Goal: Task Accomplishment & Management: Manage account settings

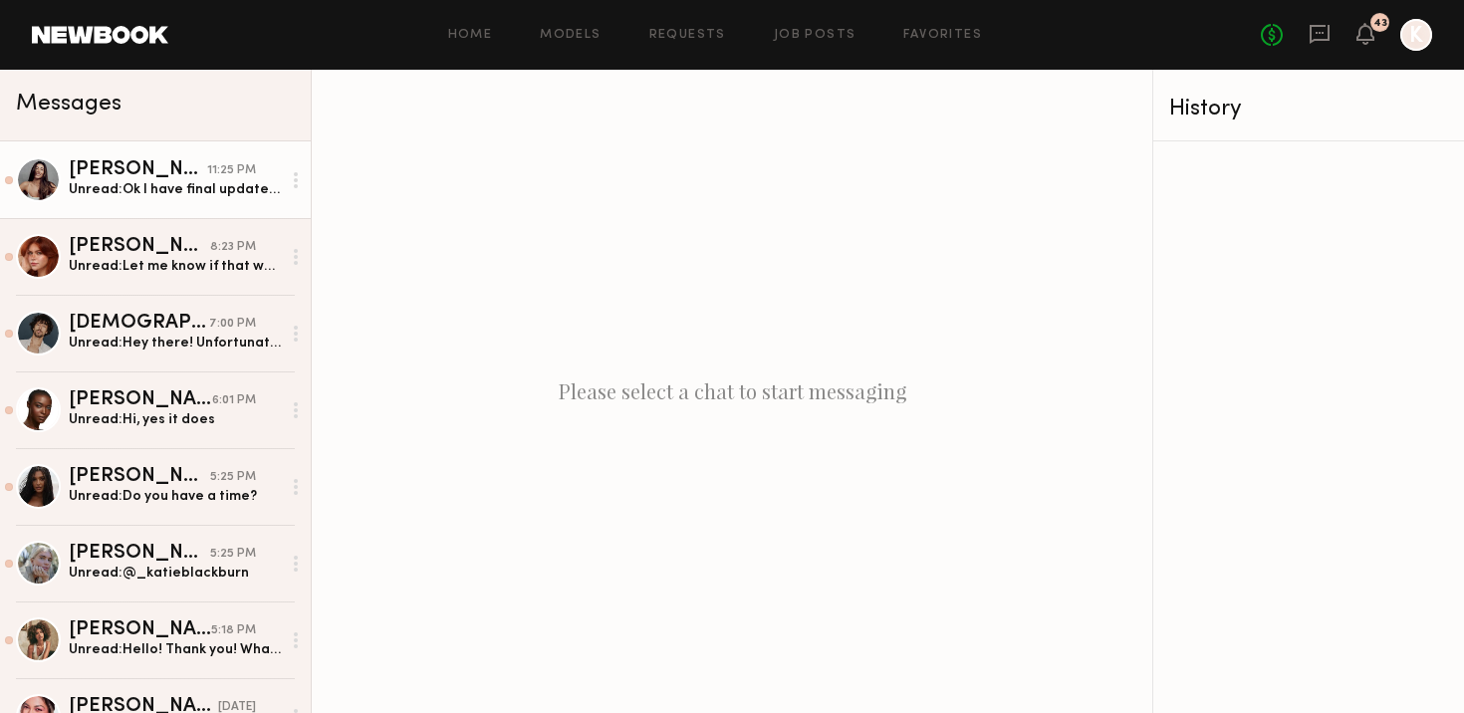
click at [194, 181] on div "Unread: Ok I have final update! Sorry for the back and fourth. I have booked an…" at bounding box center [175, 189] width 212 height 19
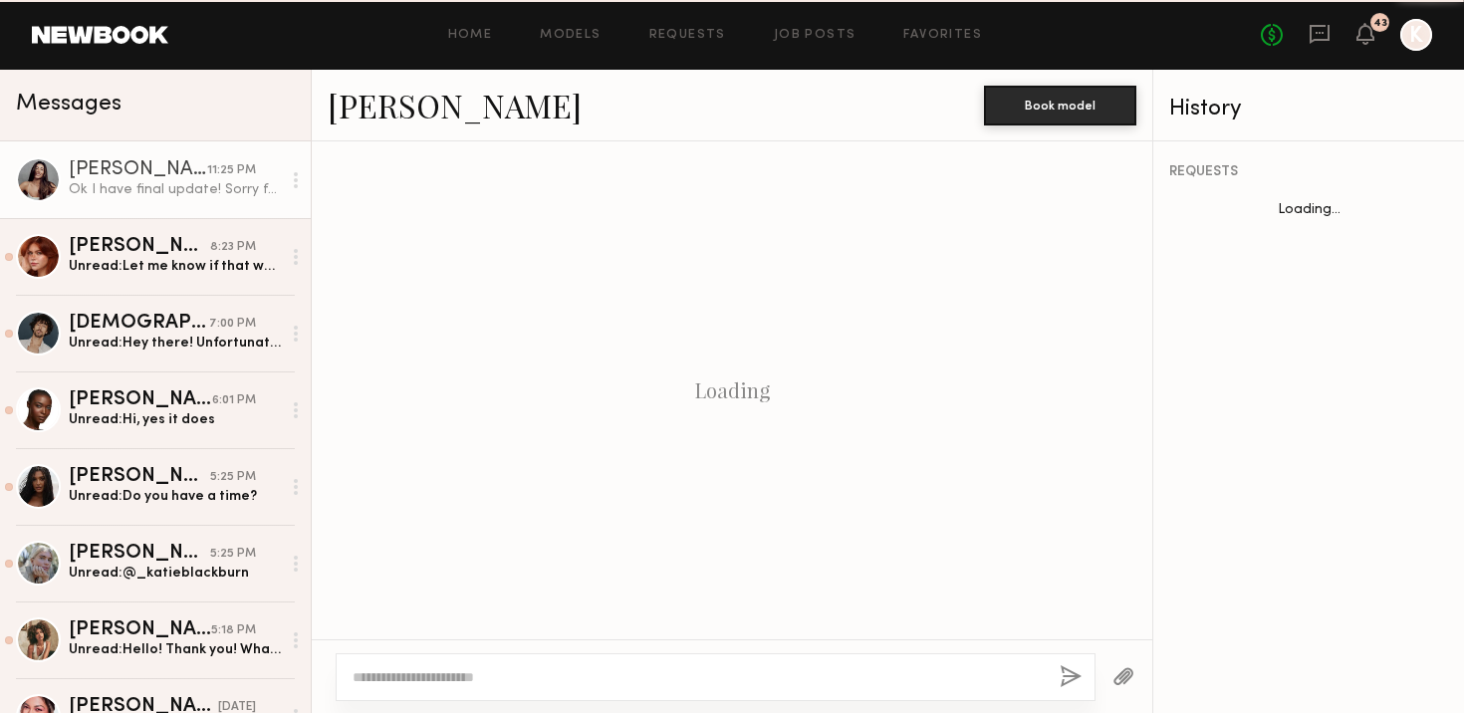
click at [161, 194] on div "Ok I have final update! Sorry for the back and fourth. I have booked an interna…" at bounding box center [175, 189] width 212 height 19
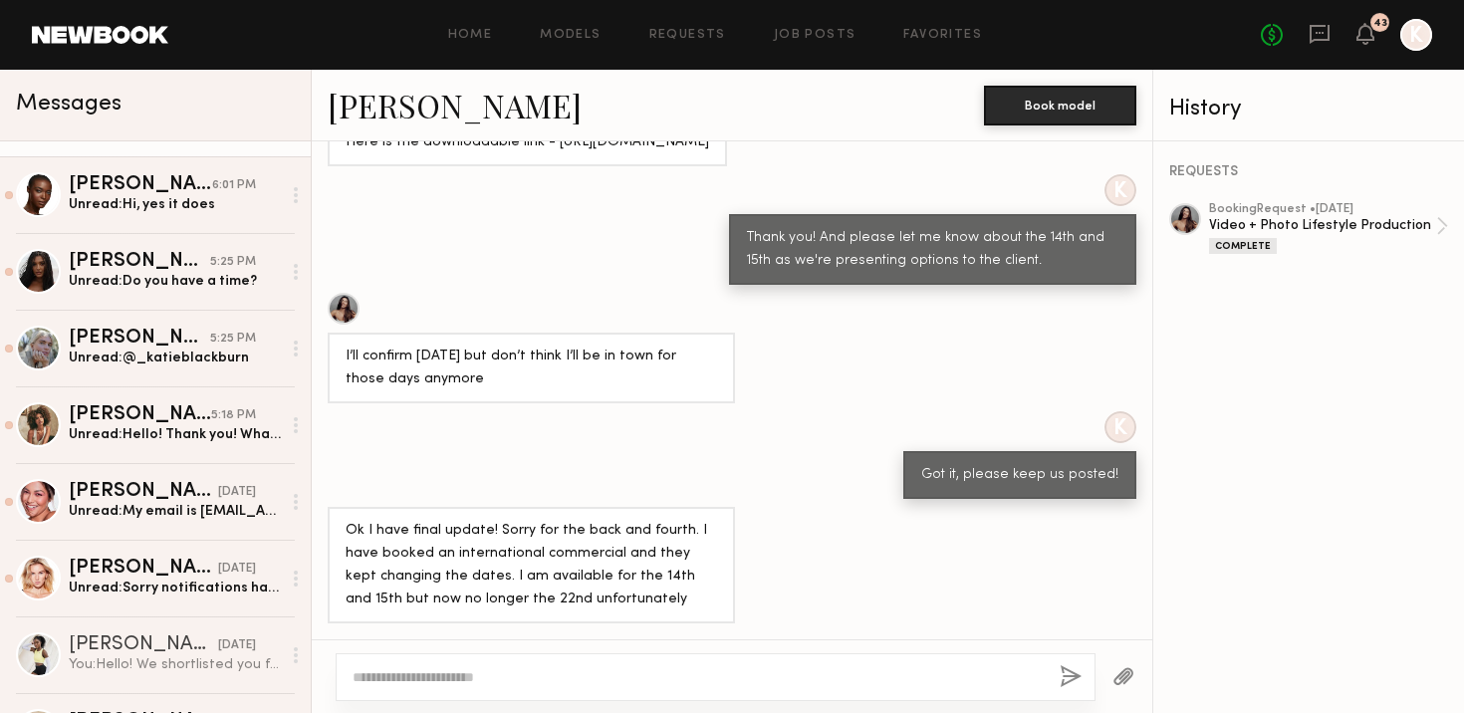
scroll to position [248, 0]
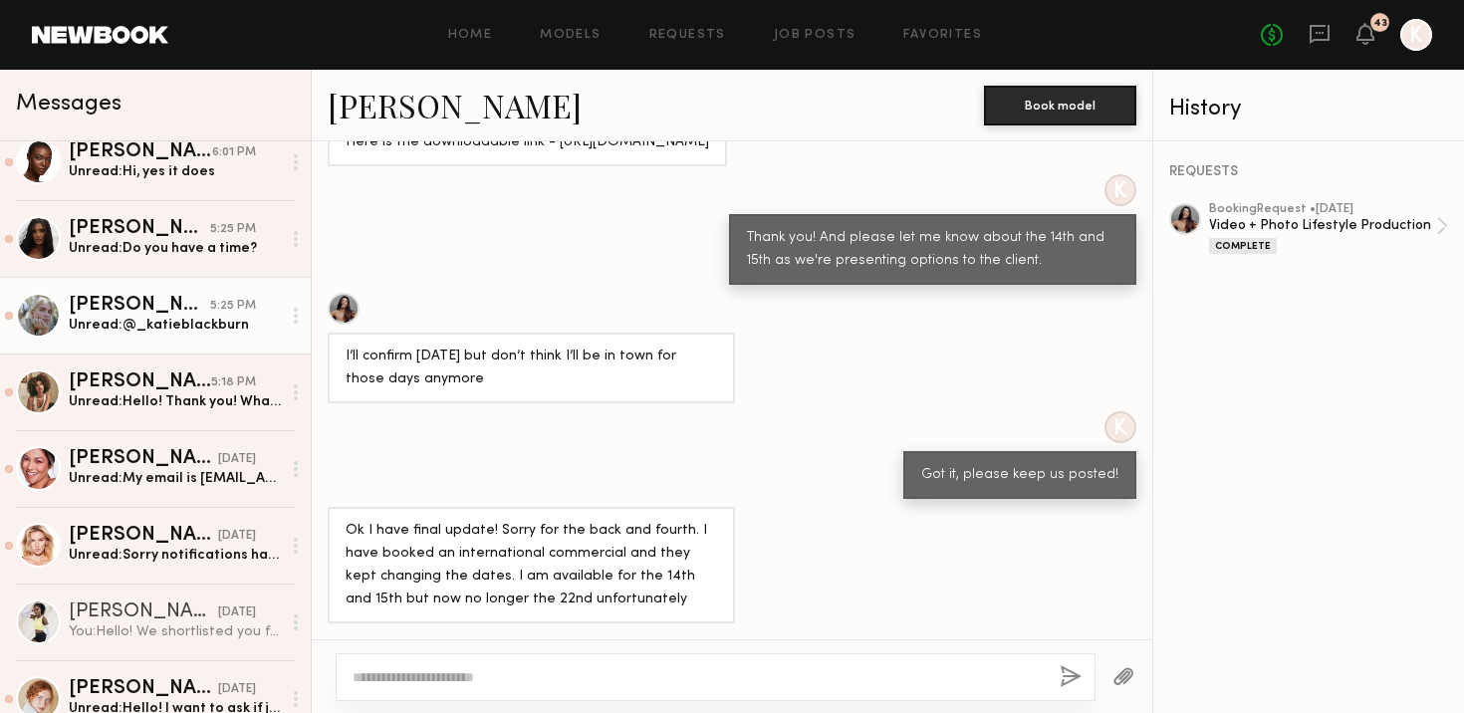
click at [169, 312] on div "[PERSON_NAME]" at bounding box center [139, 306] width 141 height 20
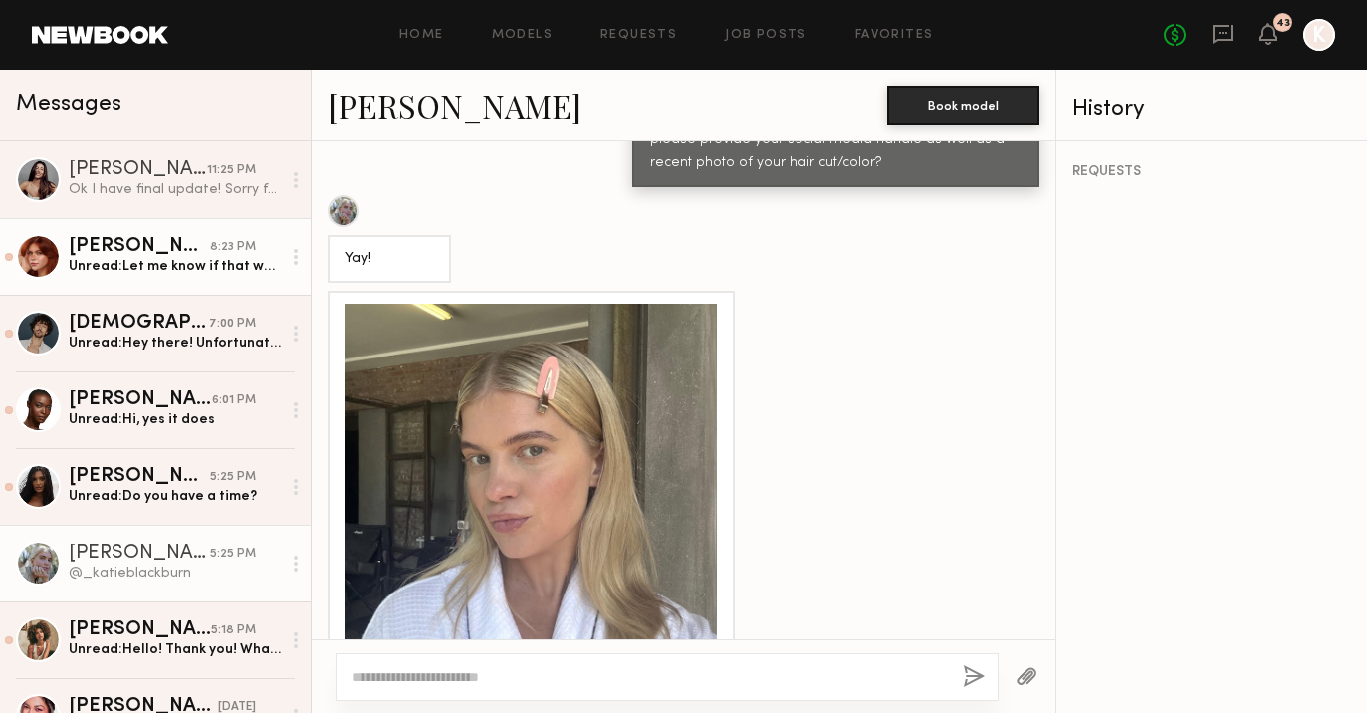
click at [118, 244] on div "[PERSON_NAME]" at bounding box center [139, 247] width 141 height 20
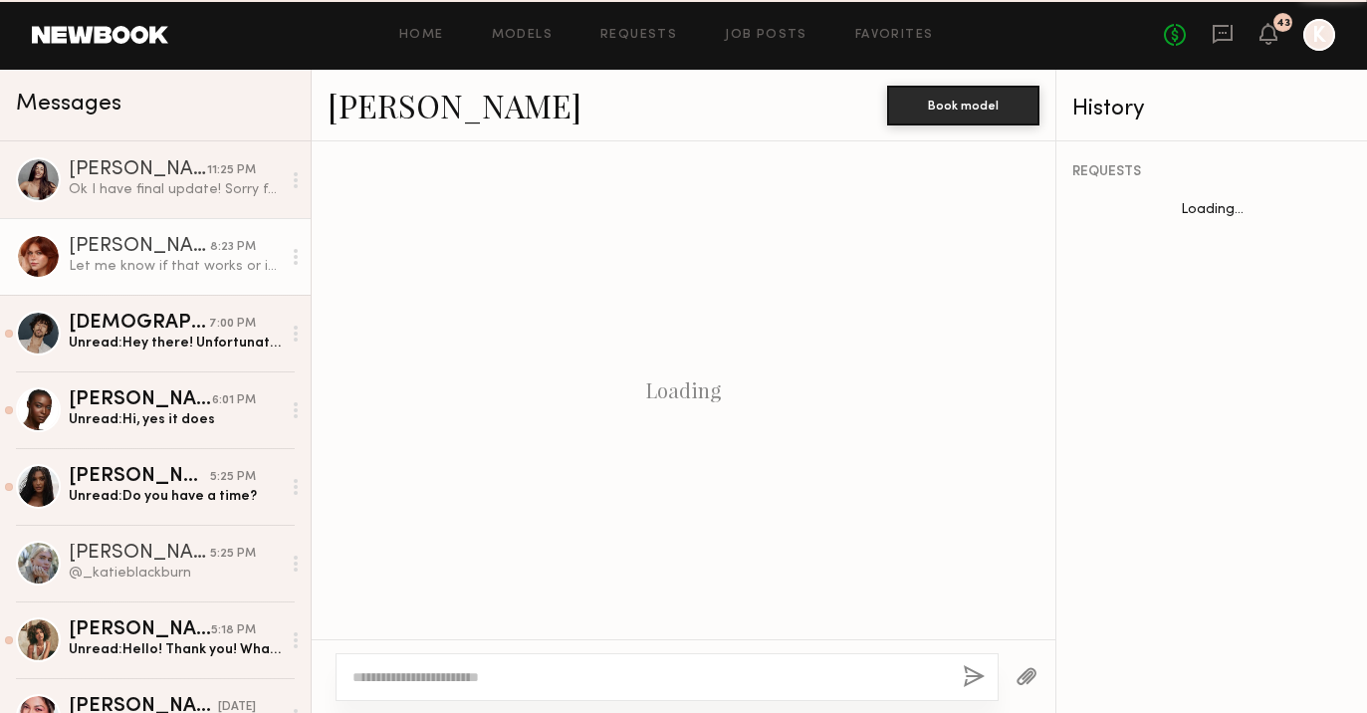
scroll to position [1817, 0]
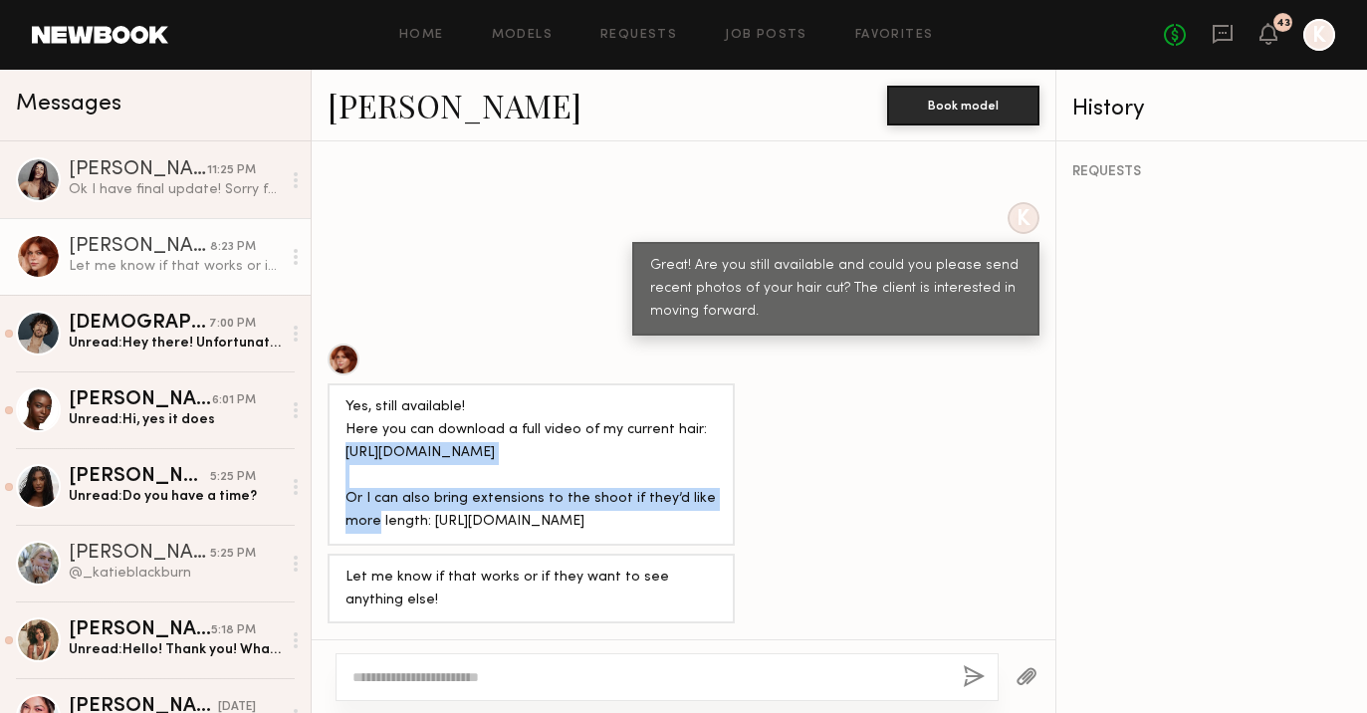
drag, startPoint x: 701, startPoint y: 401, endPoint x: 348, endPoint y: 382, distance: 354.1
click at [348, 396] on div "Yes, still available! Here you can download a full video of my current hair: ht…" at bounding box center [531, 464] width 371 height 137
copy div "https://drive.google.com/file/d/1lTD--NzjuVqO6fCfg6oL3CUQ3U4h4Ppz/view?usp=driv…"
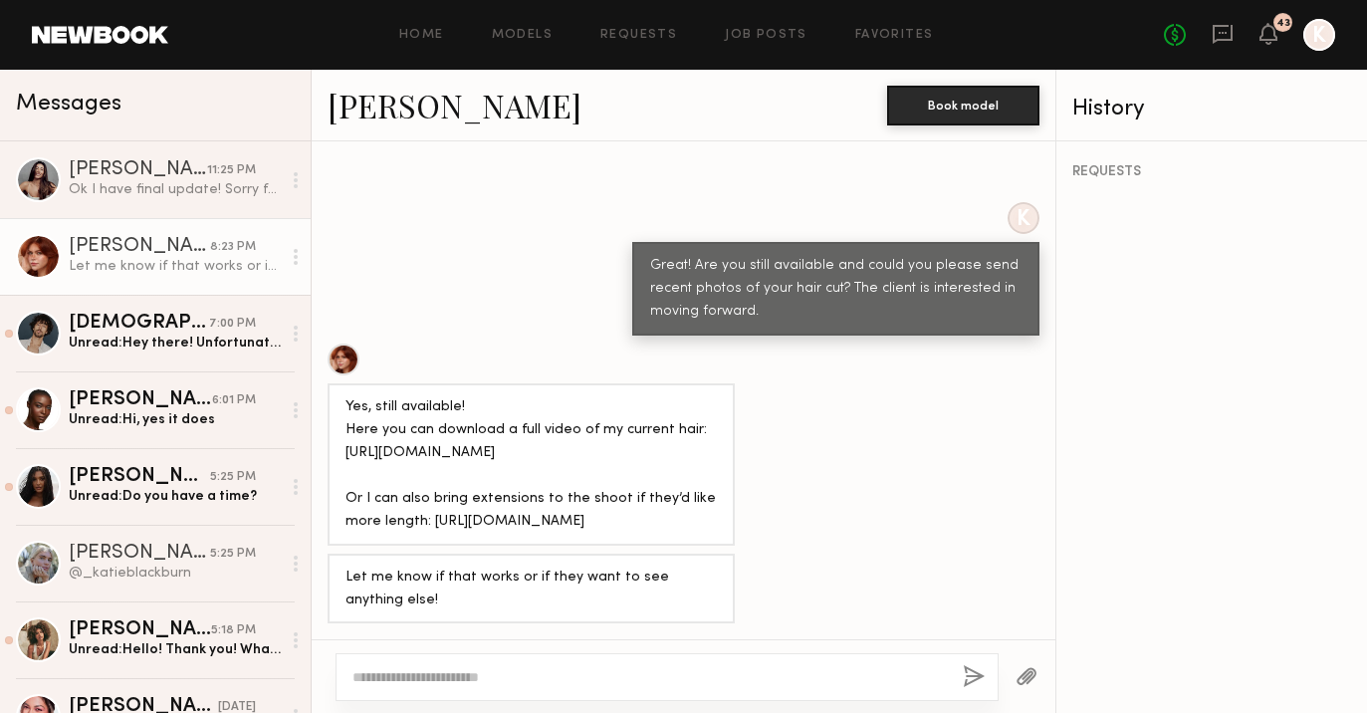
click at [513, 686] on textarea at bounding box center [650, 677] width 595 height 20
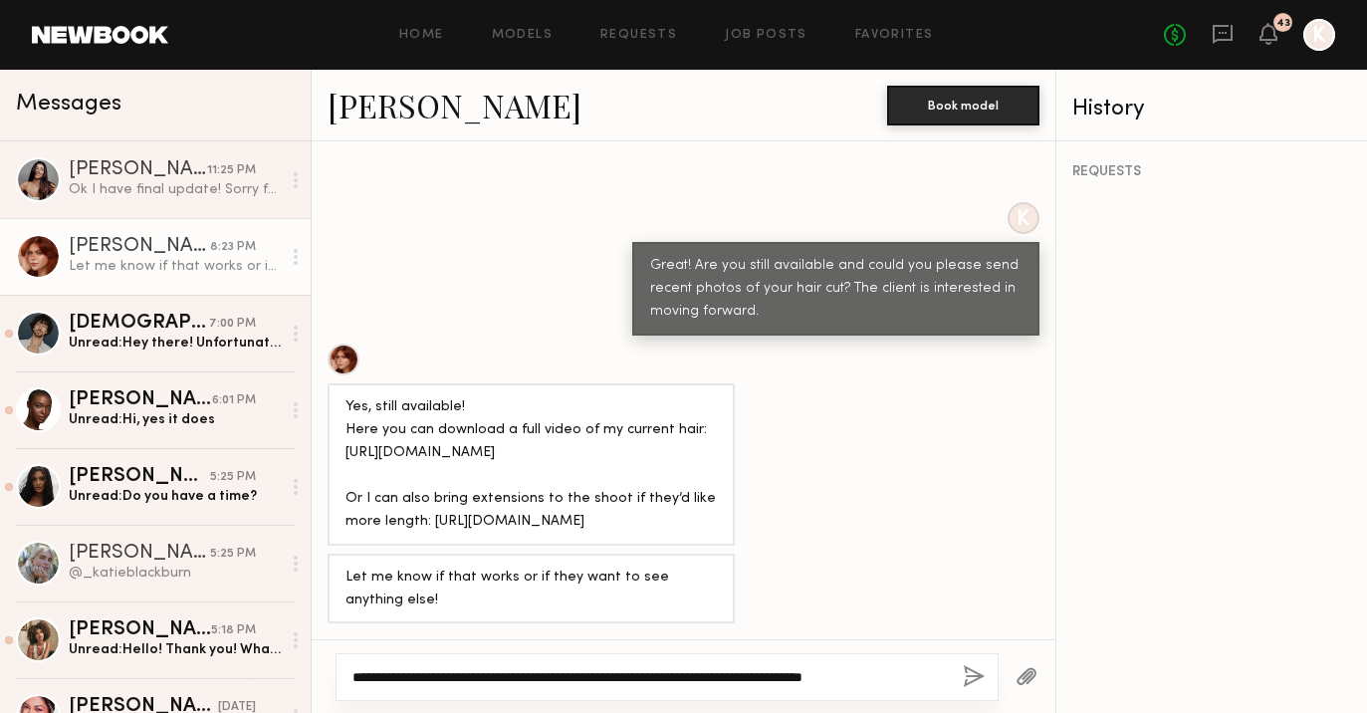
drag, startPoint x: 845, startPoint y: 678, endPoint x: 813, endPoint y: 678, distance: 31.9
click at [813, 678] on textarea "**********" at bounding box center [650, 677] width 595 height 20
type textarea "**********"
click at [973, 671] on button "button" at bounding box center [974, 677] width 22 height 25
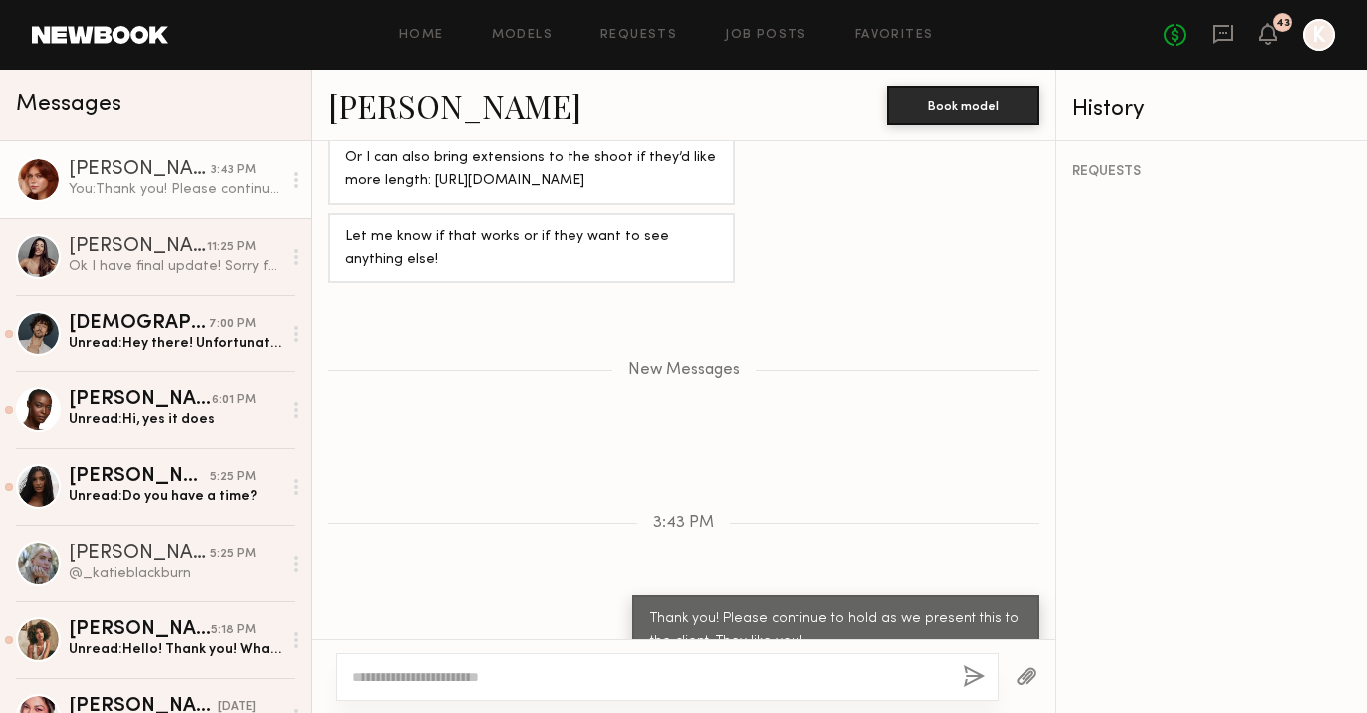
scroll to position [1985, 0]
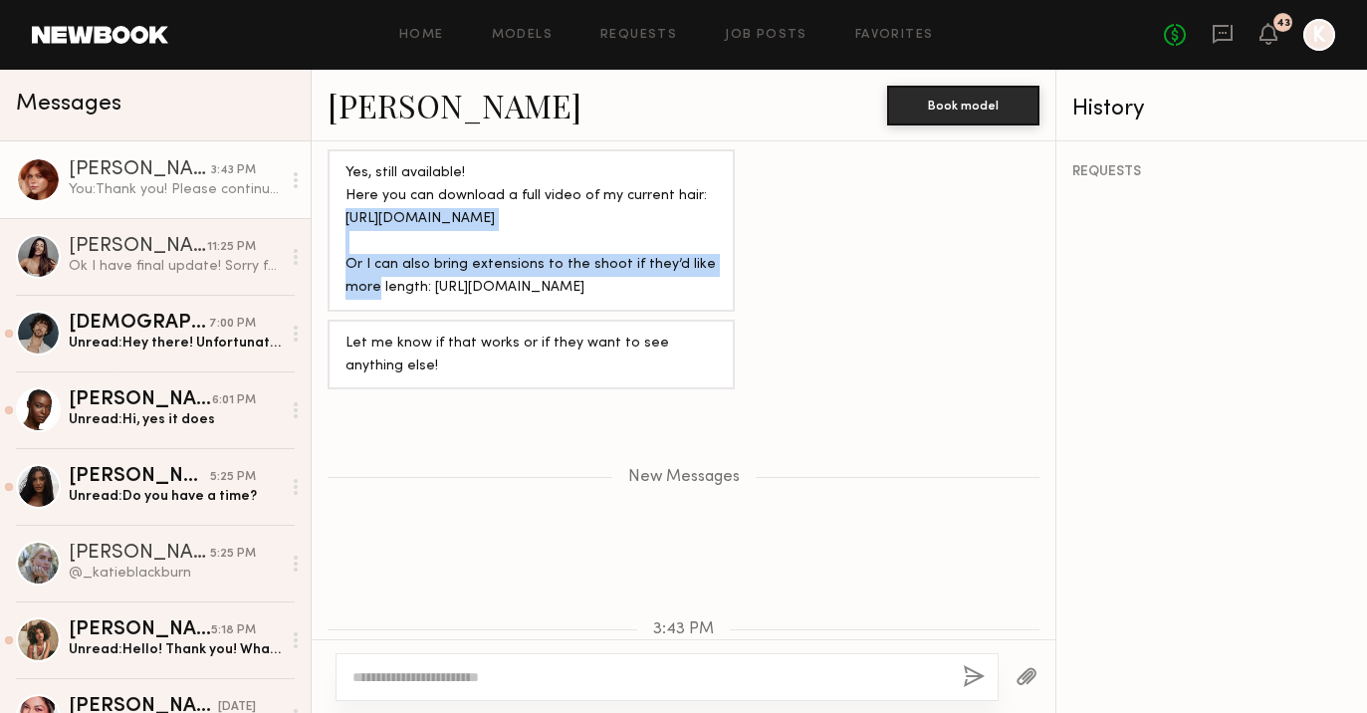
drag, startPoint x: 347, startPoint y: 209, endPoint x: 693, endPoint y: 239, distance: 347.9
click at [693, 239] on div "Yes, still available! Here you can download a full video of my current hair: ht…" at bounding box center [531, 230] width 371 height 137
copy div "https://drive.google.com/file/d/1lTD--NzjuVqO6fCfg6oL3CUQ3U4h4Ppz/view?usp=driv…"
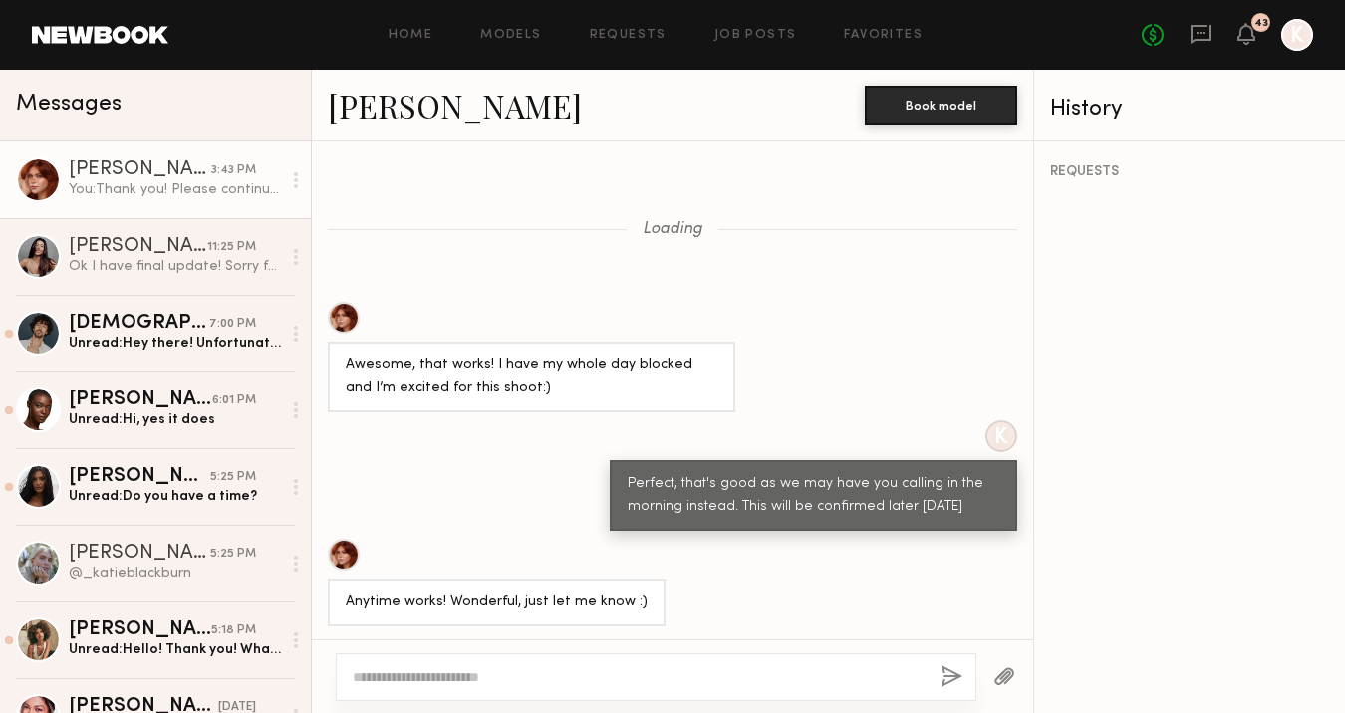
scroll to position [1985, 0]
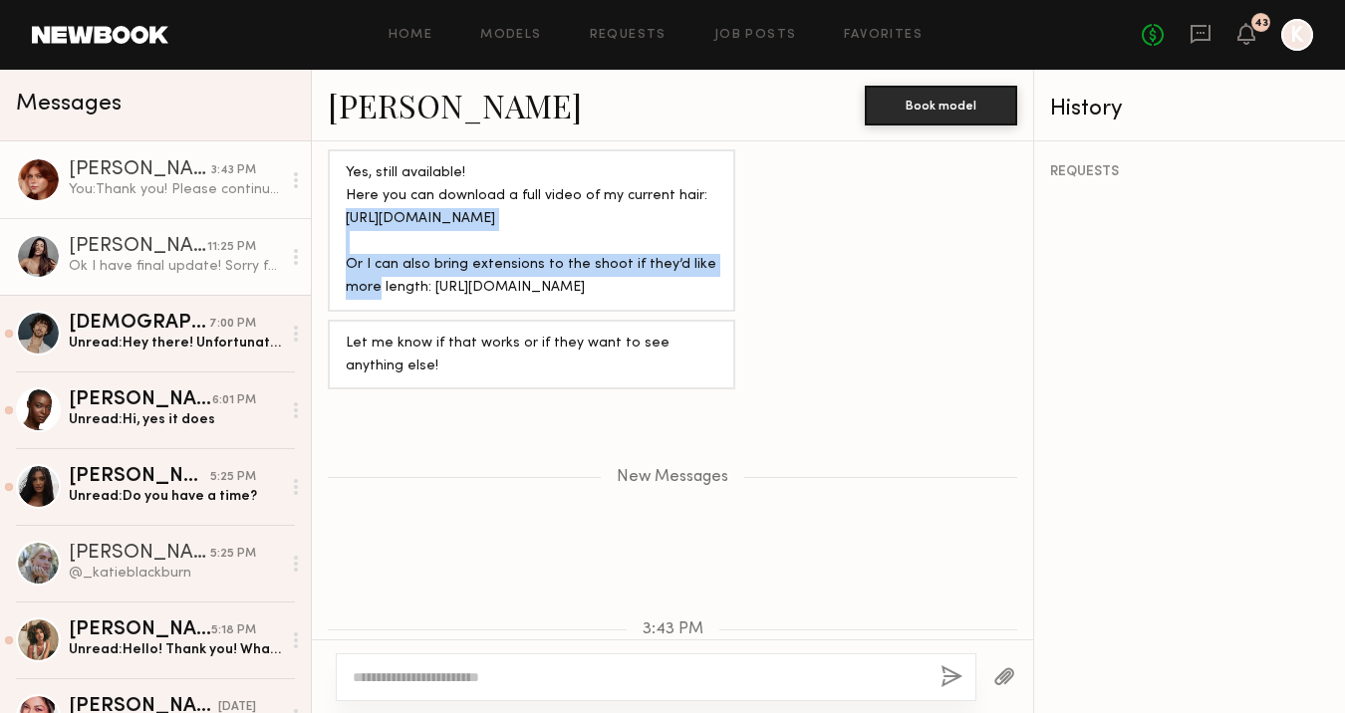
click at [151, 244] on div "[PERSON_NAME]" at bounding box center [138, 247] width 138 height 20
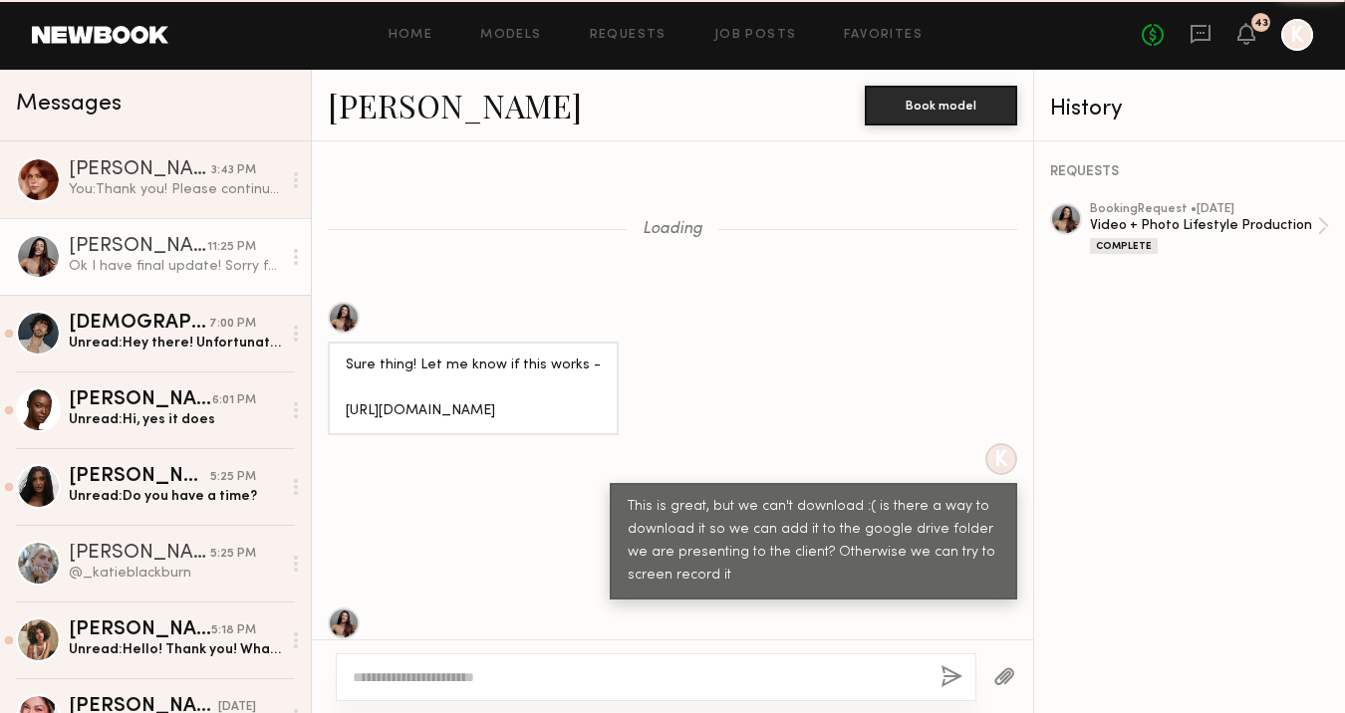
scroll to position [888, 0]
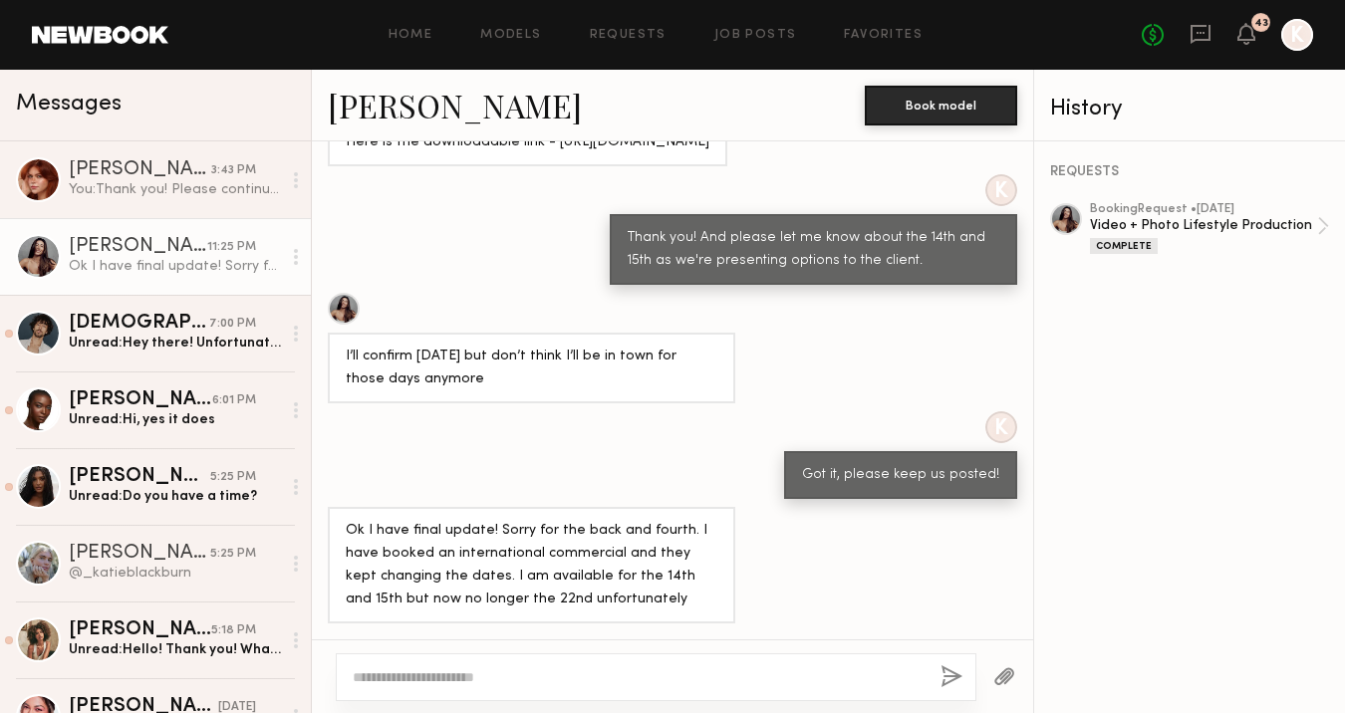
click at [484, 669] on textarea at bounding box center [639, 677] width 572 height 20
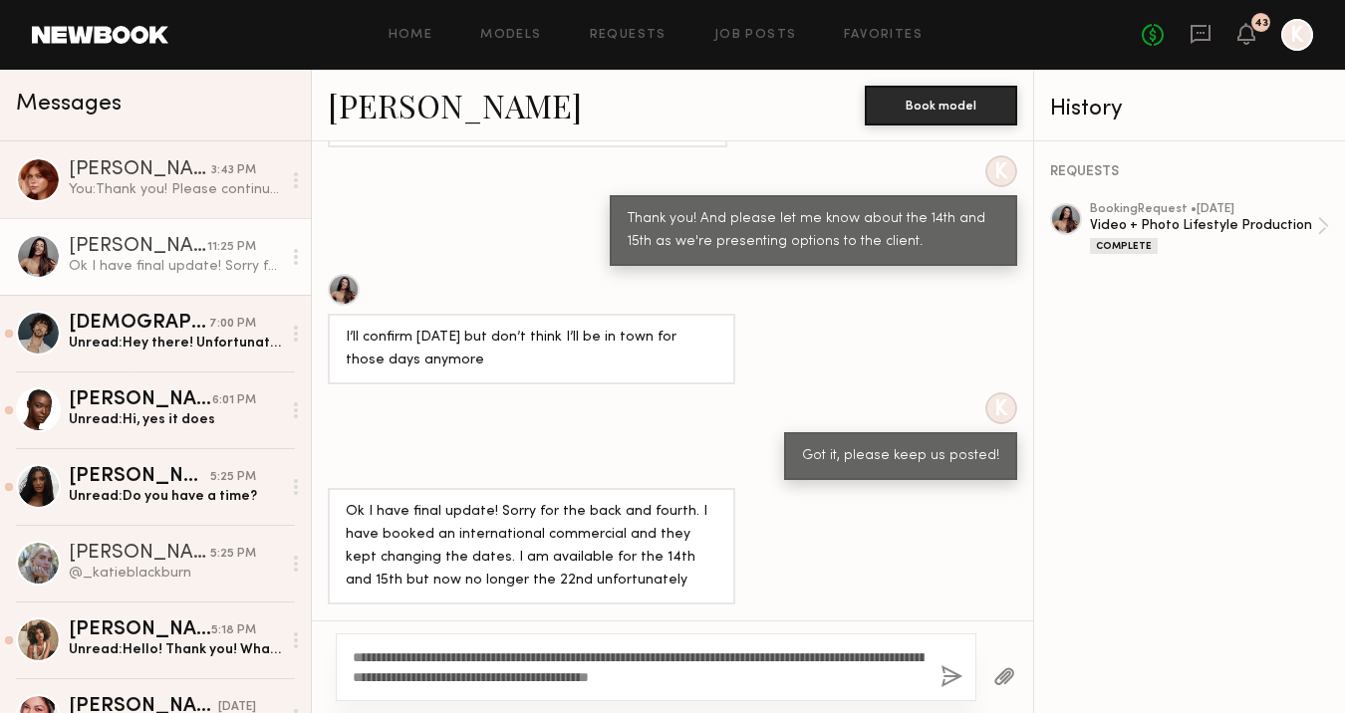
type textarea "**********"
click at [953, 695] on div "**********" at bounding box center [656, 667] width 640 height 68
click at [952, 679] on button "button" at bounding box center [951, 677] width 22 height 25
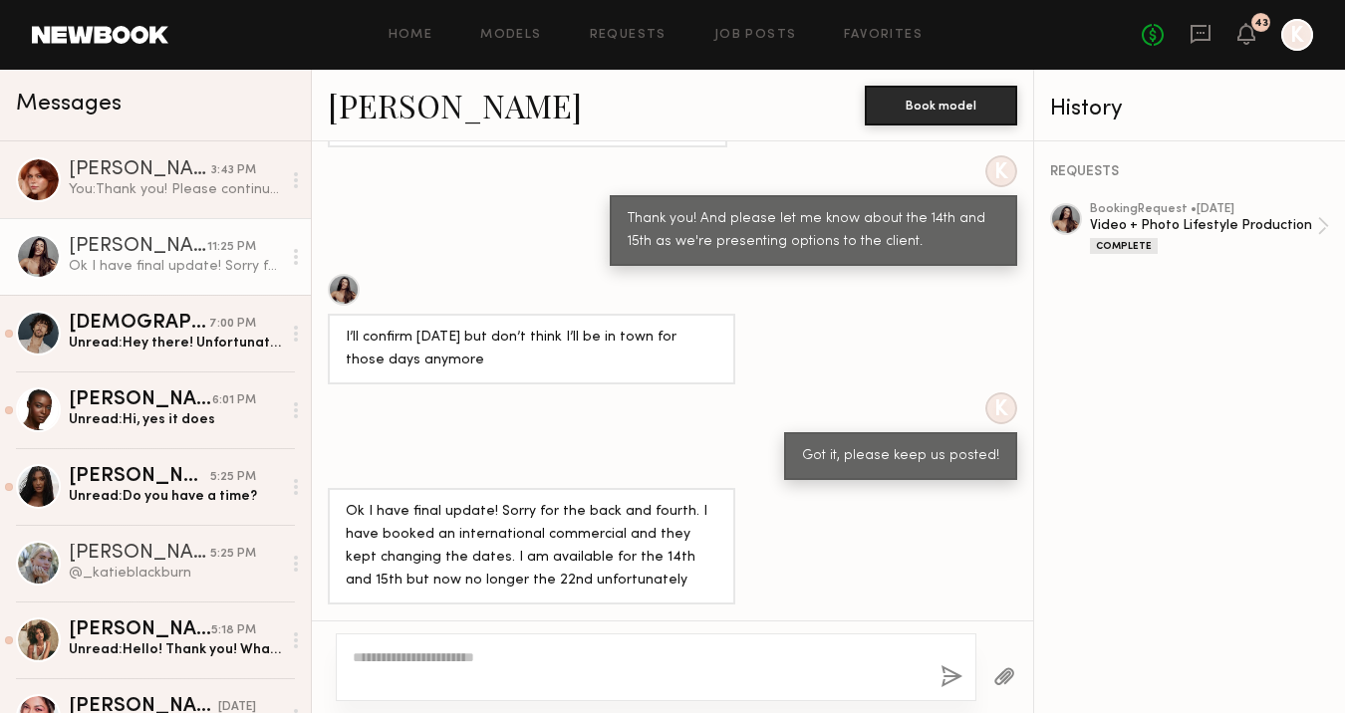
scroll to position [1333, 0]
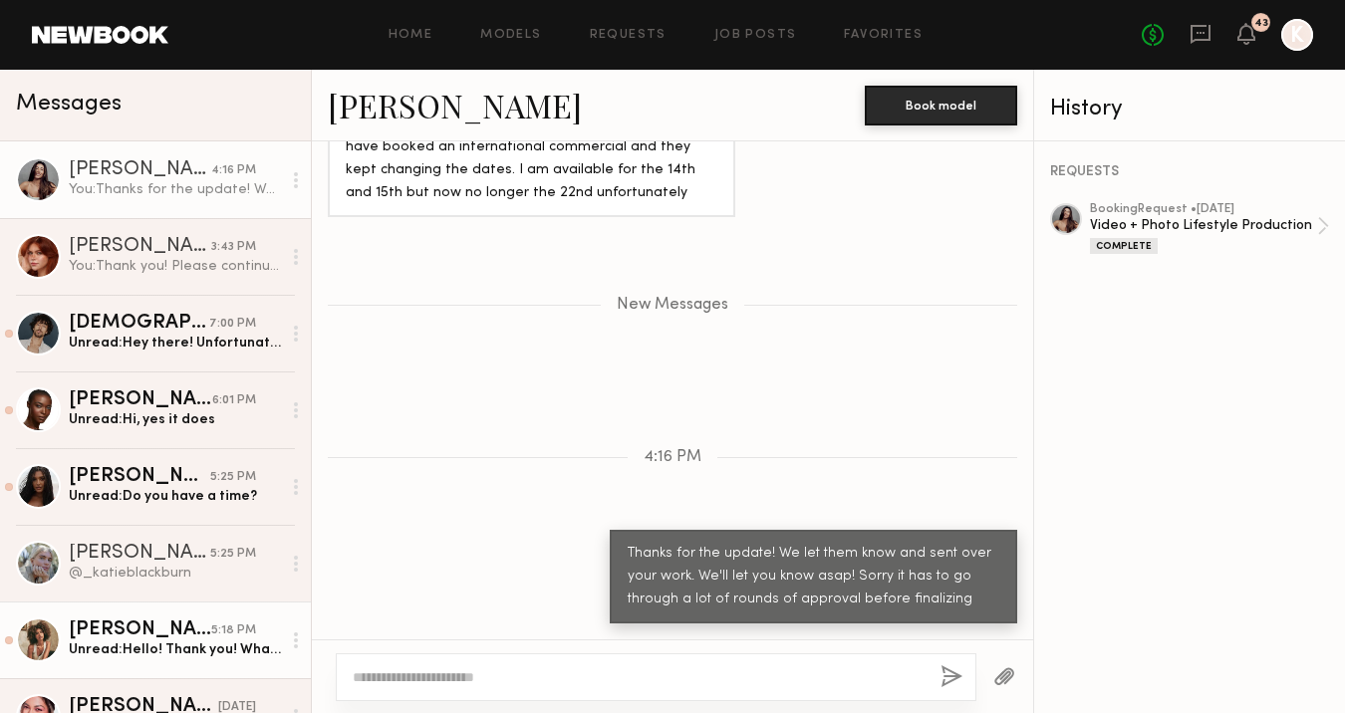
click at [171, 675] on link "Monica M. 5:18 PM Unread: Hello! Thank you! What’s the time frame of the shoot?" at bounding box center [155, 640] width 311 height 77
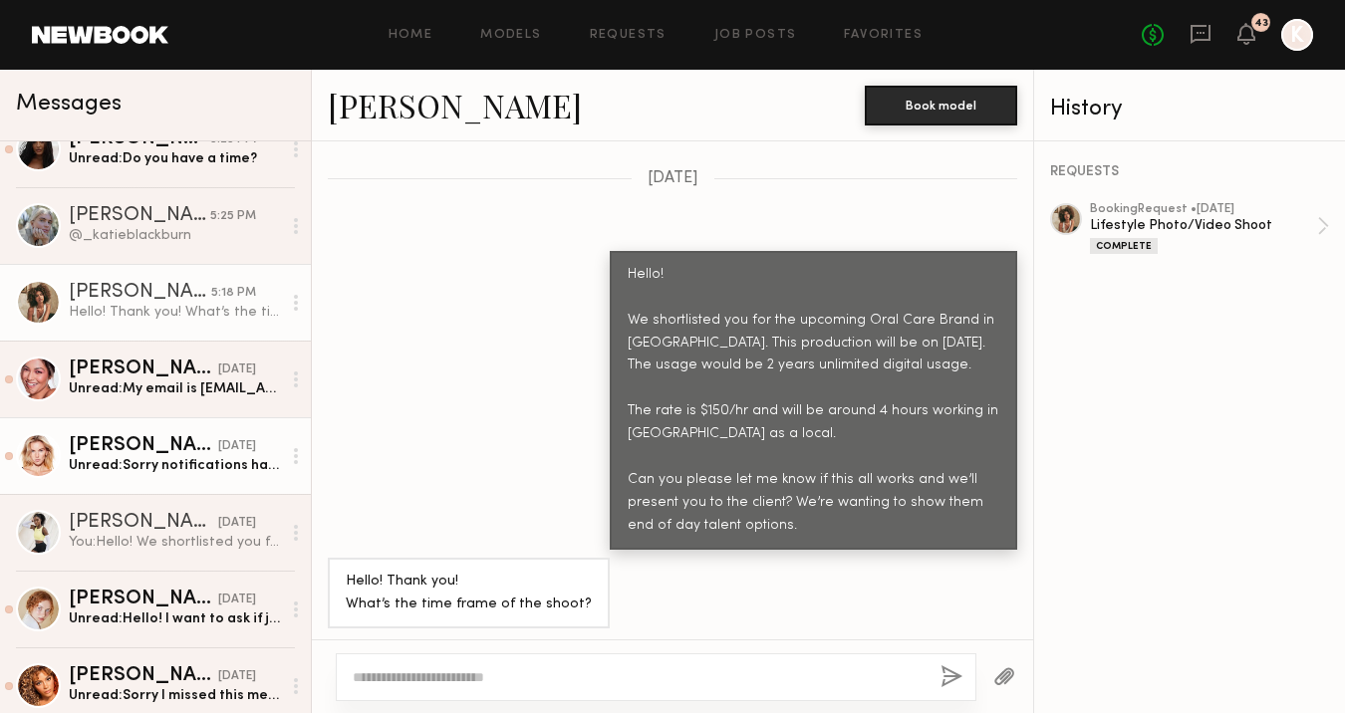
scroll to position [344, 0]
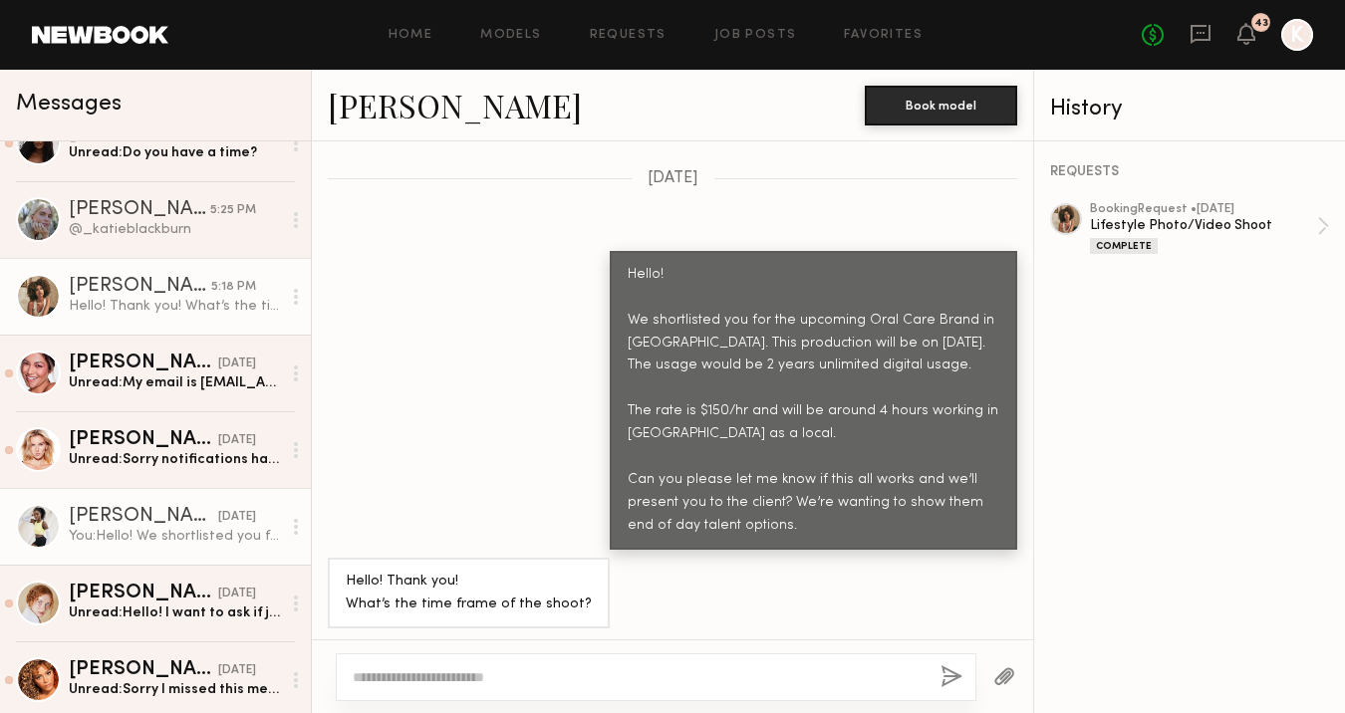
click at [170, 530] on div "You: Hello! We shortlisted you for the upcoming Oral Care Brand in San Diego. T…" at bounding box center [175, 536] width 212 height 19
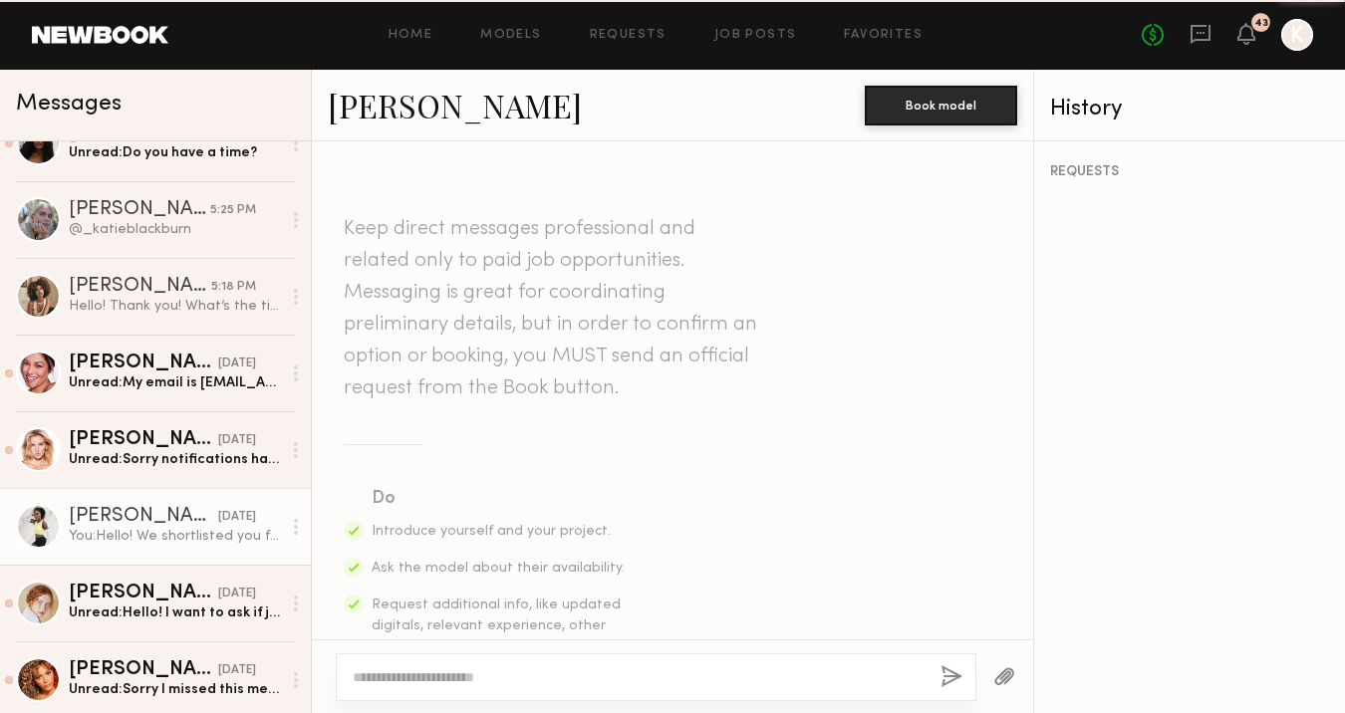
scroll to position [798, 0]
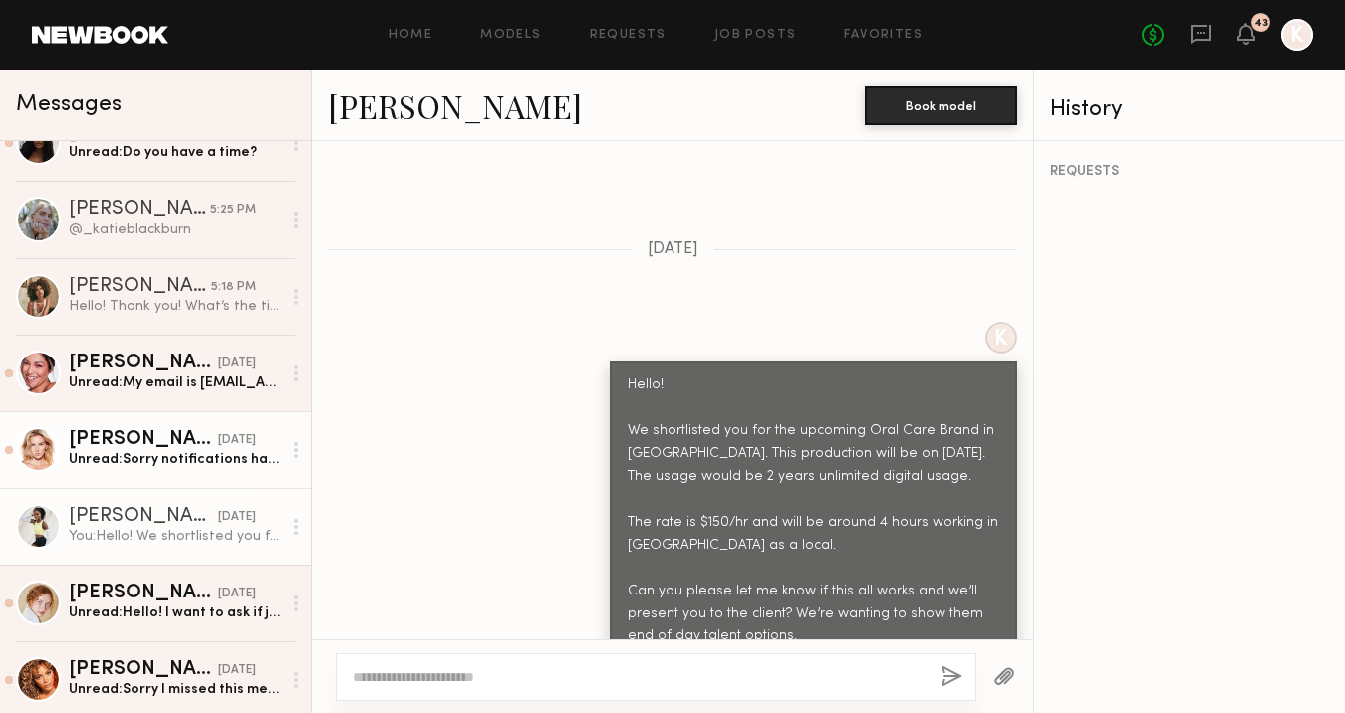
click at [171, 458] on div "Unread: Sorry notifications haven’t been showing up here! But, Yes I can do tha…" at bounding box center [175, 459] width 212 height 19
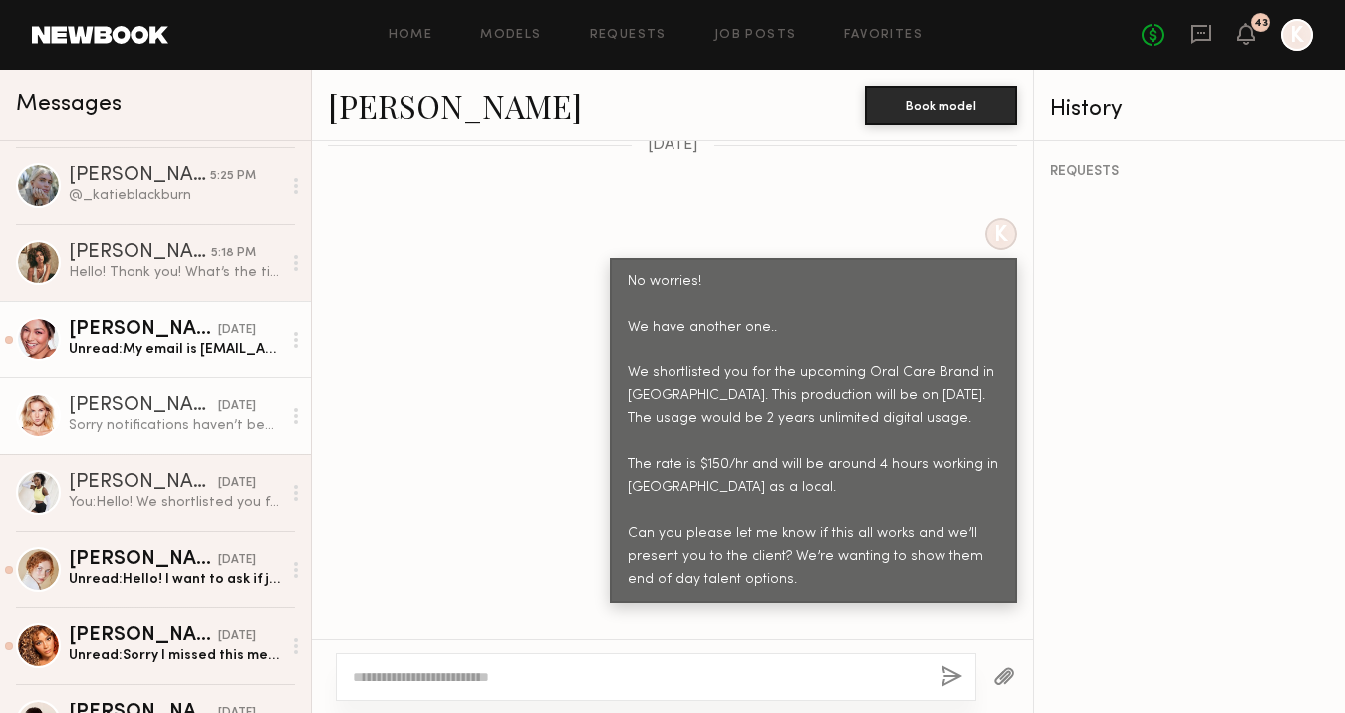
scroll to position [378, 0]
click at [134, 328] on div "Alexa C." at bounding box center [143, 329] width 149 height 20
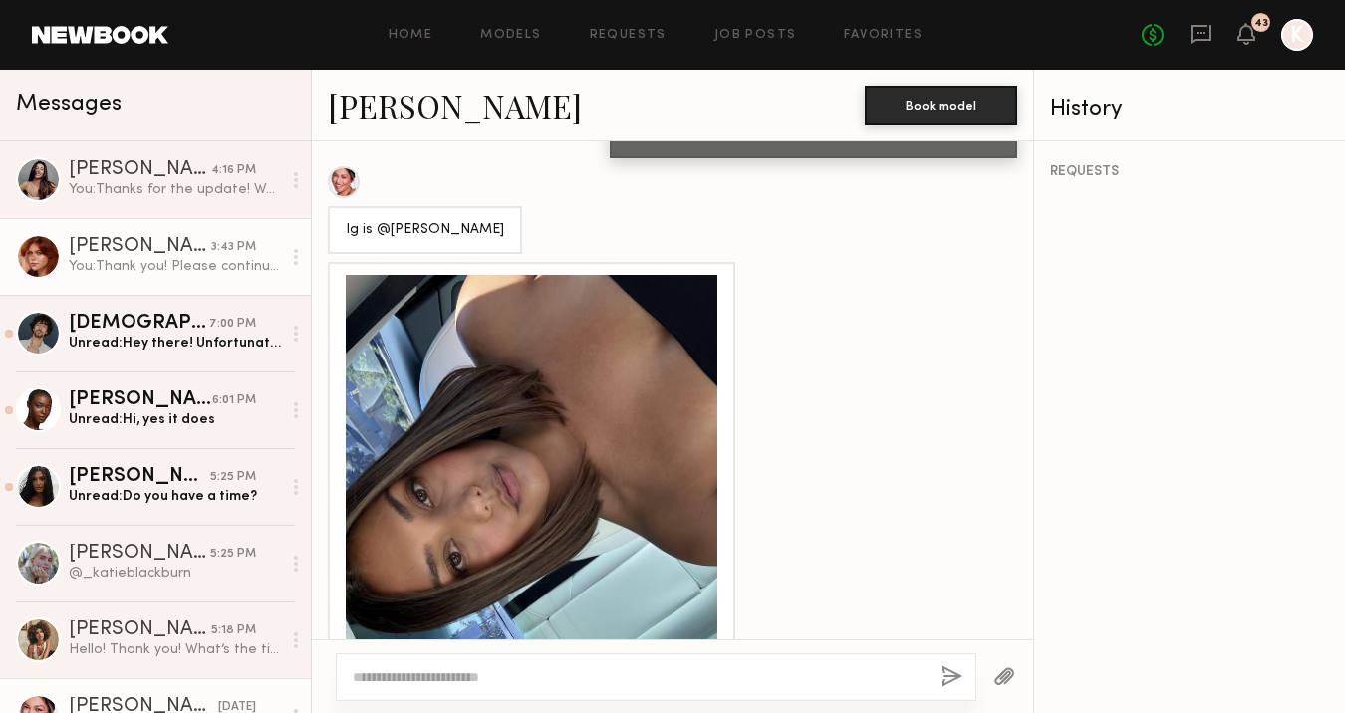
click at [151, 261] on div "You: Thank you! Please continue to hold as we present this to the client. They …" at bounding box center [175, 266] width 212 height 19
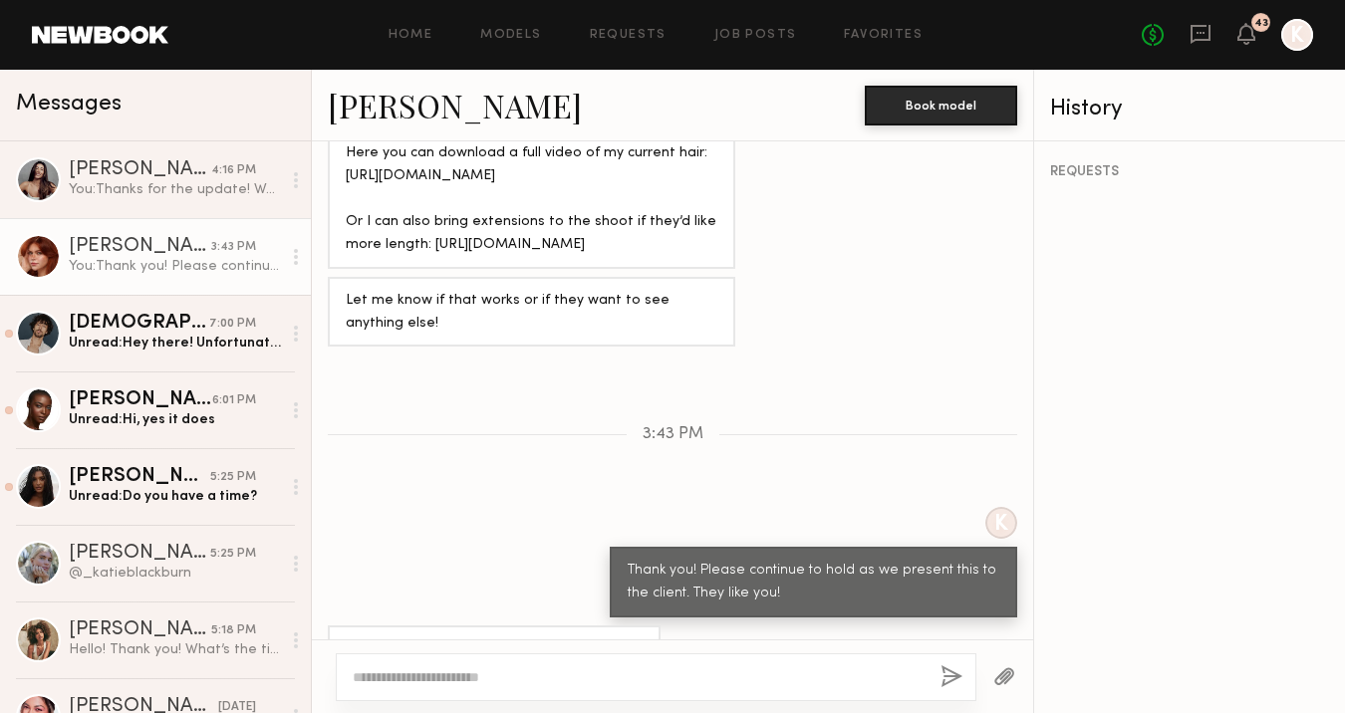
scroll to position [1935, 0]
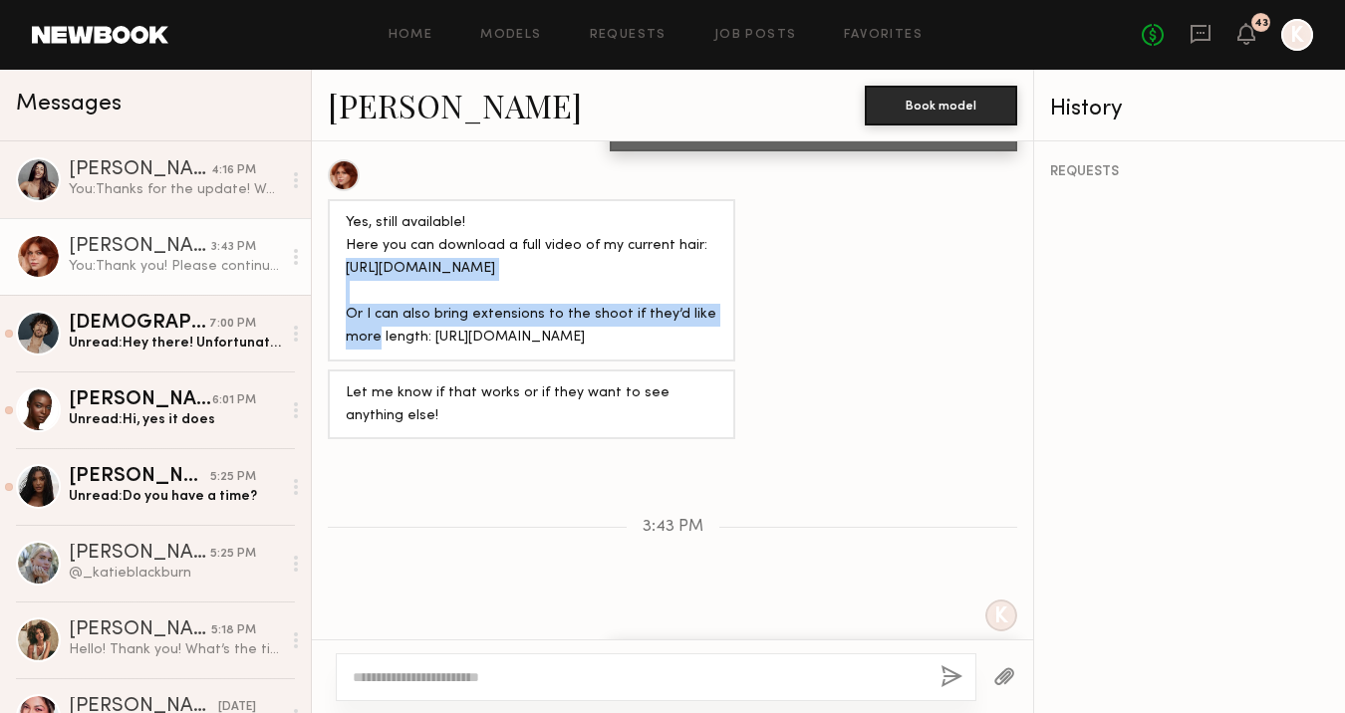
drag, startPoint x: 347, startPoint y: 264, endPoint x: 709, endPoint y: 281, distance: 362.9
click at [709, 281] on div "Yes, still available! Here you can download a full video of my current hair: ht…" at bounding box center [531, 280] width 371 height 137
copy div "https://drive.google.com/file/d/1lTD--NzjuVqO6fCfg6oL3CUQ3U4h4Ppz/view?usp=driv…"
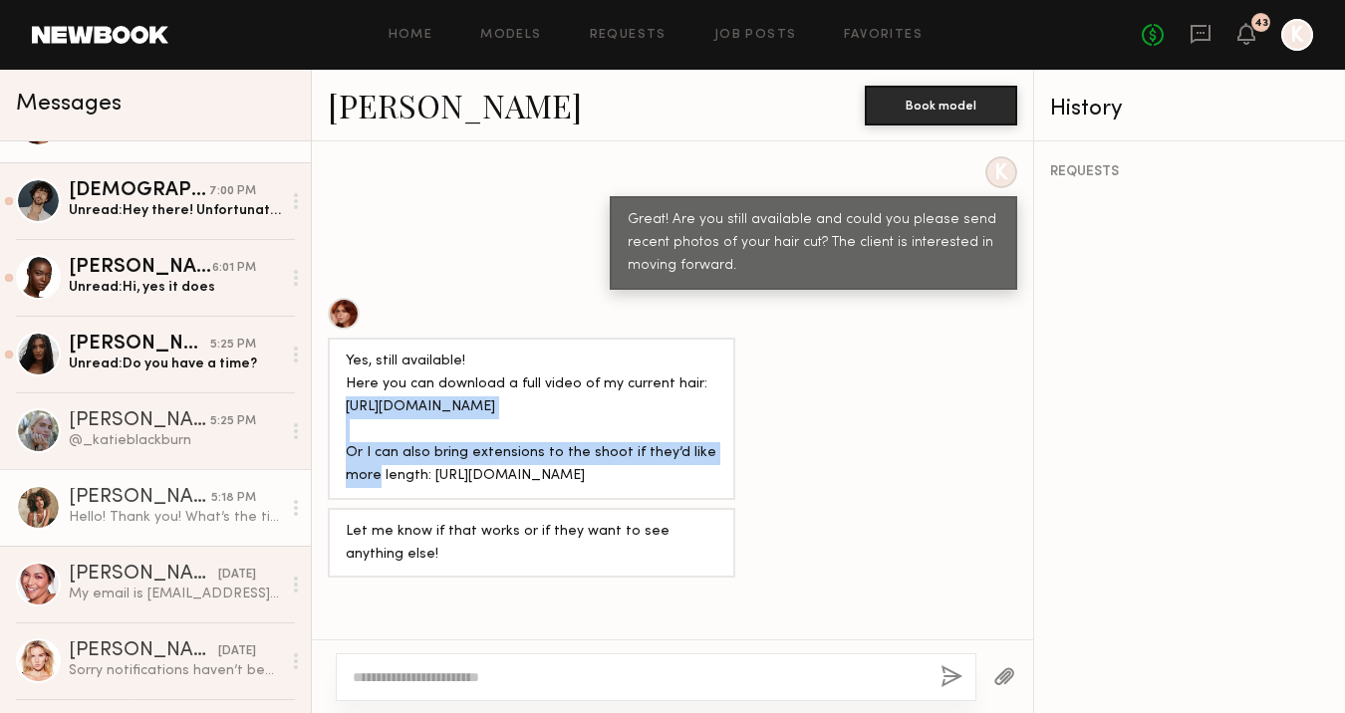
scroll to position [259, 0]
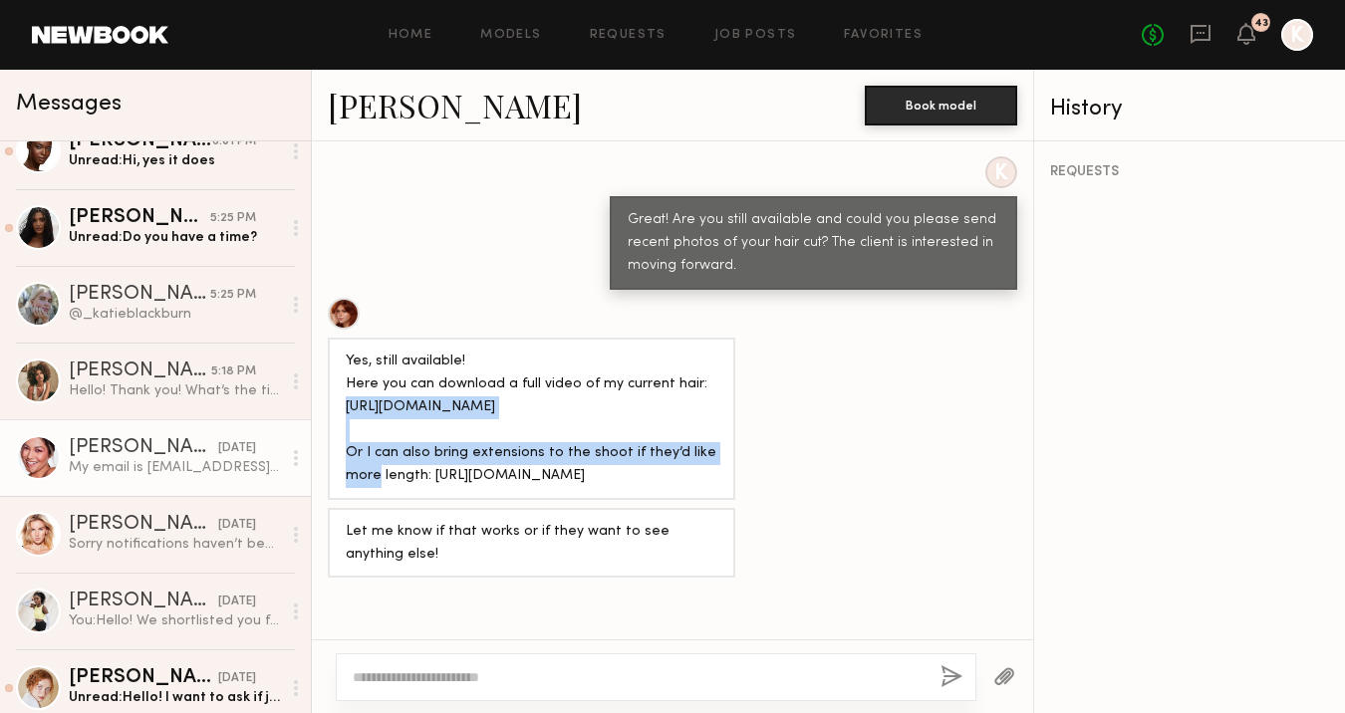
click at [150, 482] on link "Alexa C. yesterday My email is alexamaliac13@gmail.com in case you need any con…" at bounding box center [155, 457] width 311 height 77
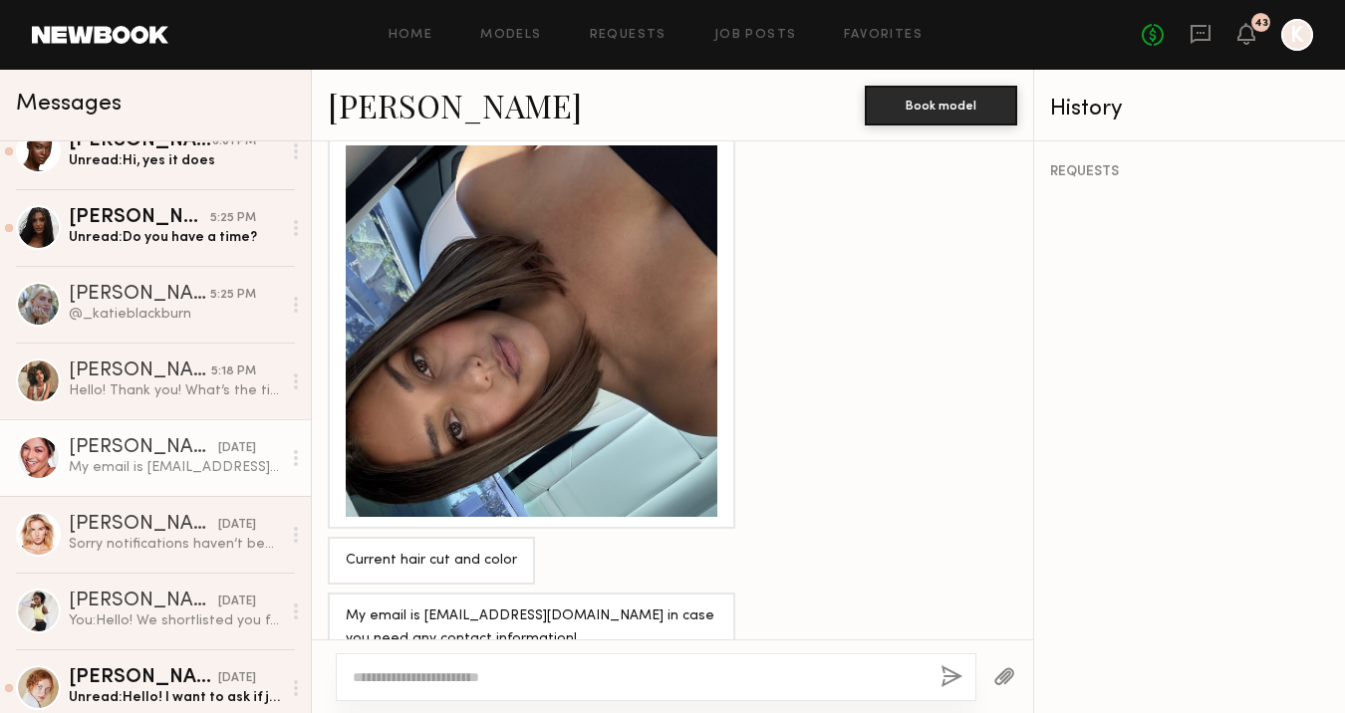
scroll to position [1804, 0]
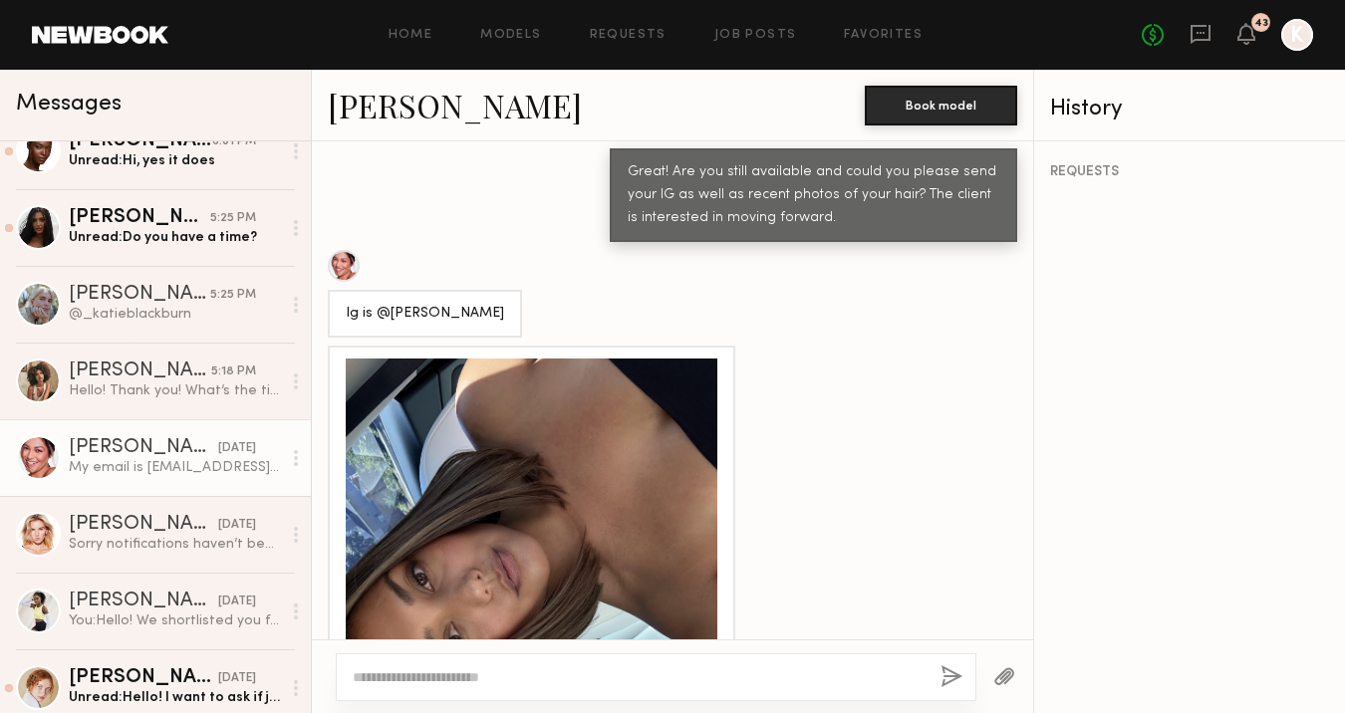
drag, startPoint x: 372, startPoint y: 272, endPoint x: 511, endPoint y: 272, distance: 138.4
click at [511, 272] on div "Ig is @alexacharleton" at bounding box center [672, 294] width 721 height 88
copy div "@alexacharleton"
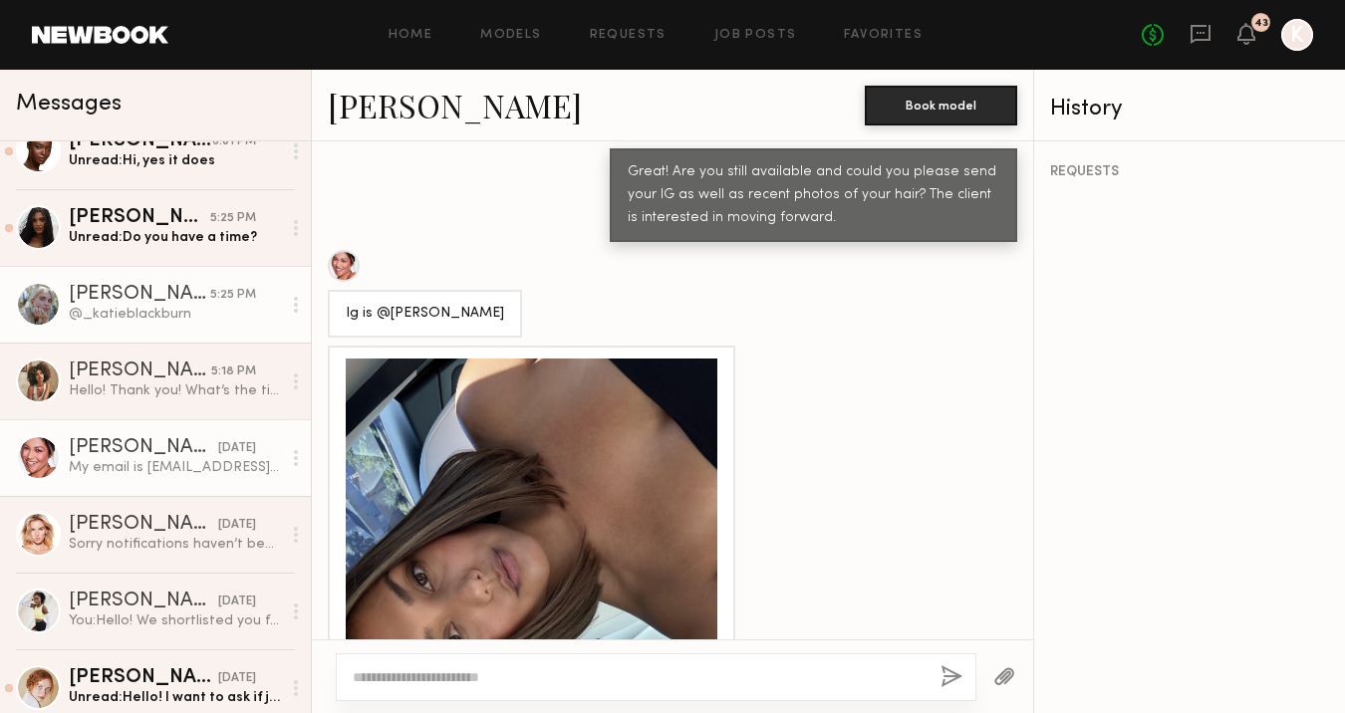
scroll to position [184, 0]
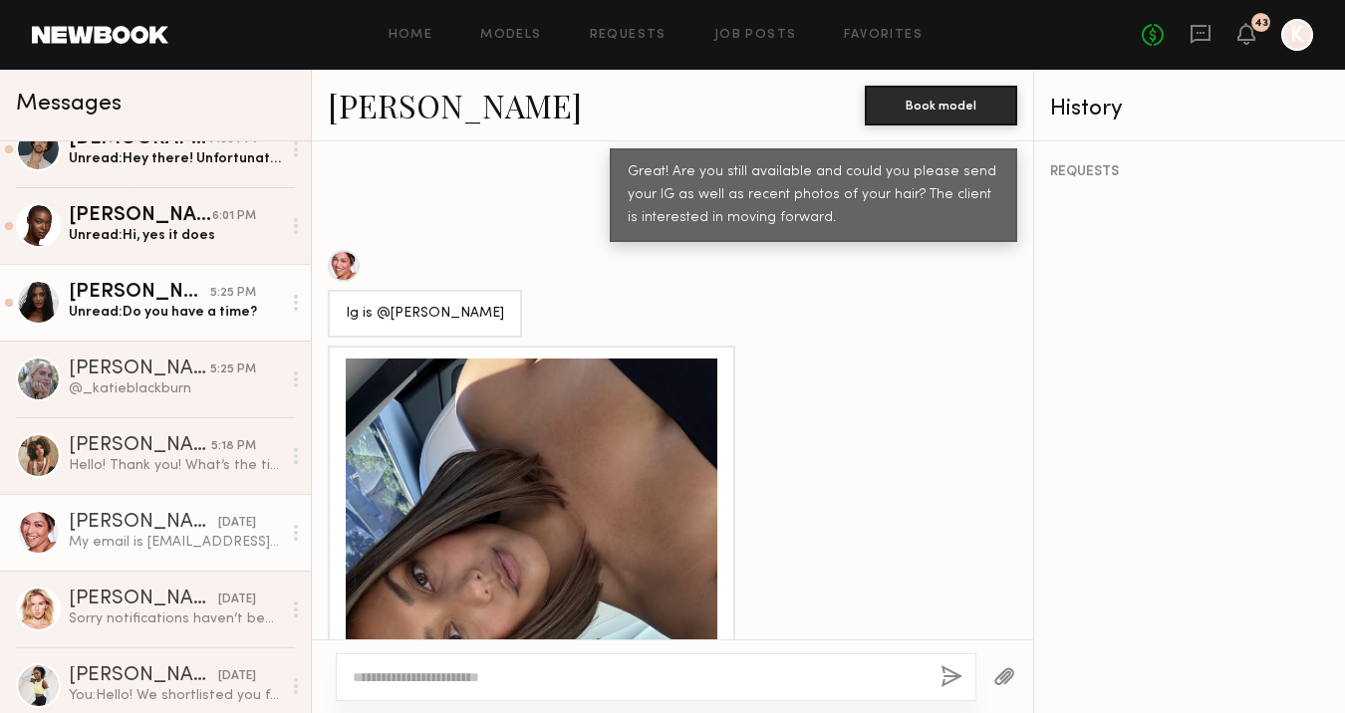
click at [205, 312] on div "Unread: Do you have a time?" at bounding box center [175, 312] width 212 height 19
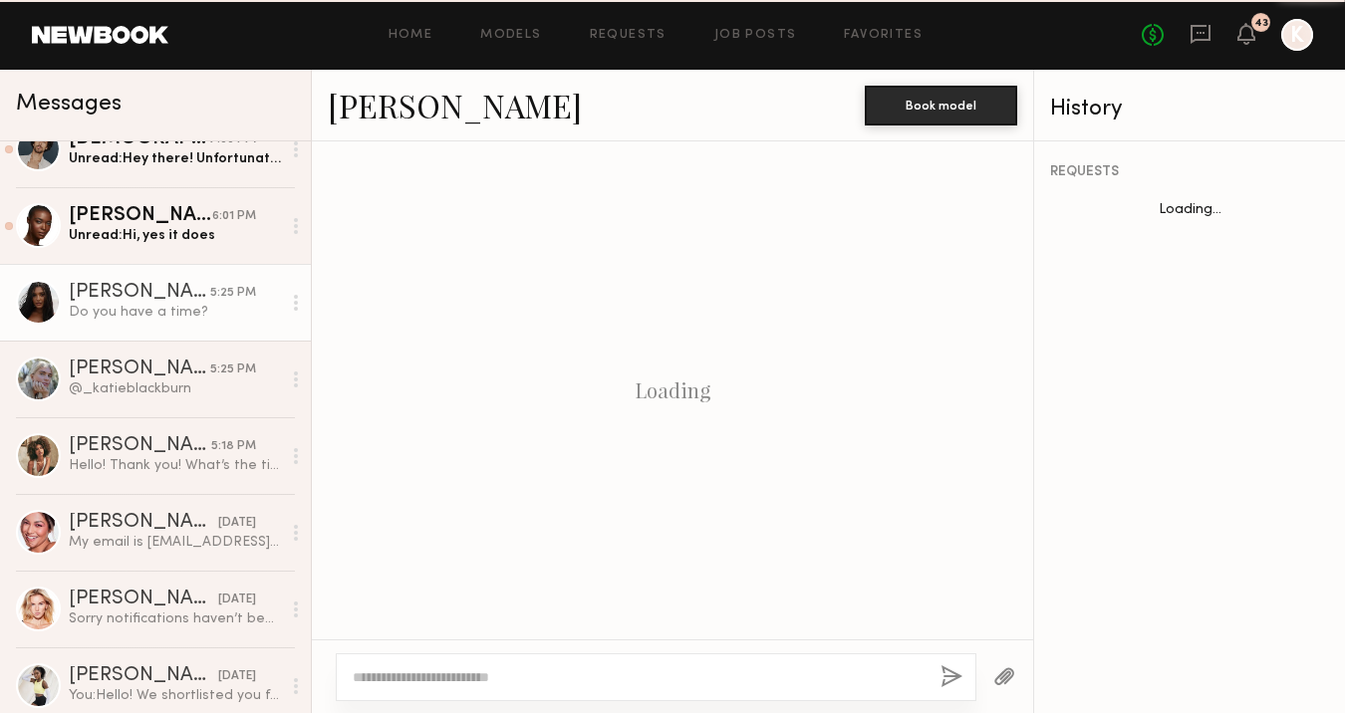
scroll to position [995, 0]
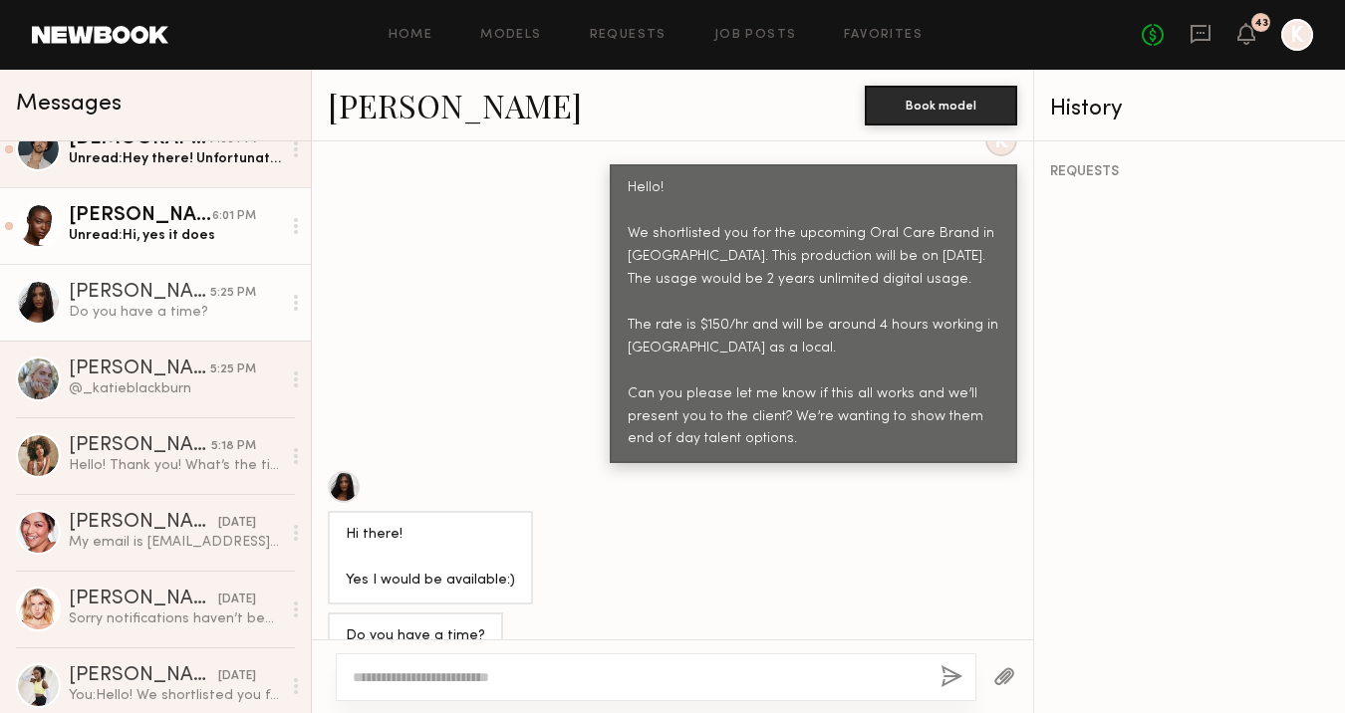
click at [135, 194] on link "Brittany M. 6:01 PM Unread: Hi, yes it does" at bounding box center [155, 225] width 311 height 77
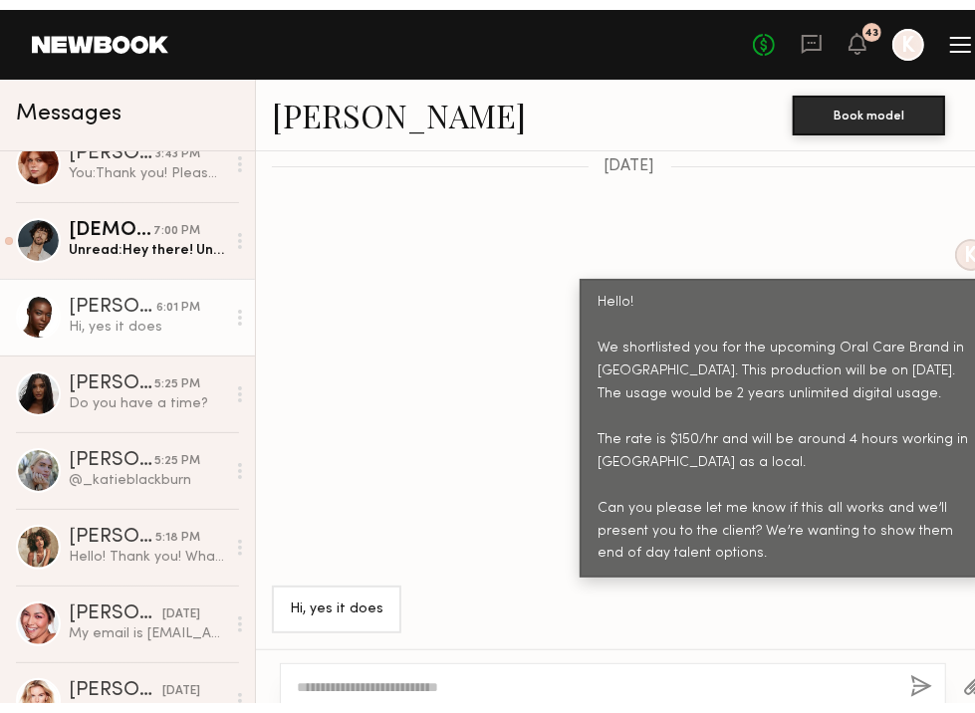
scroll to position [758, 0]
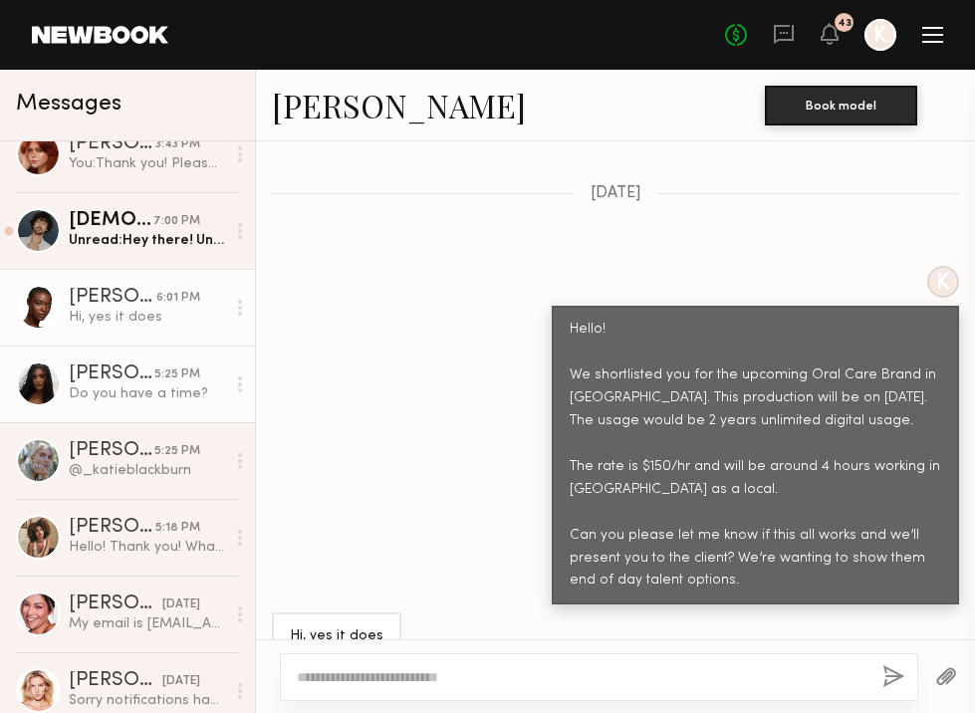
click at [106, 384] on div "Do you have a time?" at bounding box center [147, 393] width 156 height 19
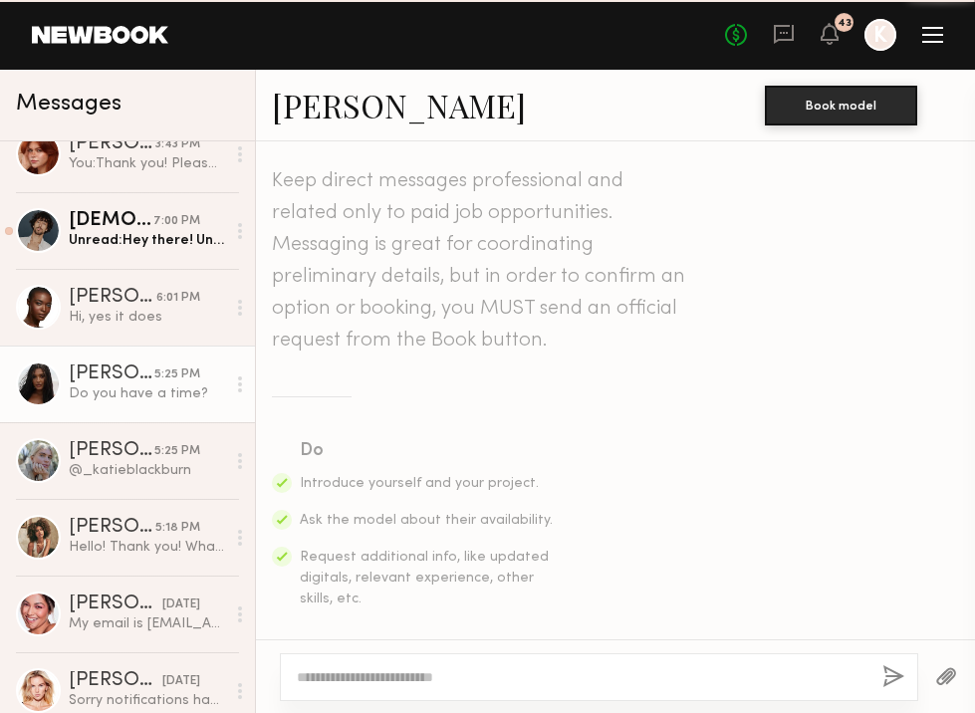
scroll to position [899, 0]
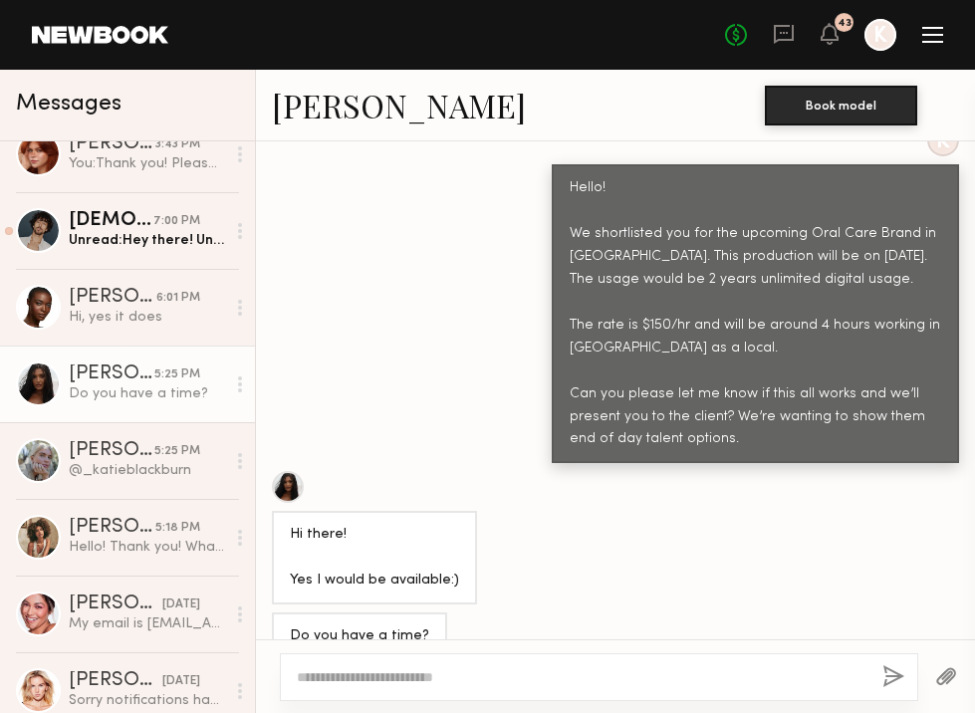
click at [323, 119] on link "Haleigh W." at bounding box center [399, 105] width 254 height 43
click at [374, 678] on textarea at bounding box center [582, 677] width 570 height 20
click at [344, 676] on textarea "**********" at bounding box center [582, 677] width 570 height 20
type textarea "**********"
click at [889, 675] on button "button" at bounding box center [893, 677] width 22 height 25
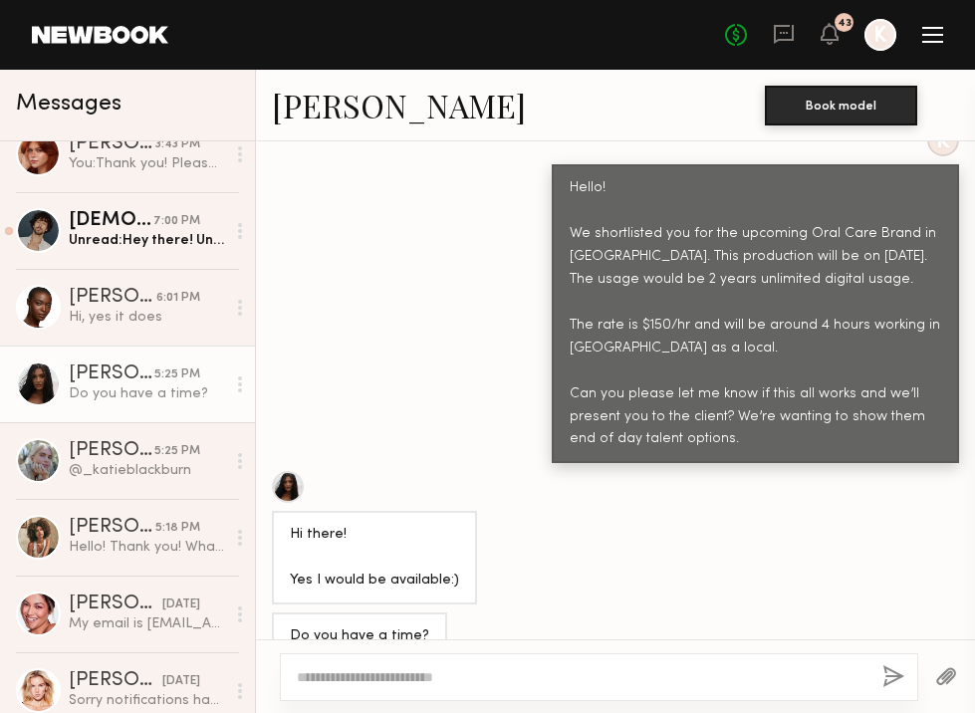
scroll to position [0, 0]
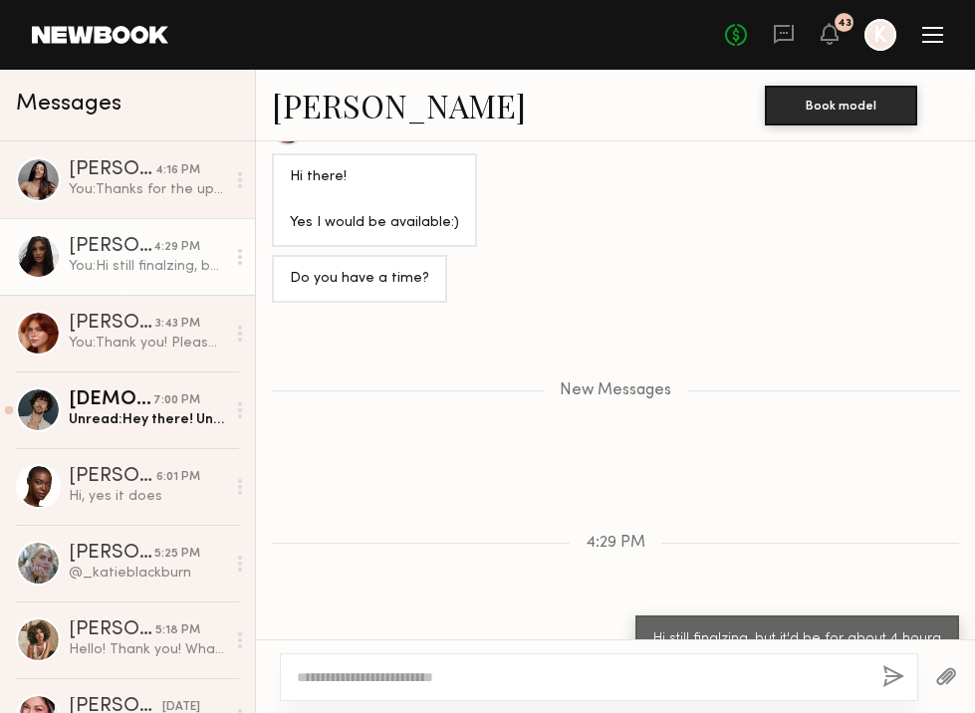
click at [560, 677] on textarea at bounding box center [582, 677] width 570 height 20
type textarea "*****"
click at [889, 666] on button "button" at bounding box center [893, 677] width 22 height 25
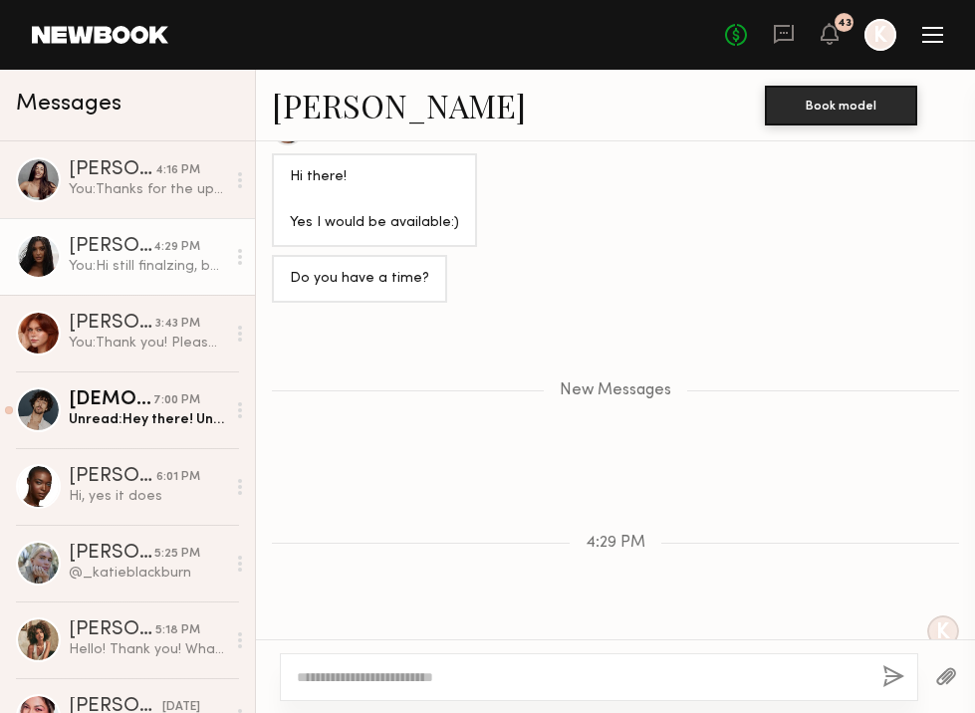
scroll to position [1352, 0]
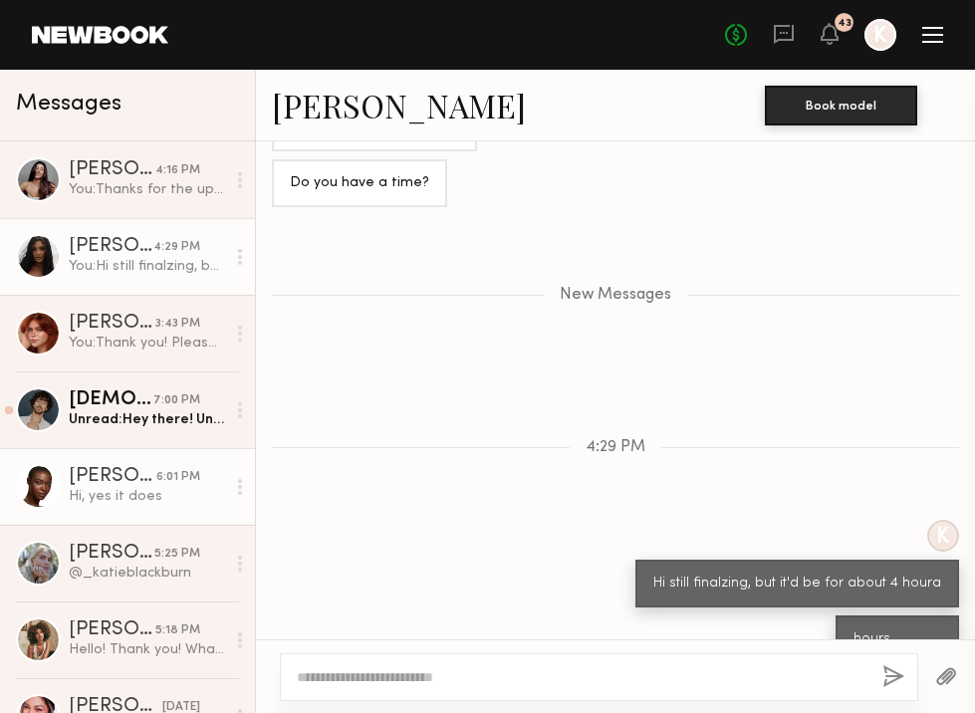
click at [110, 498] on div "Hi, yes it does" at bounding box center [147, 496] width 156 height 19
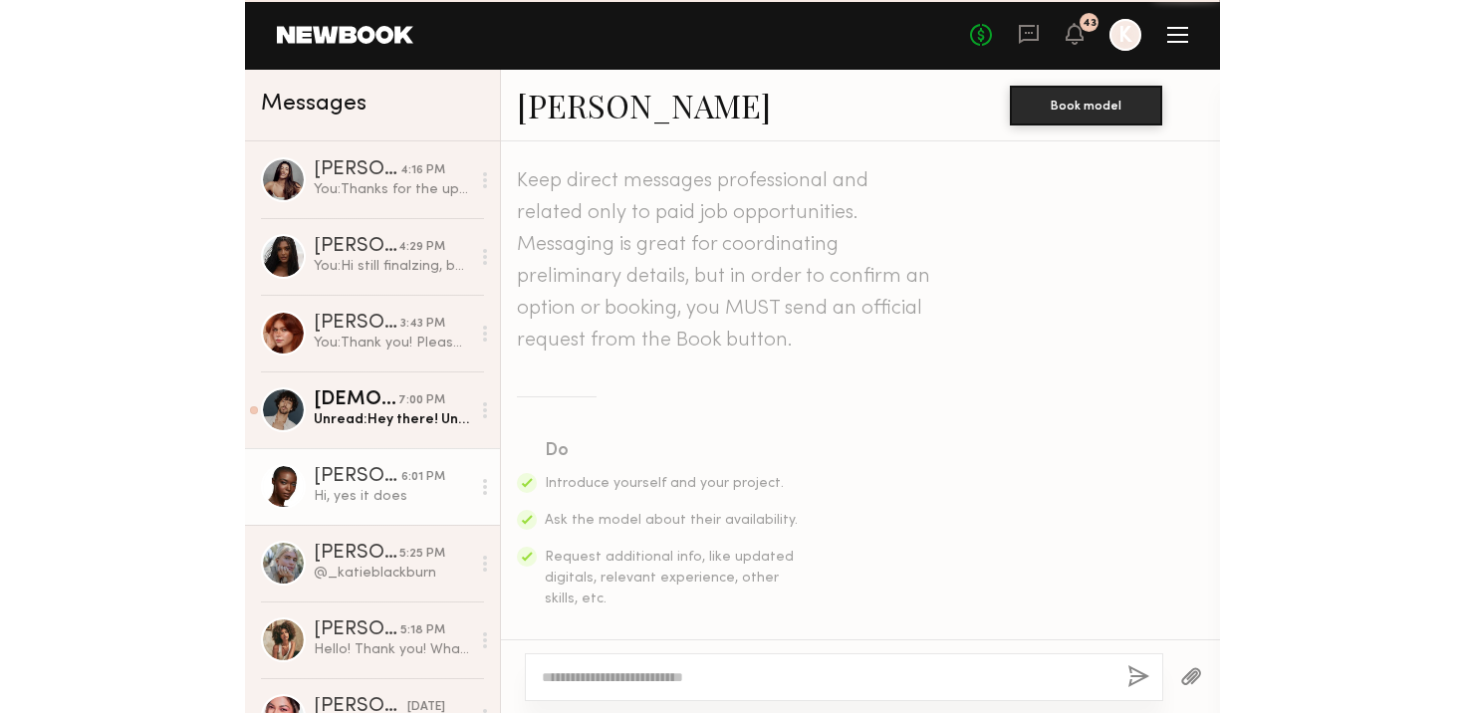
scroll to position [758, 0]
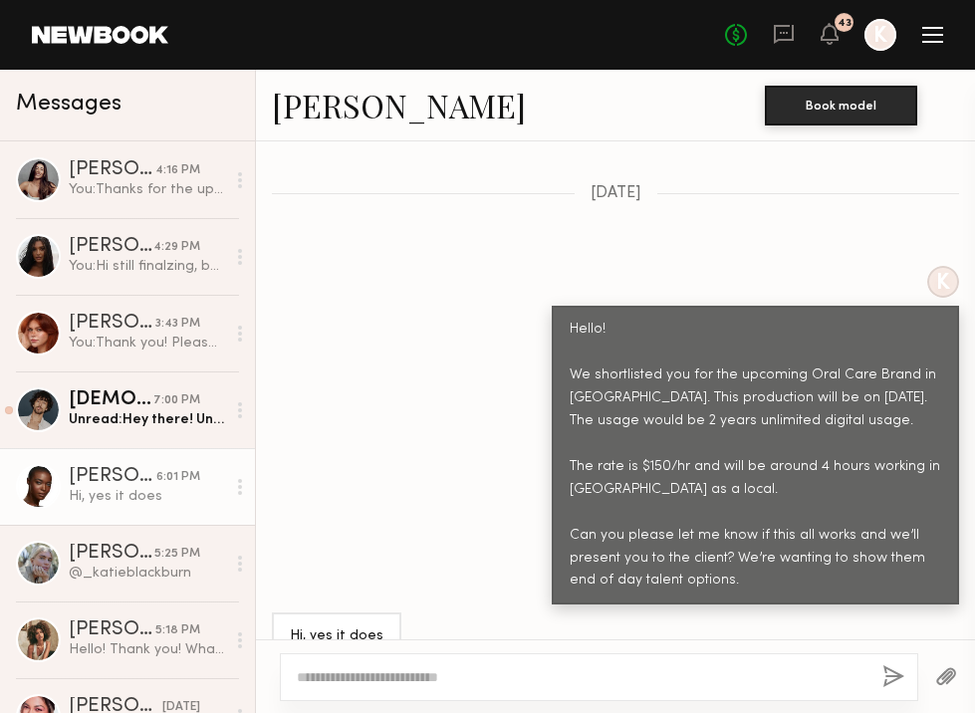
click at [347, 96] on link "Brittany M." at bounding box center [399, 105] width 254 height 43
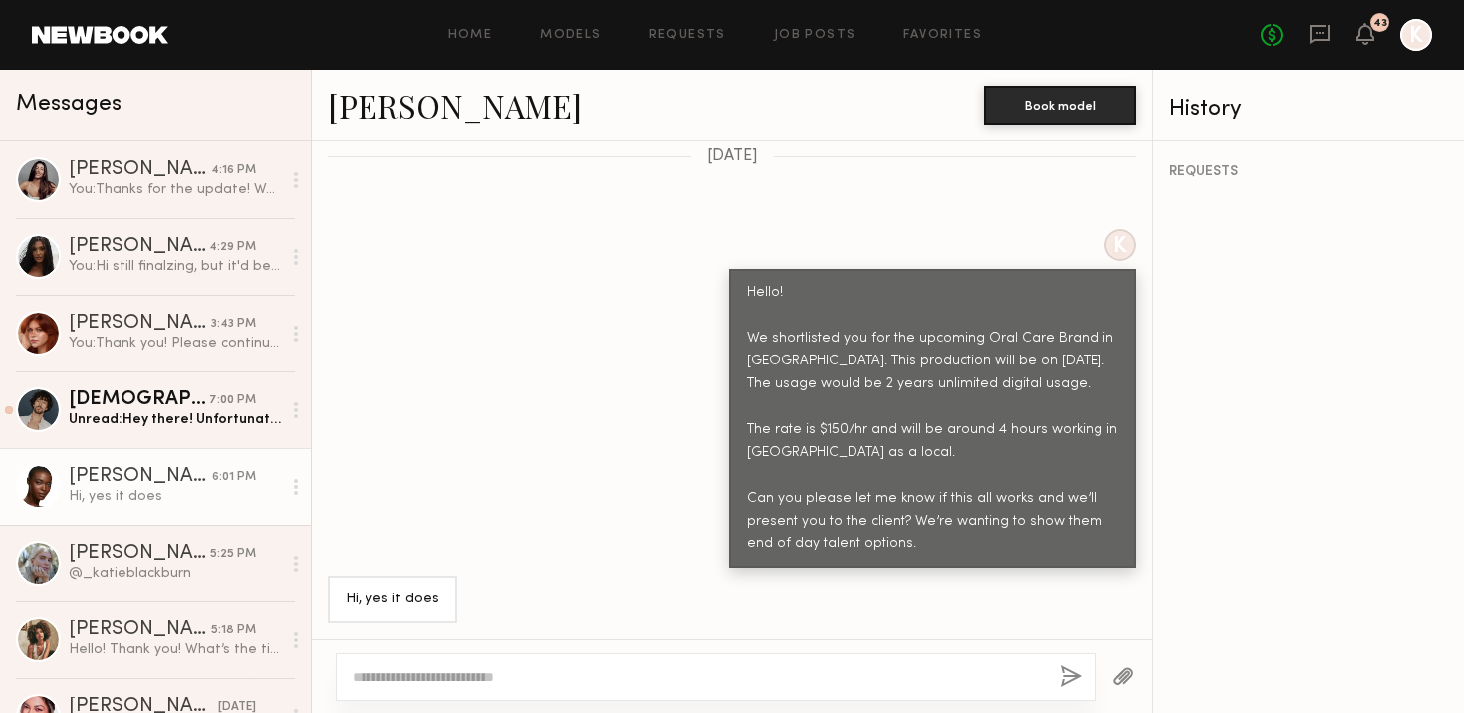
scroll to position [646, 0]
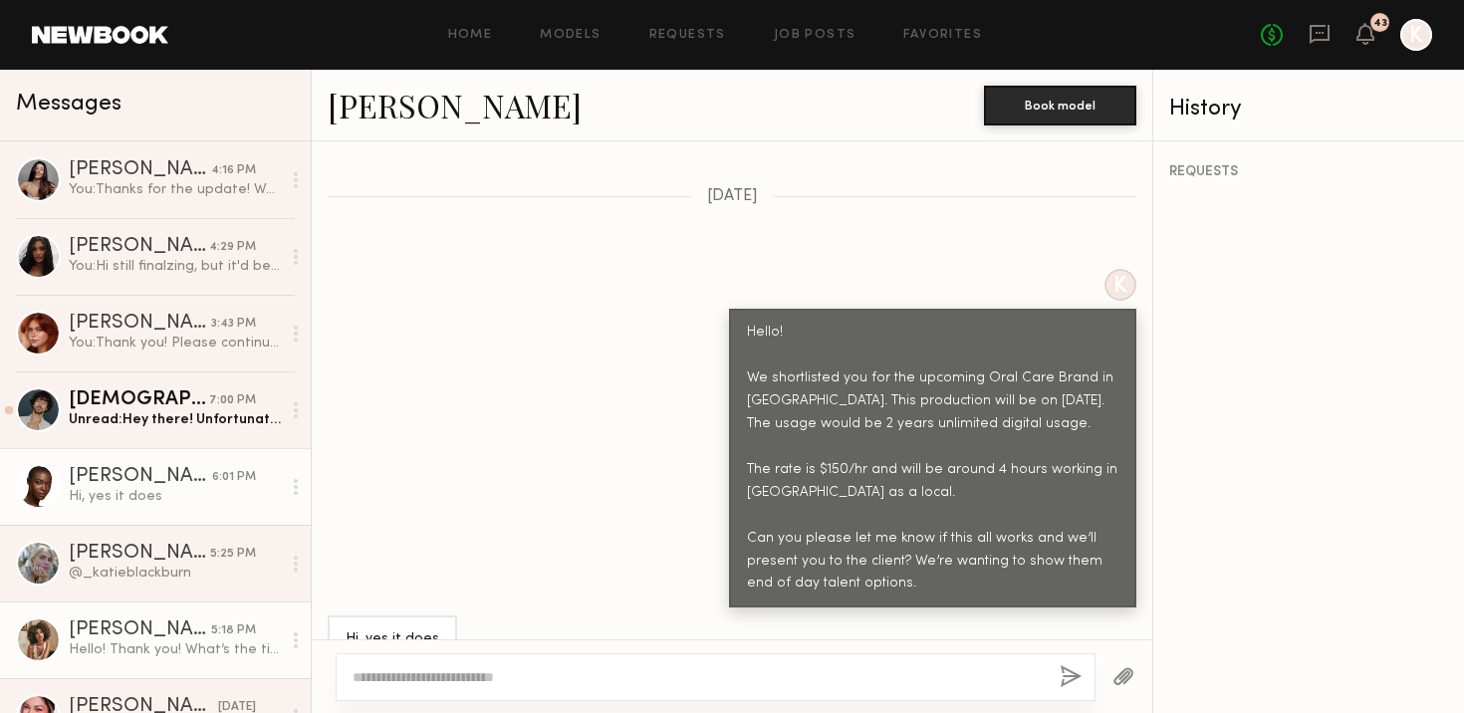
click at [153, 623] on div "Monica M." at bounding box center [140, 630] width 142 height 20
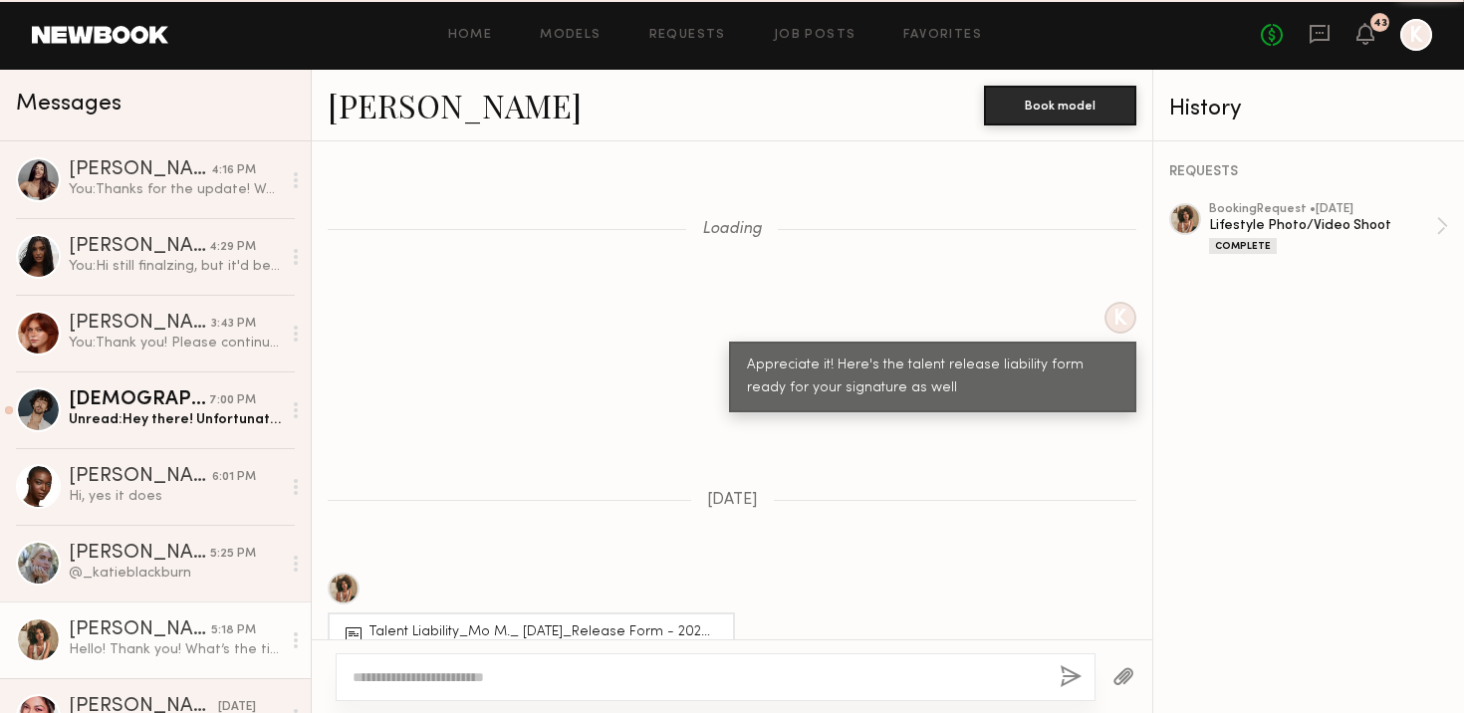
scroll to position [2235, 0]
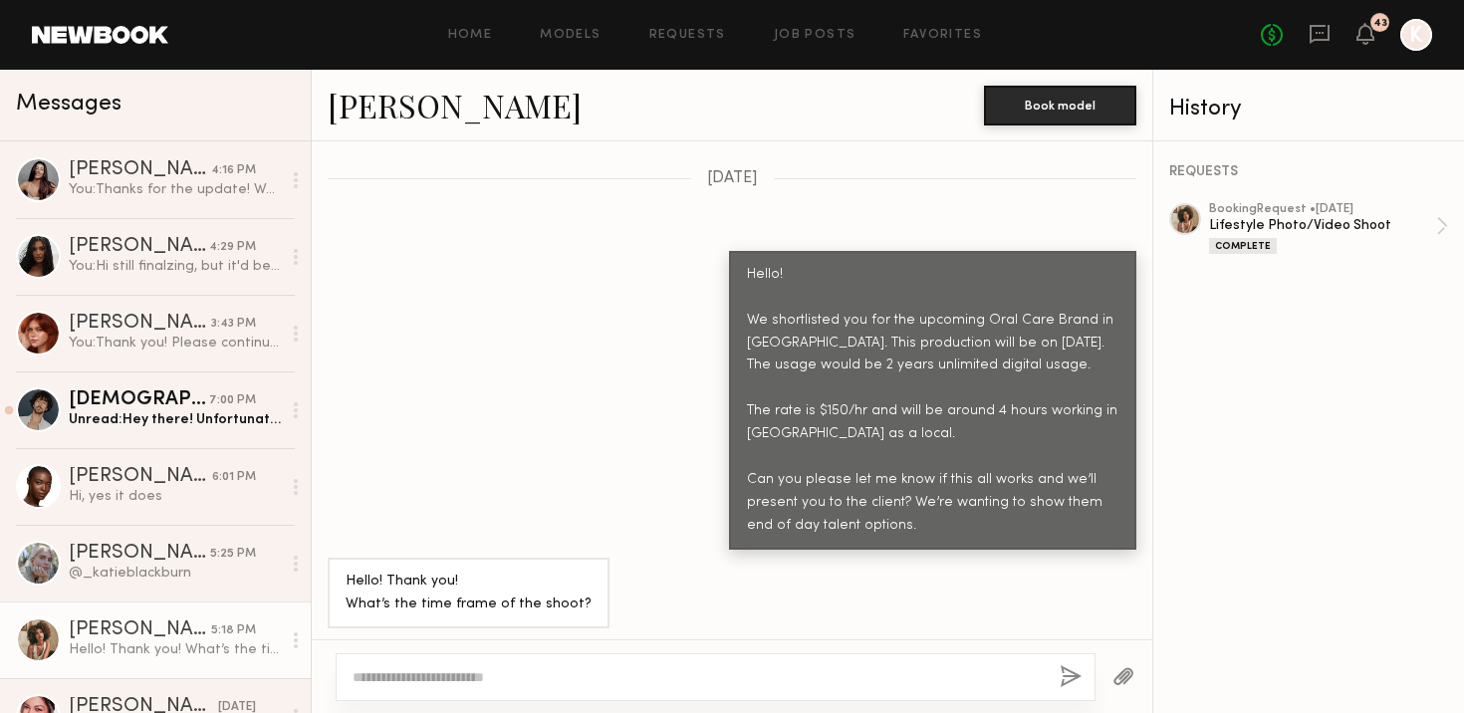
click at [509, 676] on textarea at bounding box center [698, 677] width 691 height 20
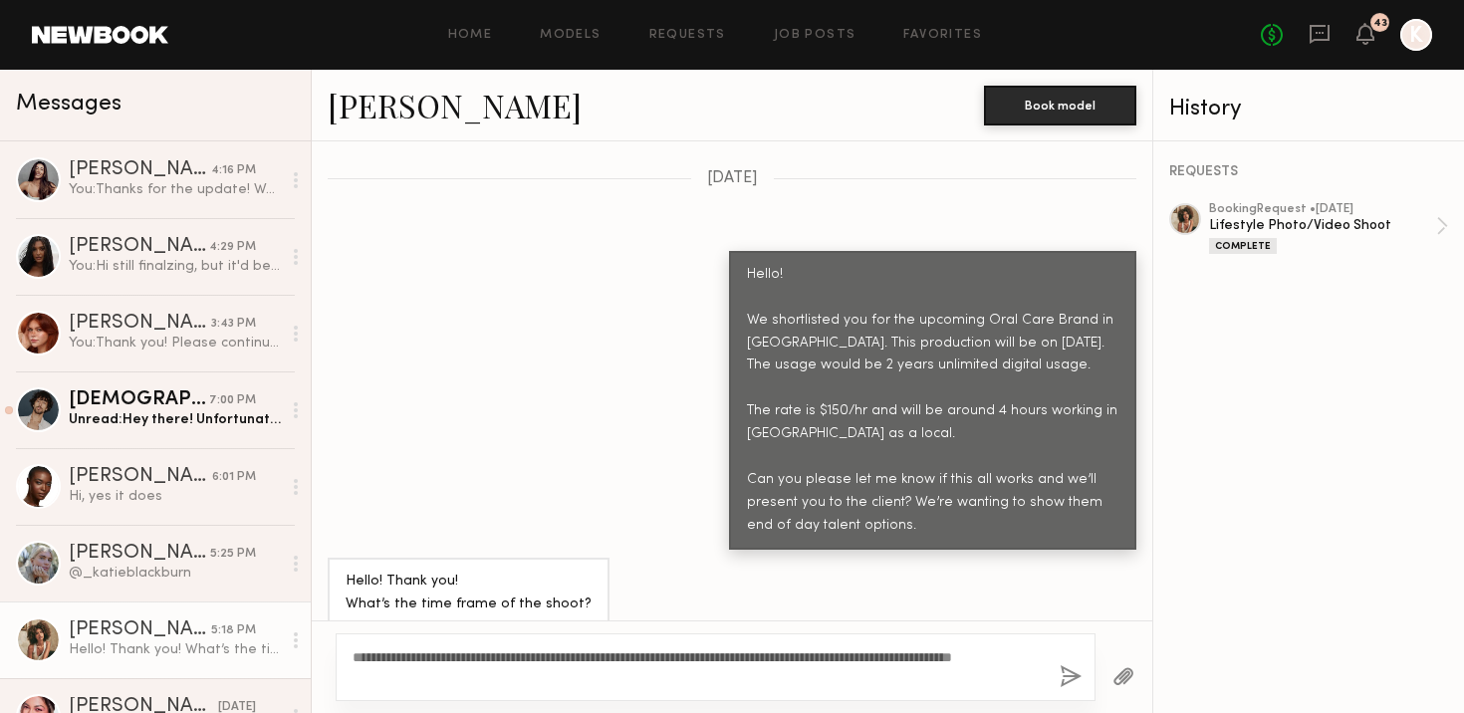
type textarea "**********"
click at [1062, 678] on button "button" at bounding box center [1071, 677] width 22 height 25
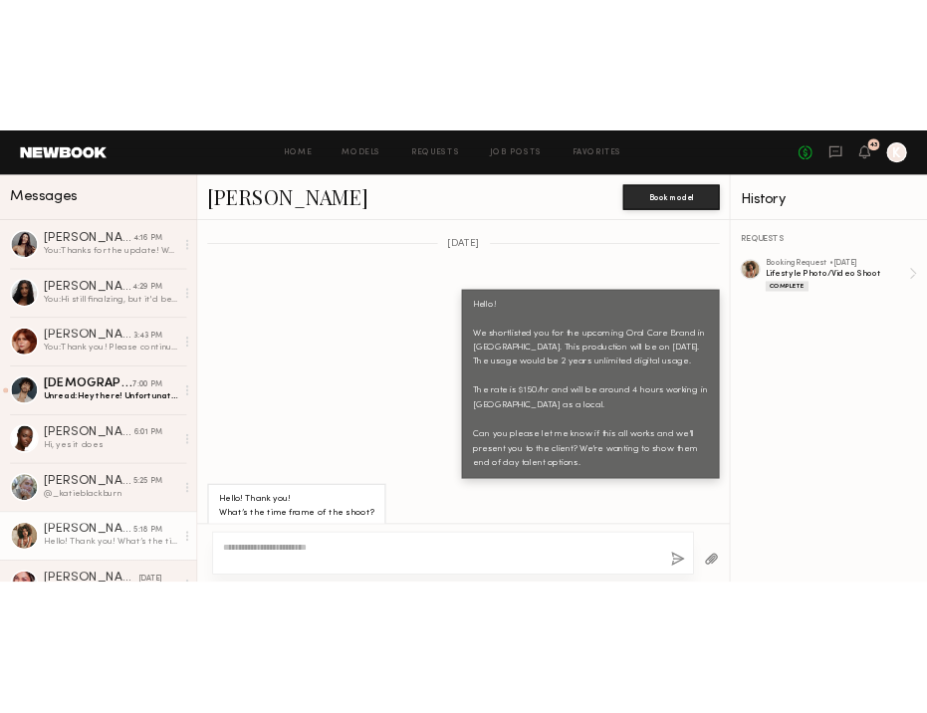
scroll to position [2656, 0]
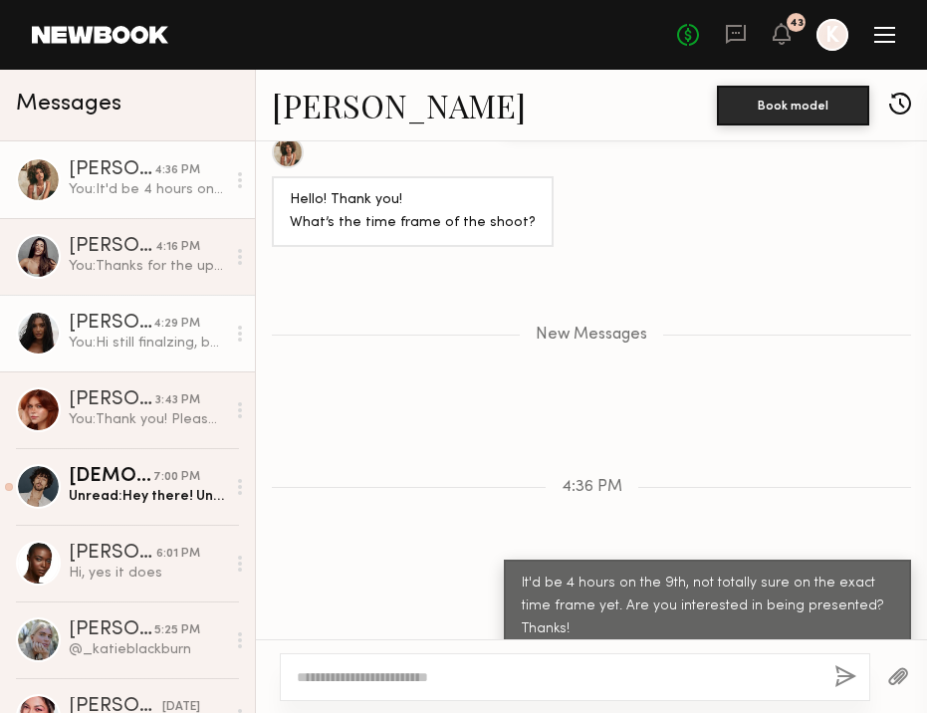
click at [150, 347] on div "You: Hi still finalzing, but it'd be for about 4 houra" at bounding box center [147, 343] width 156 height 19
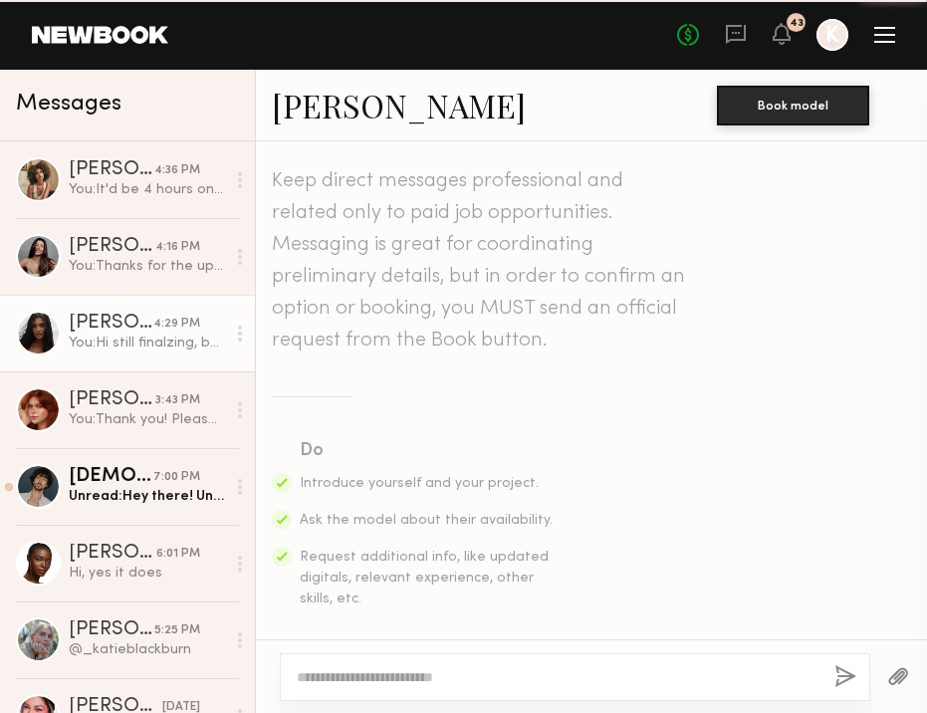
scroll to position [1257, 0]
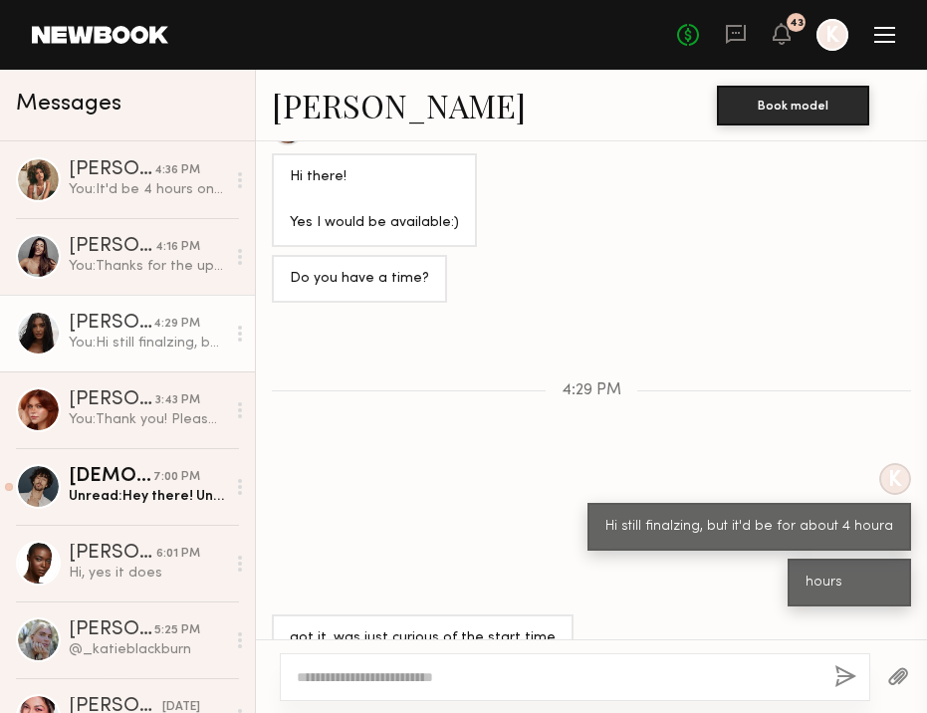
click at [336, 103] on link "[PERSON_NAME]" at bounding box center [399, 105] width 254 height 43
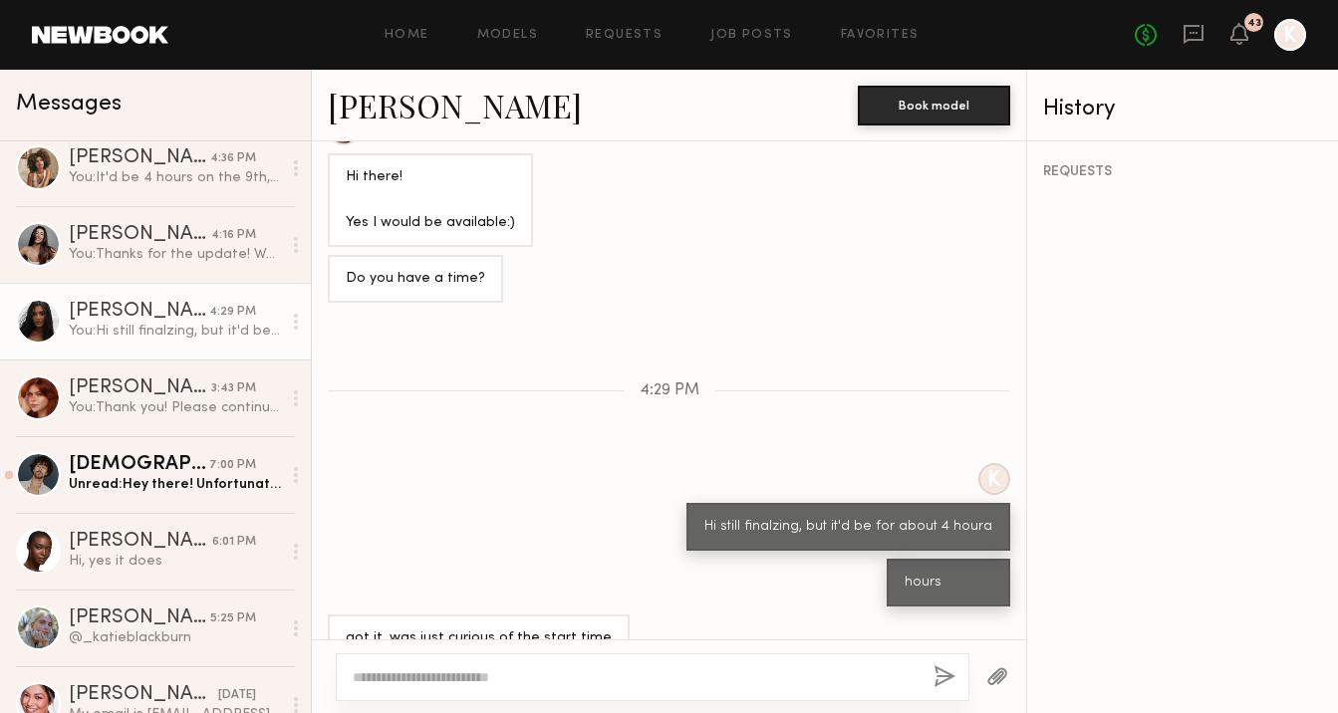
scroll to position [0, 0]
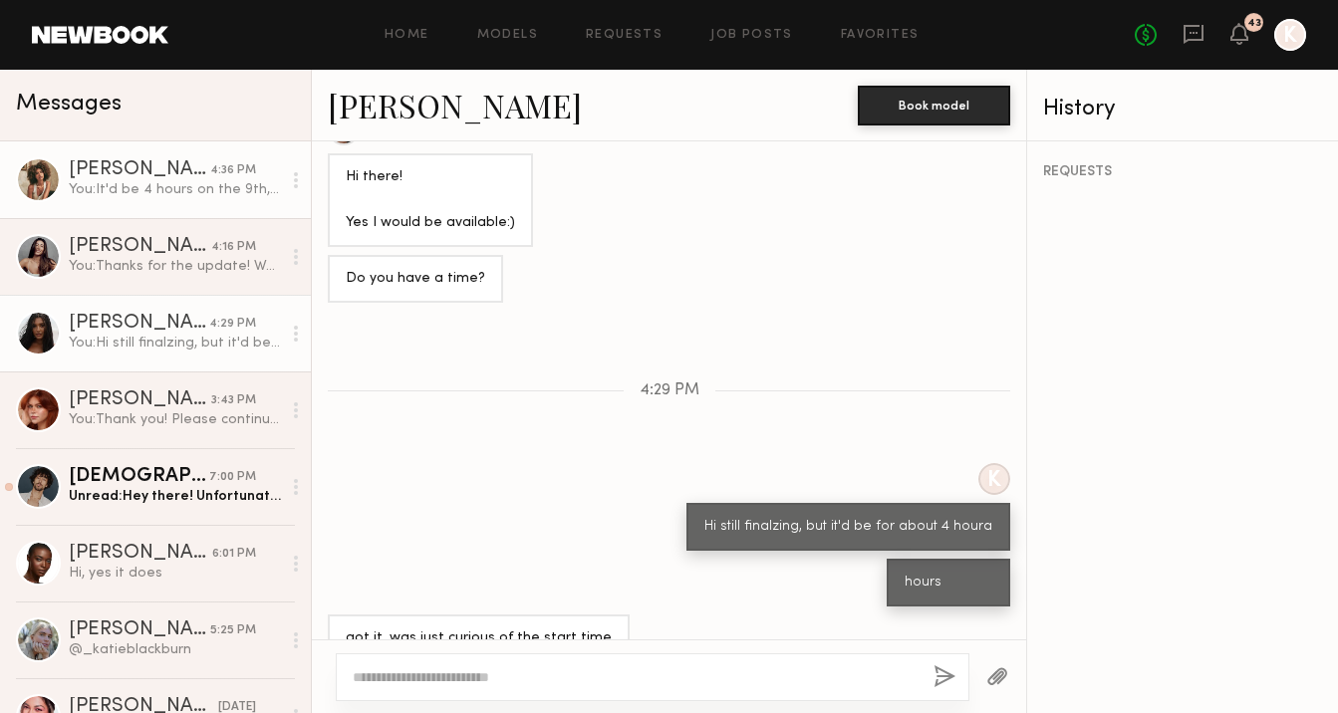
click at [105, 171] on div "[PERSON_NAME]" at bounding box center [139, 170] width 141 height 20
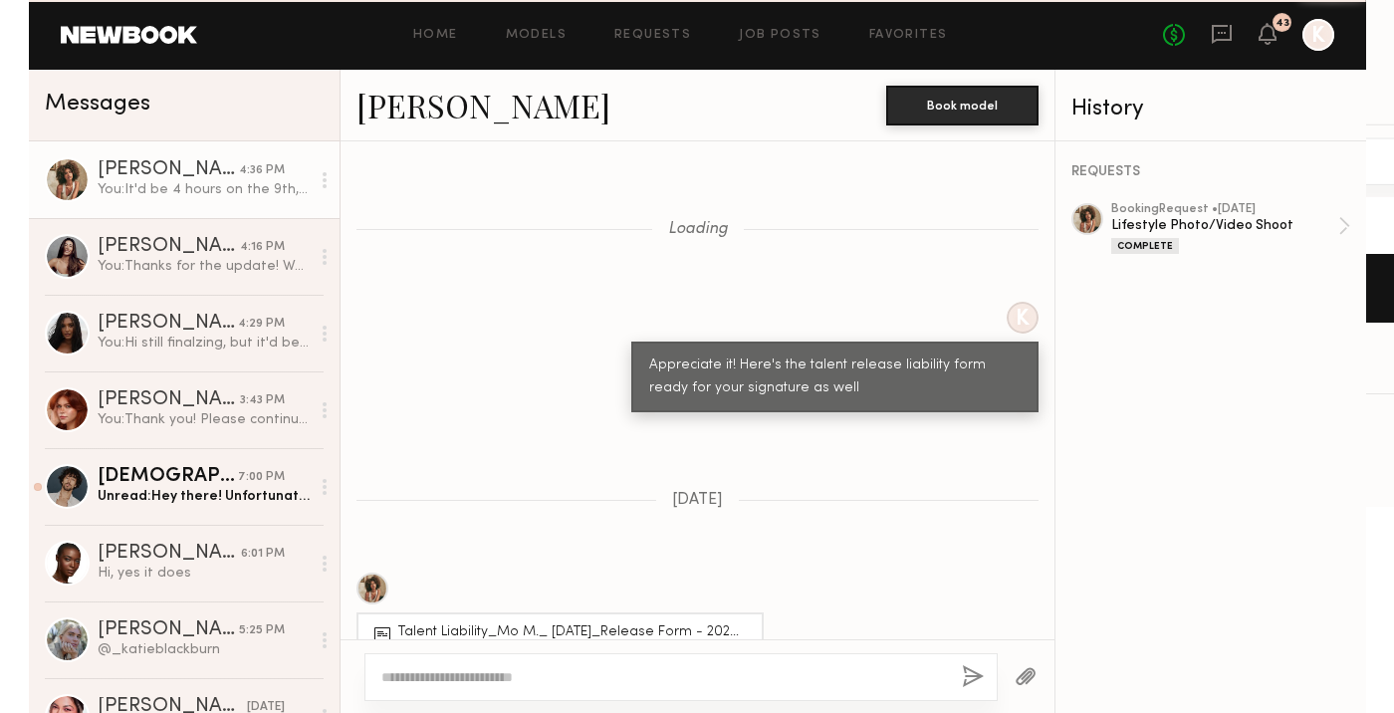
scroll to position [2505, 0]
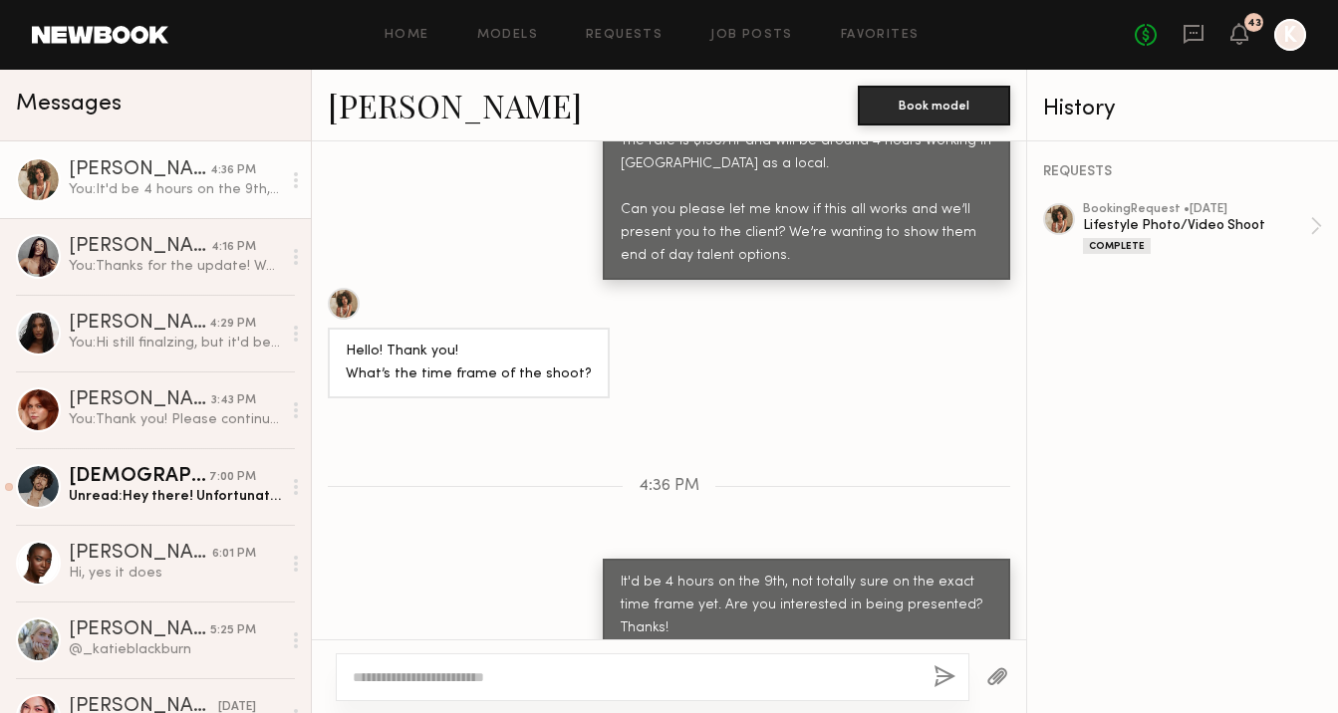
click at [414, 104] on link "[PERSON_NAME]" at bounding box center [455, 105] width 254 height 43
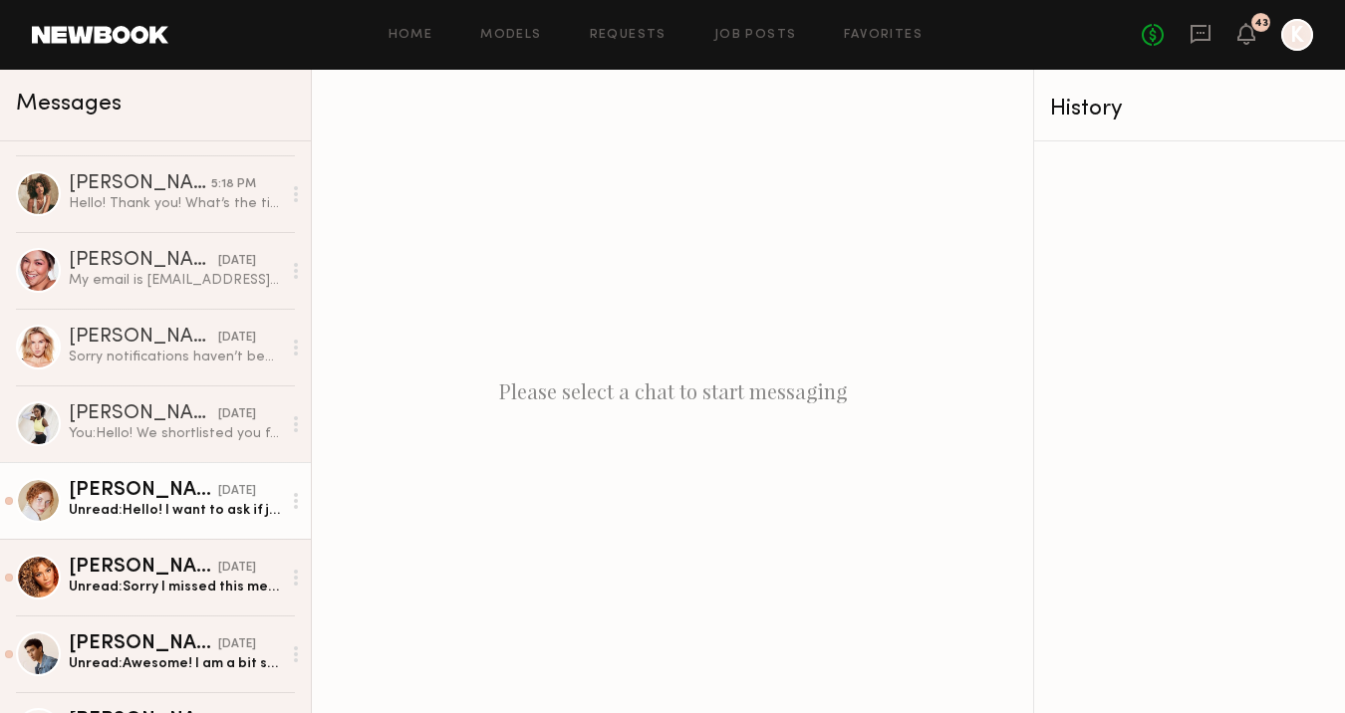
scroll to position [668, 0]
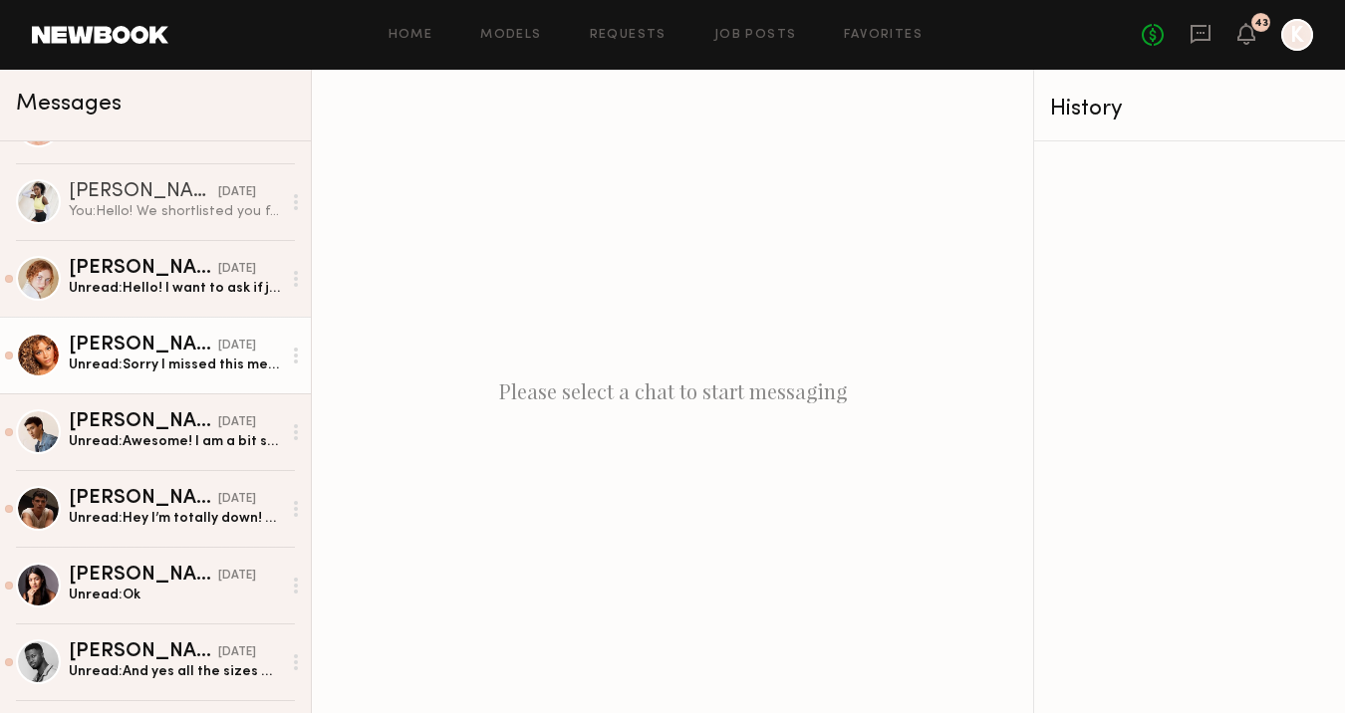
click at [176, 379] on link "[PERSON_NAME] [DATE] Unread: Sorry I missed this message! Please keep me in min…" at bounding box center [155, 355] width 311 height 77
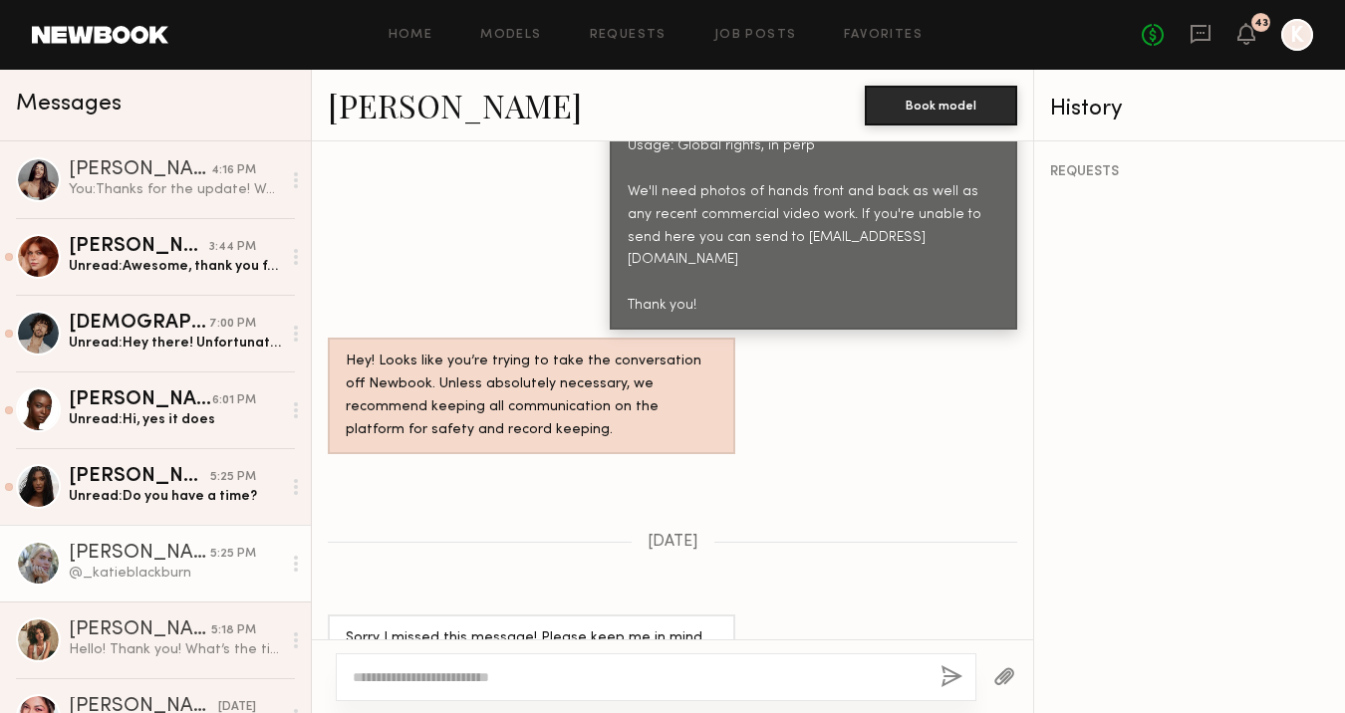
click at [105, 565] on div "@_katieblackburn" at bounding box center [175, 573] width 212 height 19
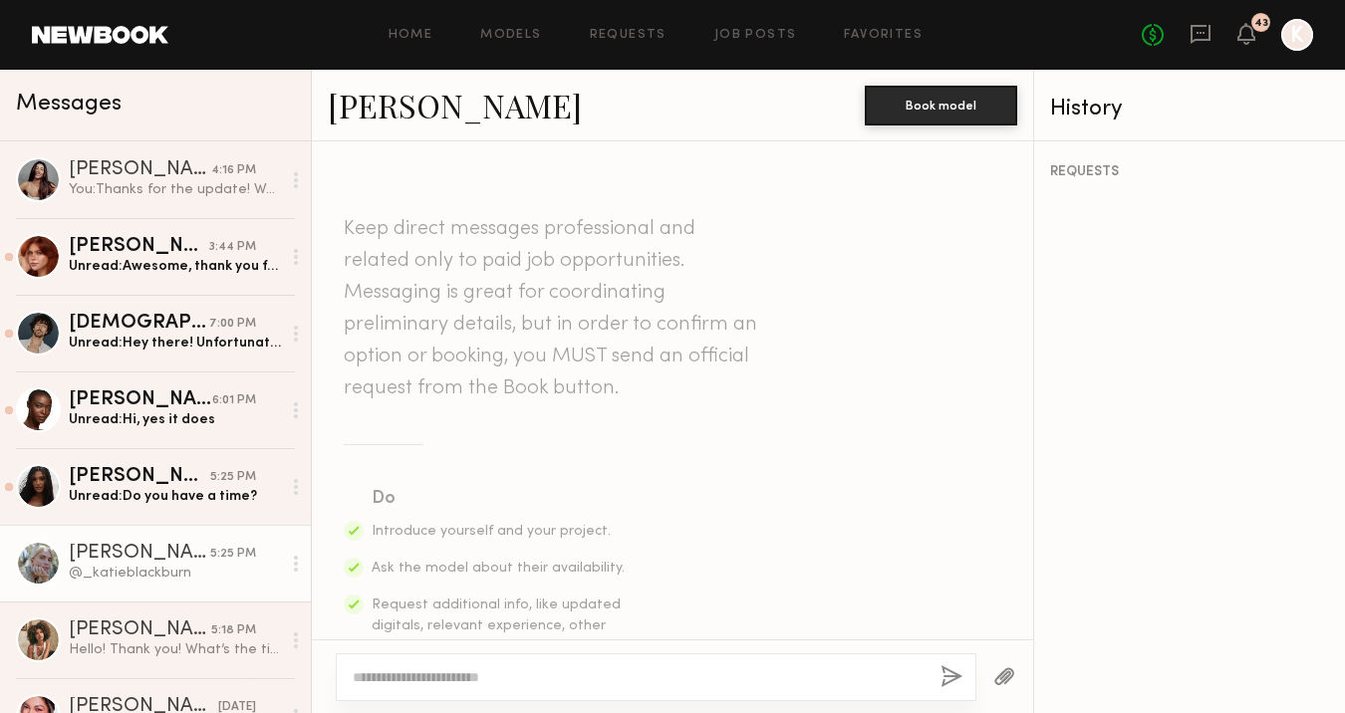
scroll to position [1948, 0]
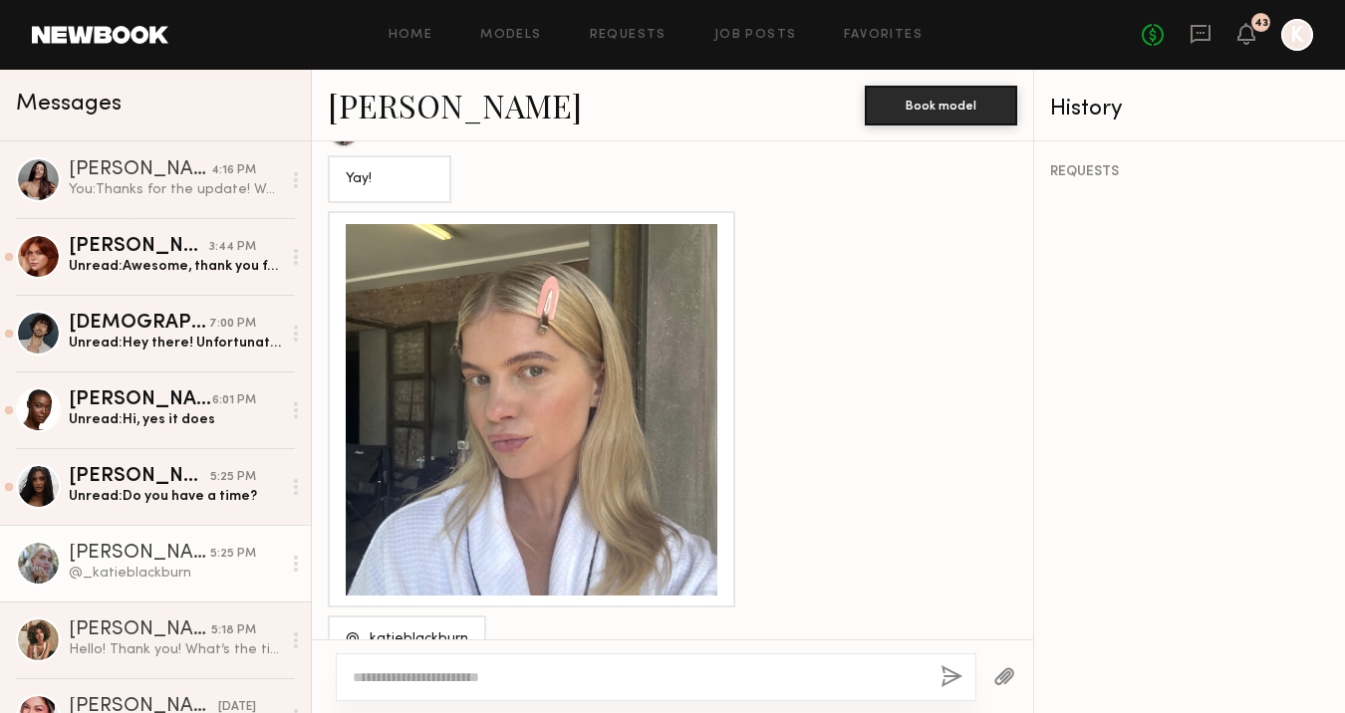
click at [543, 360] on div at bounding box center [531, 409] width 371 height 371
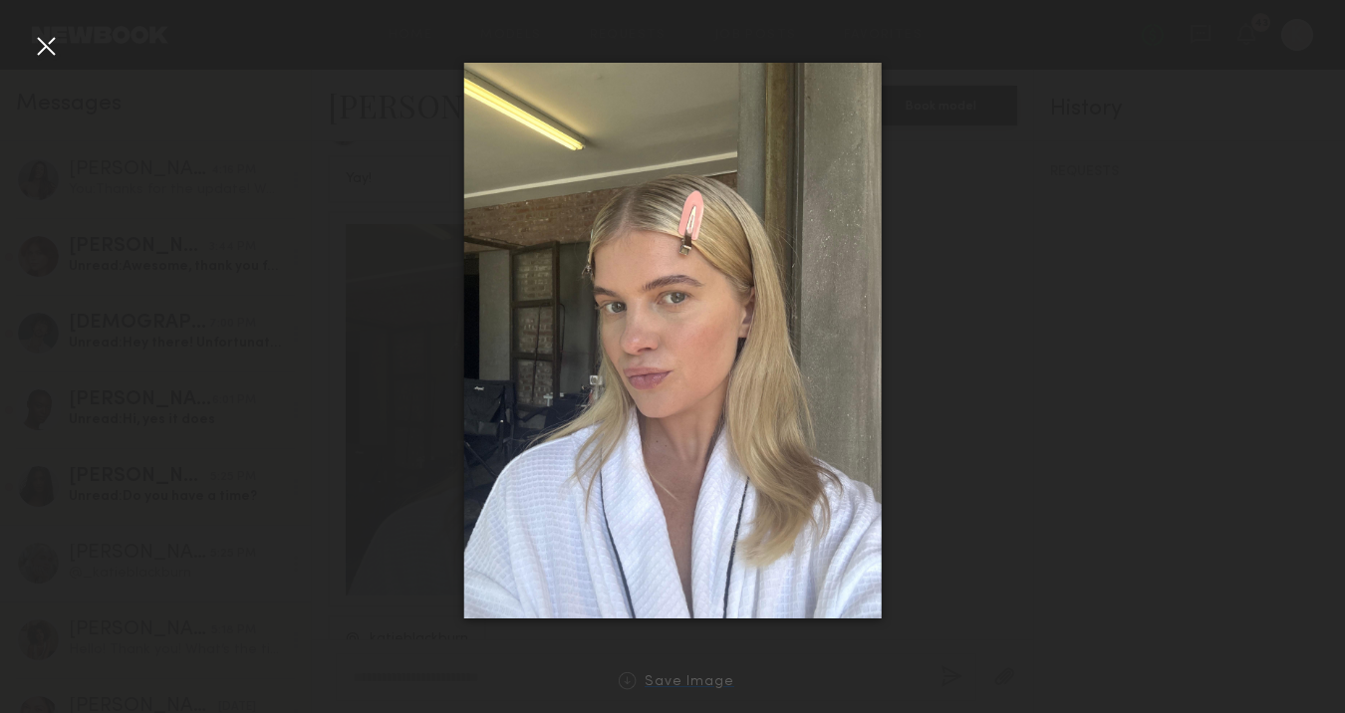
click at [650, 680] on div "Save Image" at bounding box center [689, 682] width 90 height 15
drag, startPoint x: 51, startPoint y: 52, endPoint x: 105, endPoint y: 127, distance: 92.9
click at [52, 52] on div at bounding box center [46, 46] width 32 height 32
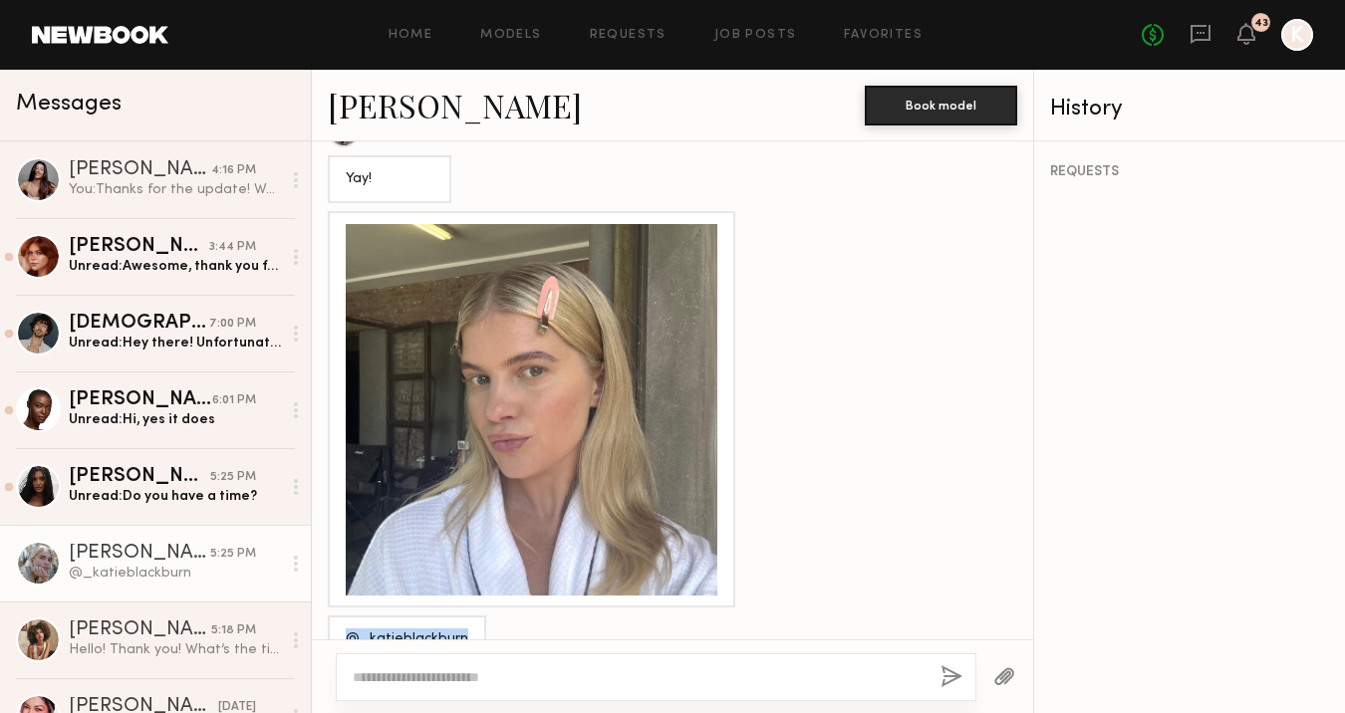
drag, startPoint x: 462, startPoint y: 600, endPoint x: 341, endPoint y: 590, distance: 121.9
click at [341, 615] on div "@_katieblackburn" at bounding box center [407, 639] width 158 height 48
copy div "@_katieblackburn"
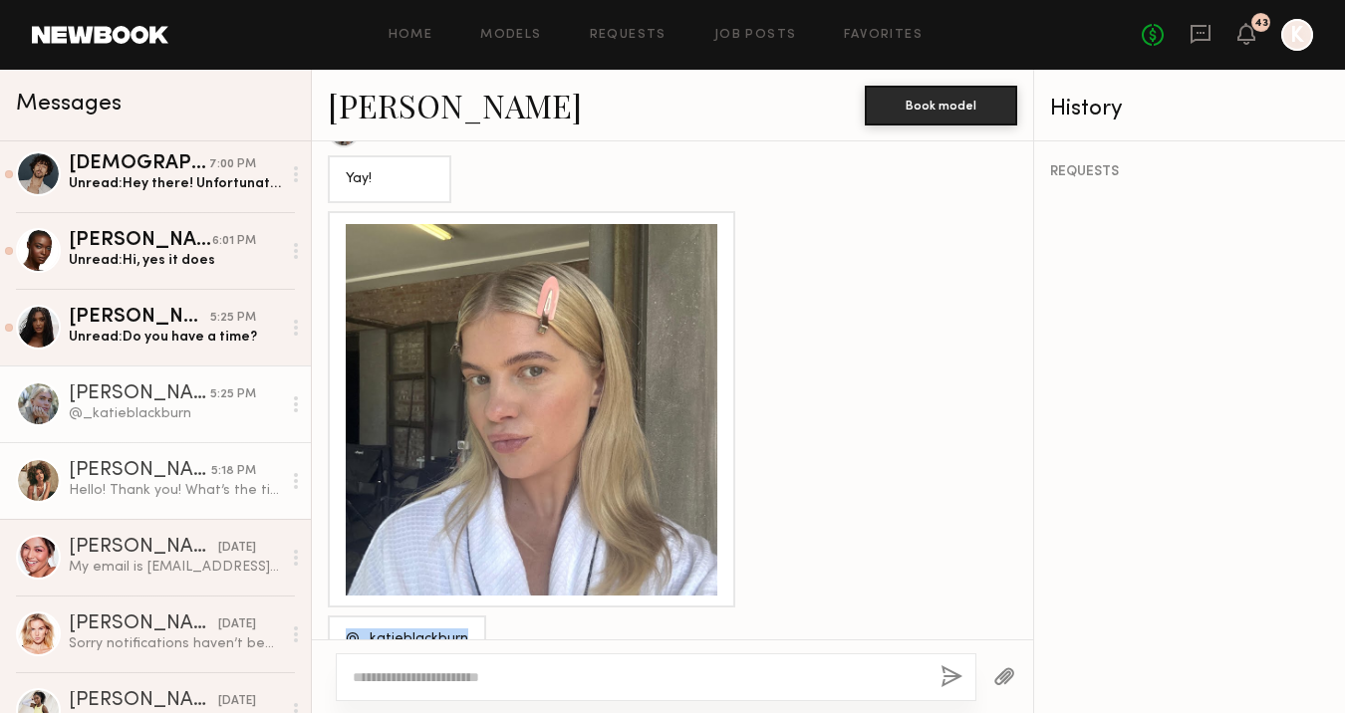
scroll to position [218, 0]
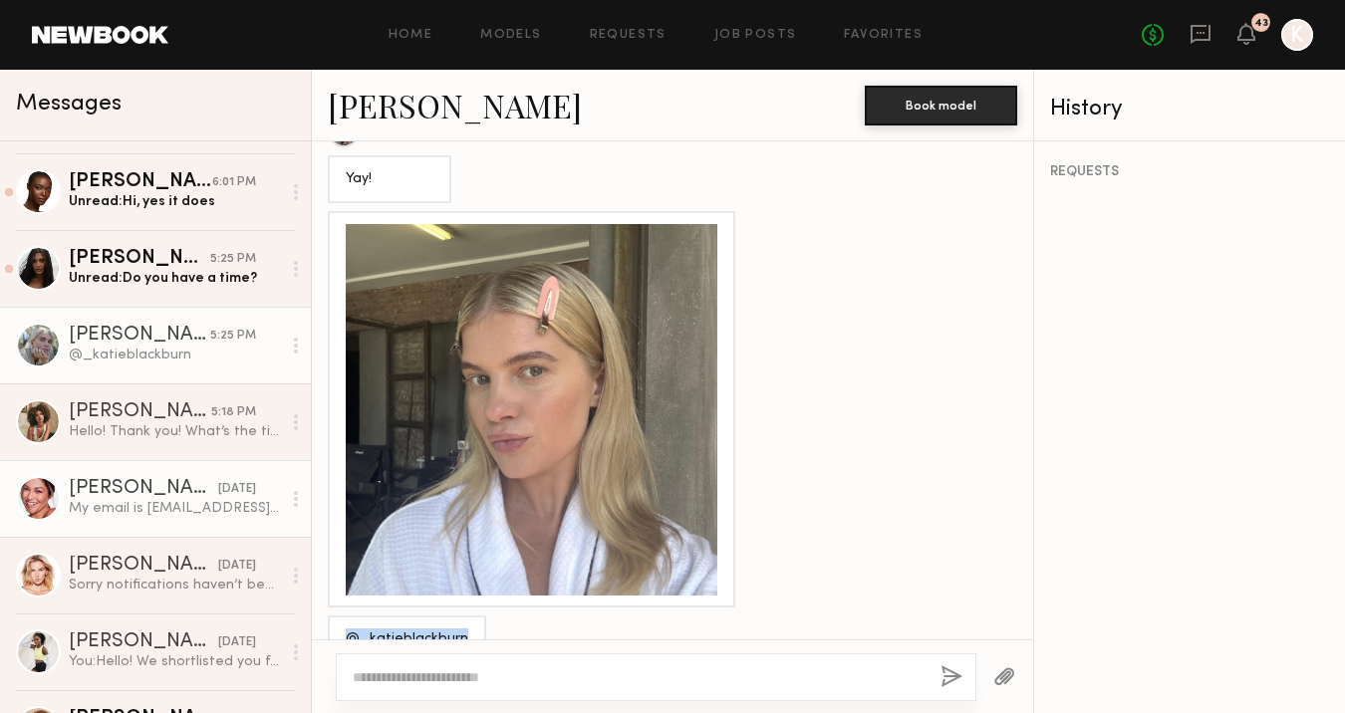
click at [123, 510] on div "My email is alexamaliac13@gmail.com in case you need any contact information!" at bounding box center [175, 508] width 212 height 19
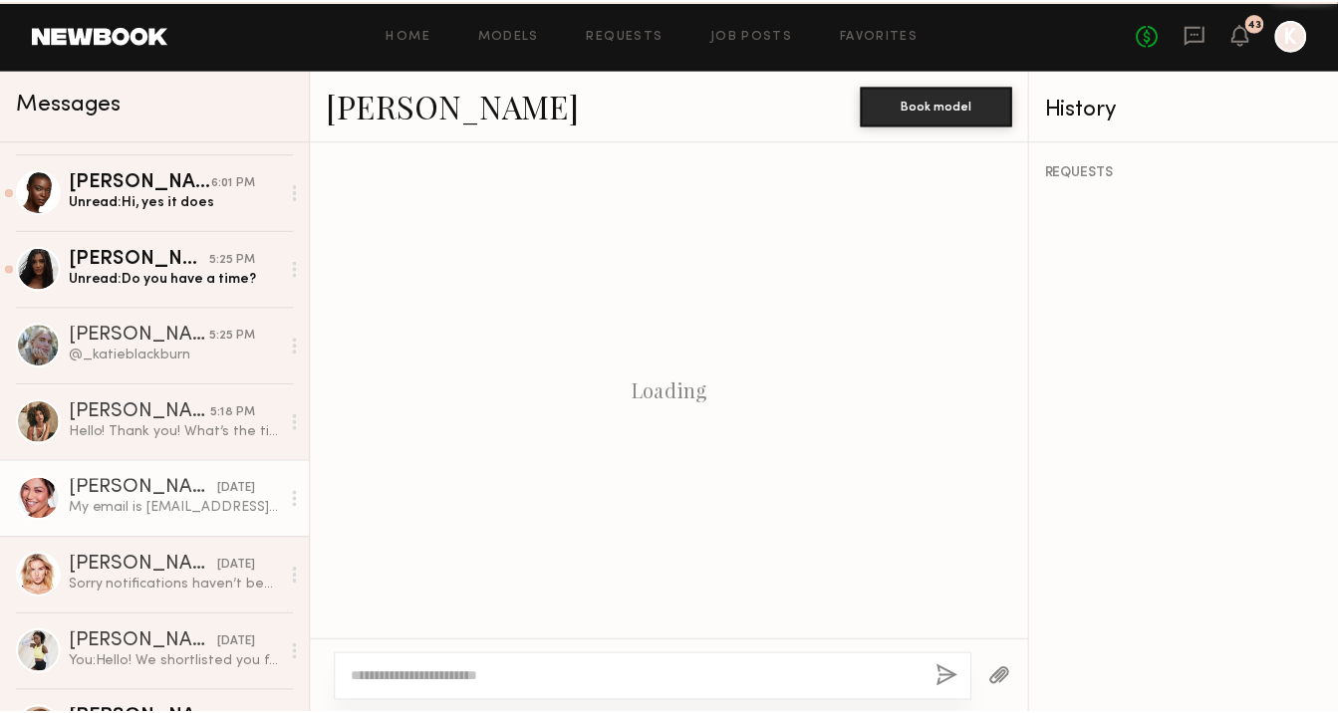
scroll to position [2017, 0]
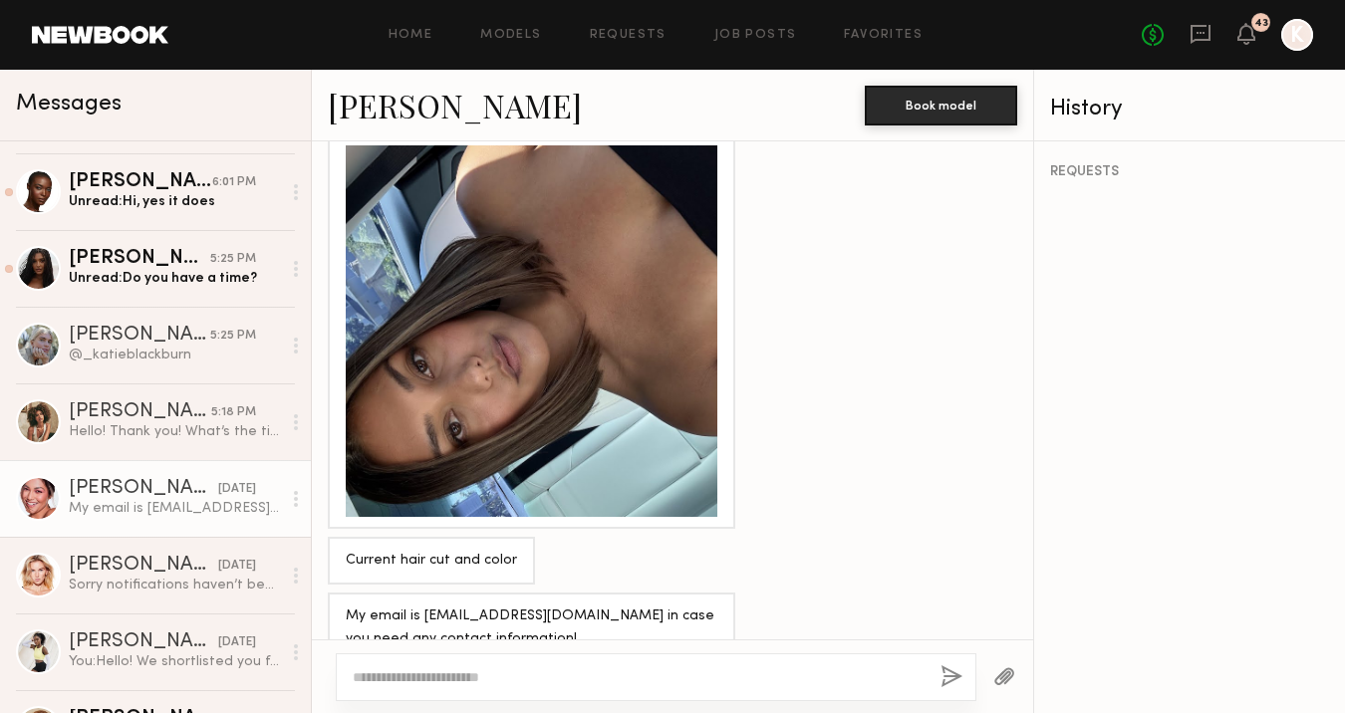
click at [507, 378] on div at bounding box center [531, 330] width 371 height 371
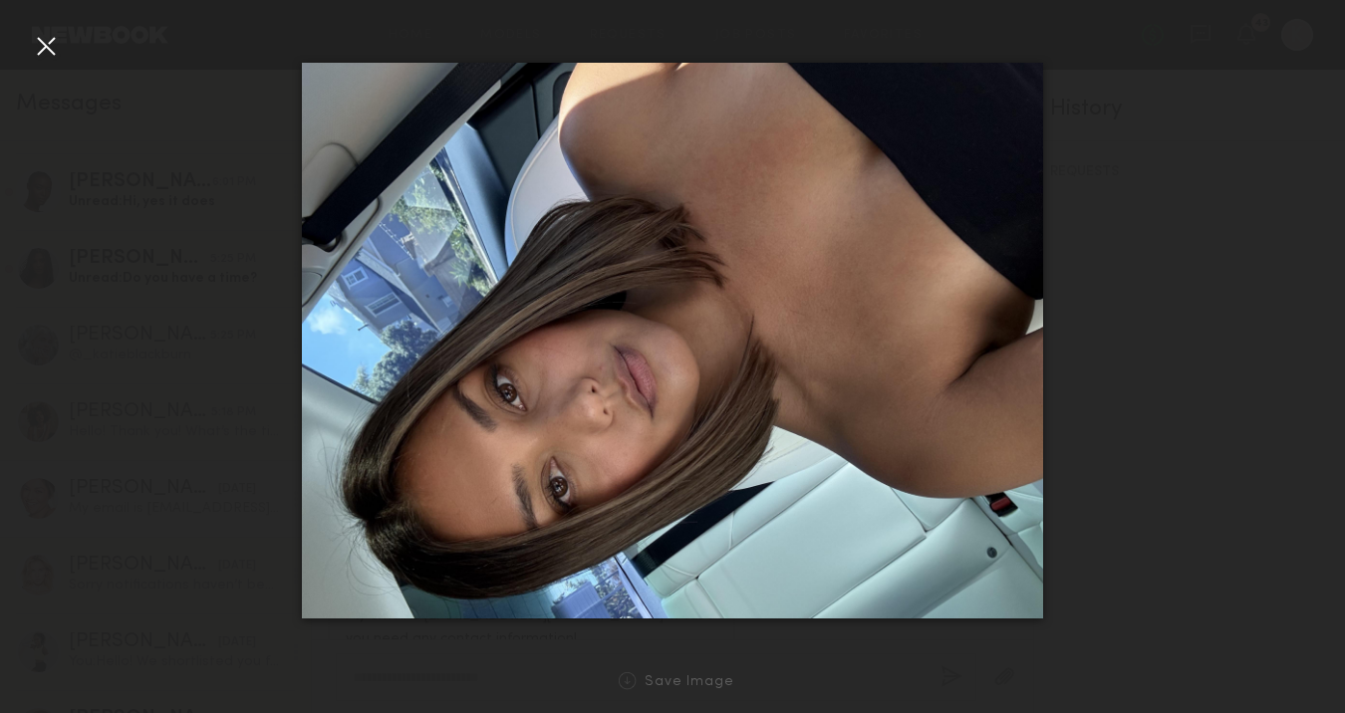
click at [696, 690] on div "Save Image" at bounding box center [672, 681] width 1345 height 64
click at [689, 673] on link "Save Image" at bounding box center [672, 681] width 123 height 18
click at [60, 44] on div at bounding box center [46, 46] width 32 height 32
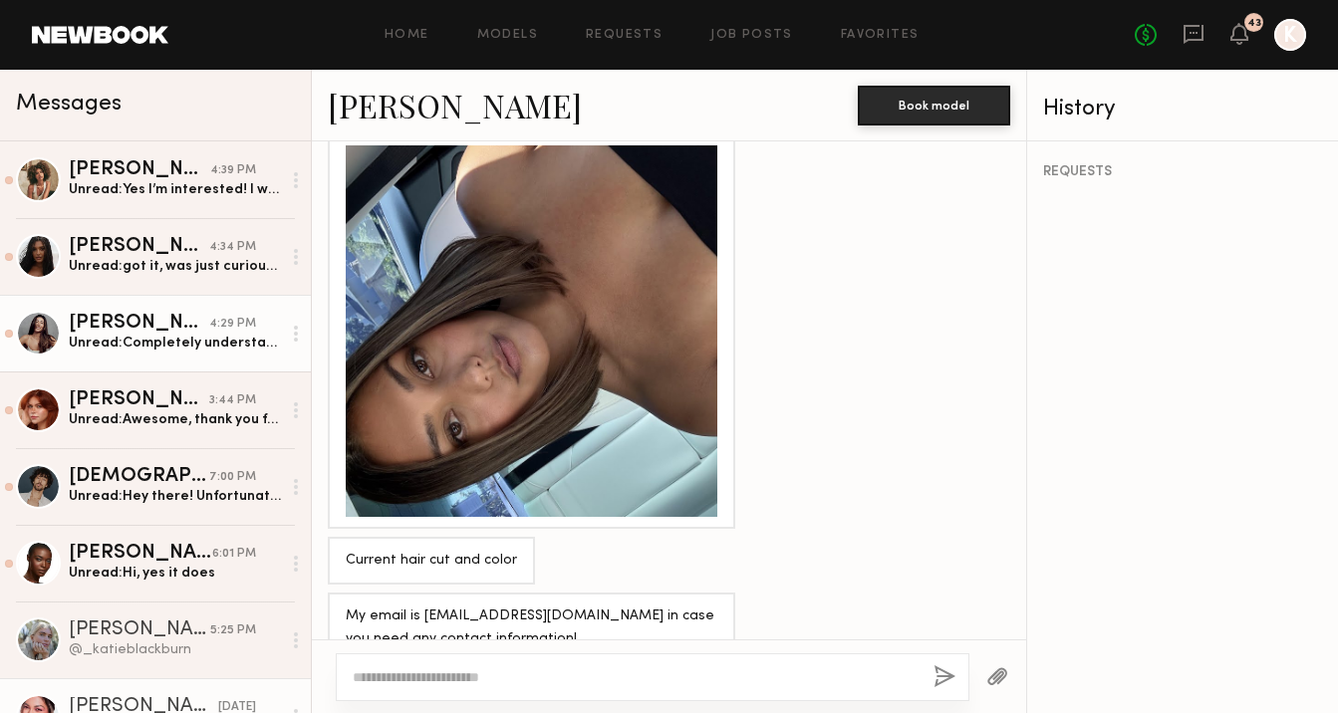
click at [187, 299] on link "Elke K. 4:29 PM Unread: Completely understand, thank you!" at bounding box center [155, 333] width 311 height 77
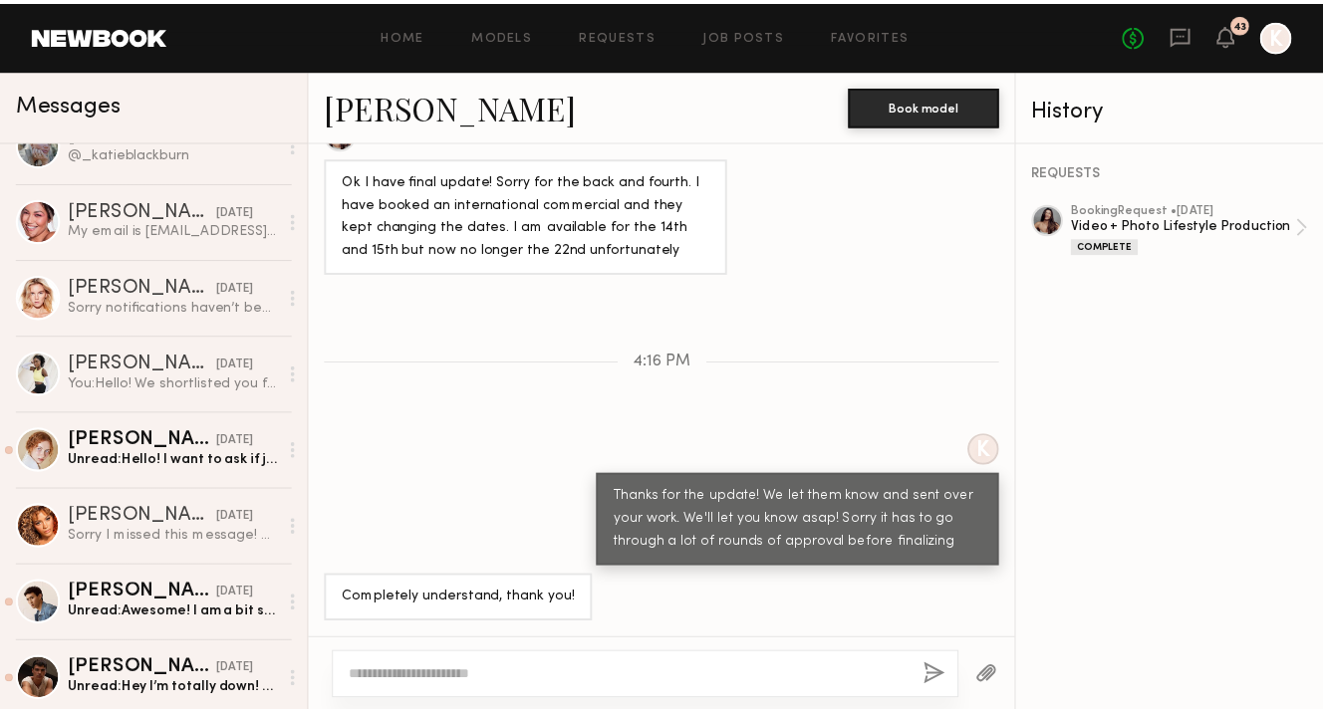
scroll to position [613, 0]
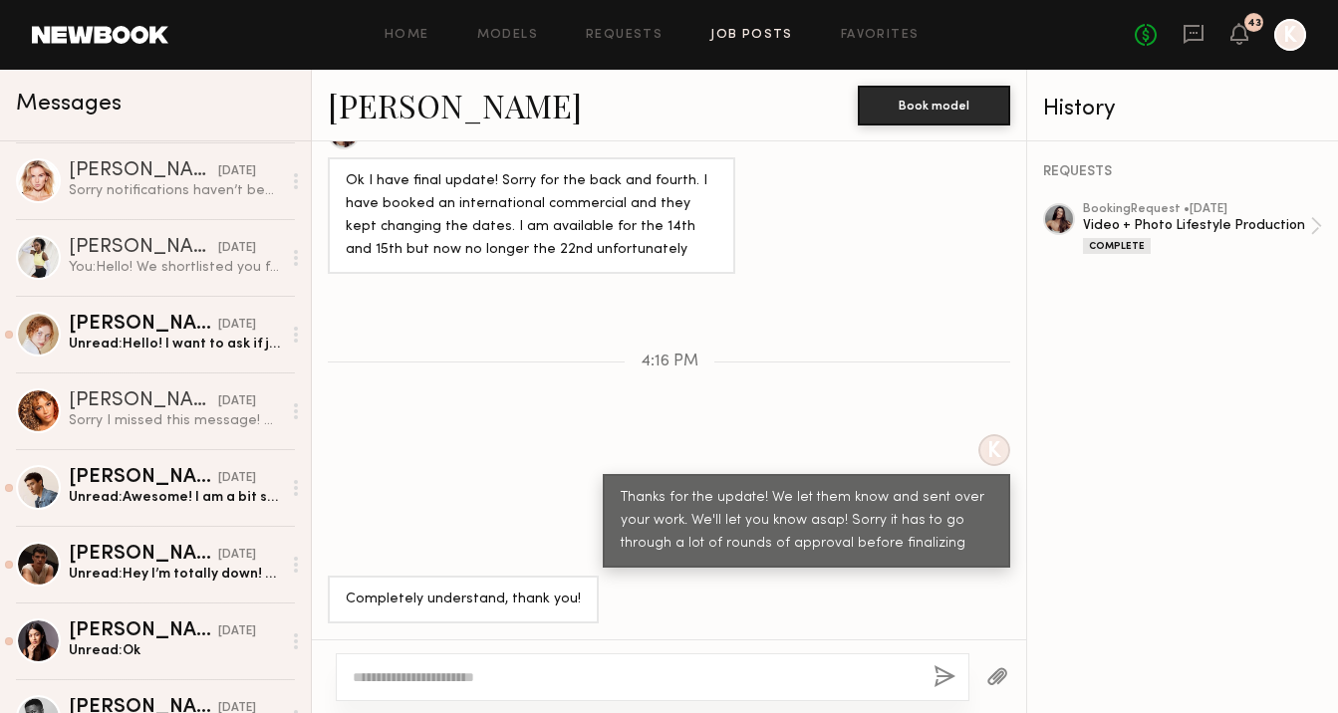
click at [717, 32] on link "Job Posts" at bounding box center [751, 35] width 83 height 13
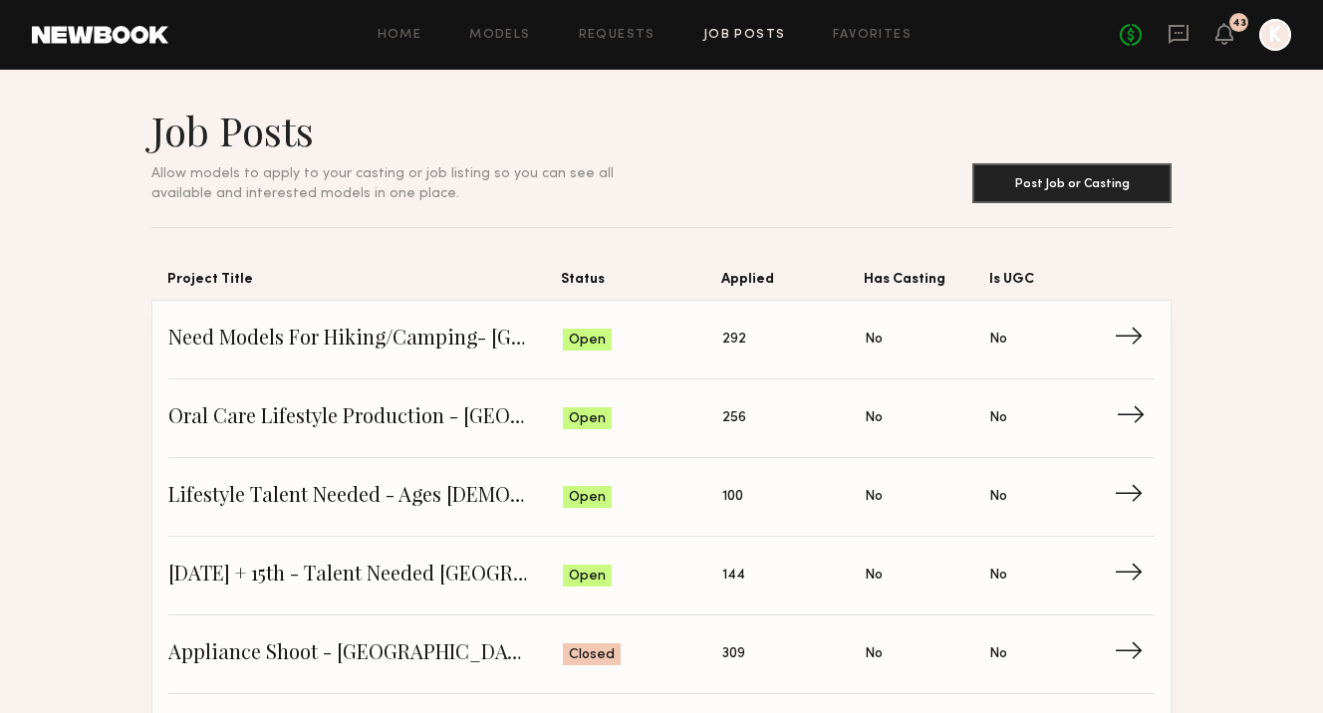
click at [384, 434] on link "Oral Care Lifestyle Production - San Diego Status: Open Applied: 256 Has Castin…" at bounding box center [661, 418] width 986 height 79
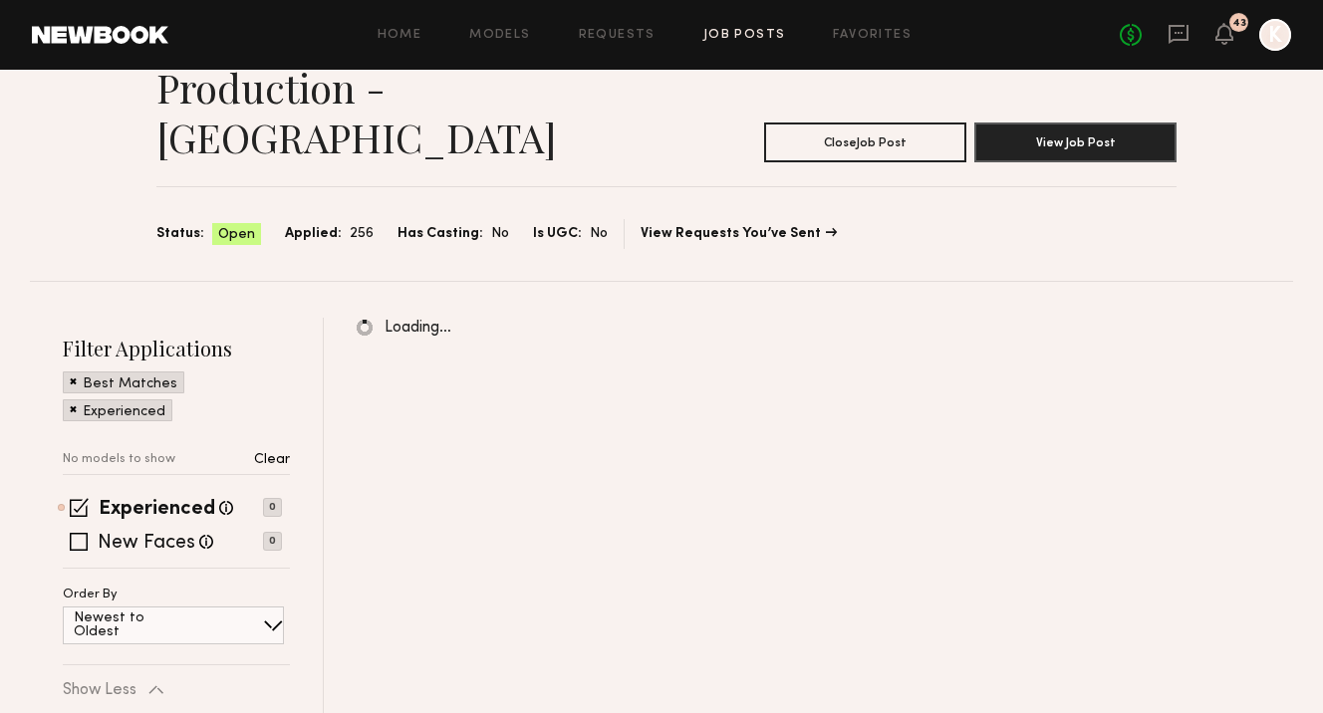
scroll to position [177, 0]
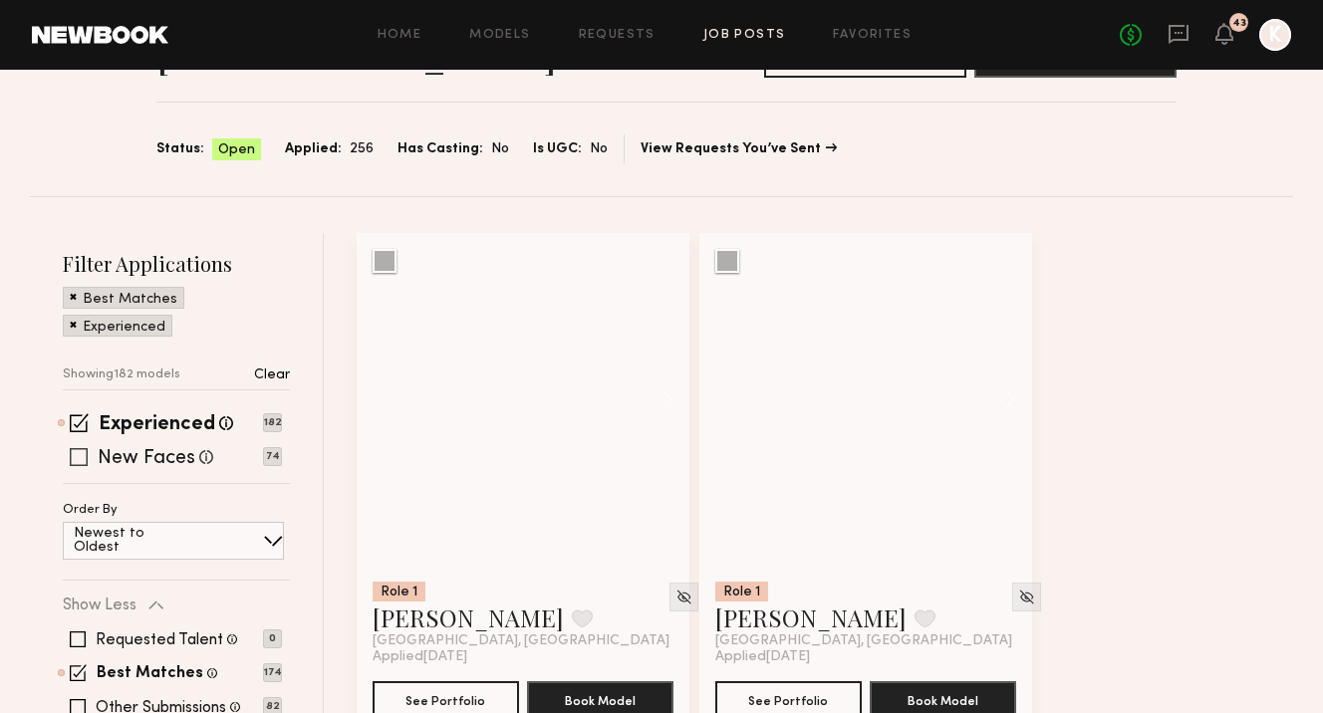
click at [88, 449] on div "New Faces Talent we've deemed to be in the early stages of their professional c…" at bounding box center [172, 457] width 219 height 16
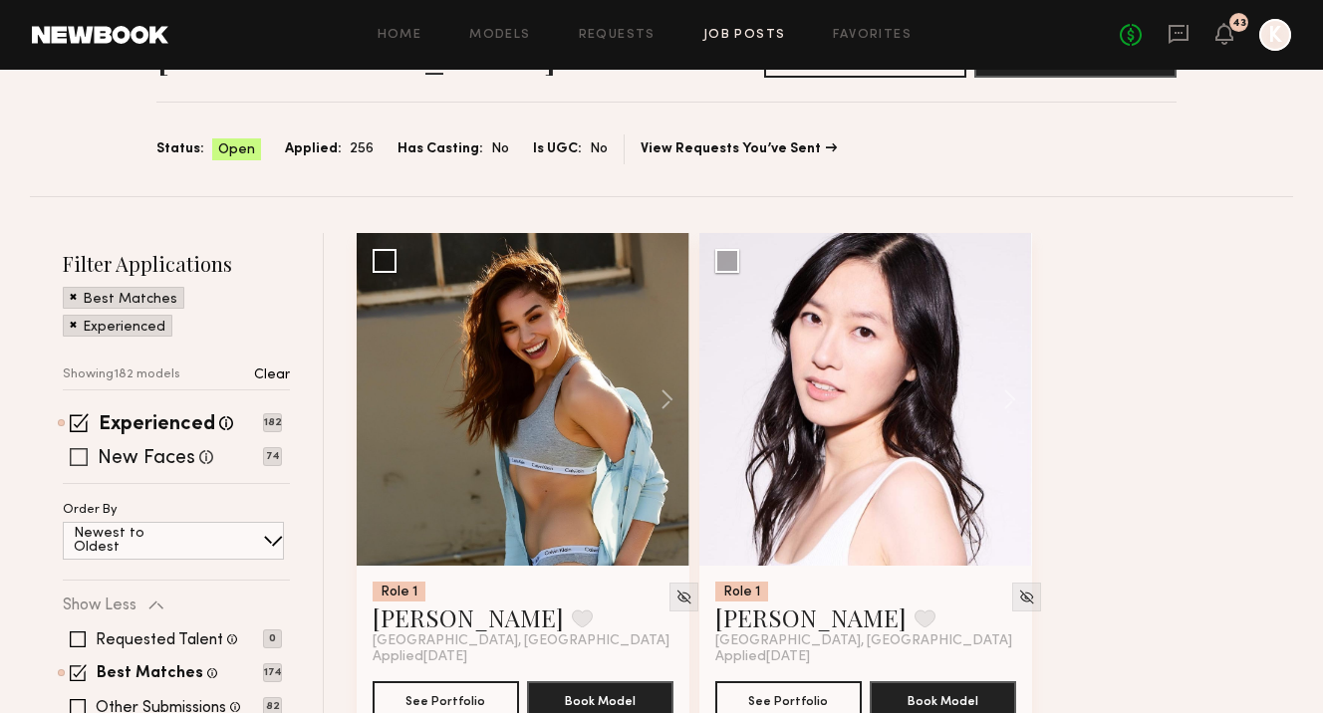
click at [85, 448] on span at bounding box center [79, 457] width 18 height 18
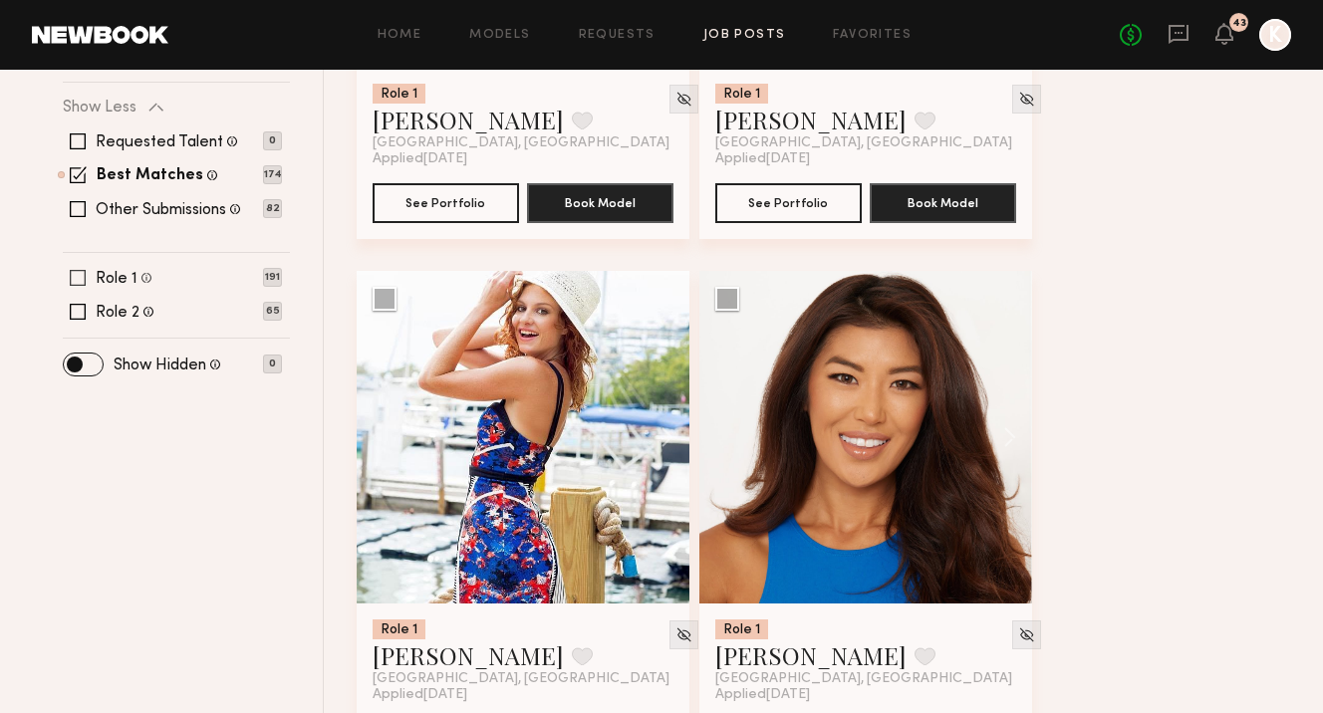
click at [75, 270] on span at bounding box center [78, 278] width 16 height 16
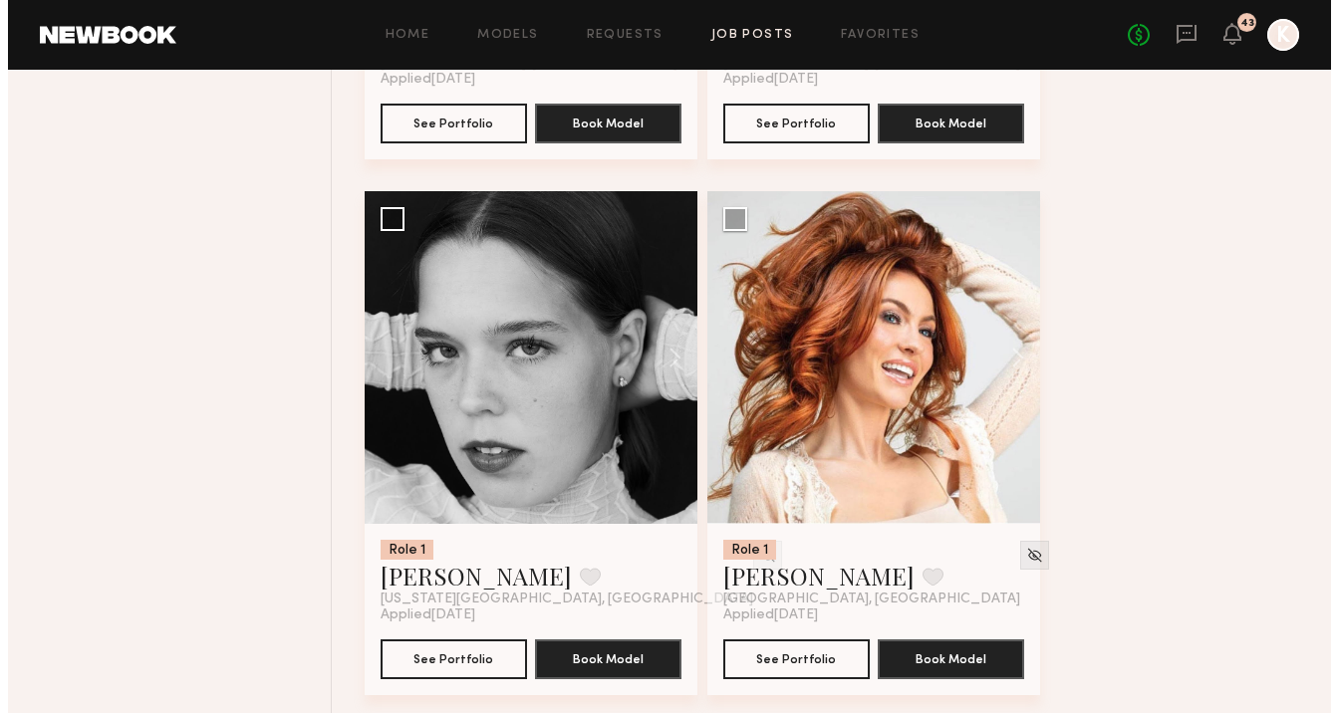
scroll to position [0, 0]
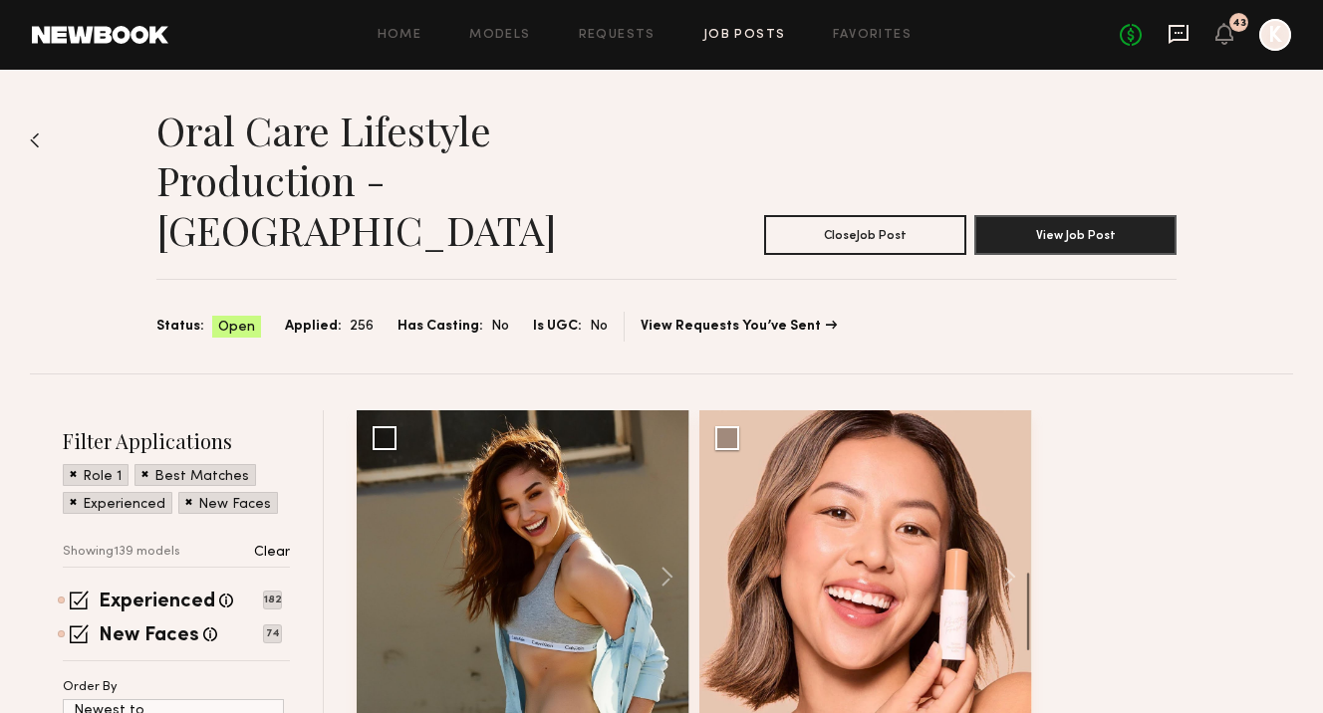
click at [1176, 39] on icon at bounding box center [1178, 34] width 20 height 19
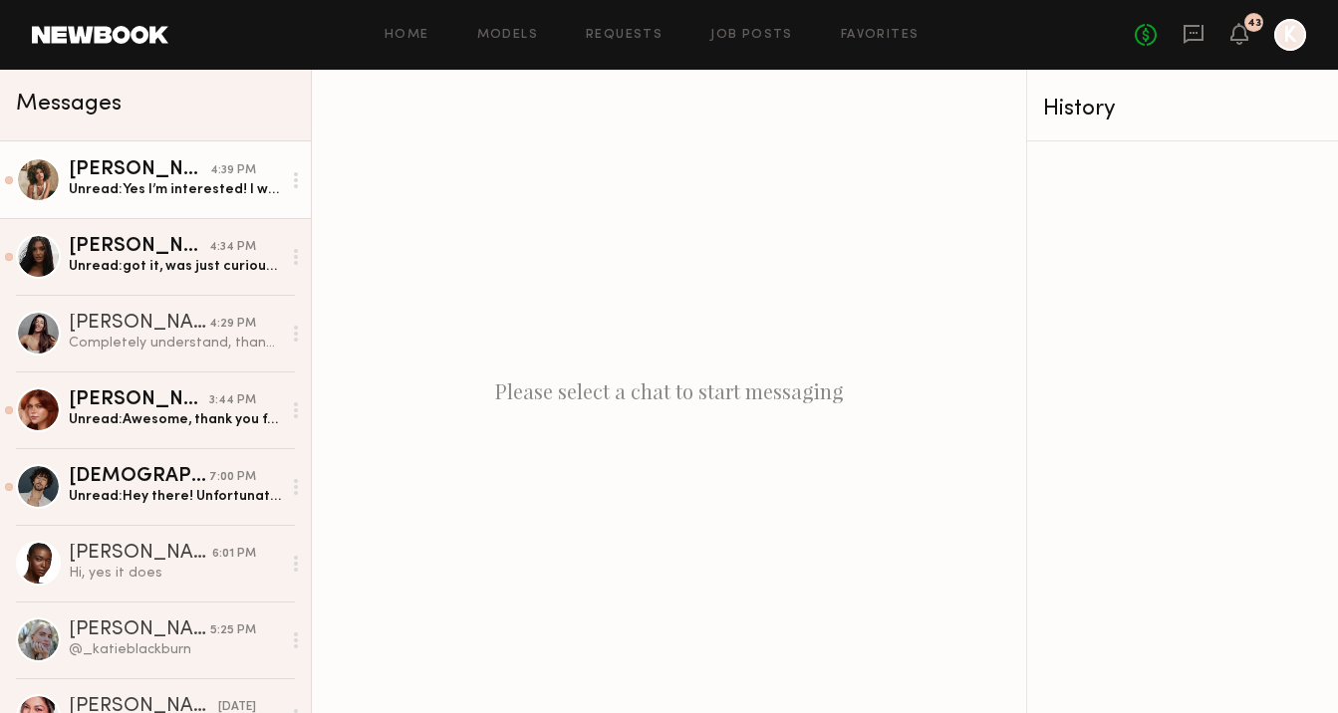
click at [141, 198] on div "Unread: Yes I’m interested! I would just need a hard out by 2pm to make it to a…" at bounding box center [175, 189] width 212 height 19
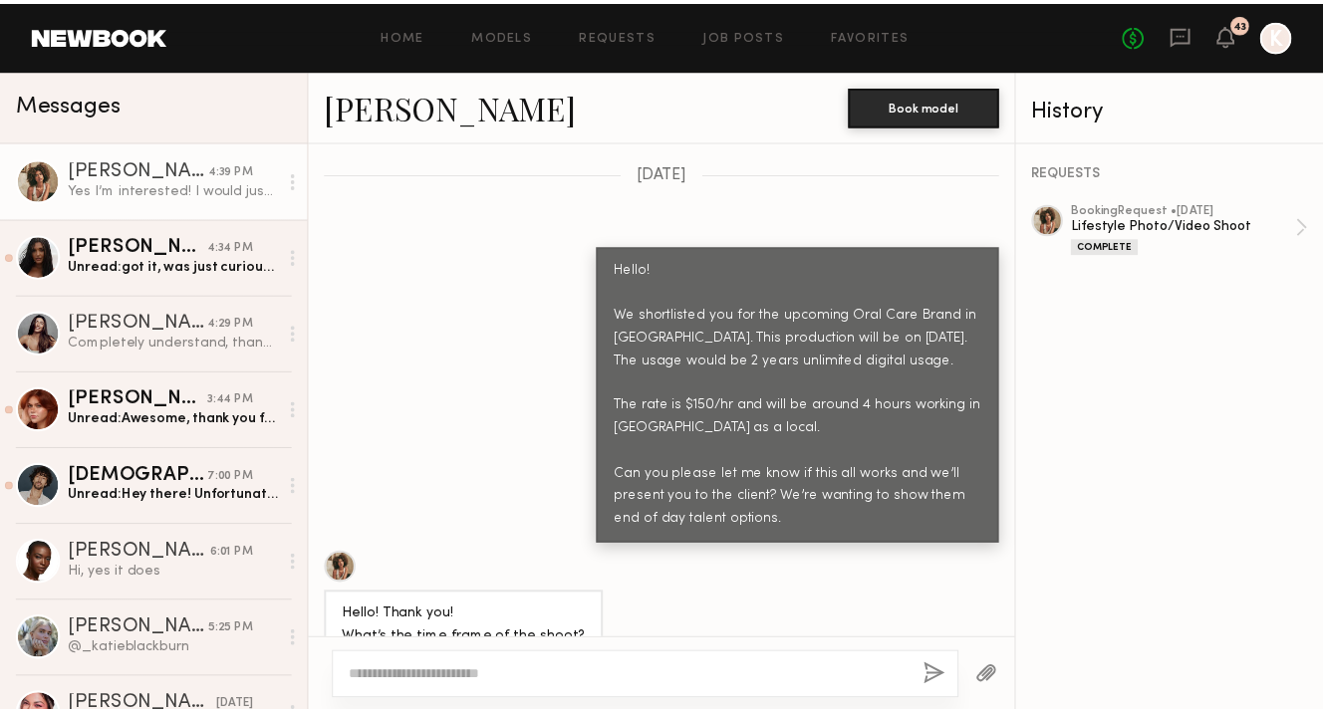
scroll to position [1870, 0]
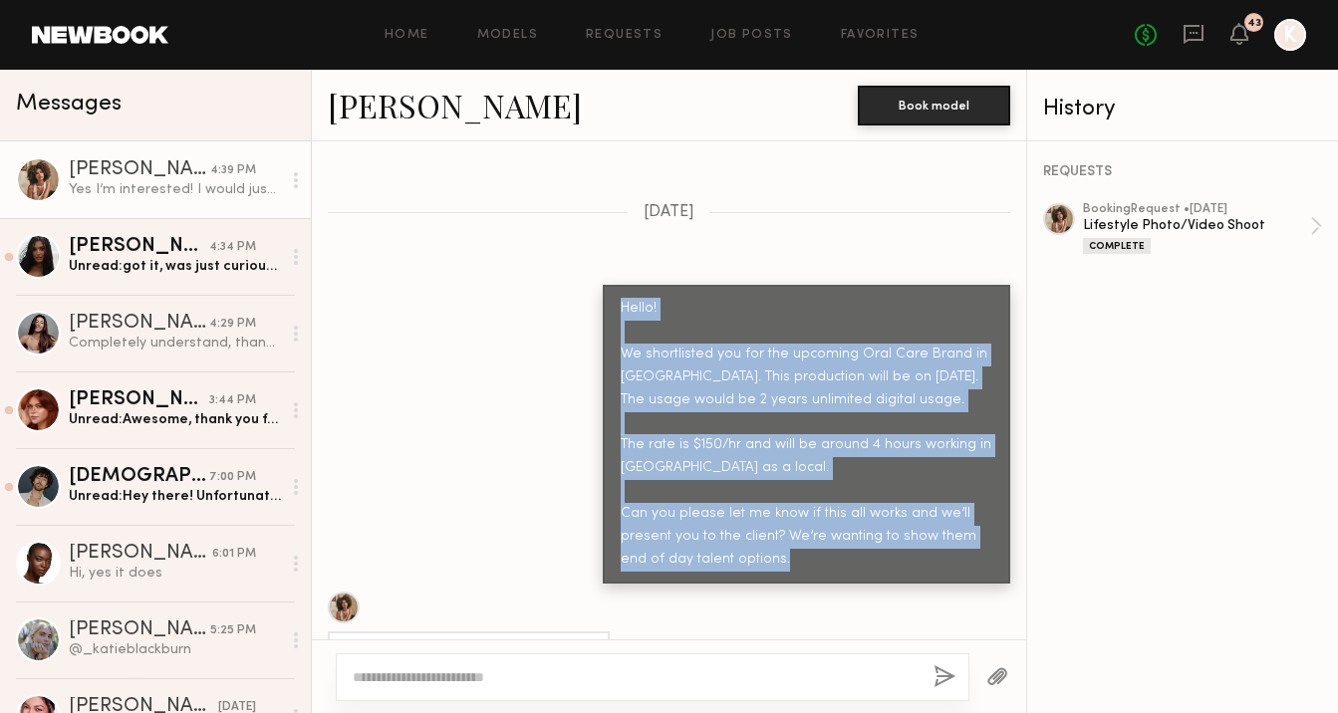
drag, startPoint x: 602, startPoint y: 302, endPoint x: 735, endPoint y: 496, distance: 235.6
click at [825, 586] on div "Loading Signed! K Appreciate it! Safe travels and see you tomorrow 06/18/2025 T…" at bounding box center [669, 390] width 714 height 498
copy div "Hello! We shortlisted you for the upcoming Oral Care Brand in San Diego. This p…"
click at [756, 33] on link "Job Posts" at bounding box center [751, 35] width 83 height 13
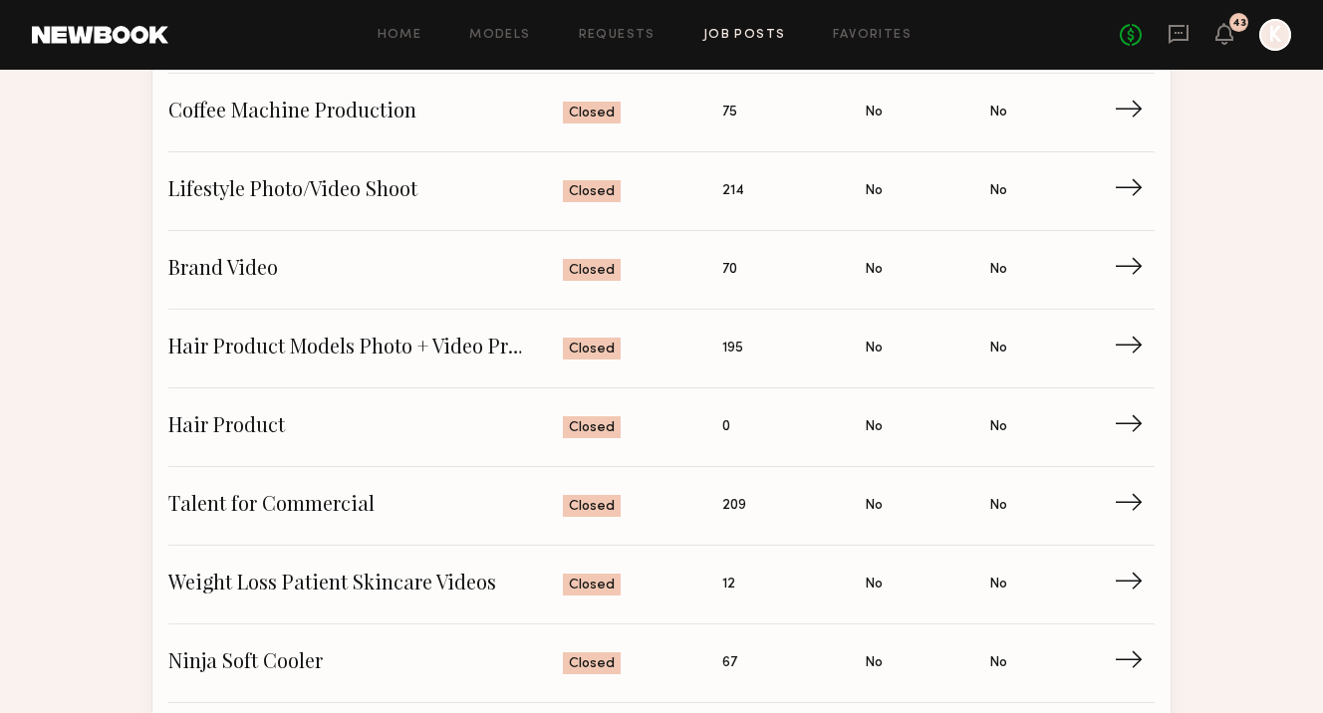
scroll to position [1071, 0]
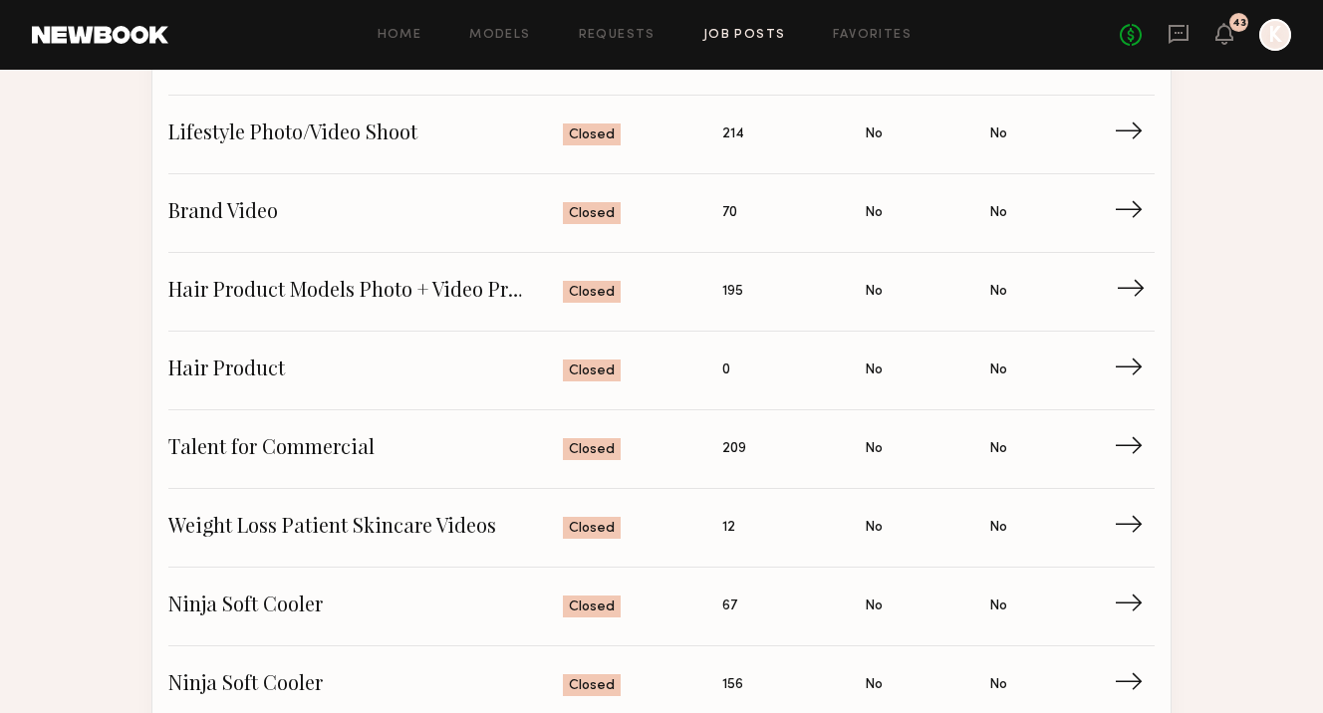
click at [423, 298] on span "Hair Product Models Photo + Video Production" at bounding box center [365, 292] width 394 height 30
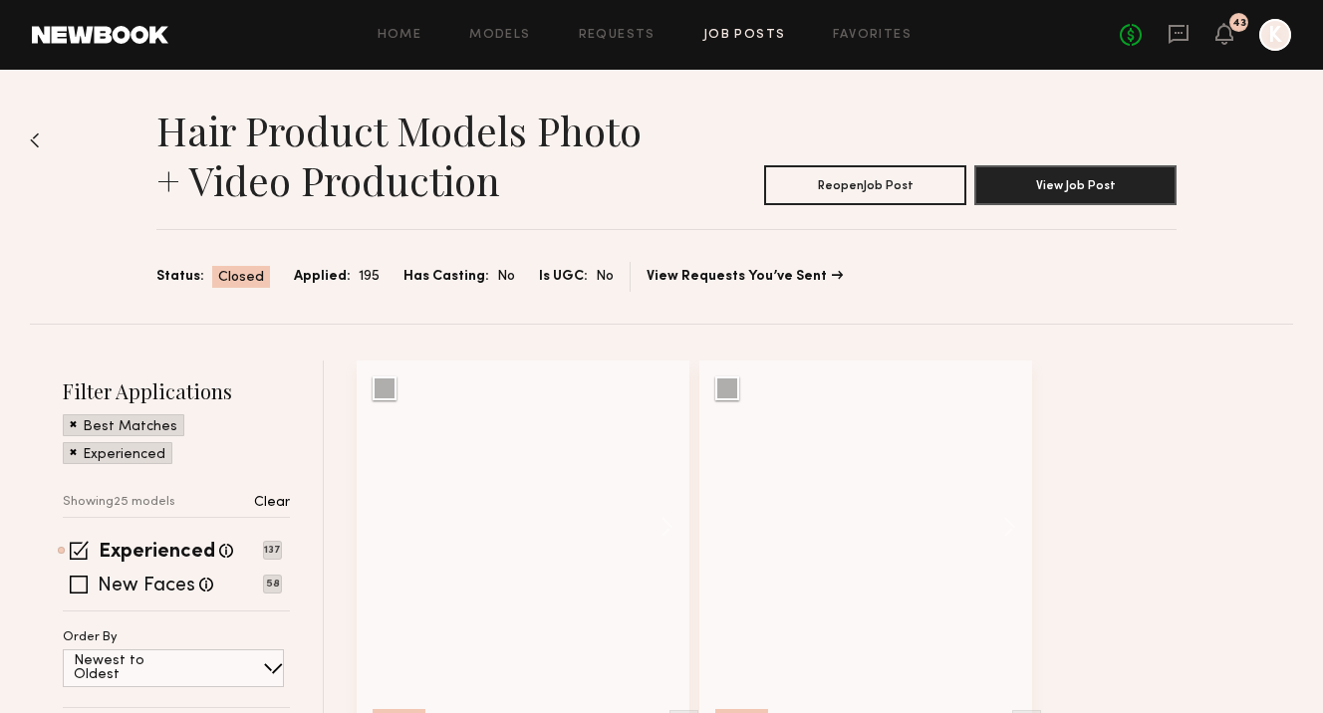
click at [851, 27] on div "Home Models Requests Job Posts Favorites Sign Out No fees up to $5,000 43 K" at bounding box center [729, 35] width 1122 height 32
click at [851, 37] on link "Favorites" at bounding box center [872, 35] width 79 height 13
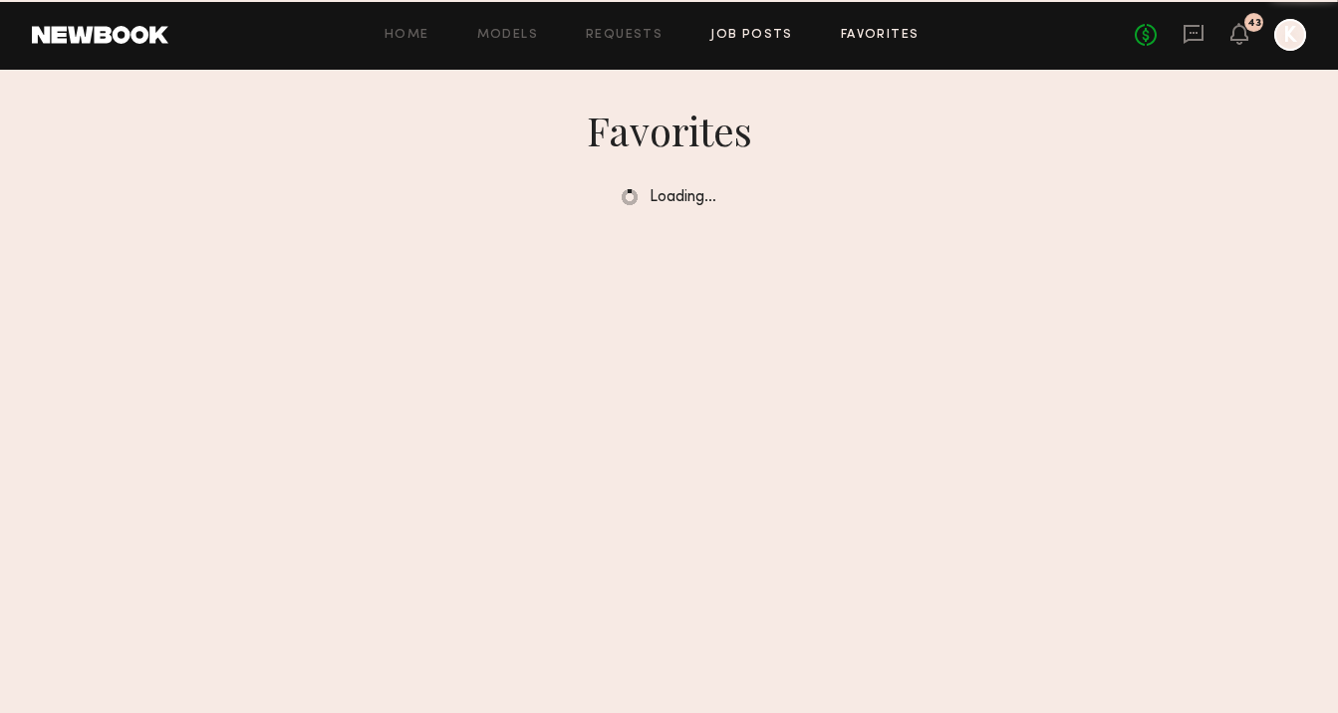
click at [734, 41] on link "Job Posts" at bounding box center [751, 35] width 83 height 13
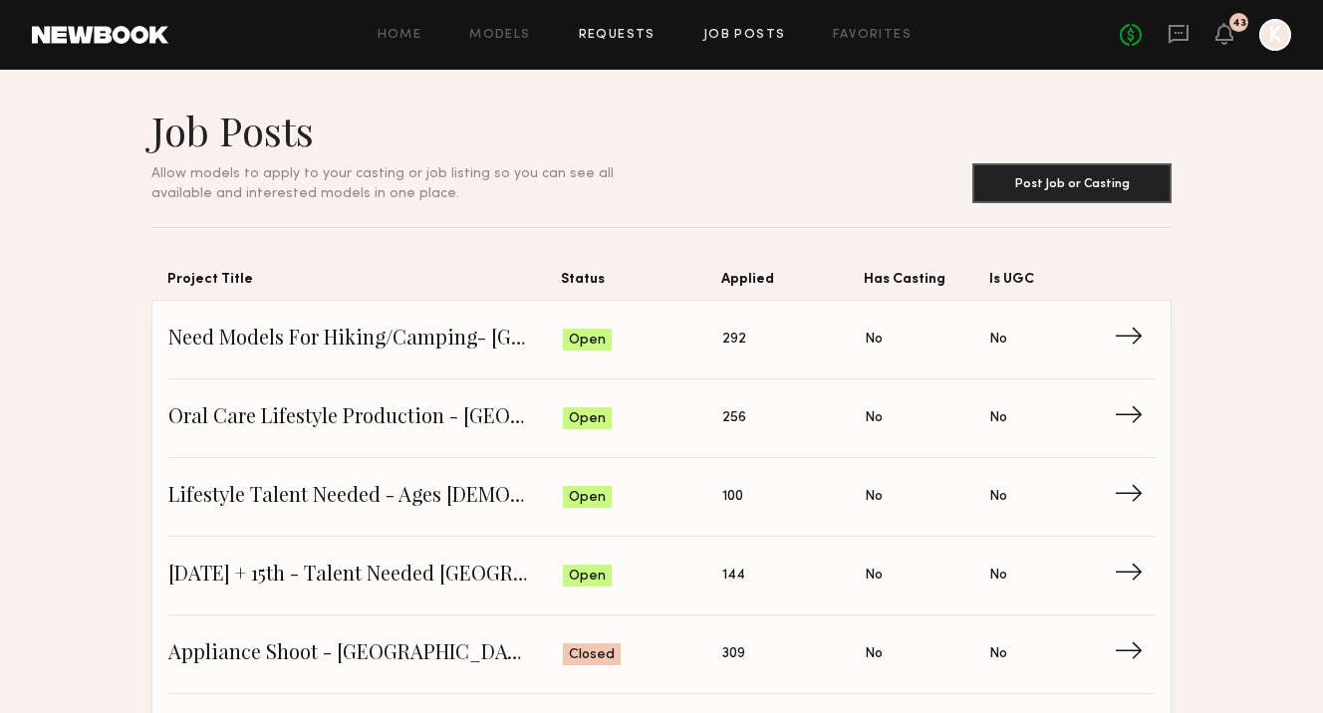
click at [634, 40] on link "Requests" at bounding box center [617, 35] width 77 height 13
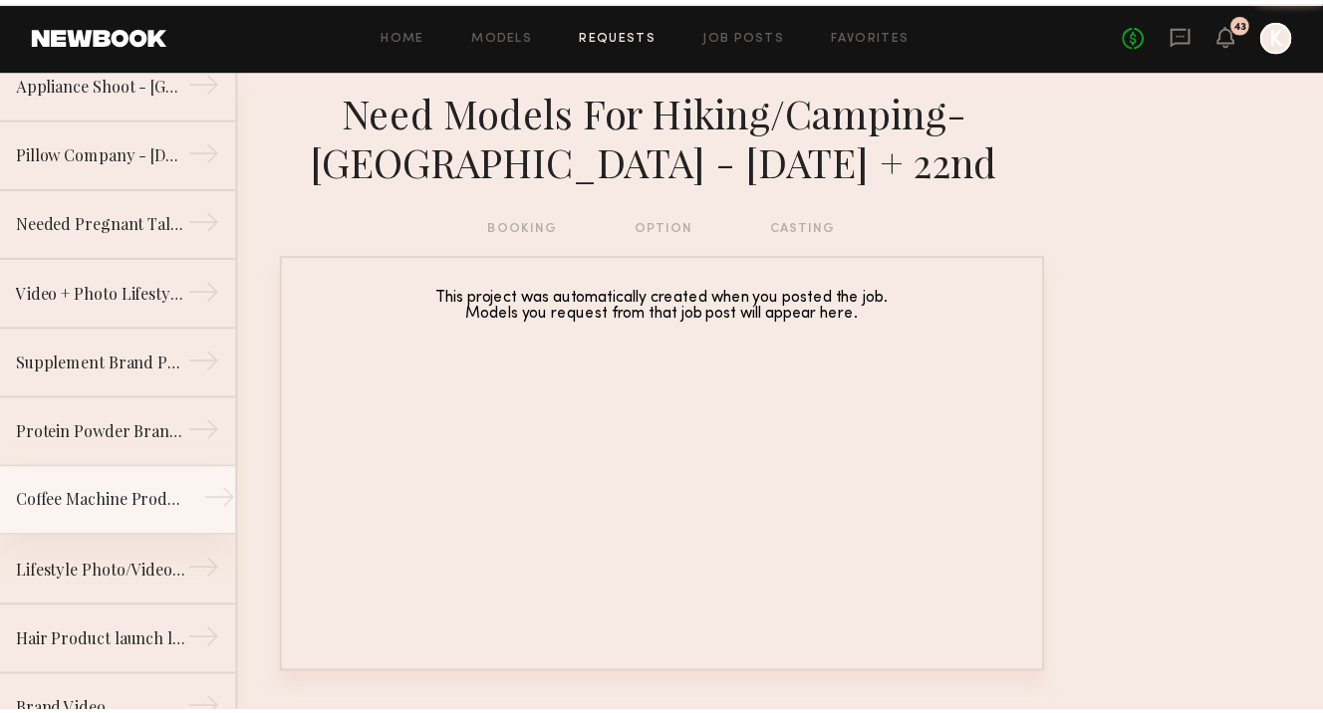
scroll to position [502, 0]
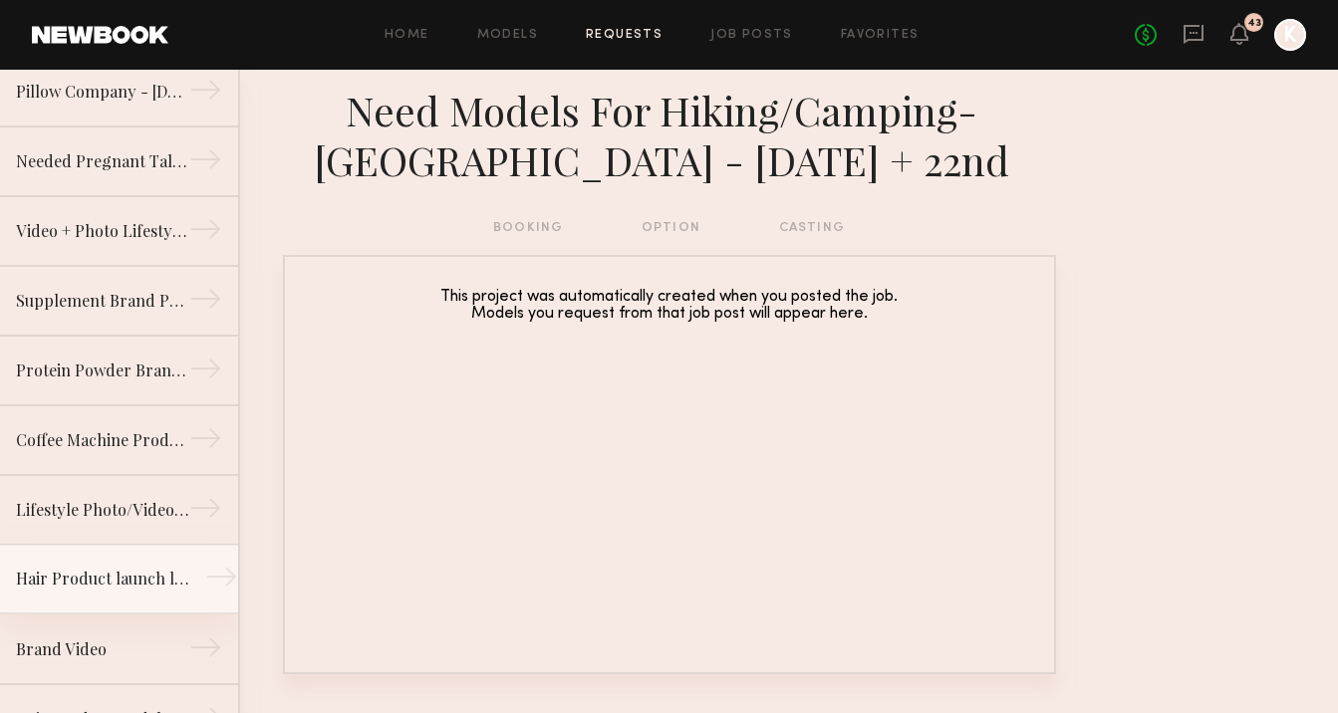
click at [95, 576] on div "Hair Product launch library" at bounding box center [102, 579] width 173 height 24
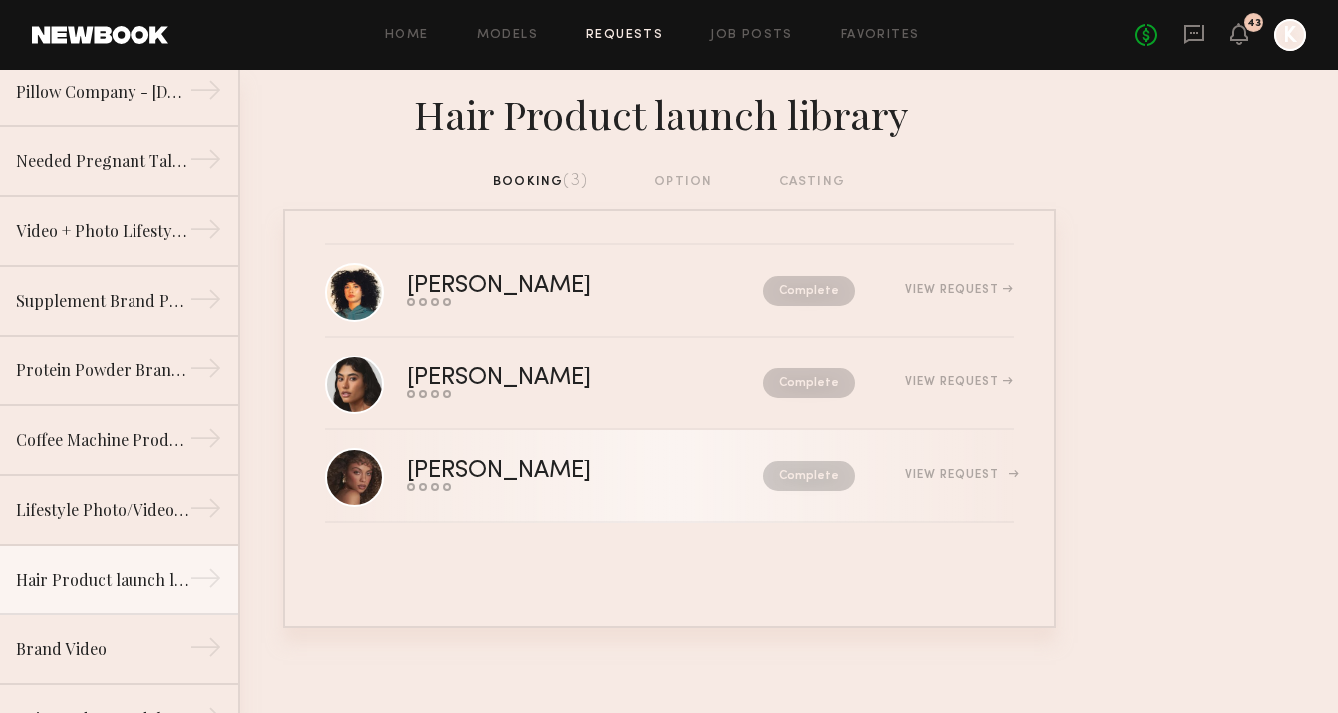
click at [519, 460] on div "[PERSON_NAME]" at bounding box center [542, 471] width 270 height 23
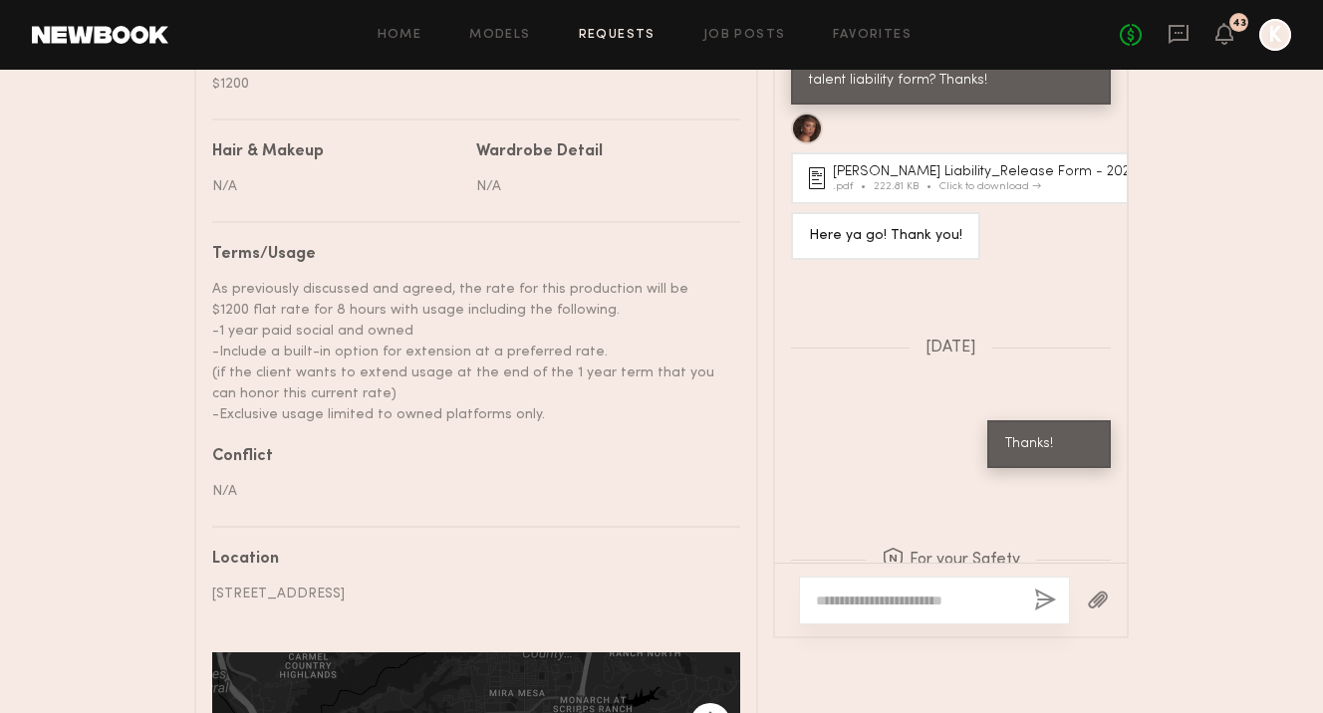
scroll to position [2820, 0]
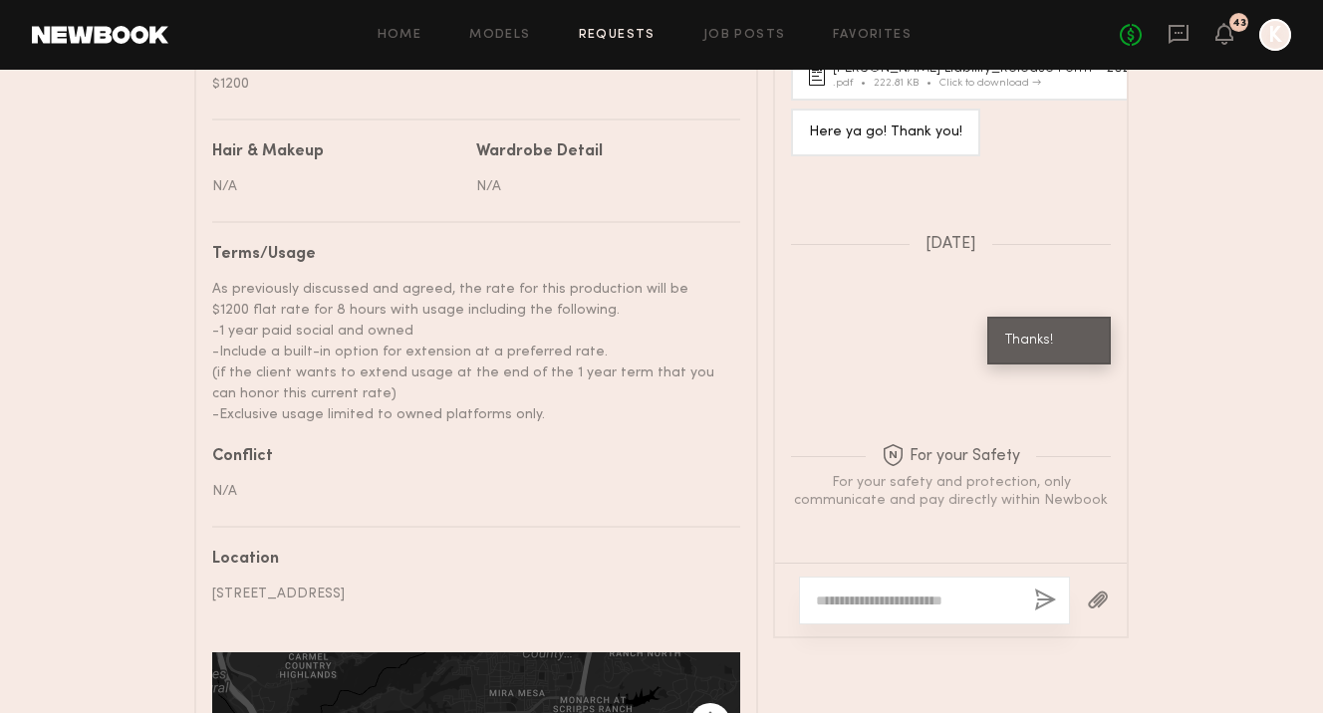
click at [828, 612] on div at bounding box center [934, 601] width 271 height 48
click at [828, 597] on textarea at bounding box center [917, 601] width 202 height 20
paste textarea "**********"
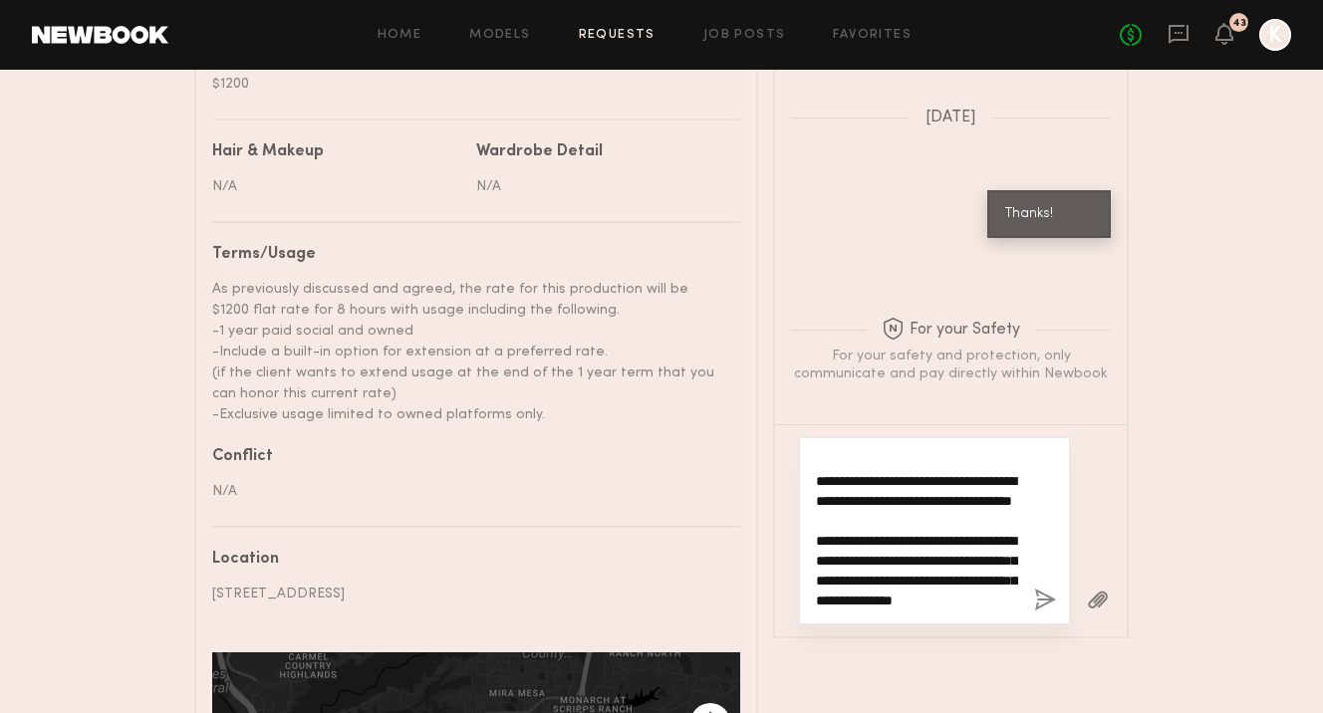
scroll to position [0, 0]
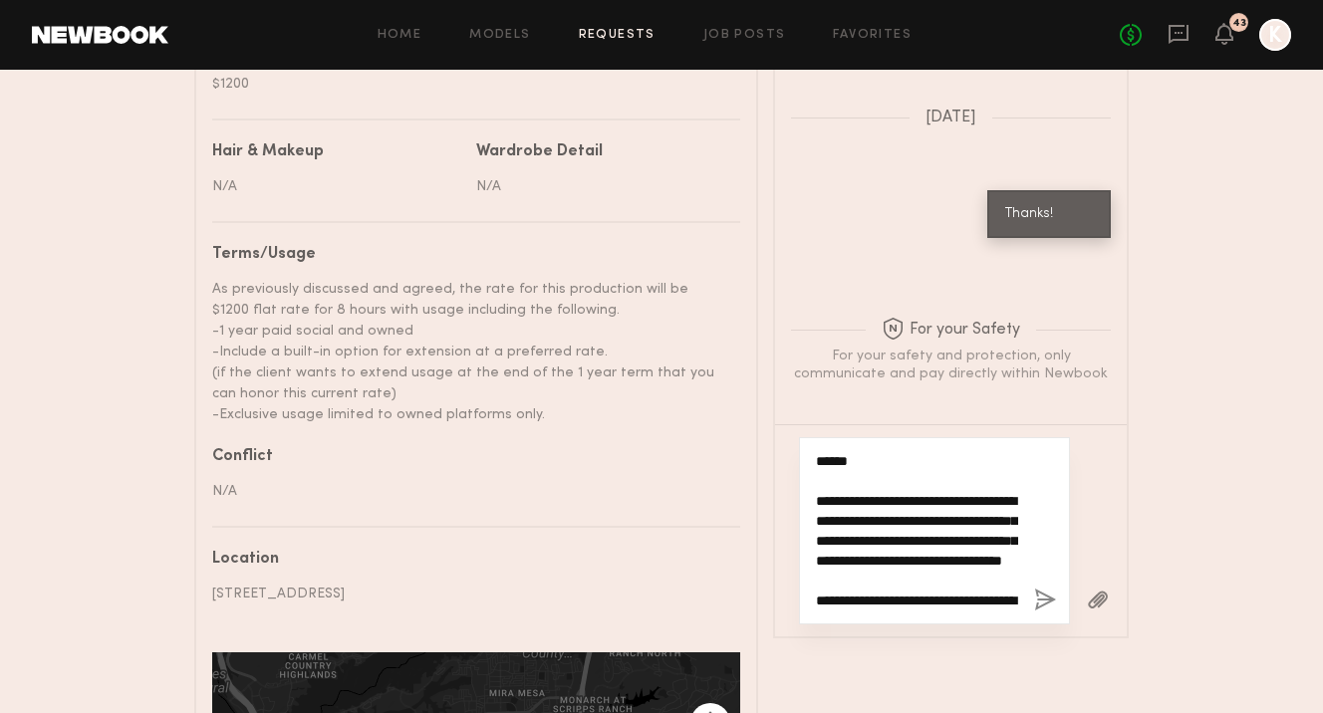
click at [858, 465] on textarea "**********" at bounding box center [917, 530] width 202 height 159
drag, startPoint x: 884, startPoint y: 516, endPoint x: 760, endPoint y: 489, distance: 127.4
click at [760, 489] on div "Details Booked hours Start: Tuesday, June 3 7:45 AM End: Tuesday, June 3 3:45 P…" at bounding box center [661, 161] width 934 height 1615
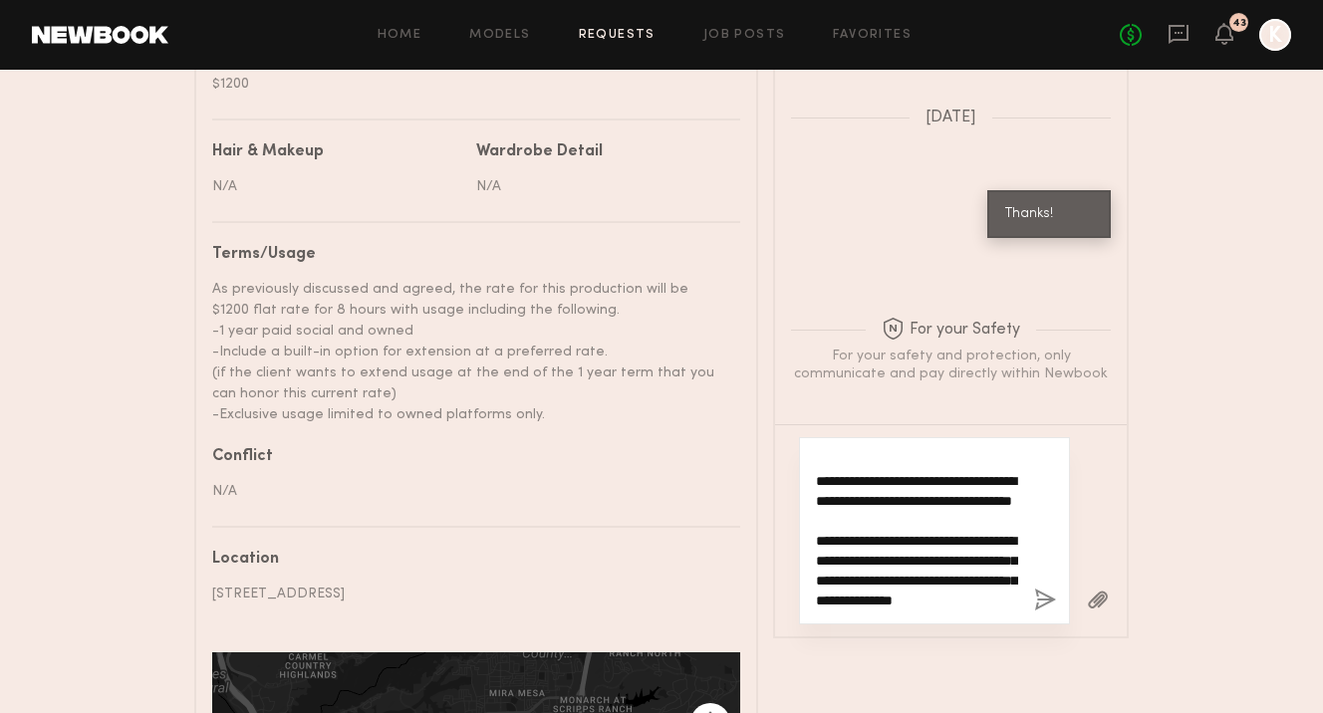
scroll to position [219, 0]
type textarea "**********"
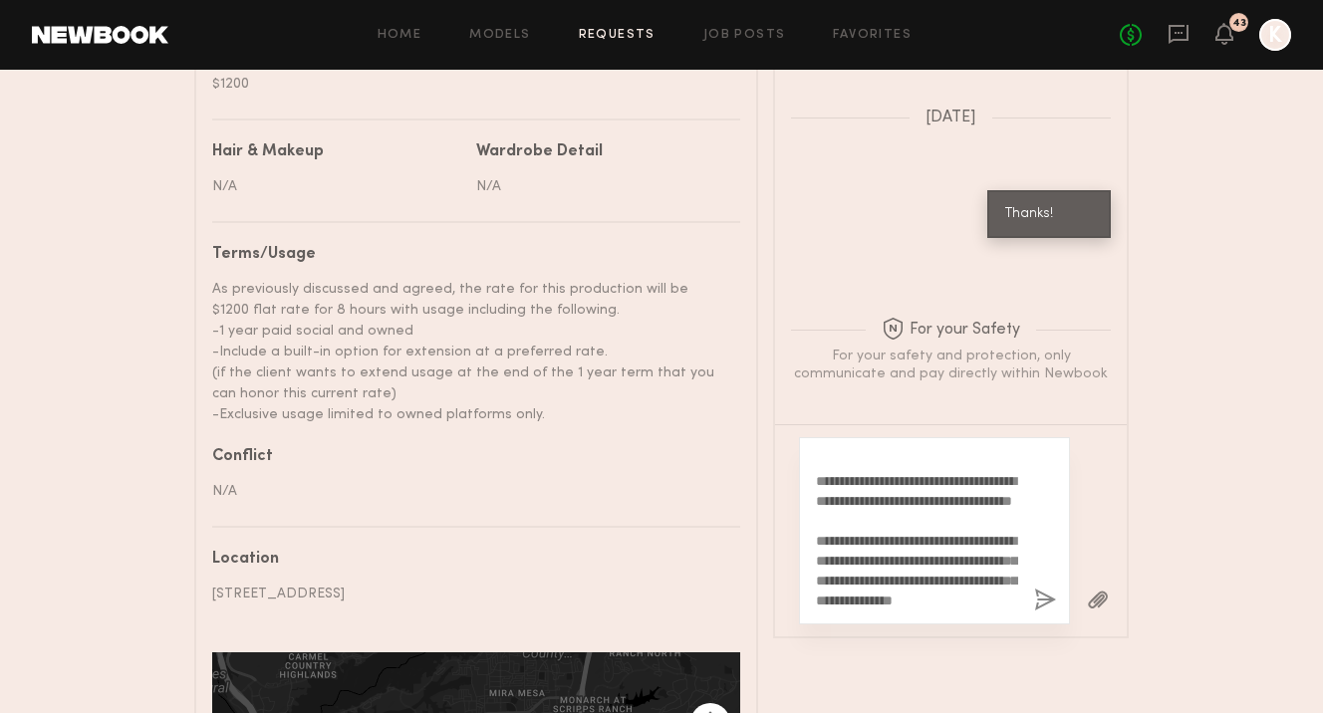
click at [1045, 609] on button "button" at bounding box center [1045, 601] width 22 height 25
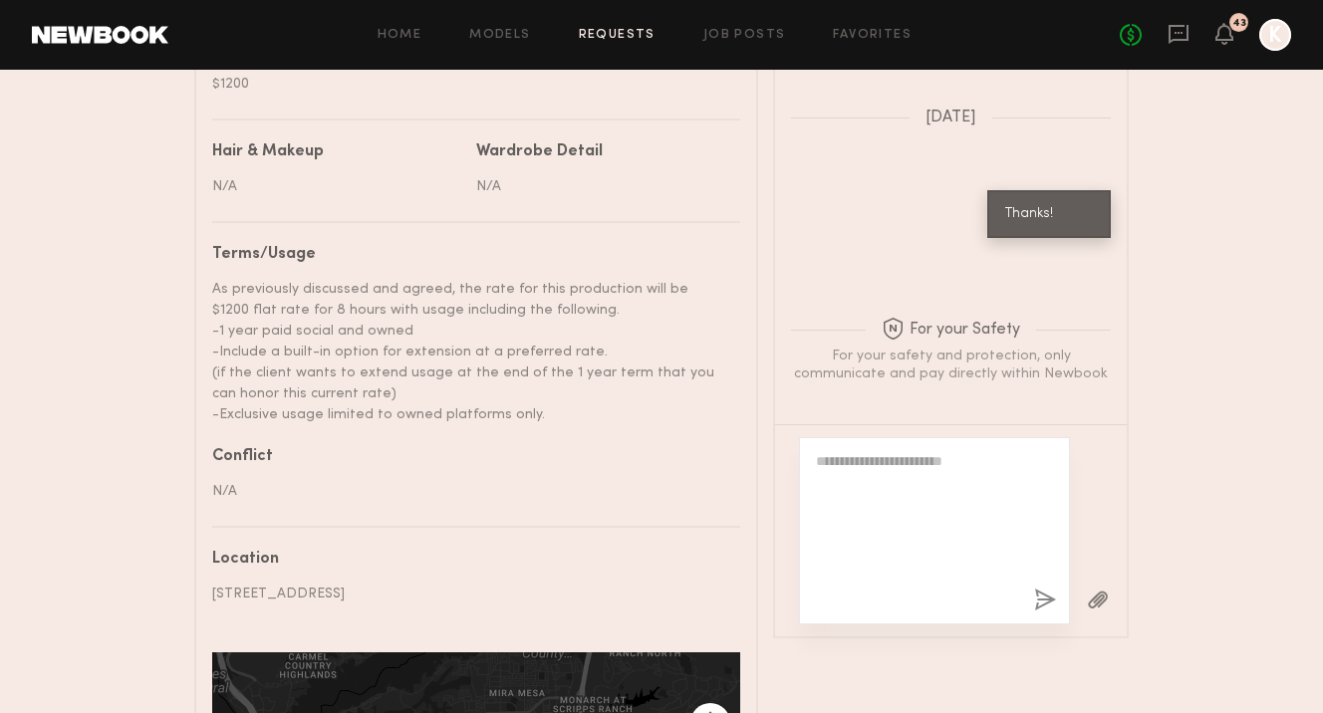
scroll to position [0, 0]
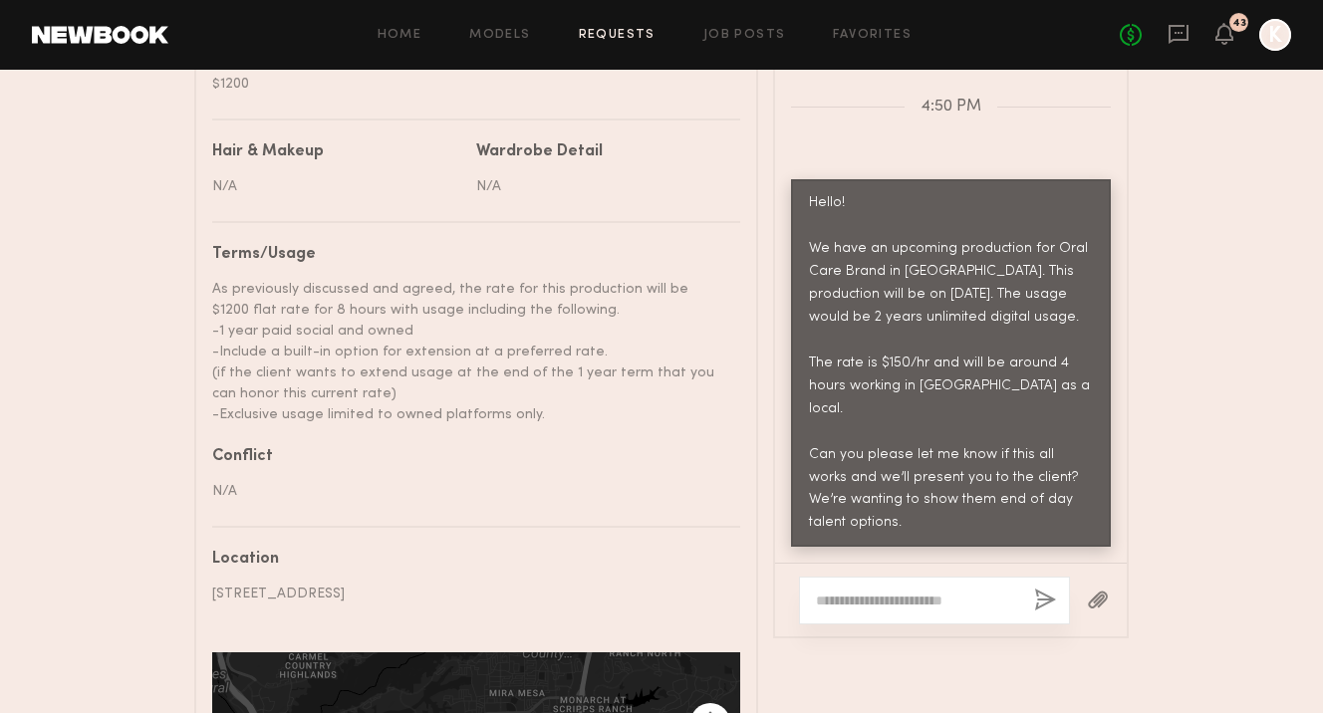
click at [937, 605] on textarea at bounding box center [917, 601] width 202 height 20
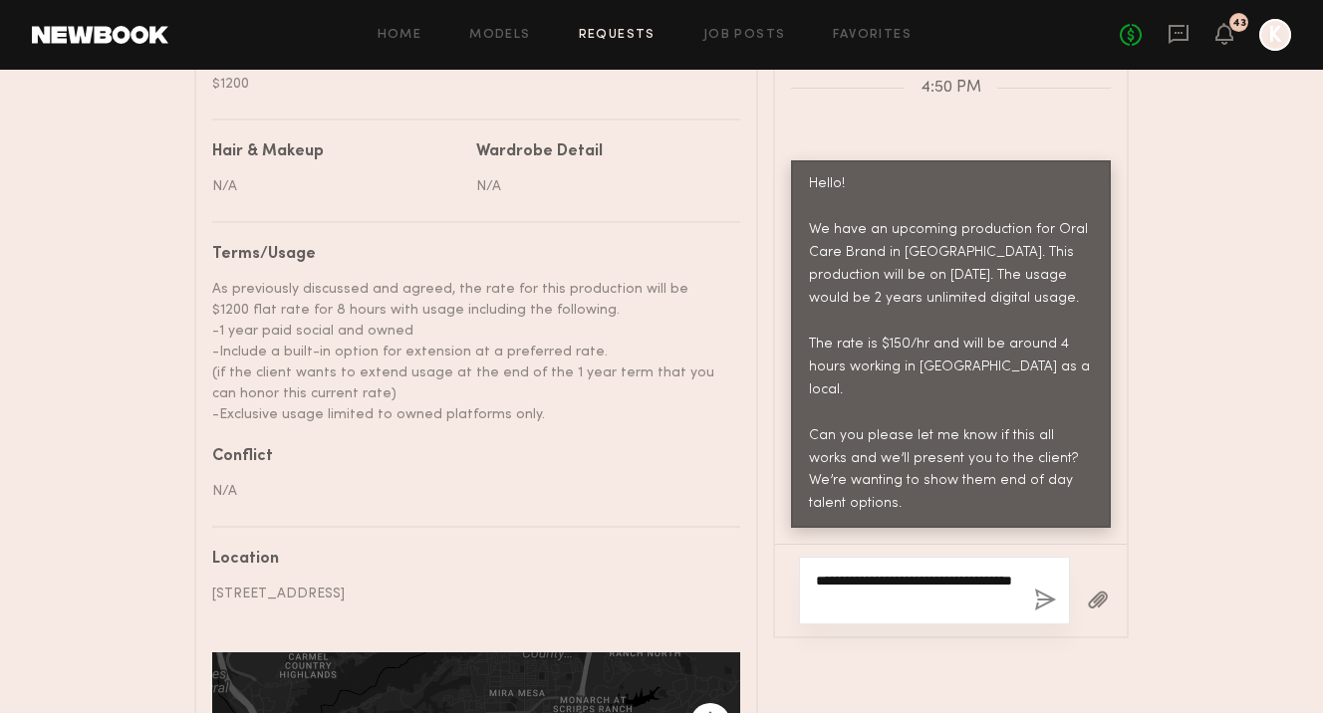
type textarea "**********"
click at [1038, 594] on button "button" at bounding box center [1045, 601] width 22 height 25
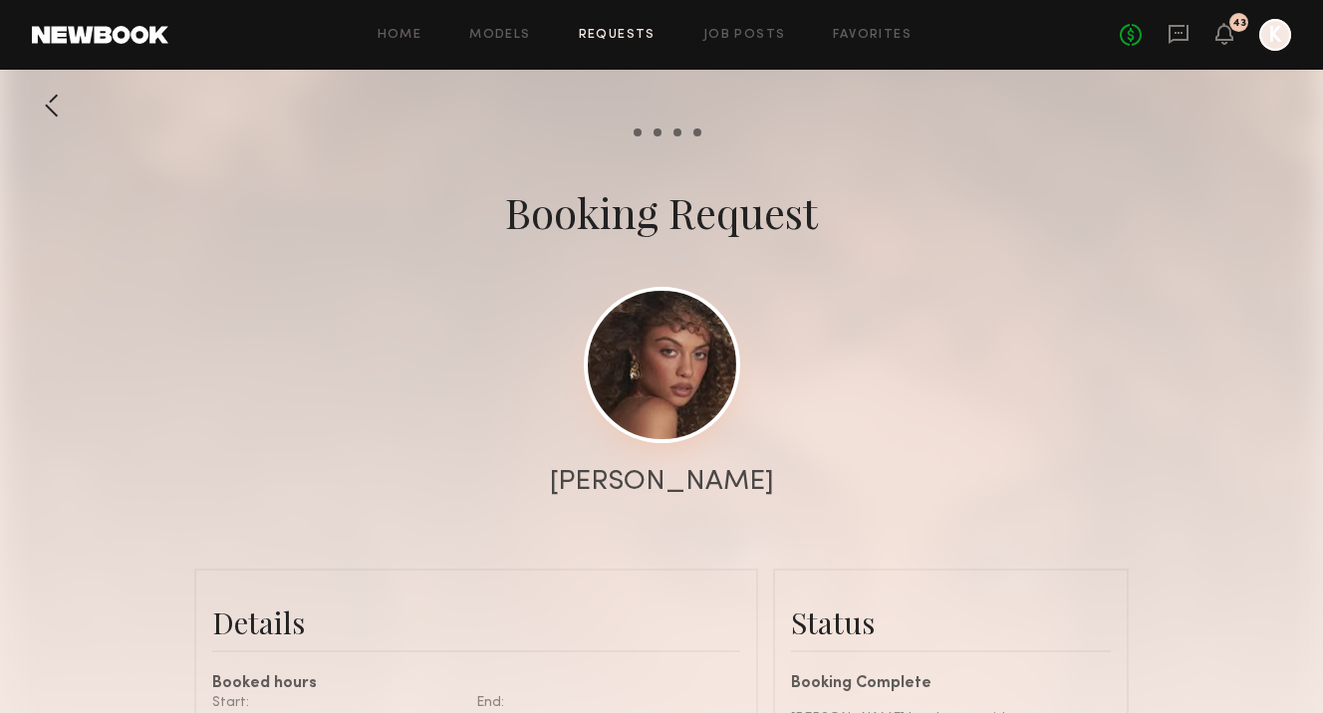
click at [655, 376] on link at bounding box center [662, 365] width 156 height 156
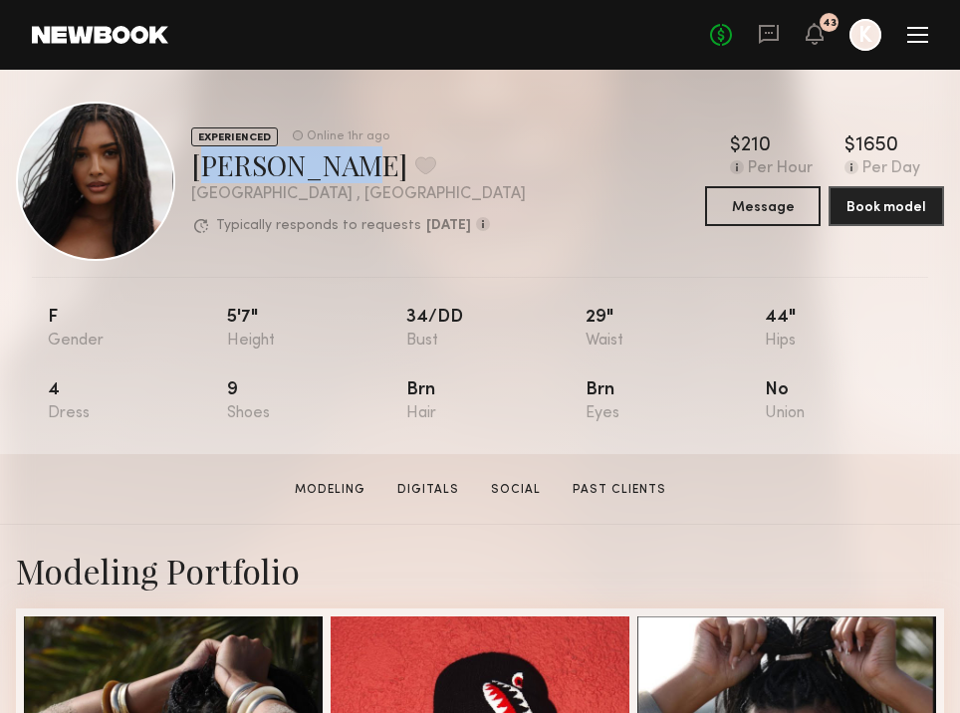
drag, startPoint x: 197, startPoint y: 158, endPoint x: 323, endPoint y: 158, distance: 125.5
click at [323, 158] on div "Haleigh W. Favorite" at bounding box center [358, 164] width 335 height 37
copy div "[PERSON_NAME]"
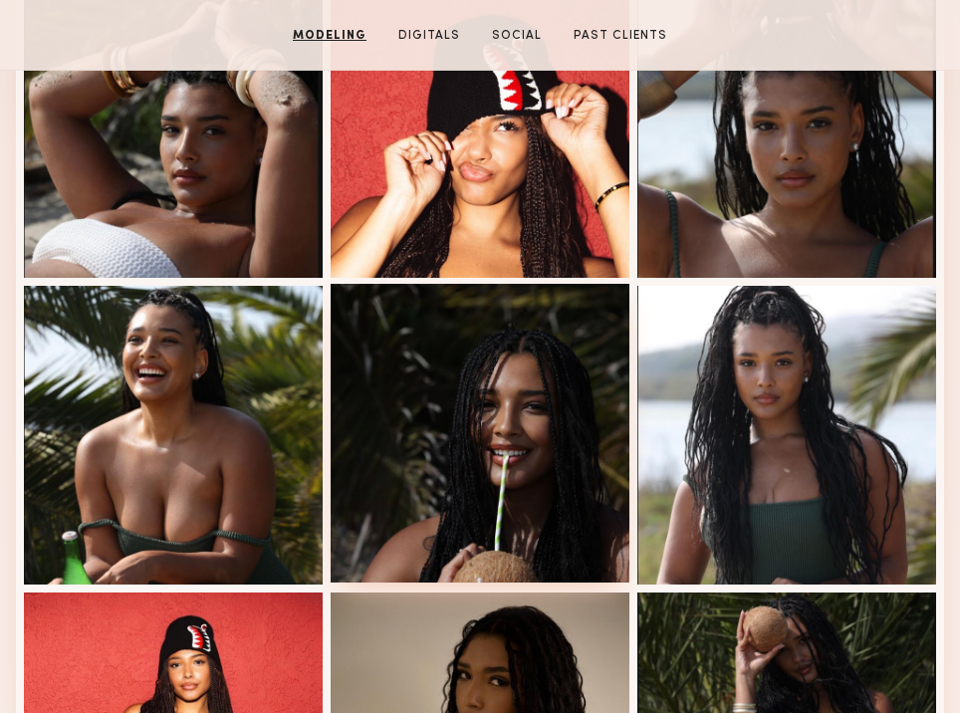
scroll to position [481, 0]
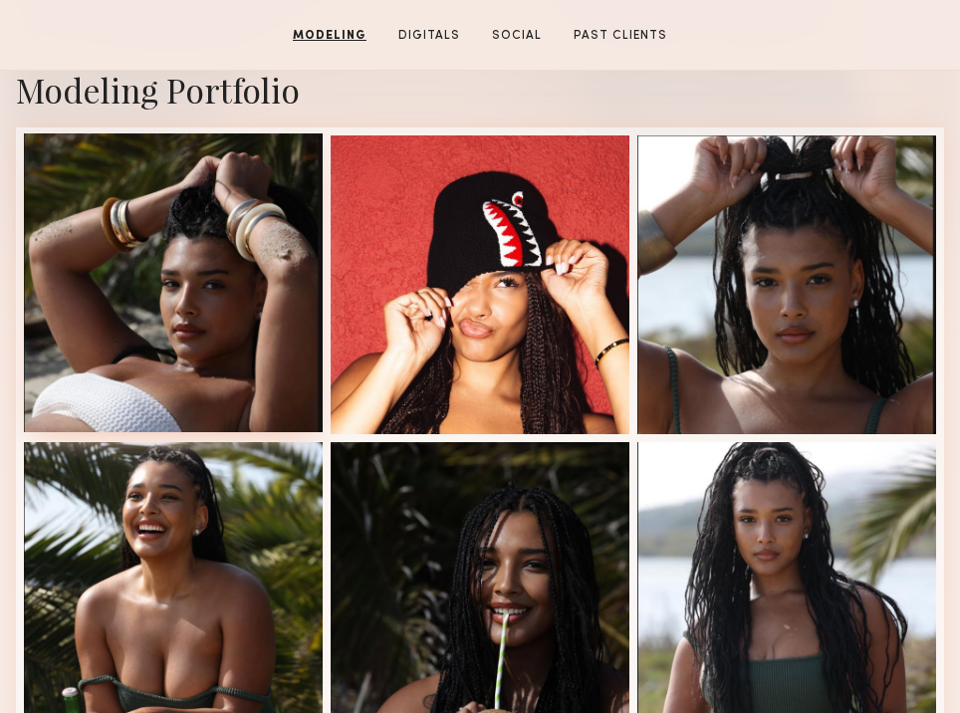
click at [225, 234] on div at bounding box center [173, 282] width 299 height 299
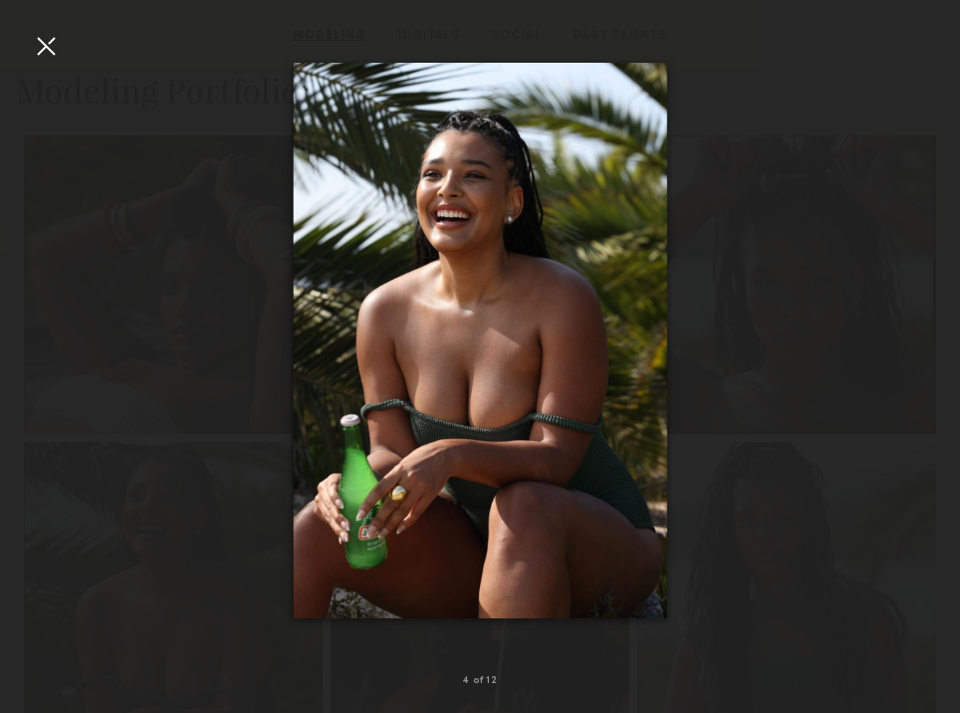
click at [33, 43] on div at bounding box center [46, 46] width 32 height 32
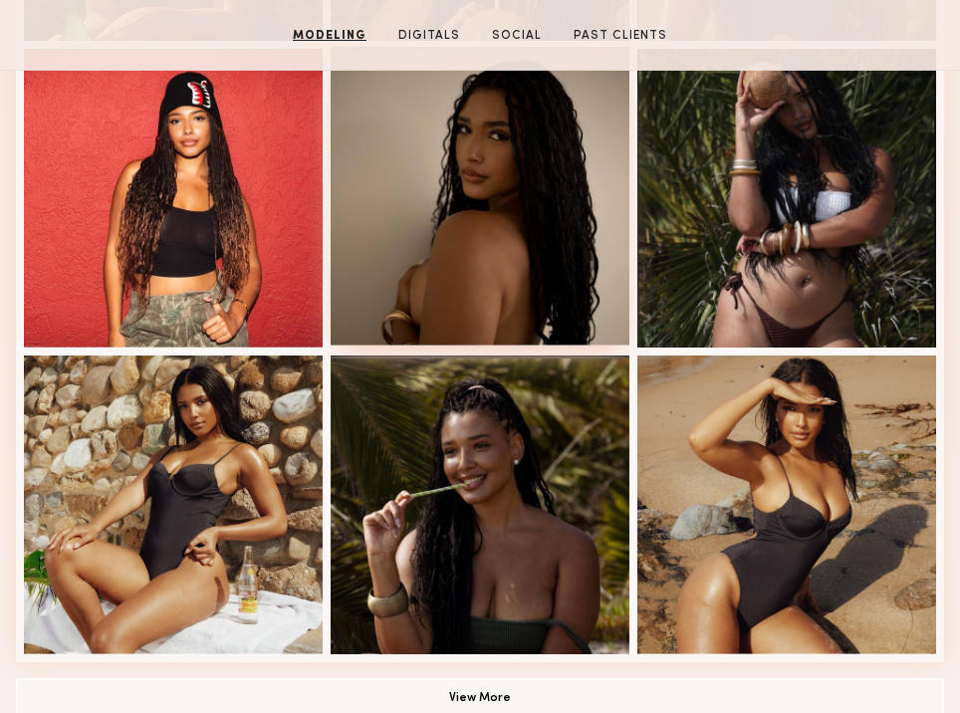
scroll to position [1395, 0]
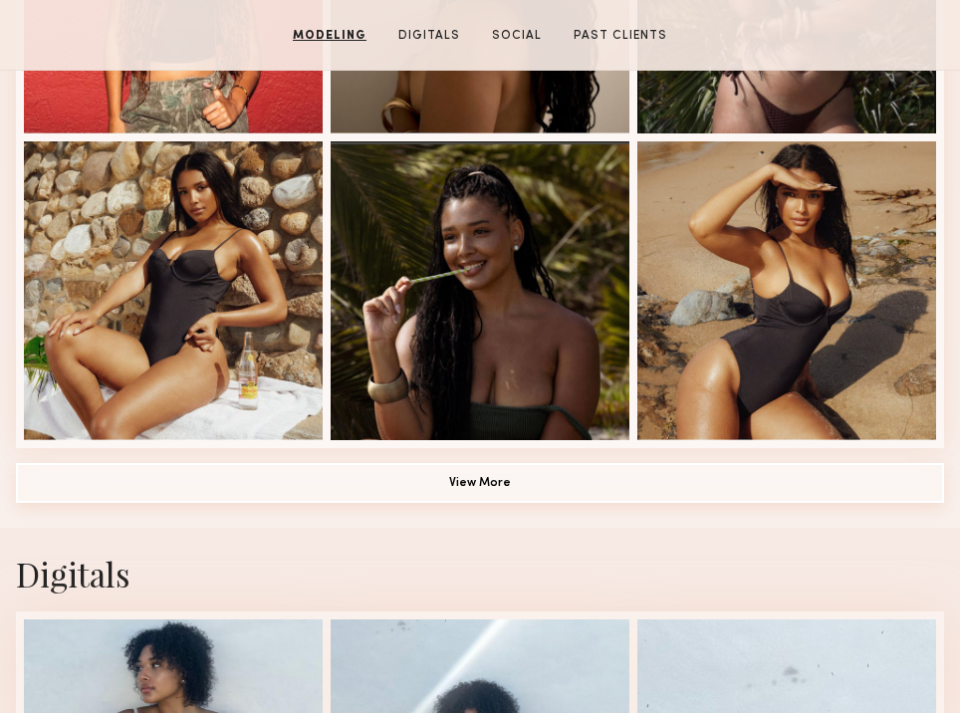
click at [459, 474] on button "View More" at bounding box center [480, 483] width 928 height 40
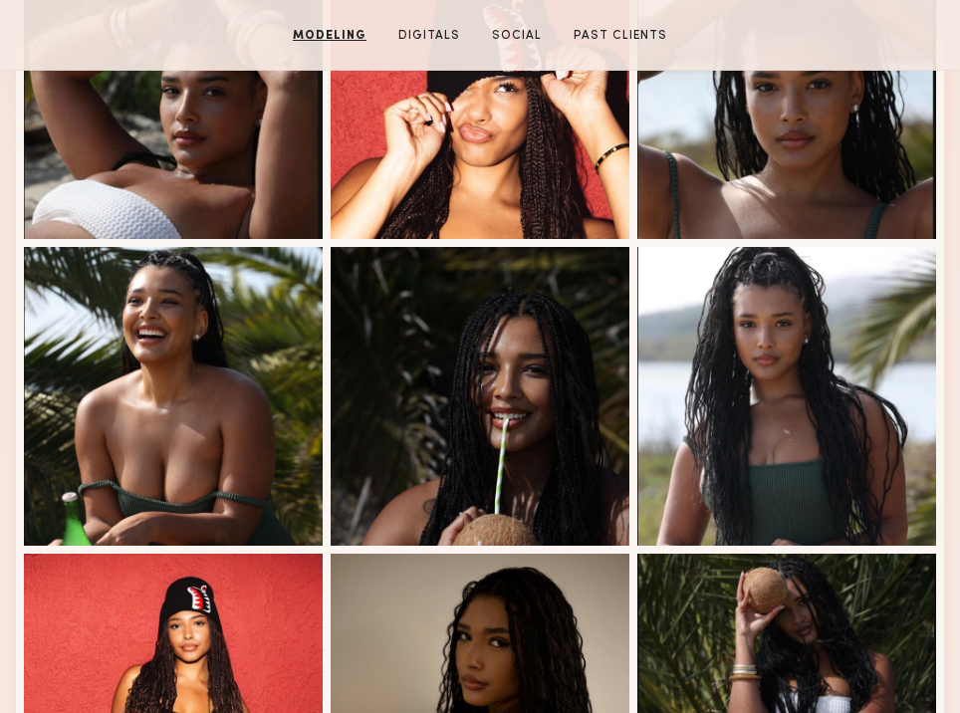
scroll to position [1108, 0]
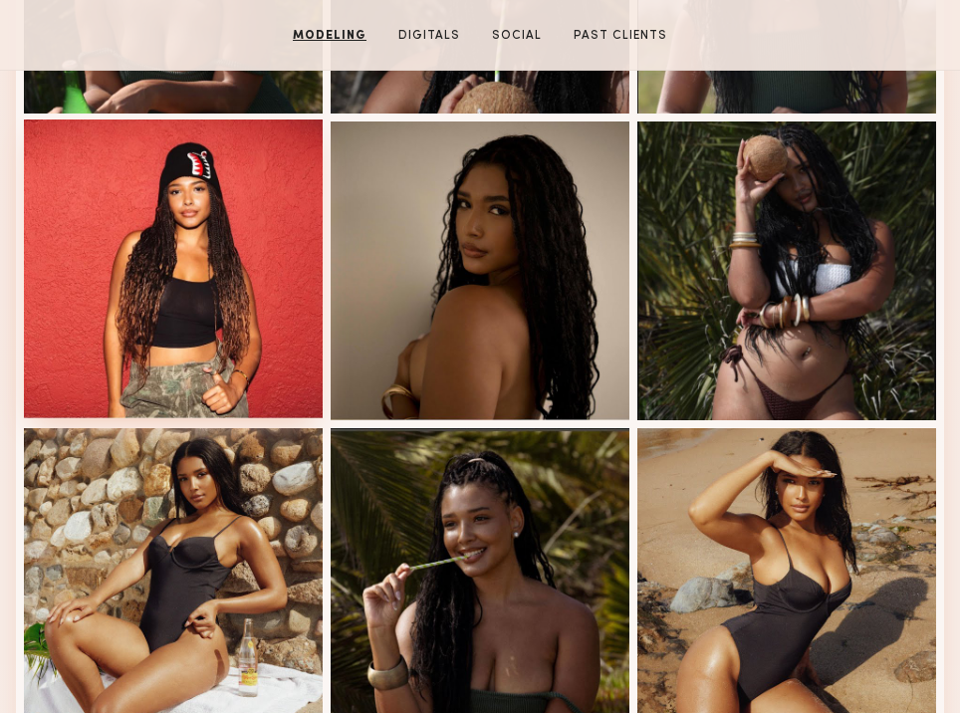
click at [207, 319] on div at bounding box center [173, 269] width 299 height 299
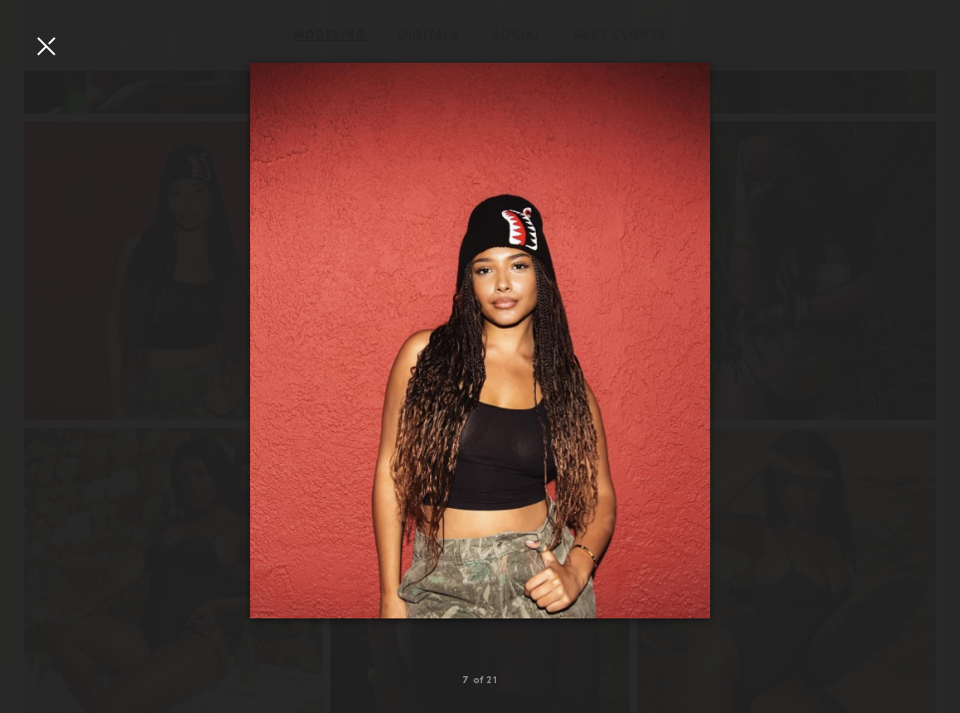
click at [50, 40] on div at bounding box center [46, 46] width 32 height 32
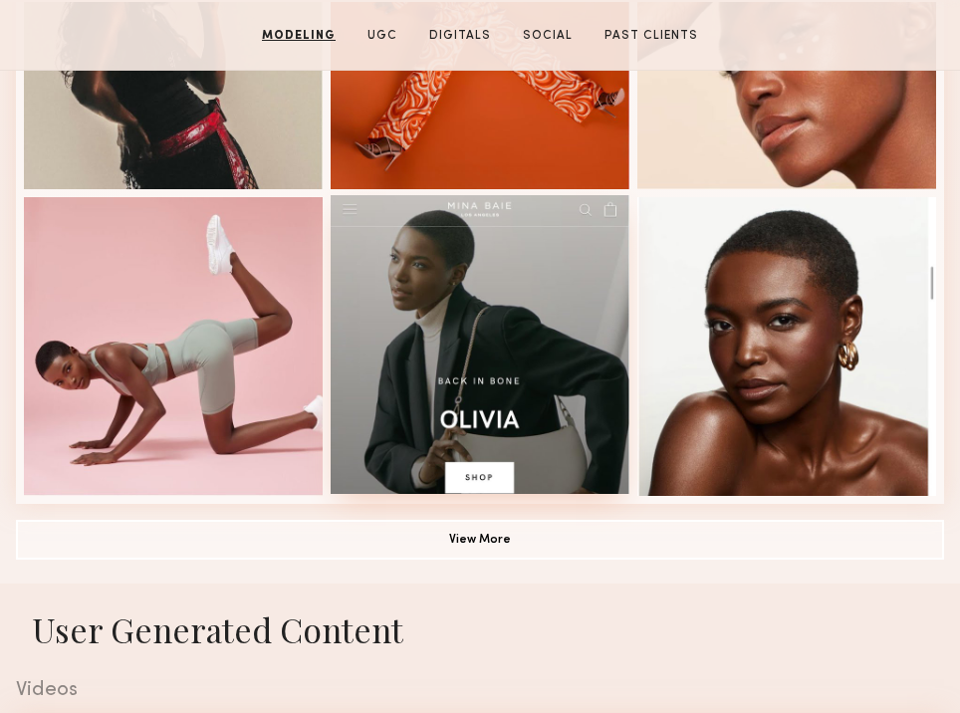
scroll to position [1485, 0]
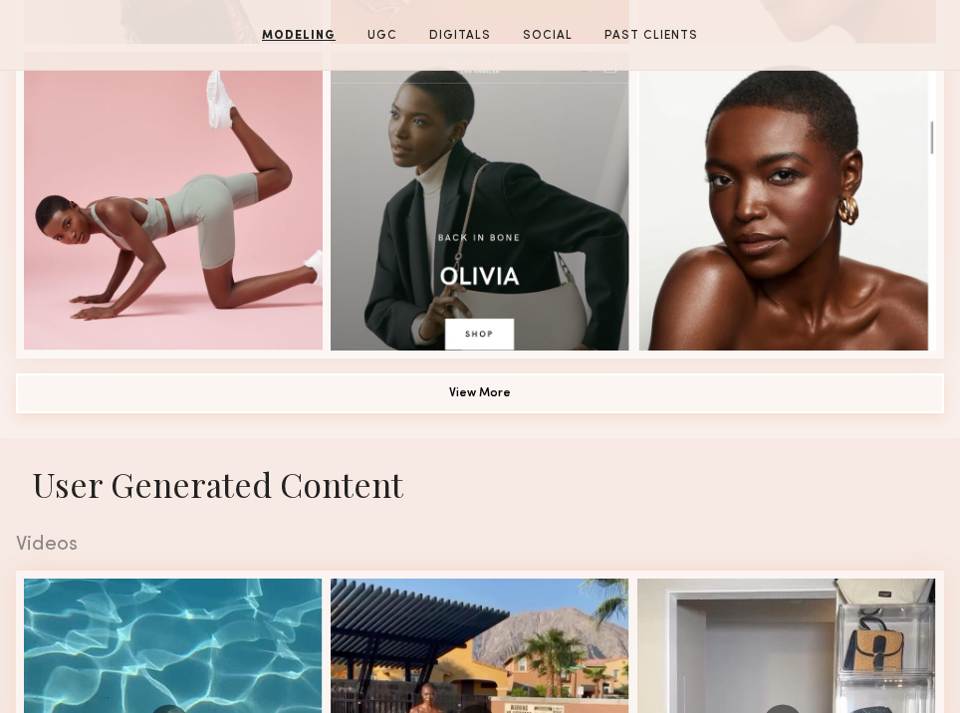
click at [478, 382] on button "View More" at bounding box center [480, 393] width 928 height 40
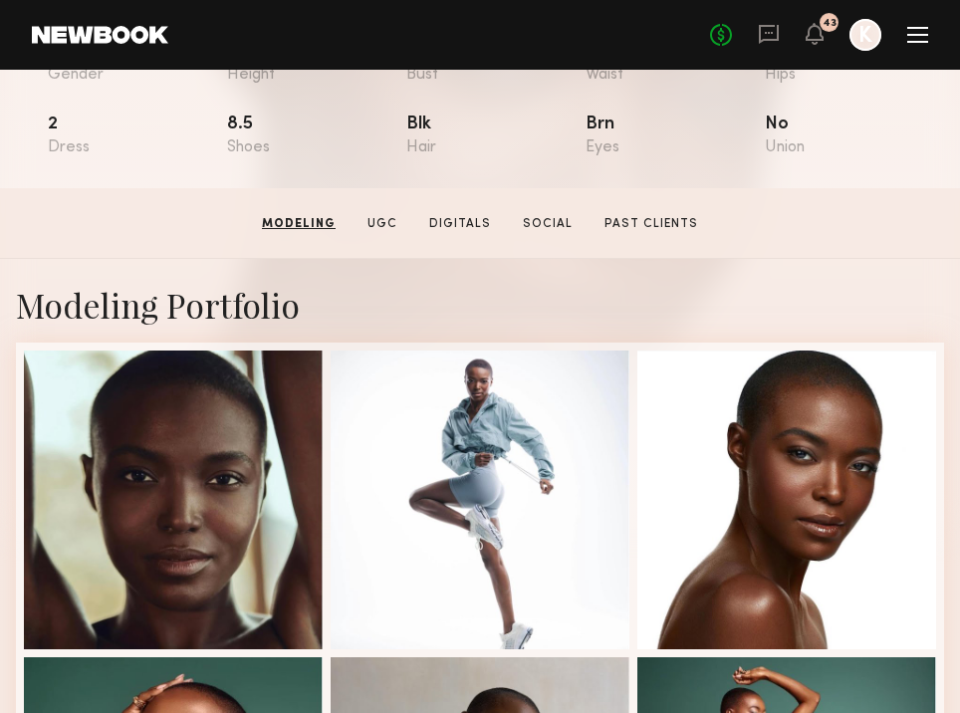
scroll to position [0, 0]
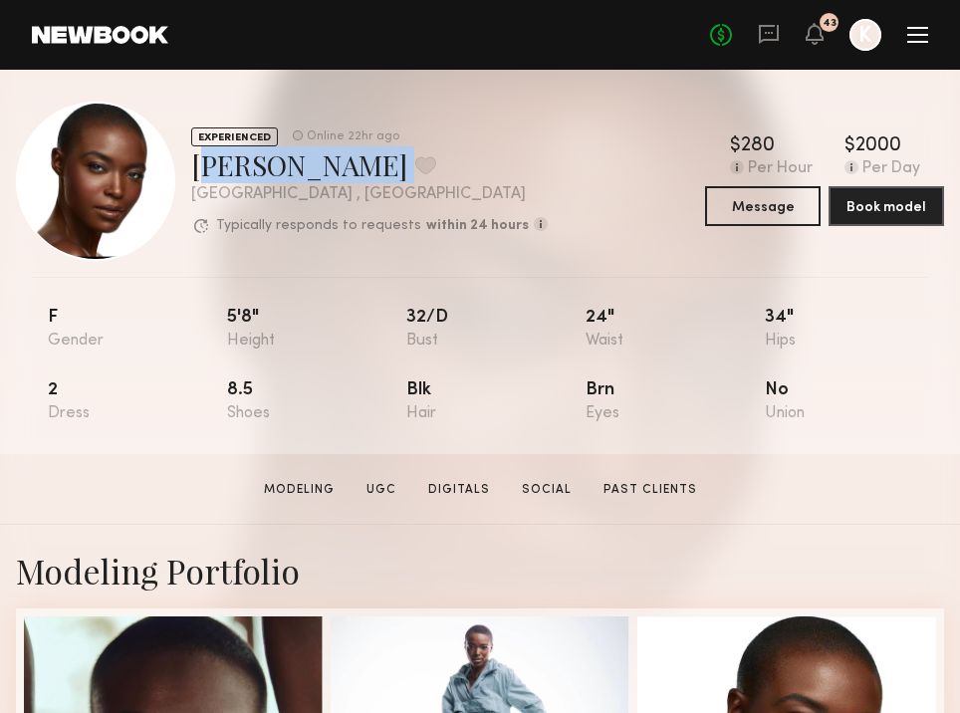
drag, startPoint x: 192, startPoint y: 165, endPoint x: 340, endPoint y: 165, distance: 147.4
click at [340, 165] on div "Brittany M. Favorite" at bounding box center [369, 164] width 357 height 37
copy div "Brittany M. Favorite"
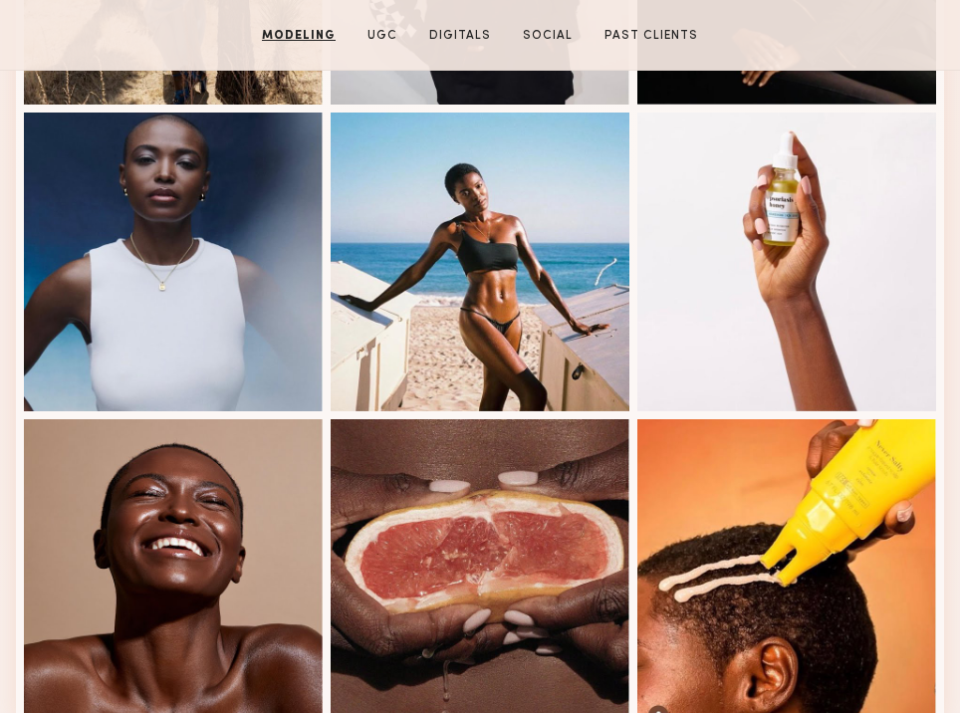
scroll to position [2745, 0]
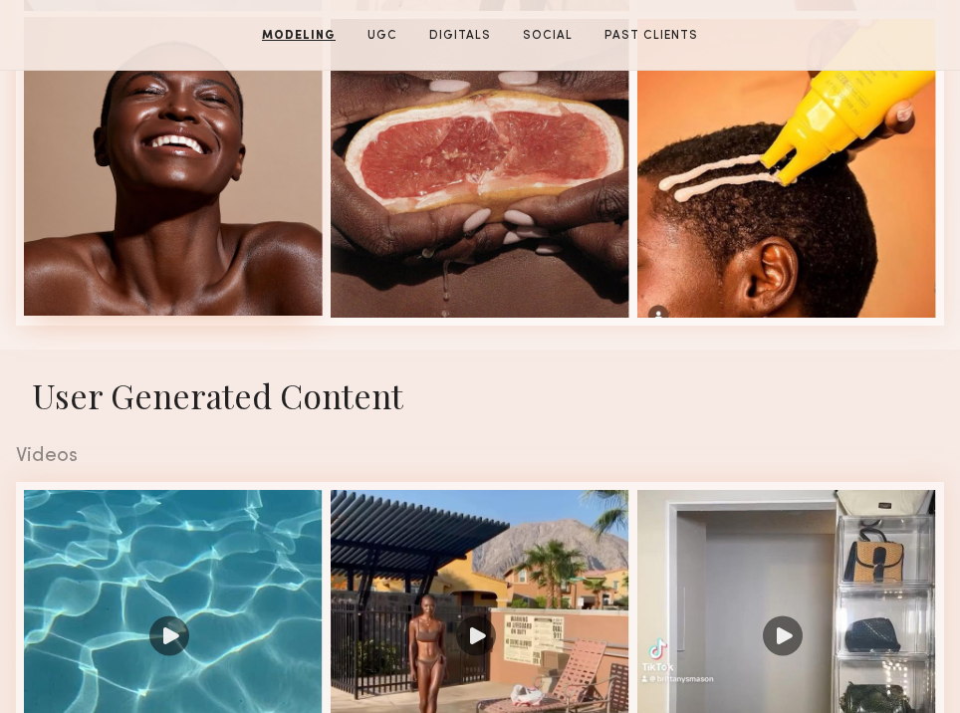
click at [182, 140] on div at bounding box center [173, 166] width 299 height 299
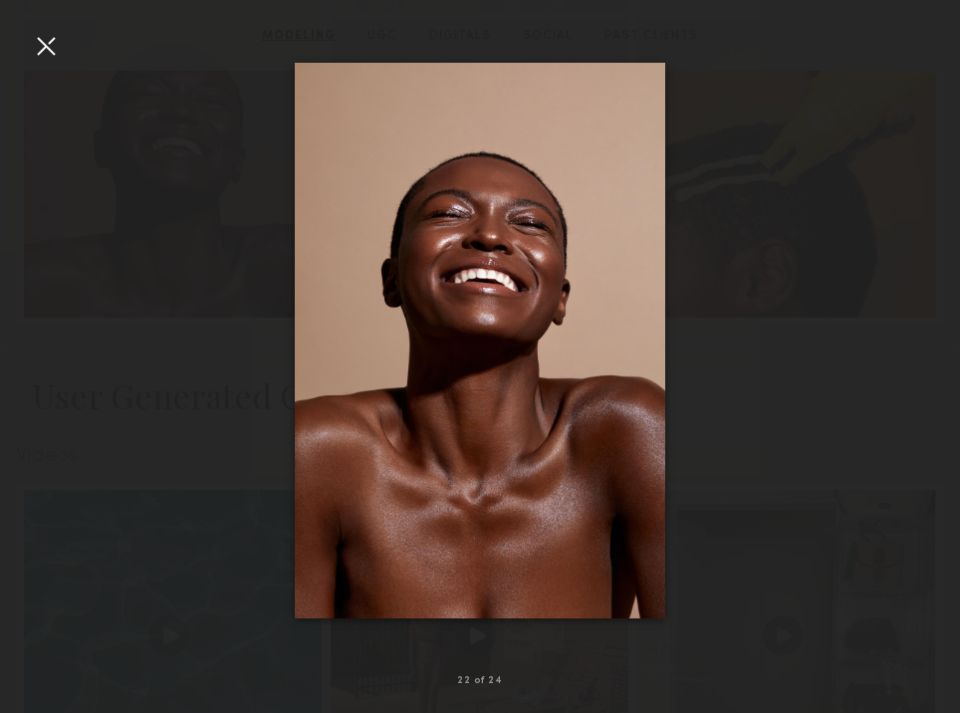
click at [43, 52] on div at bounding box center [46, 46] width 32 height 32
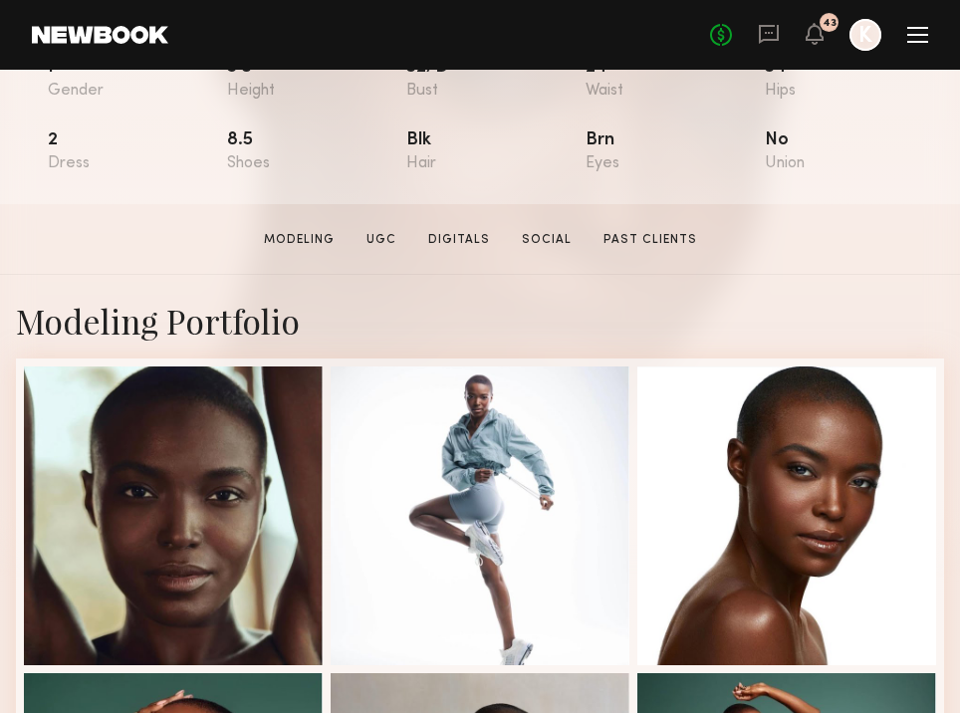
scroll to position [303, 0]
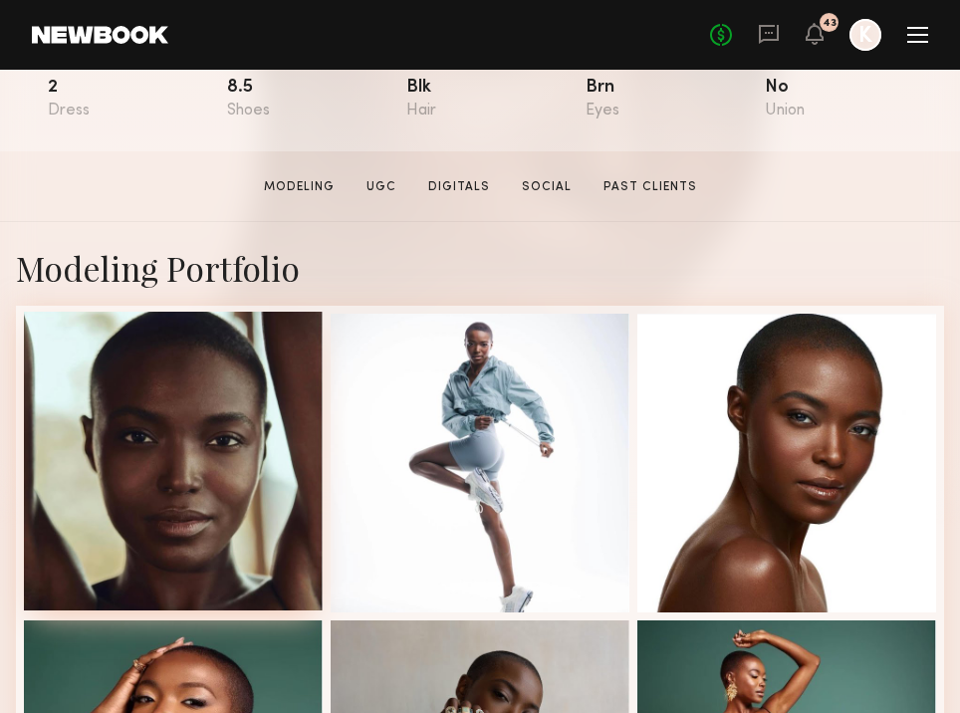
click at [230, 416] on div at bounding box center [173, 461] width 299 height 299
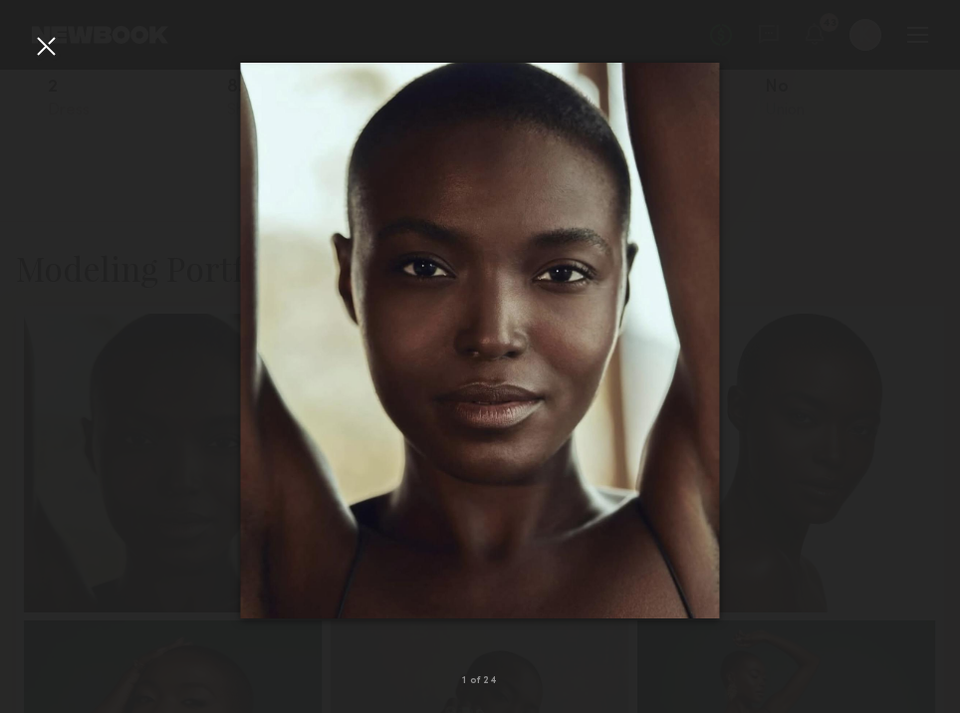
click at [39, 37] on div at bounding box center [46, 46] width 32 height 32
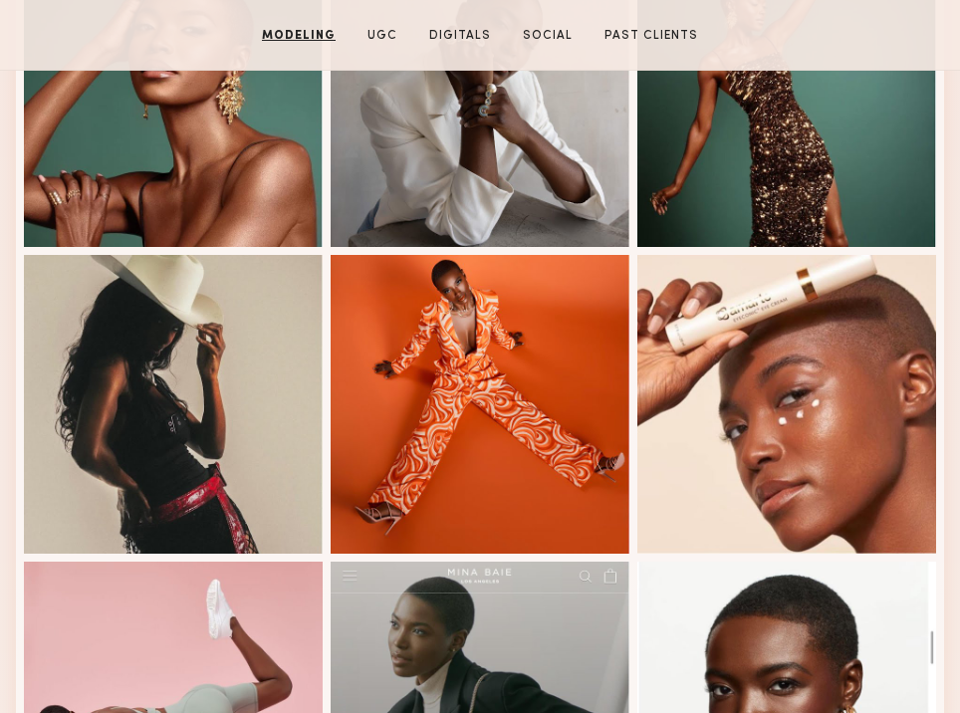
scroll to position [1020, 0]
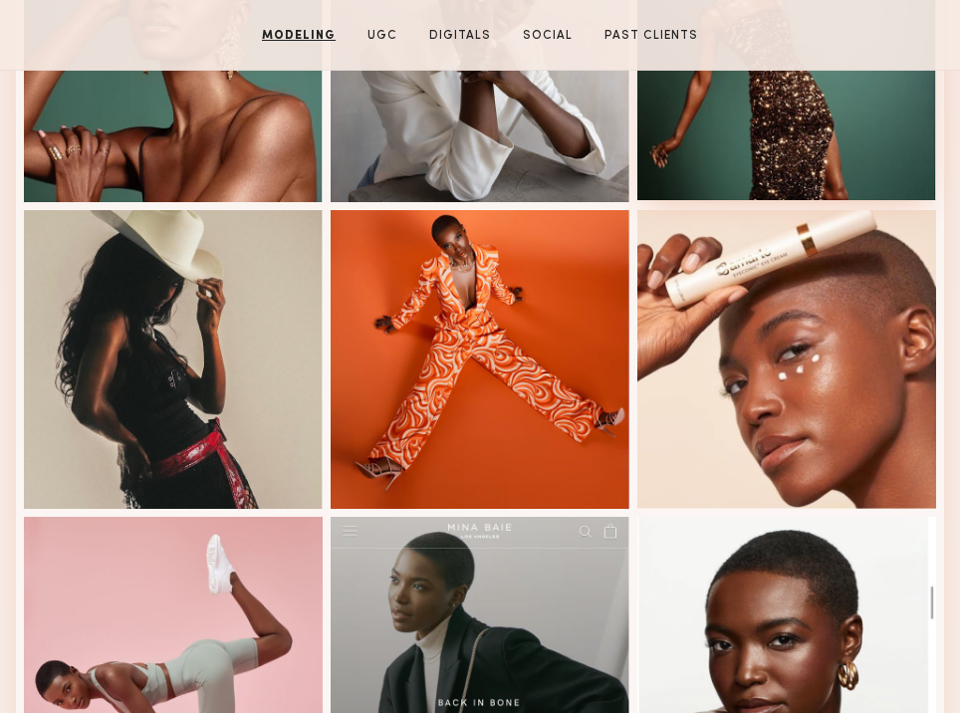
click at [727, 149] on div at bounding box center [786, 50] width 299 height 299
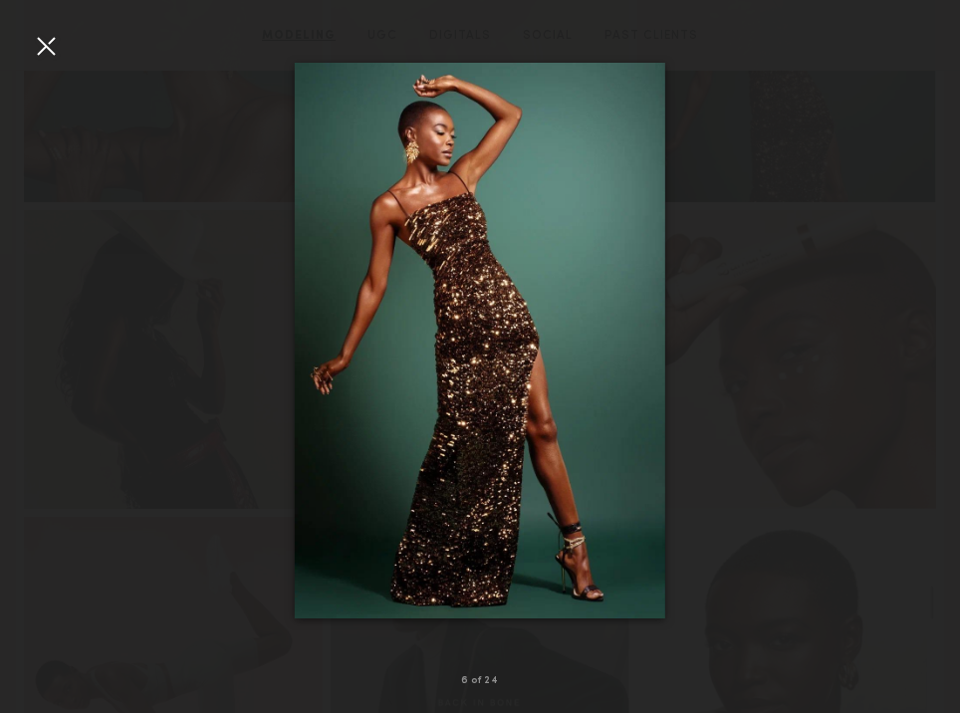
click at [50, 50] on div at bounding box center [46, 46] width 32 height 32
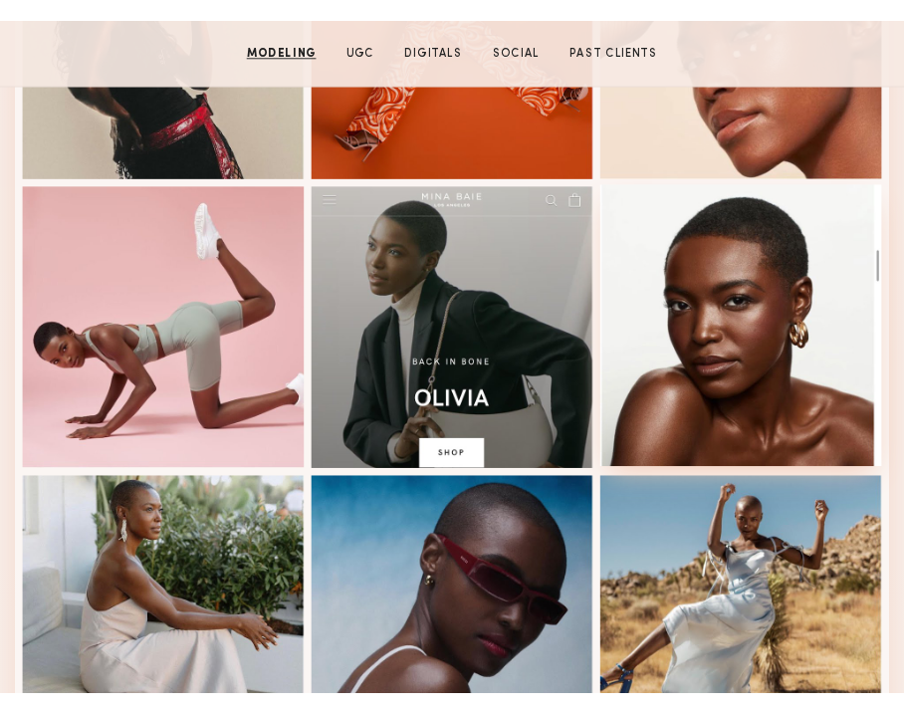
scroll to position [1438, 0]
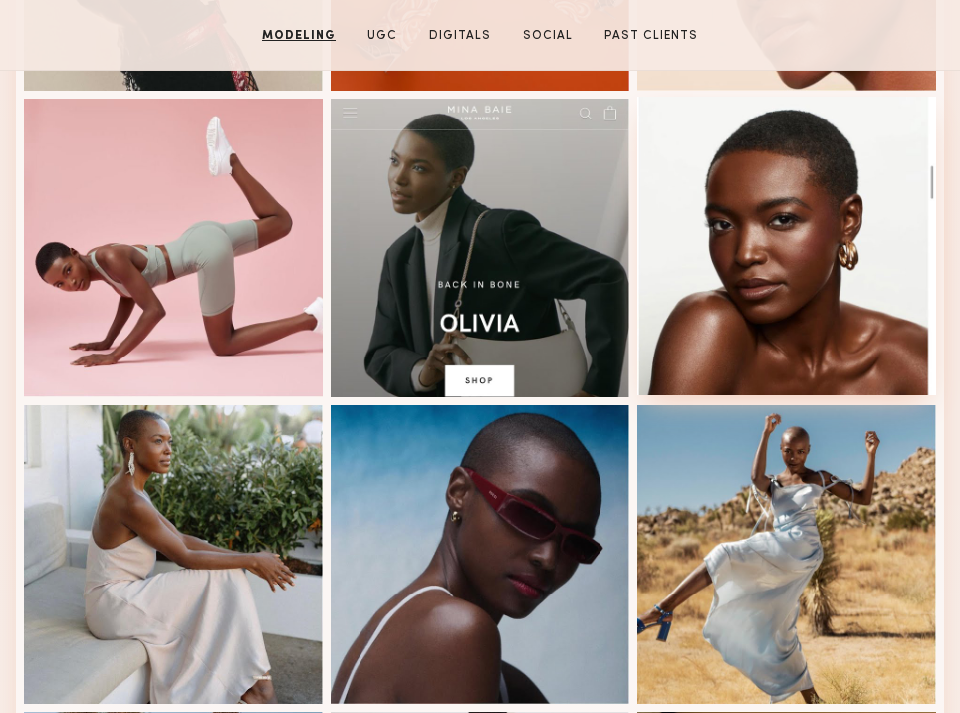
click at [820, 285] on div at bounding box center [786, 246] width 299 height 299
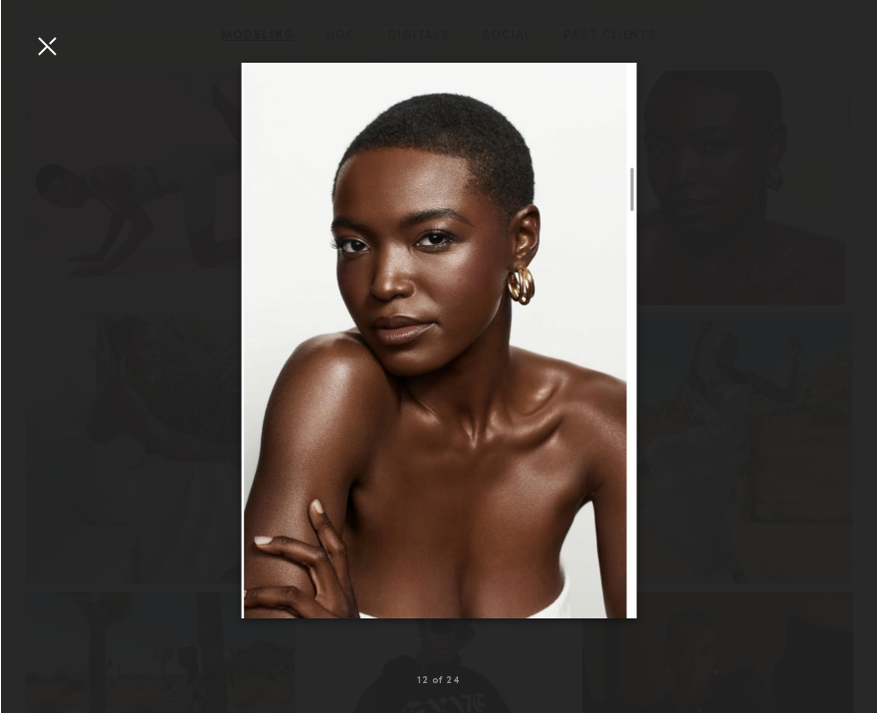
scroll to position [1420, 0]
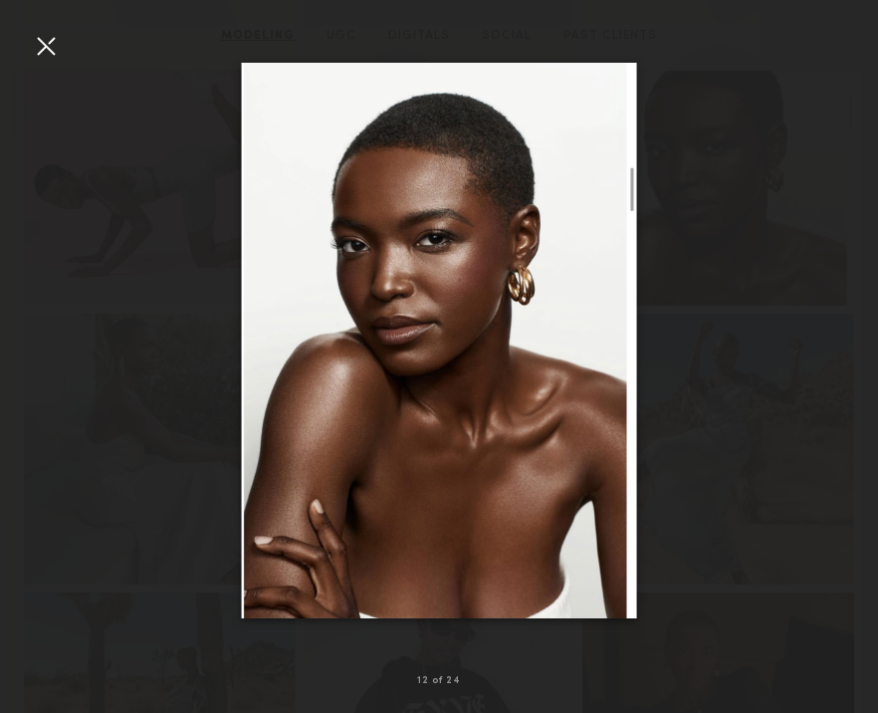
click at [47, 42] on div at bounding box center [46, 46] width 32 height 32
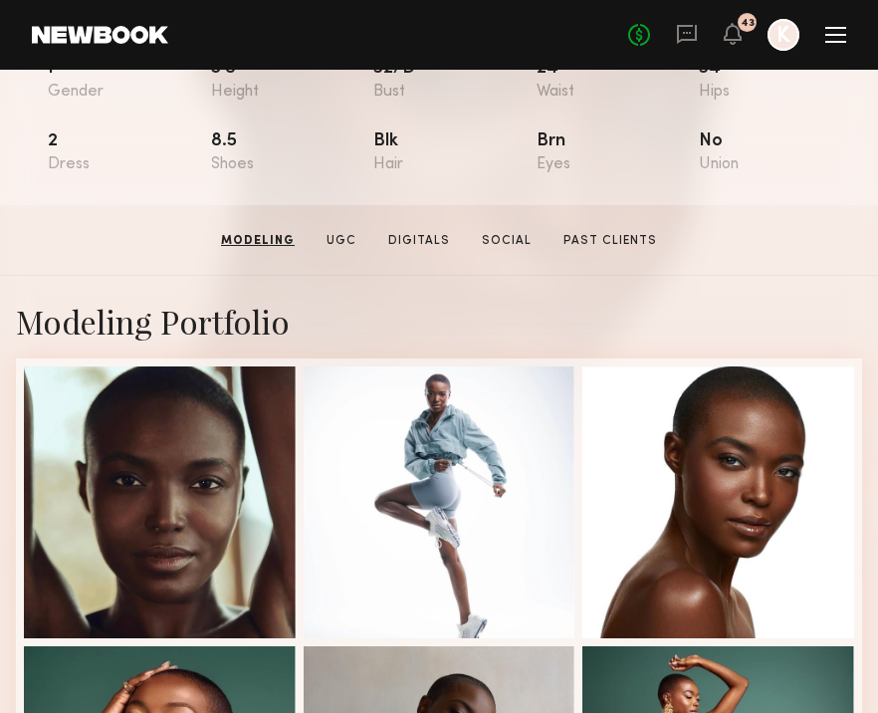
scroll to position [205, 0]
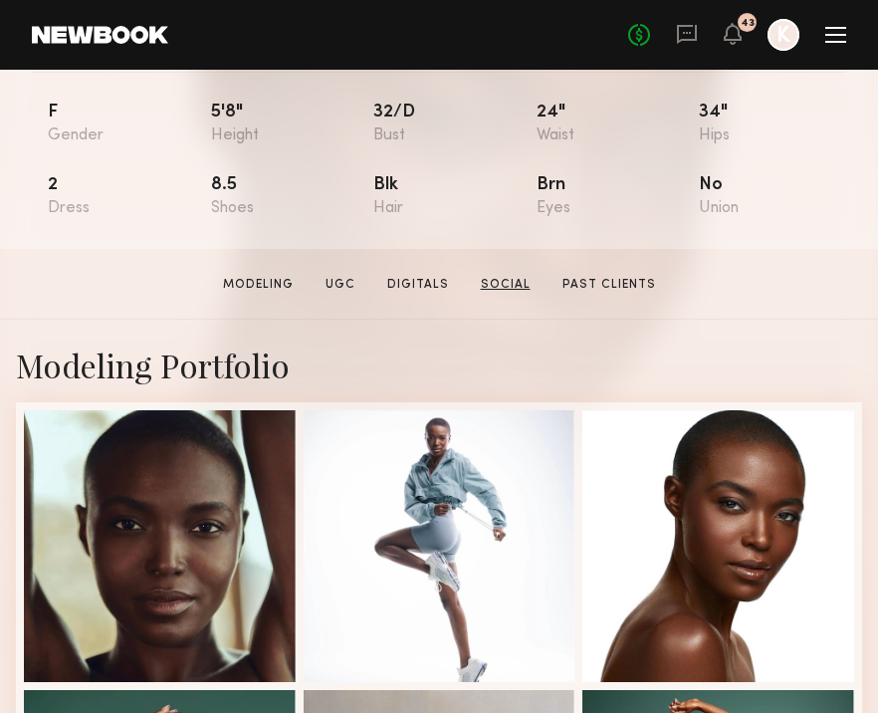
click at [498, 288] on link "Social" at bounding box center [506, 285] width 66 height 18
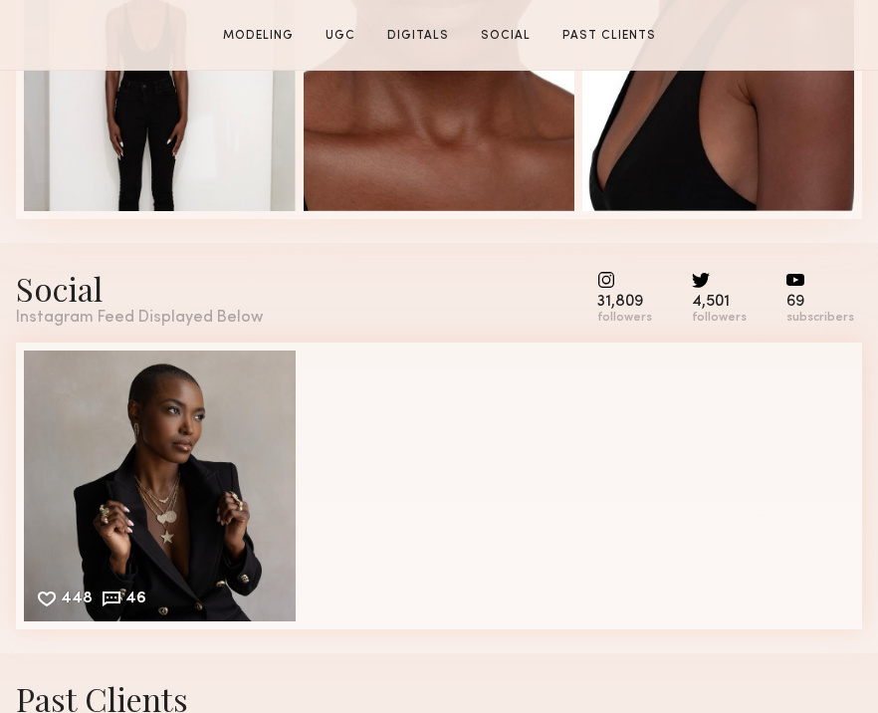
scroll to position [5362, 0]
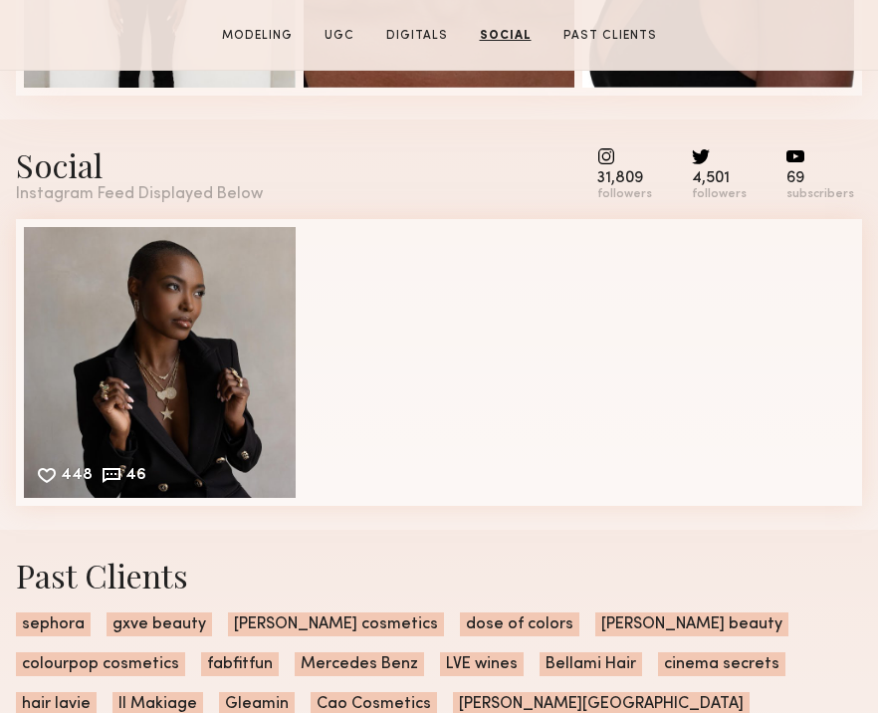
click at [641, 162] on common-icon at bounding box center [625, 156] width 55 height 18
click at [622, 153] on common-icon at bounding box center [625, 156] width 55 height 18
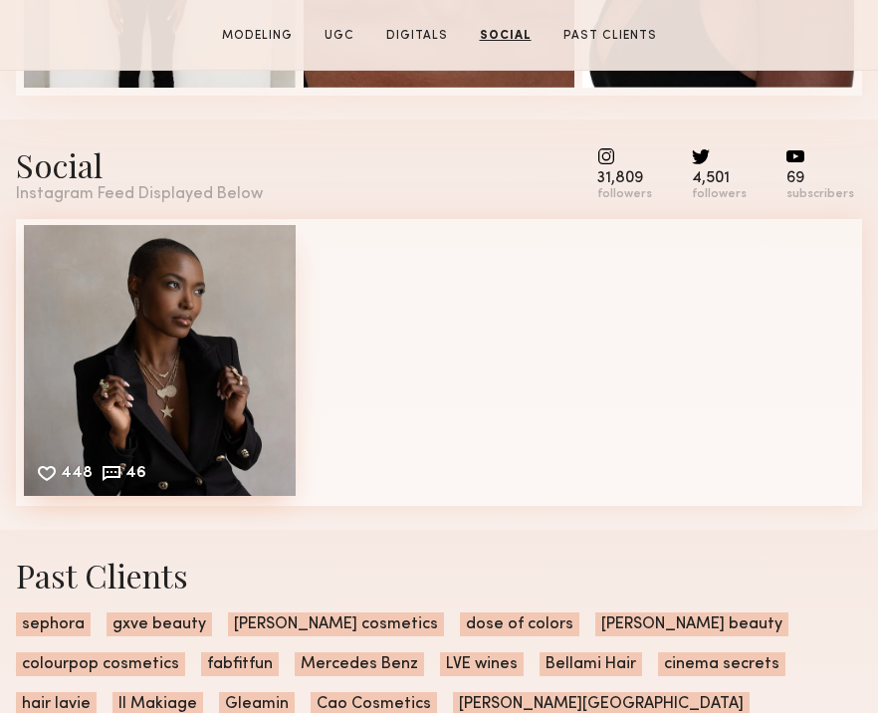
click at [70, 419] on div "448 46 Likes & comments displayed to show model’s engagement" at bounding box center [160, 361] width 272 height 272
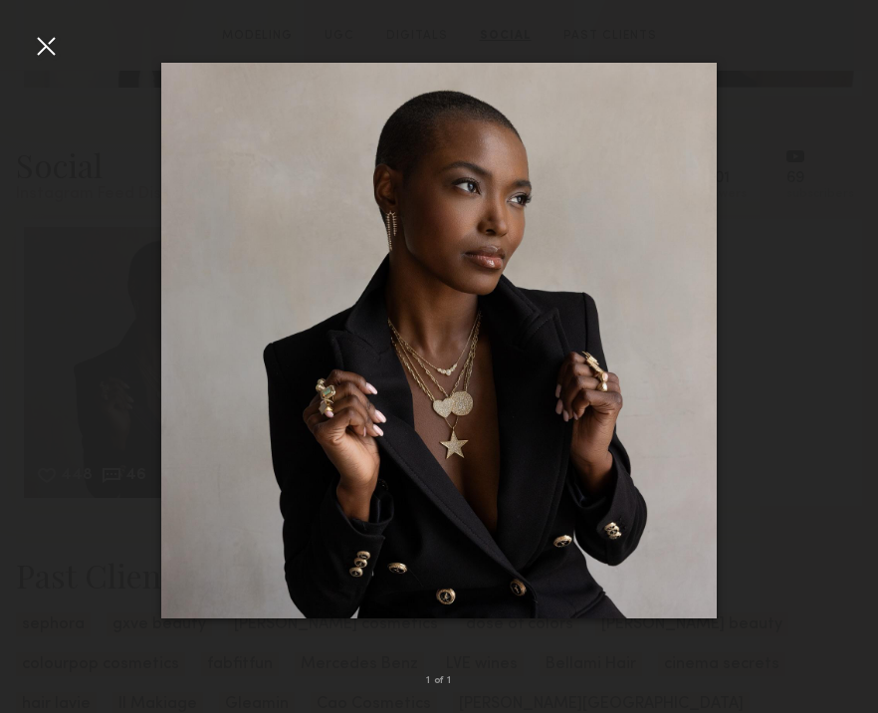
click at [57, 50] on div at bounding box center [46, 46] width 32 height 32
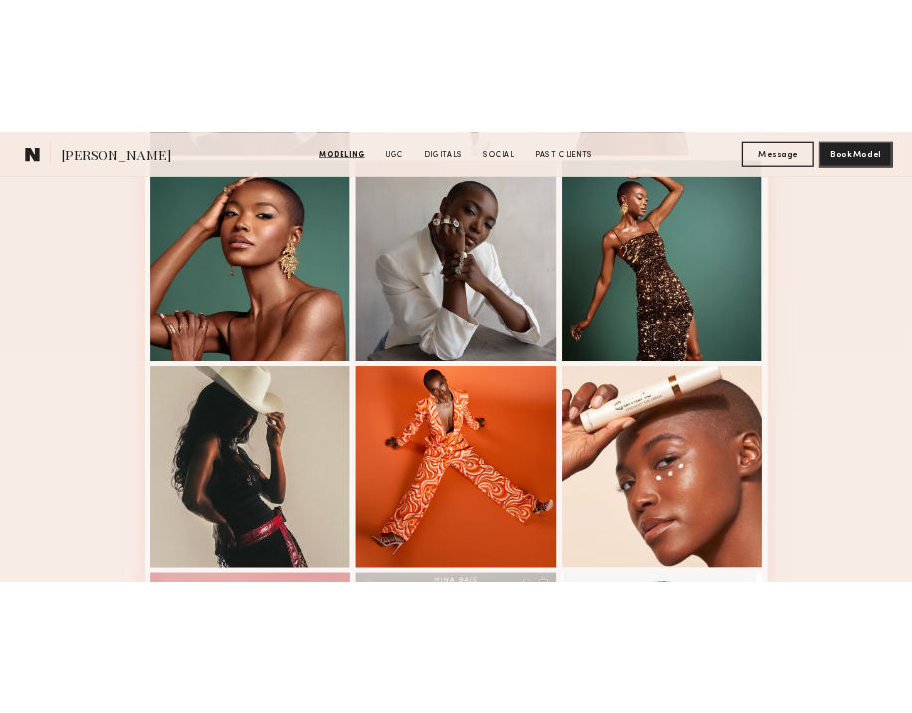
scroll to position [0, 0]
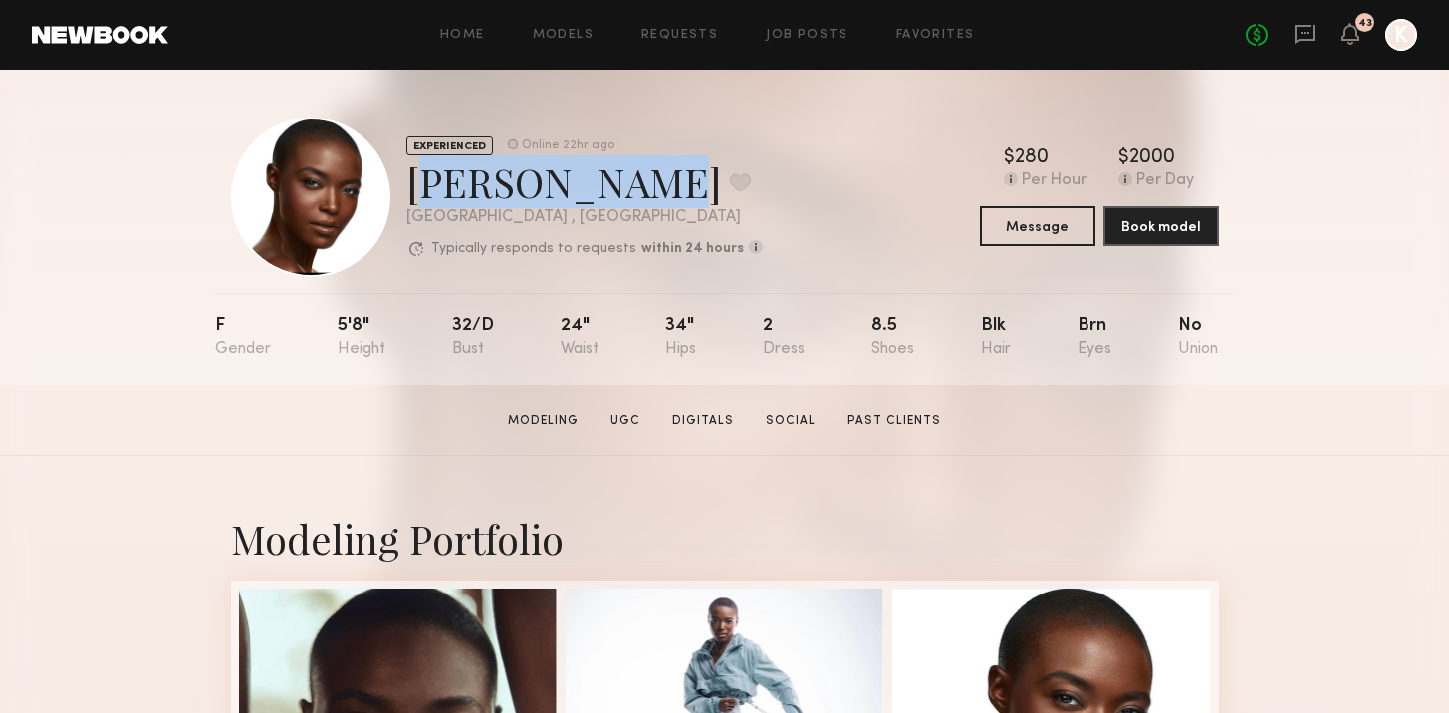
drag, startPoint x: 407, startPoint y: 188, endPoint x: 605, endPoint y: 194, distance: 197.3
click at [605, 194] on div "Brittany M. Favorite" at bounding box center [584, 181] width 357 height 53
copy div "Brittany M."
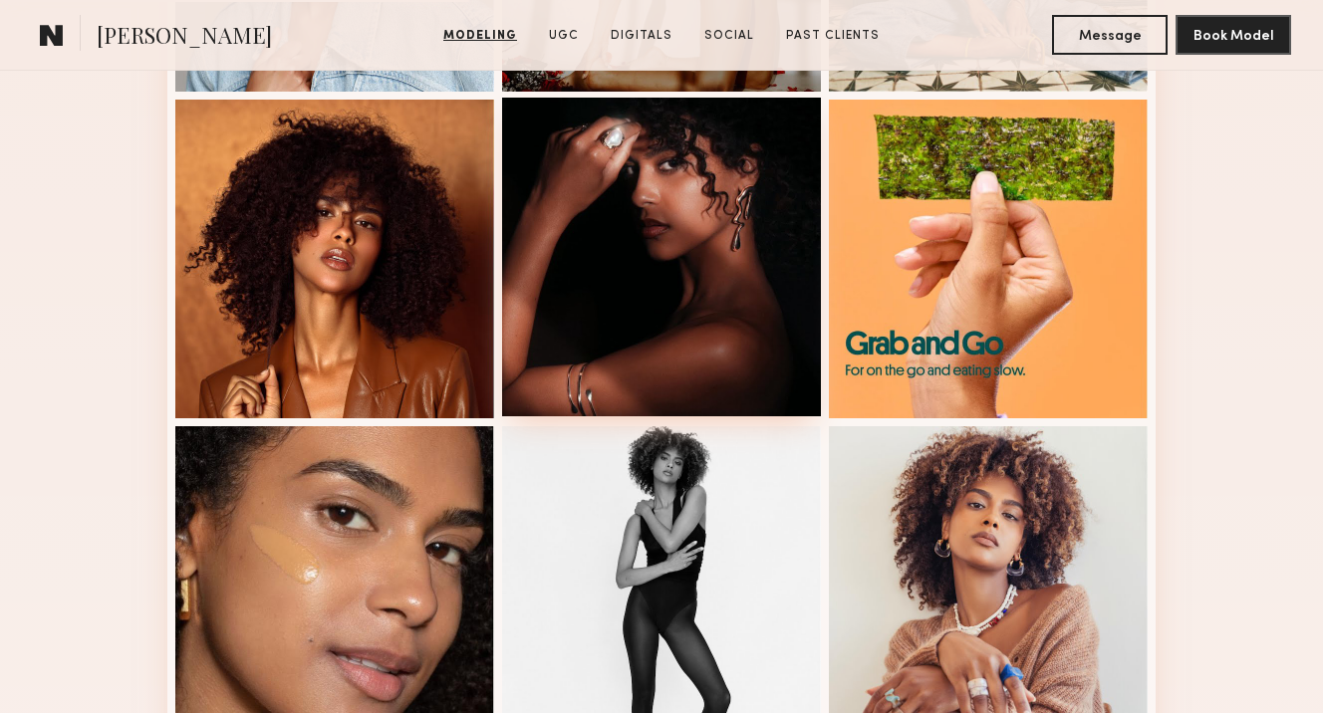
scroll to position [1355, 0]
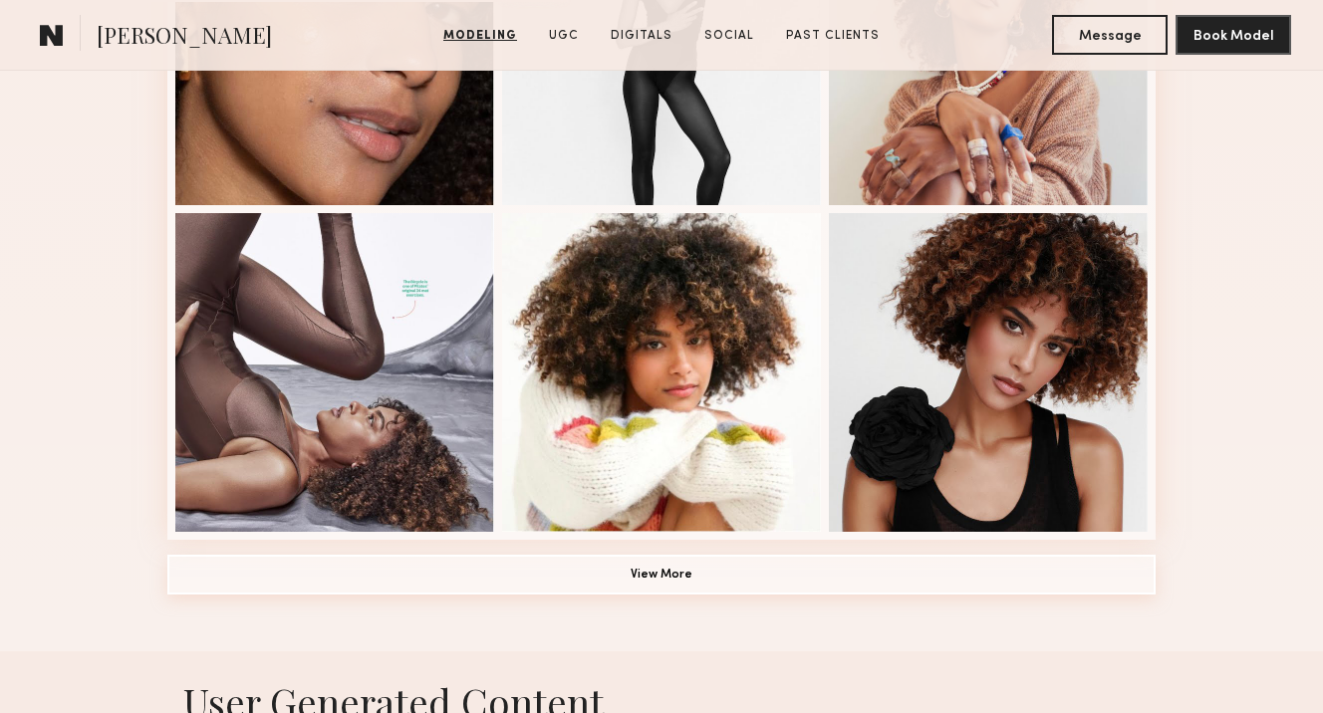
click at [665, 580] on button "View More" at bounding box center [661, 575] width 988 height 40
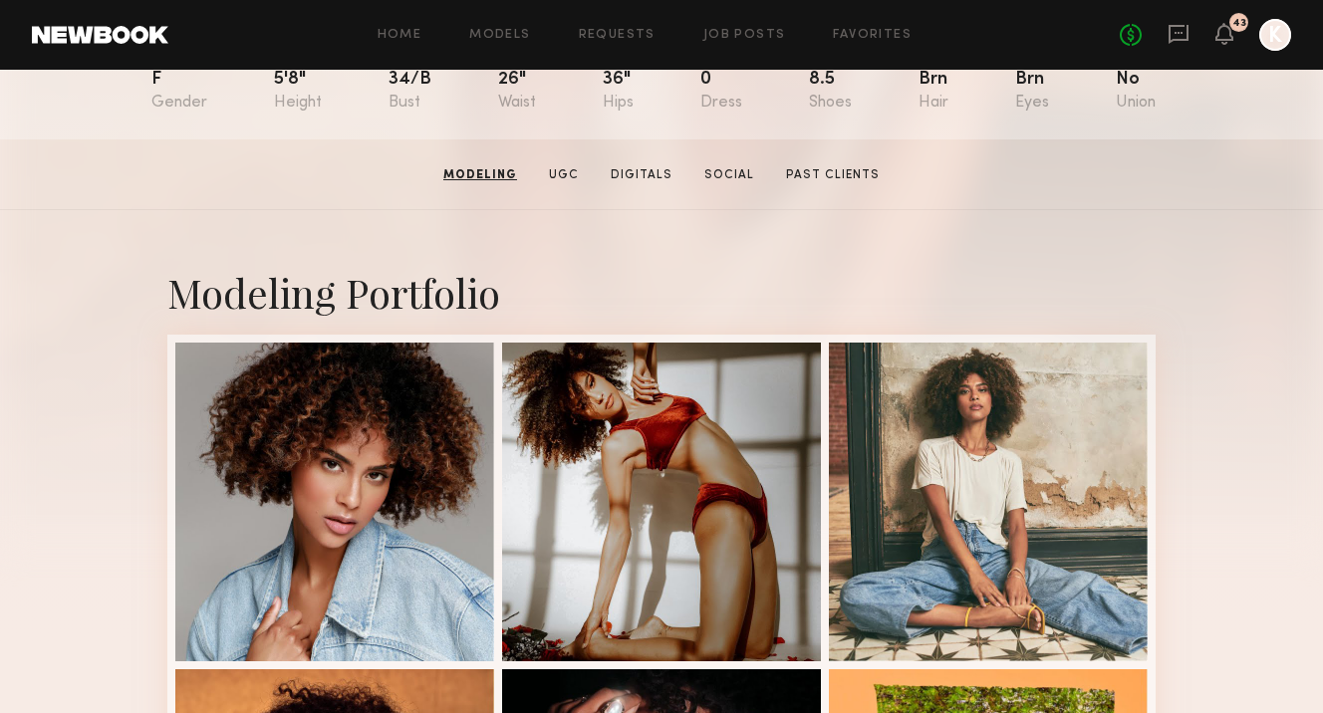
scroll to position [0, 0]
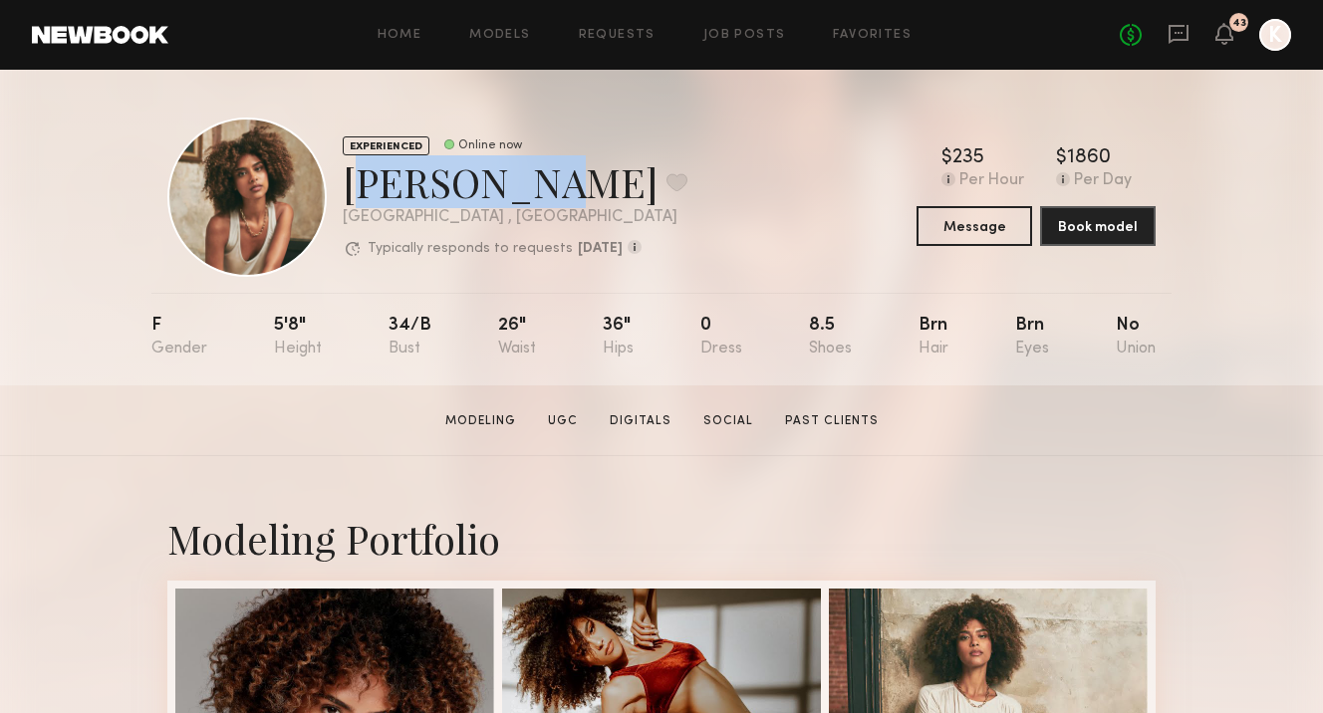
drag, startPoint x: 347, startPoint y: 181, endPoint x: 526, endPoint y: 186, distance: 179.3
click at [526, 186] on div "[PERSON_NAME] Favorite" at bounding box center [515, 181] width 345 height 53
copy div "[PERSON_NAME]"
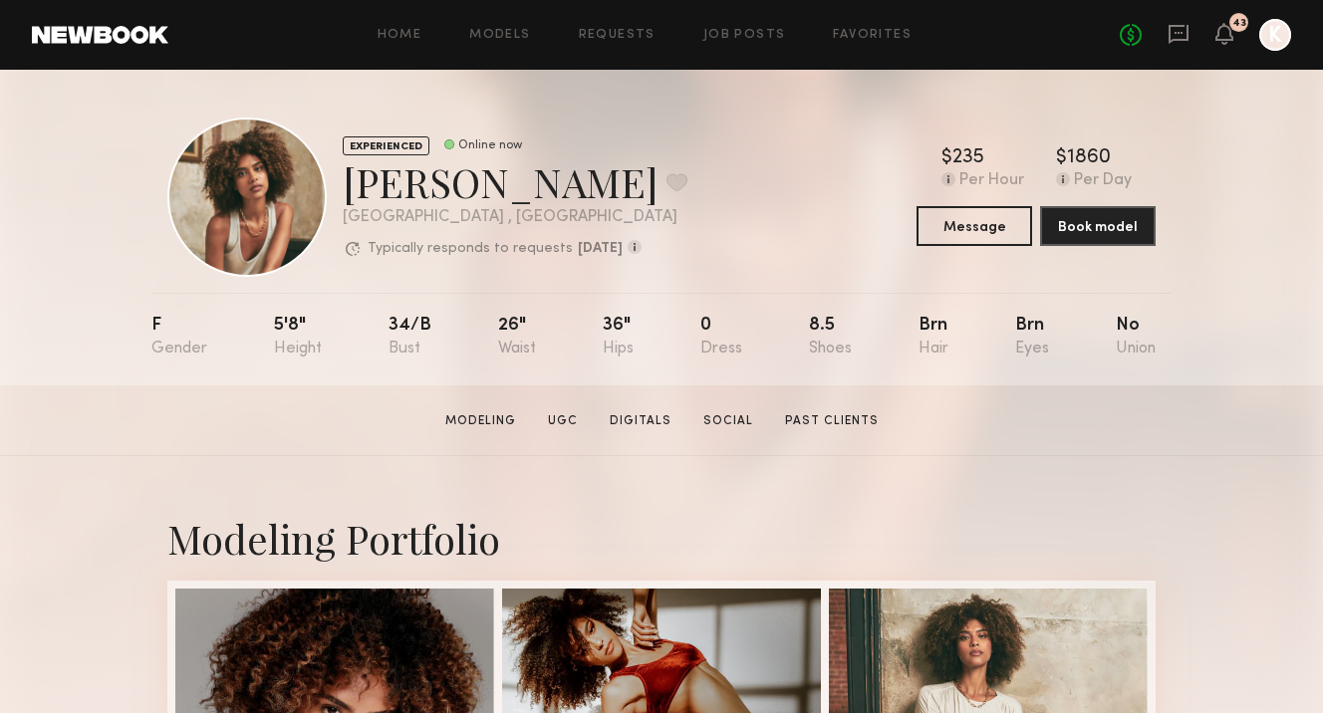
click at [622, 225] on div "[GEOGRAPHIC_DATA] , [GEOGRAPHIC_DATA]" at bounding box center [515, 217] width 345 height 17
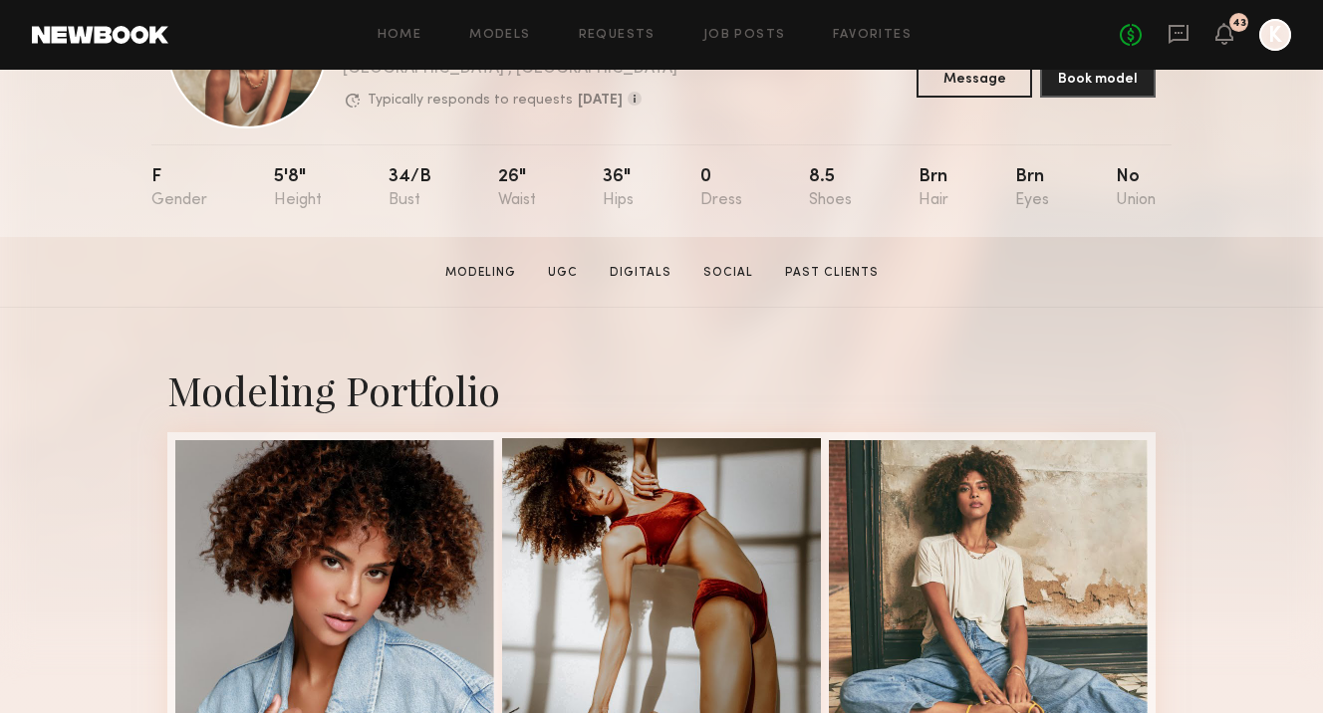
scroll to position [385, 0]
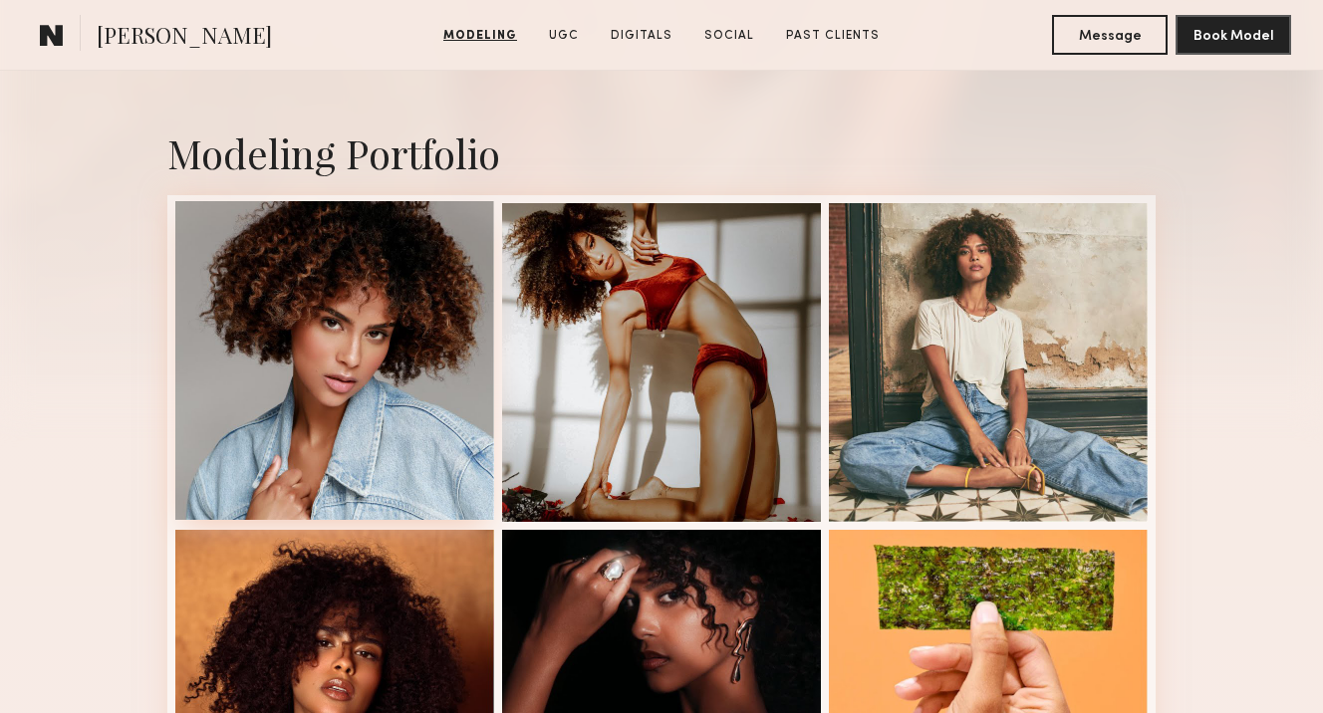
click at [461, 362] on div at bounding box center [334, 360] width 319 height 319
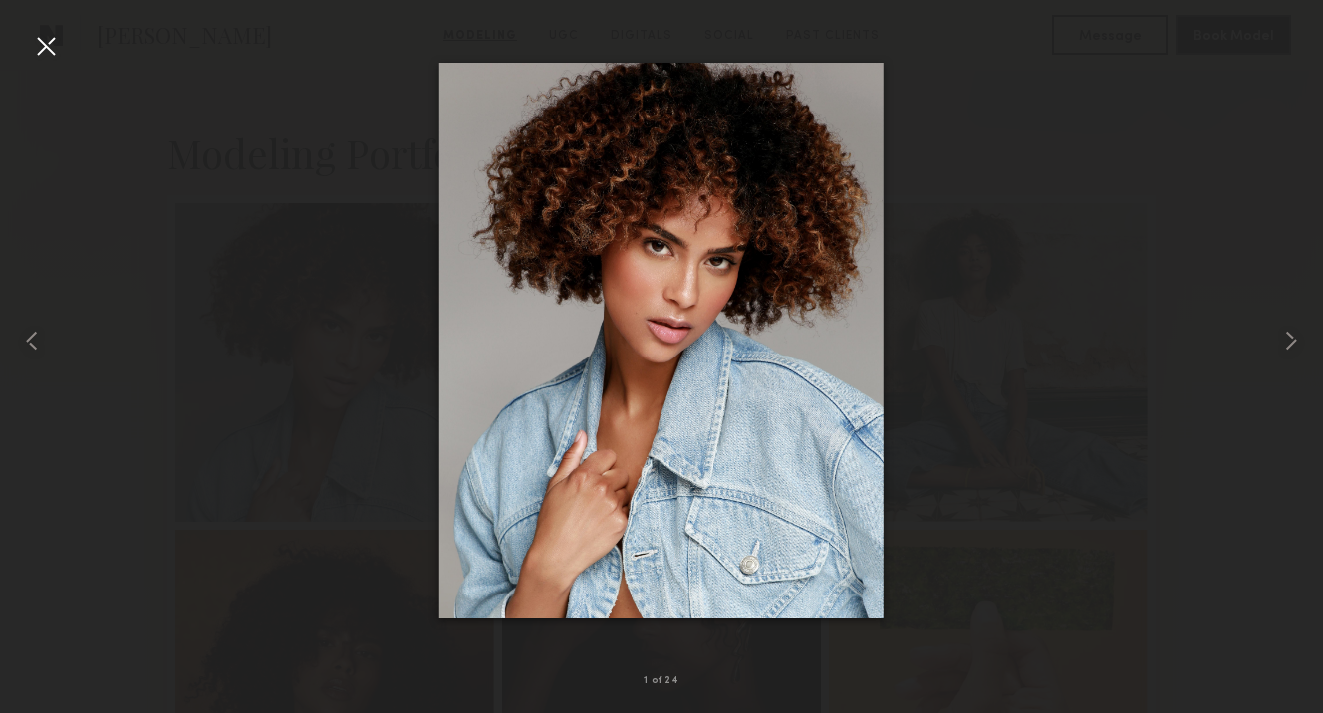
click at [43, 35] on div at bounding box center [46, 46] width 32 height 32
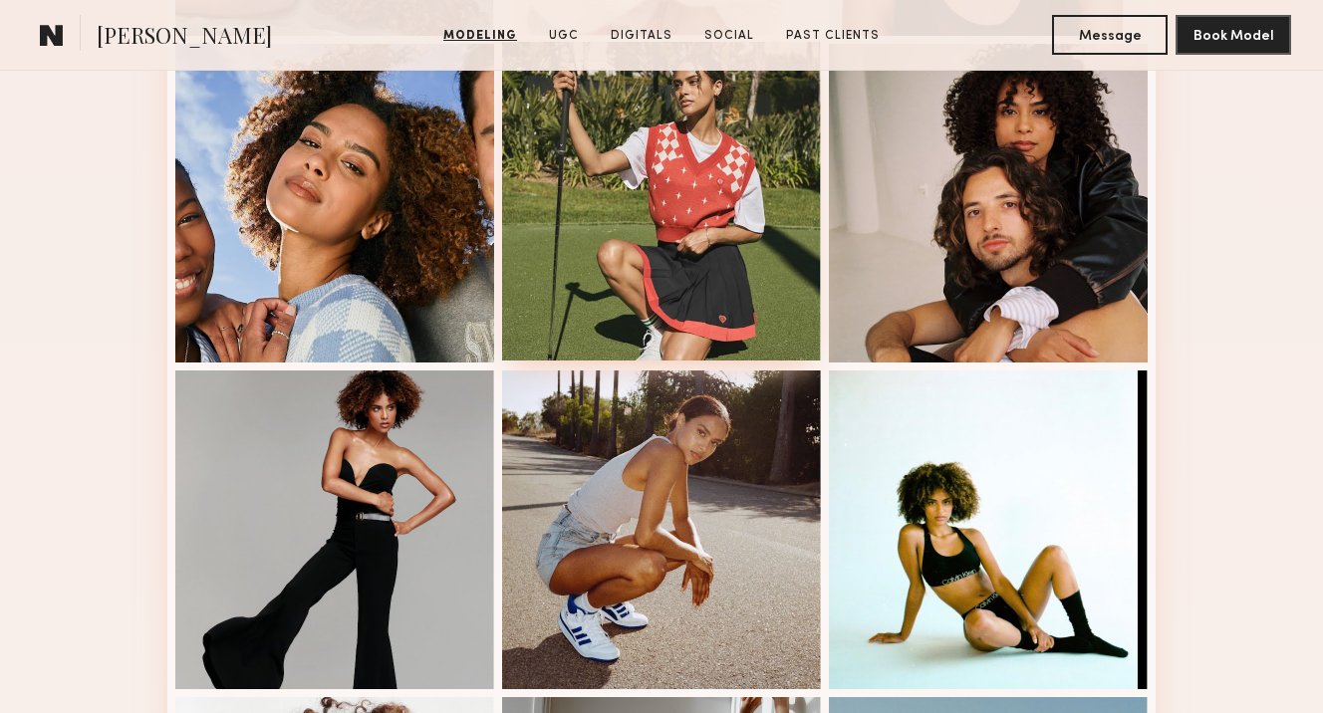
scroll to position [2517, 0]
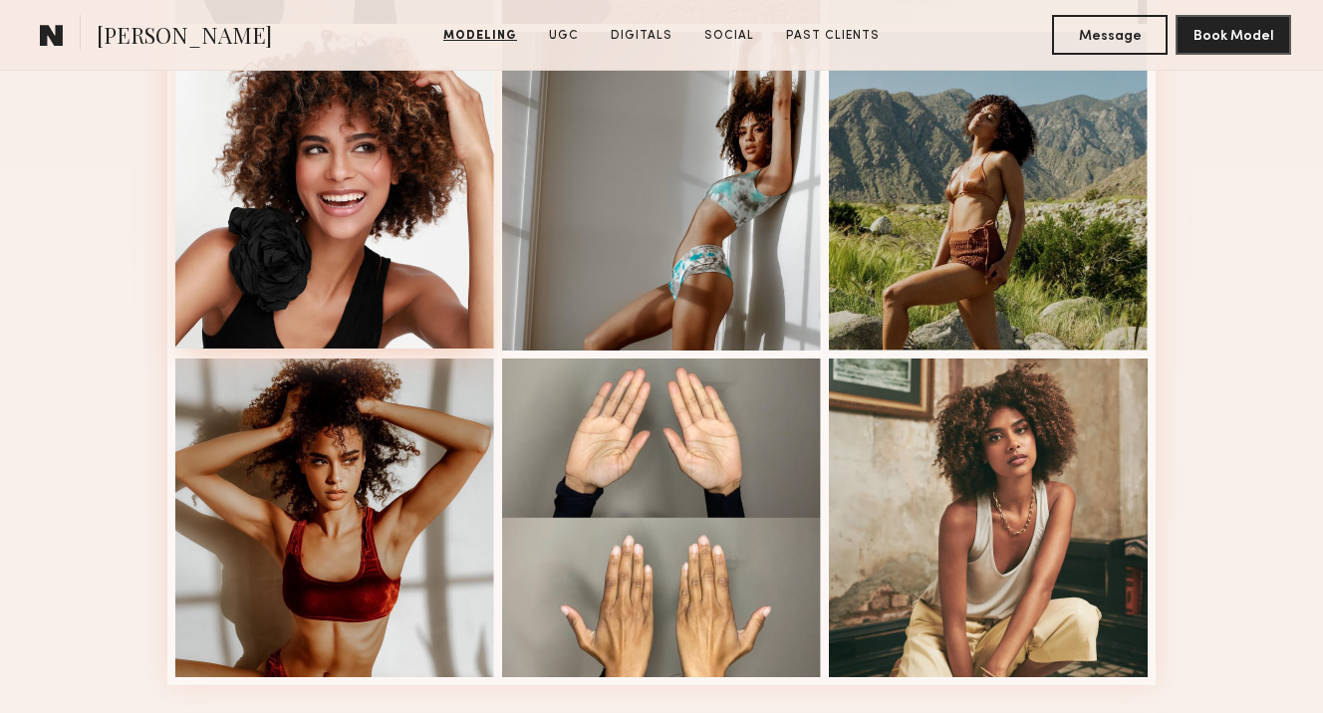
click at [319, 166] on div at bounding box center [334, 189] width 319 height 319
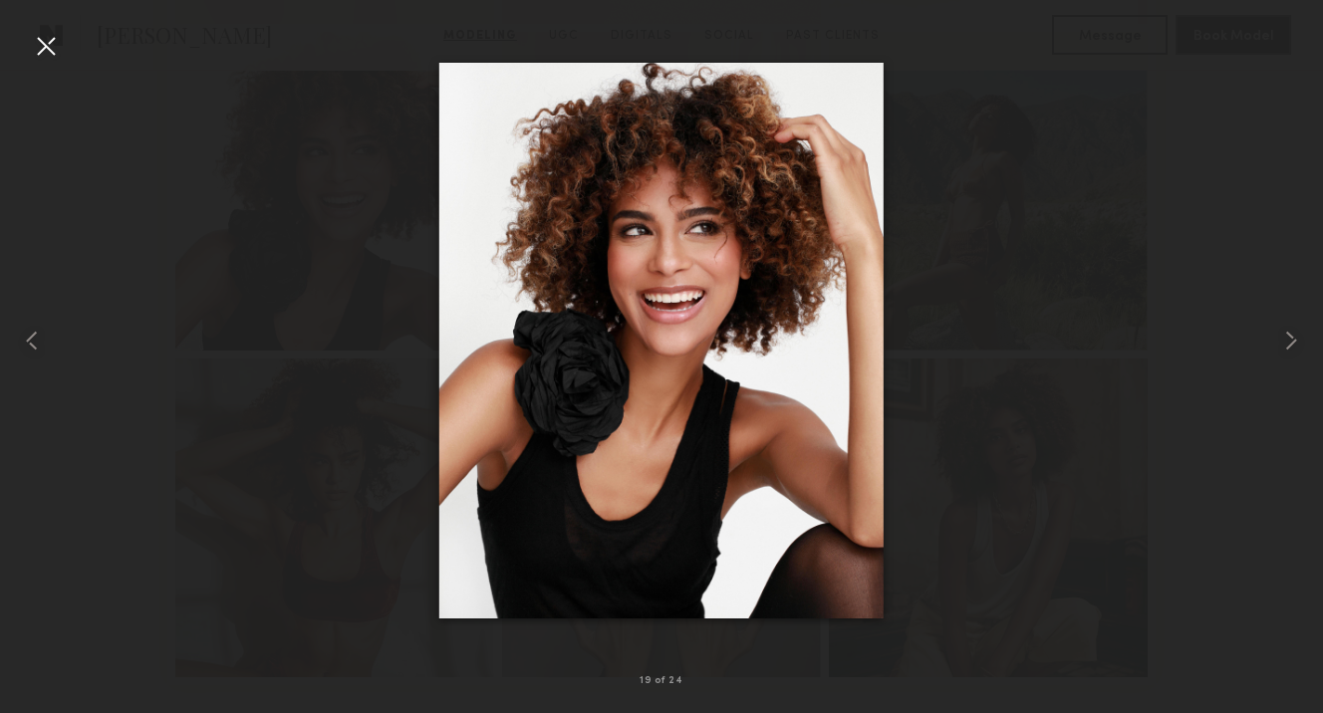
click at [45, 45] on div at bounding box center [46, 46] width 32 height 32
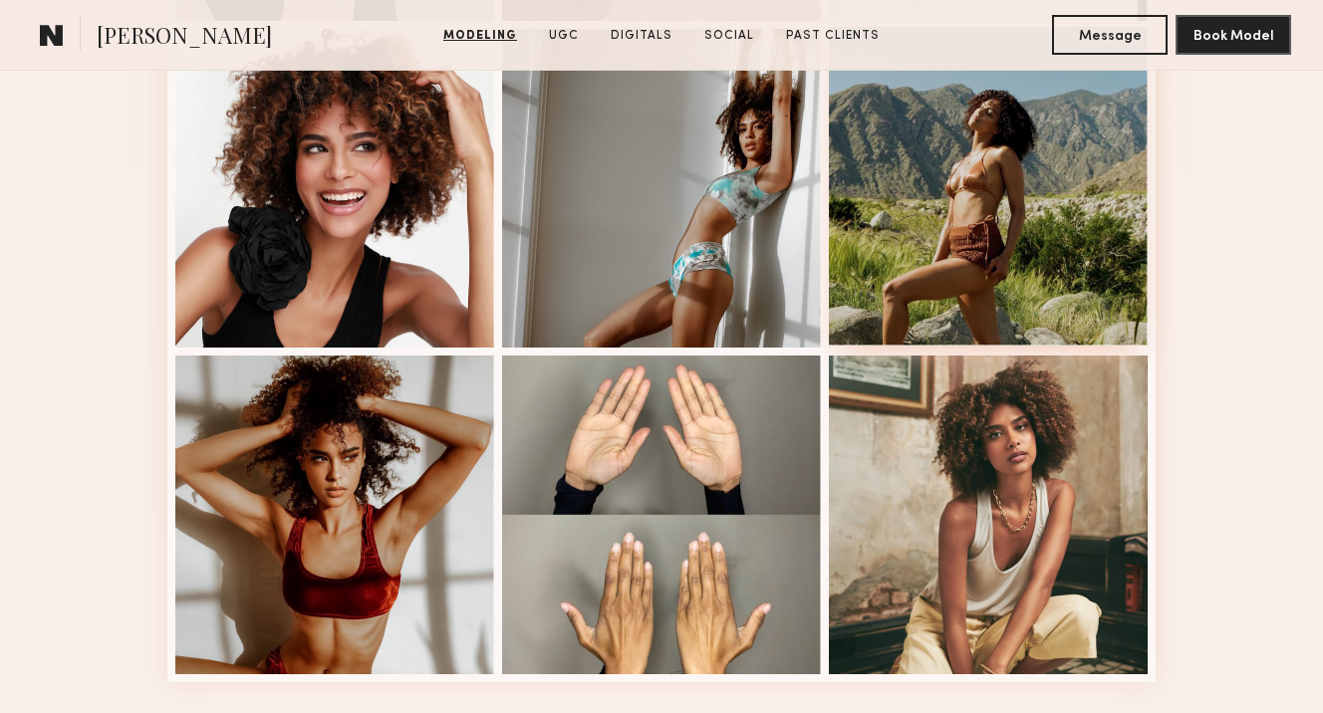
scroll to position [2527, 0]
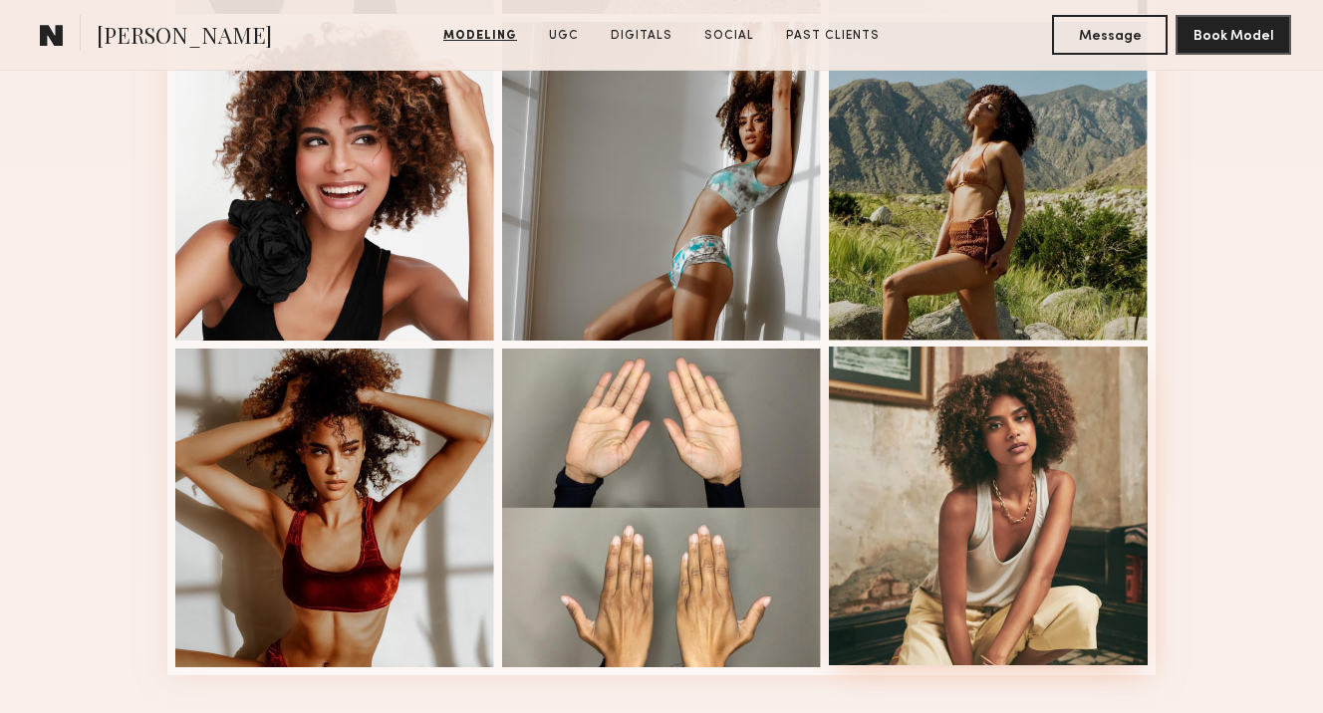
click at [941, 415] on div at bounding box center [988, 506] width 319 height 319
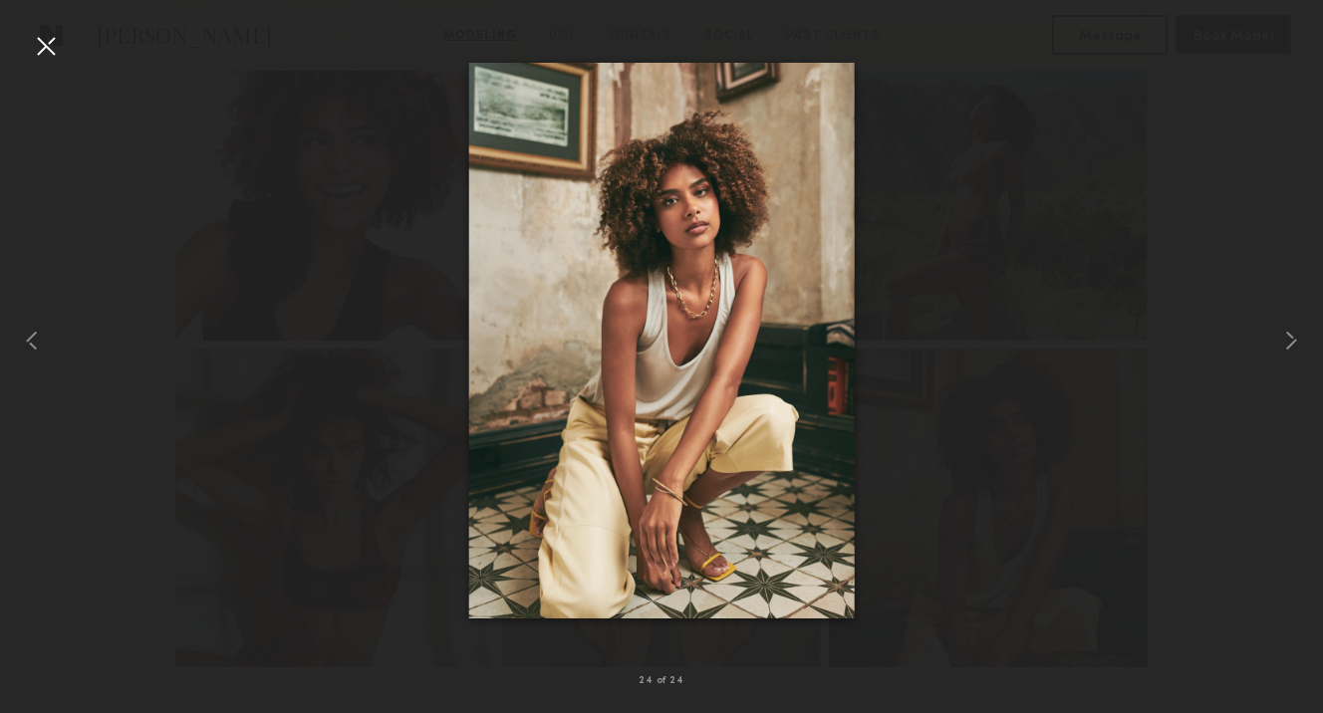
click at [58, 47] on div at bounding box center [46, 46] width 32 height 32
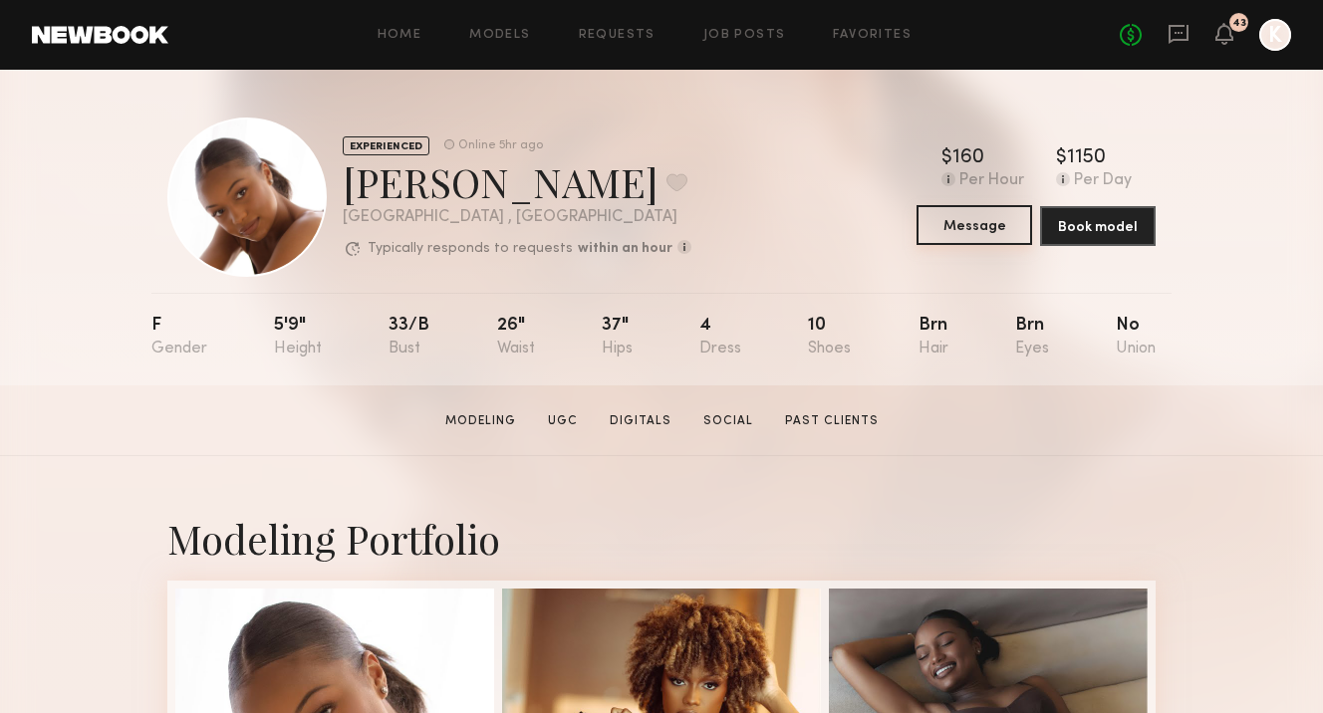
click at [991, 218] on button "Message" at bounding box center [974, 225] width 116 height 40
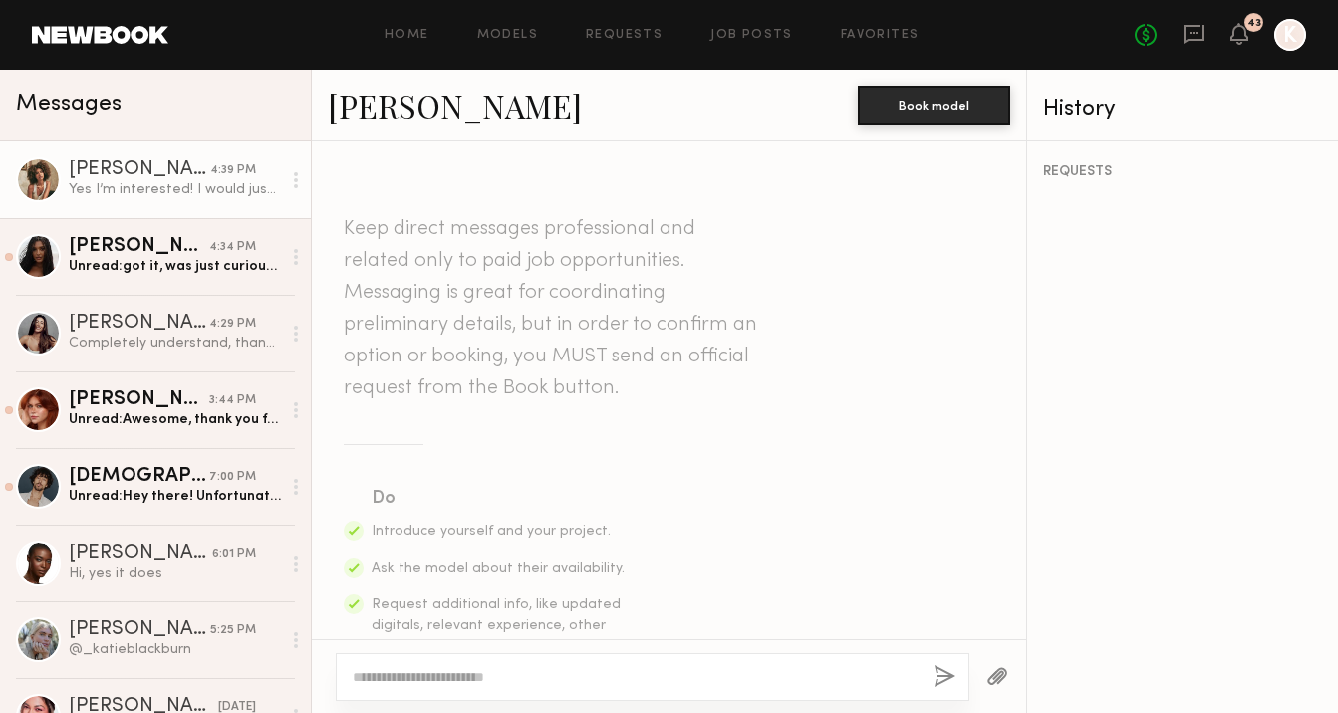
click at [166, 186] on div "Yes I’m interested! I would just need a hard out by 2pm to make it to a wedding…" at bounding box center [175, 189] width 212 height 19
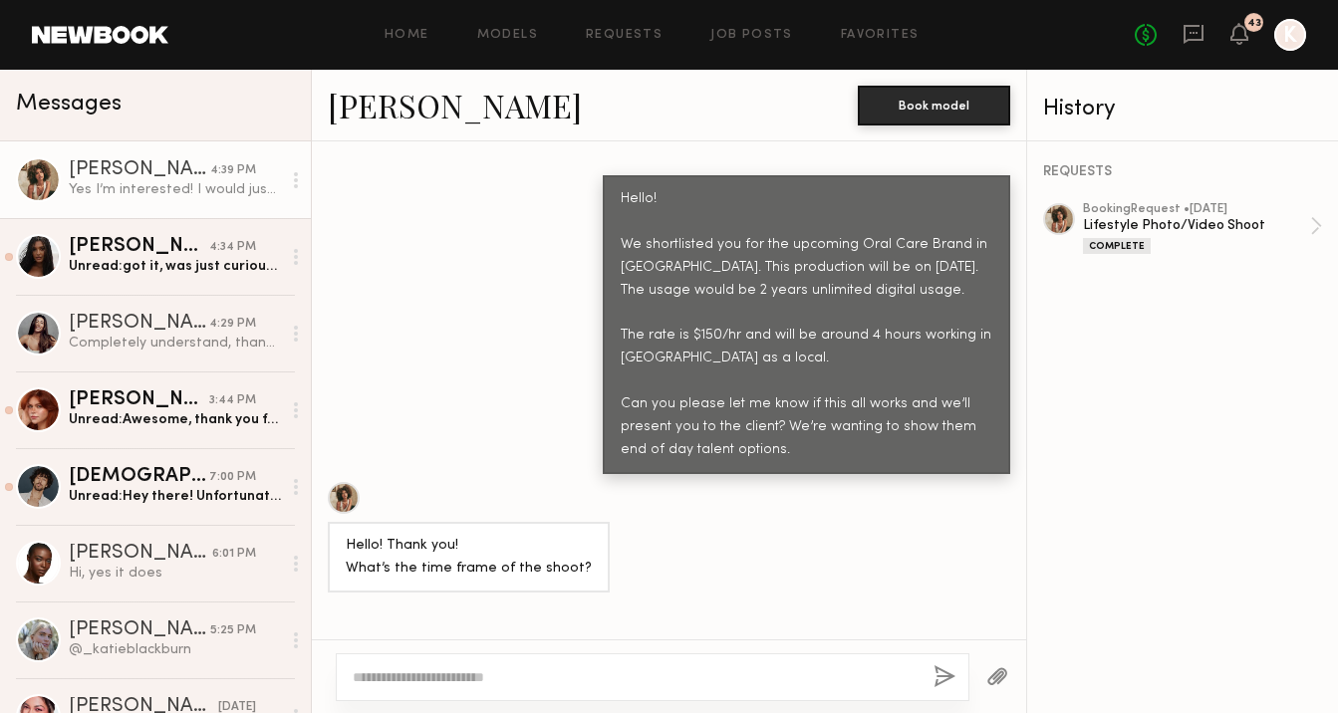
scroll to position [1780, 0]
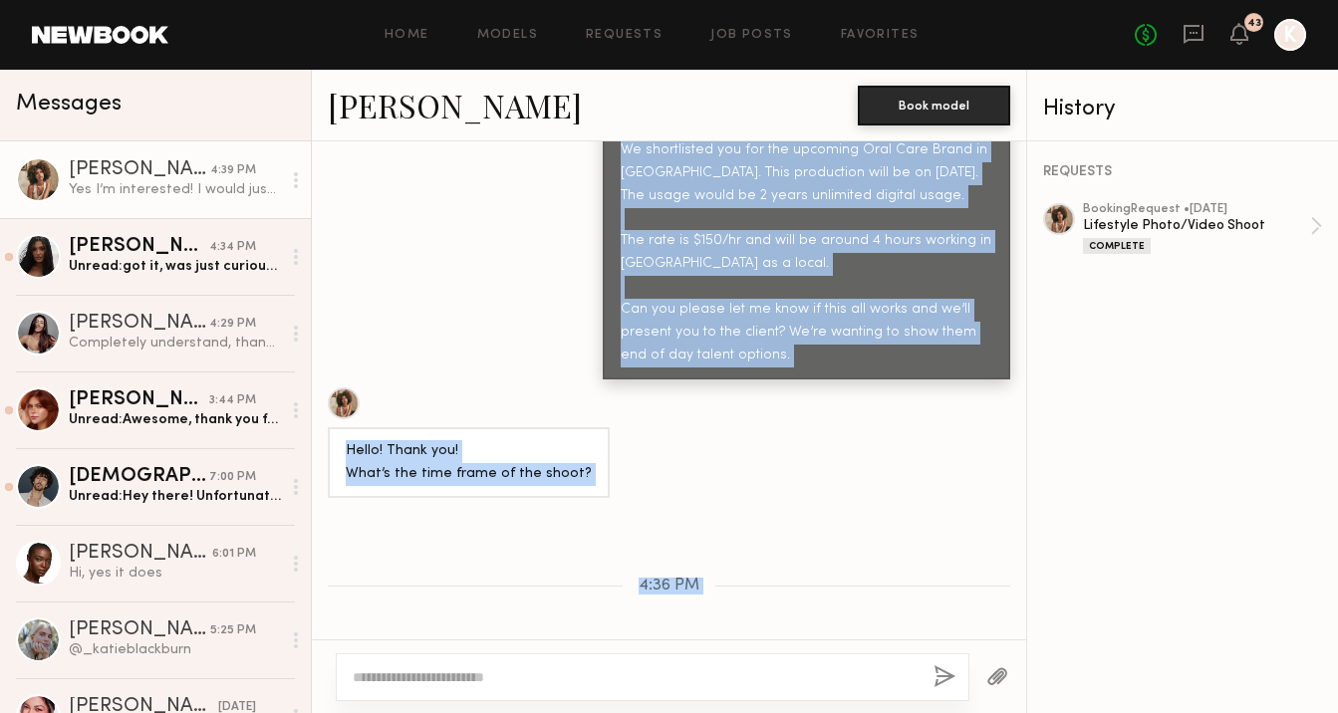
drag, startPoint x: 612, startPoint y: 395, endPoint x: 881, endPoint y: 655, distance: 374.7
click at [881, 655] on div "Loading Signed! K Appreciate it! Safe travels and see you tomorrow 06/18/2025 T…" at bounding box center [669, 427] width 714 height 572
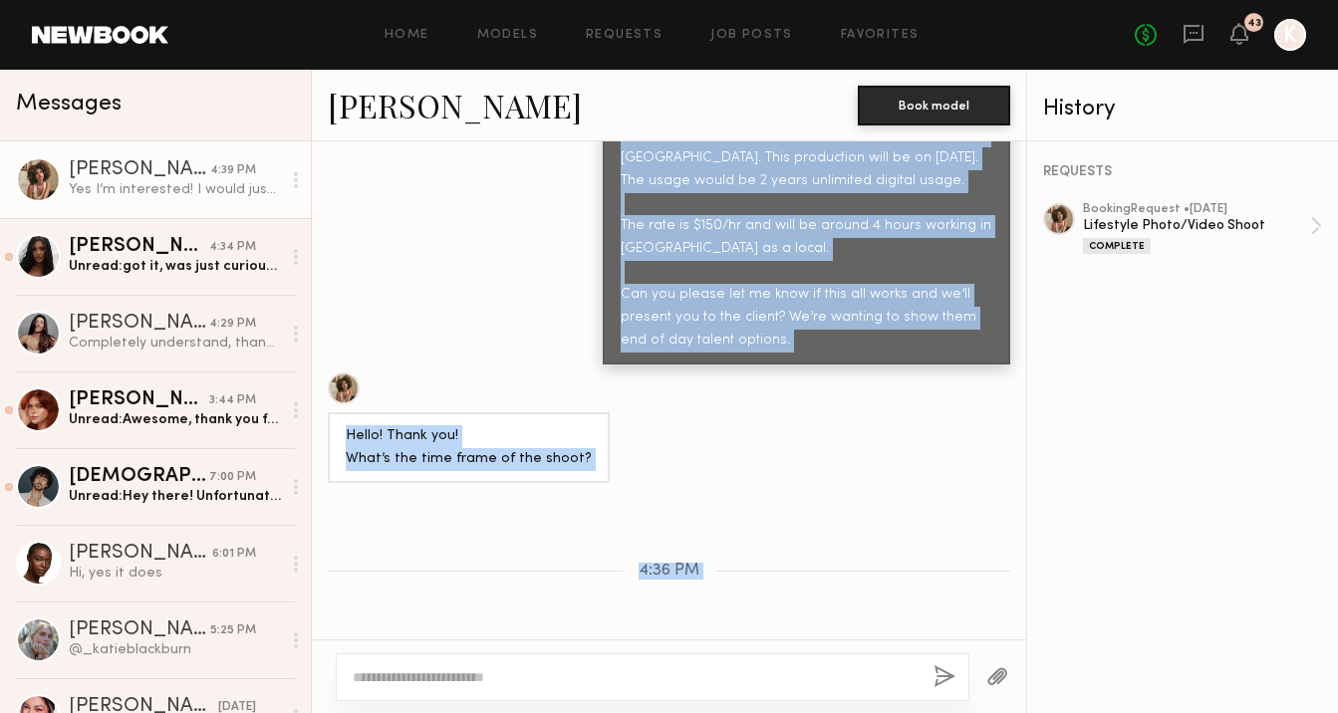
scroll to position [1943, 0]
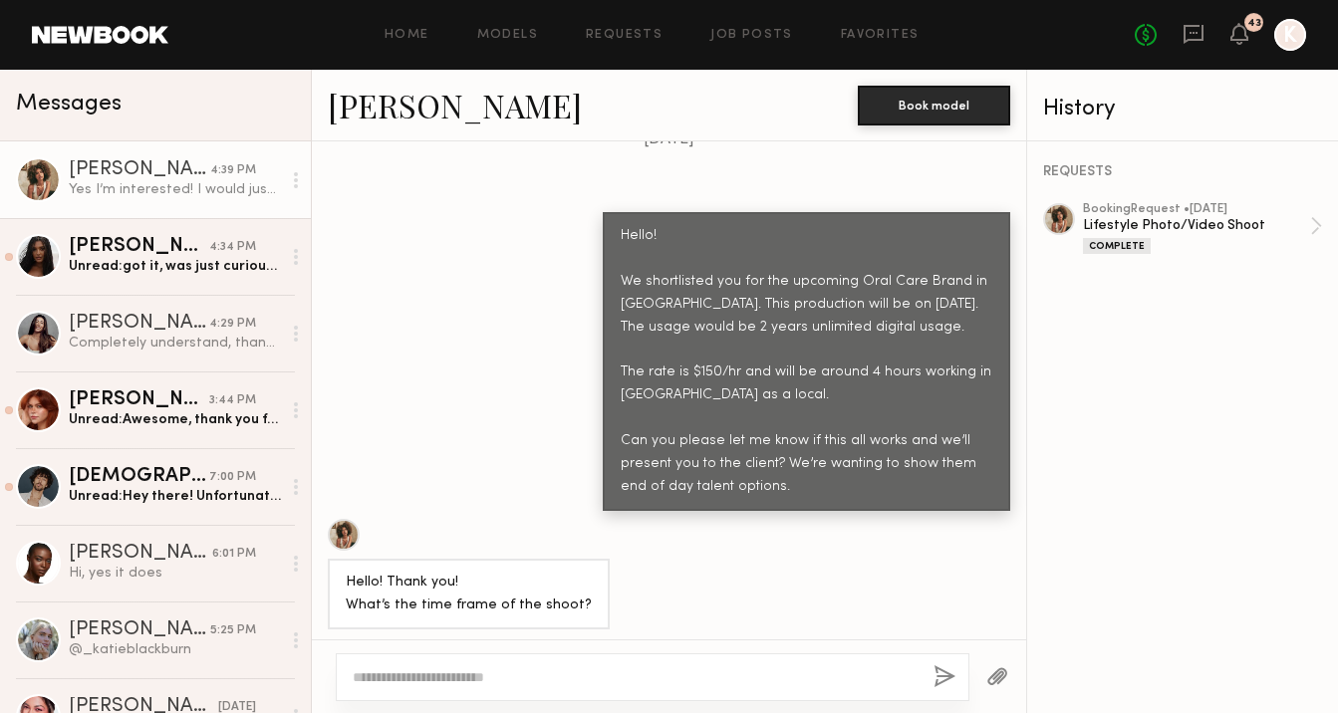
click at [740, 452] on div "Hello! We shortlisted you for the upcoming Oral Care Brand in [GEOGRAPHIC_DATA]…" at bounding box center [805, 362] width 371 height 274
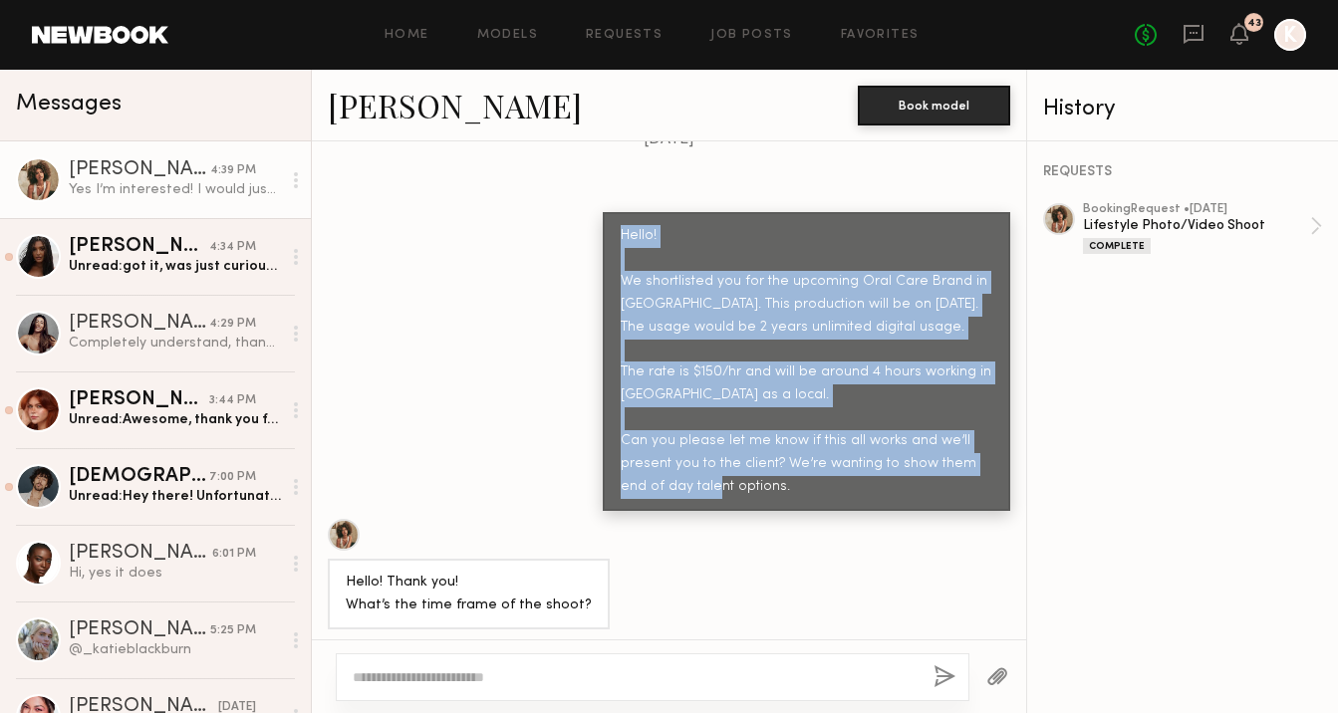
drag, startPoint x: 747, startPoint y: 483, endPoint x: 605, endPoint y: 212, distance: 306.1
click at [605, 212] on div "Hello! We shortlisted you for the upcoming Oral Care Brand in [GEOGRAPHIC_DATA]…" at bounding box center [806, 361] width 407 height 299
copy div "Hello! We shortlisted you for the upcoming Oral Care Brand in San Diego. This p…"
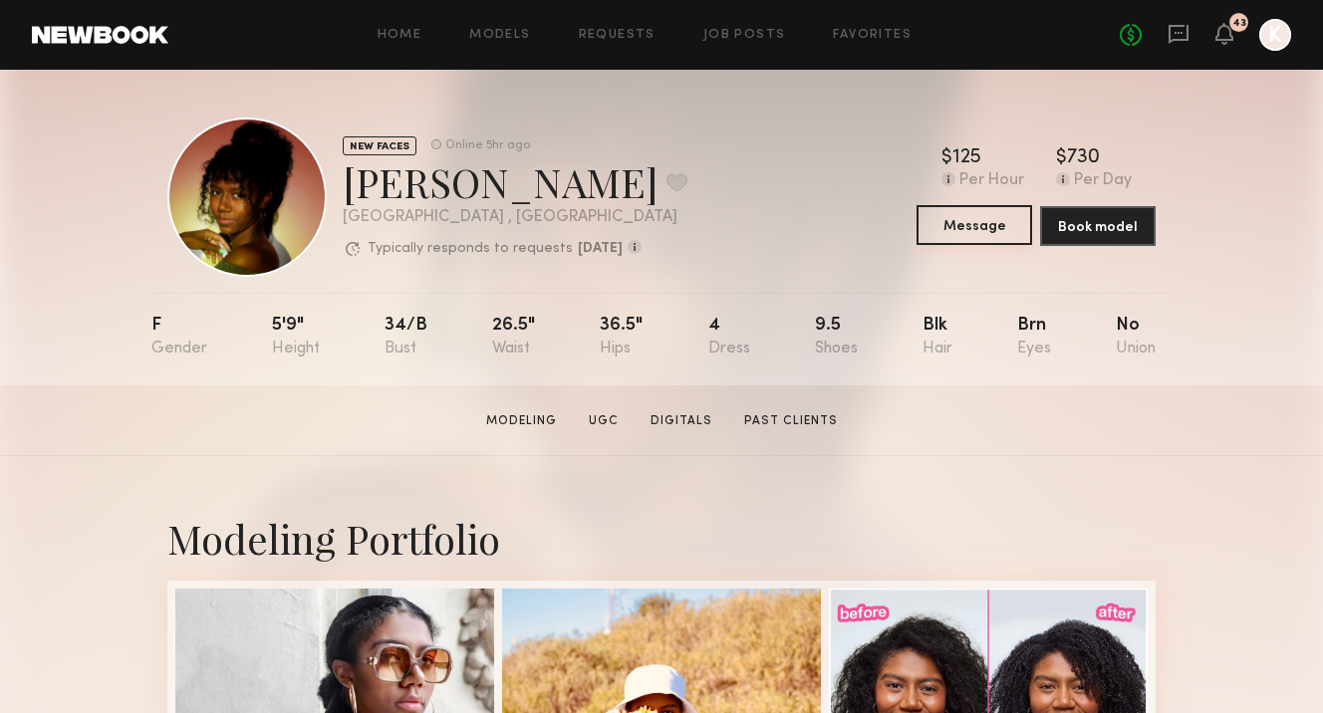
click at [1005, 223] on button "Message" at bounding box center [974, 225] width 116 height 40
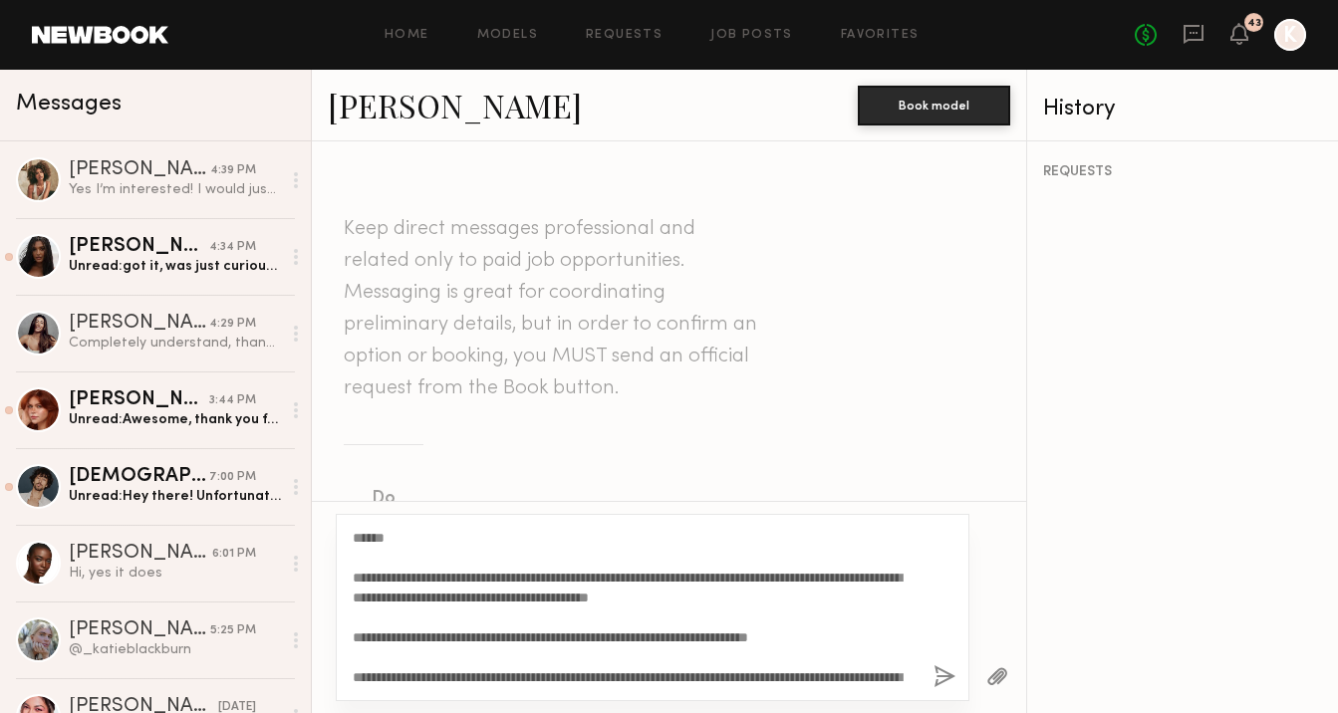
scroll to position [37, 0]
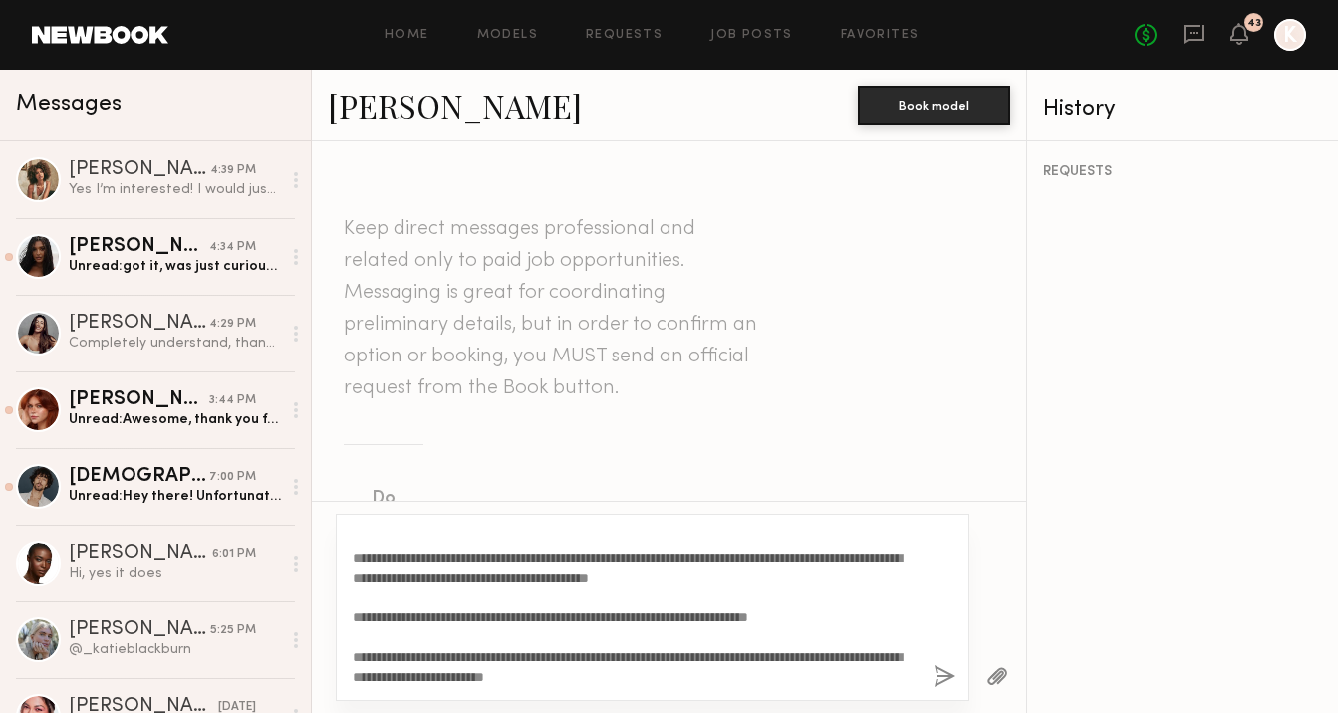
type textarea "**********"
click at [942, 679] on button "button" at bounding box center [944, 677] width 22 height 25
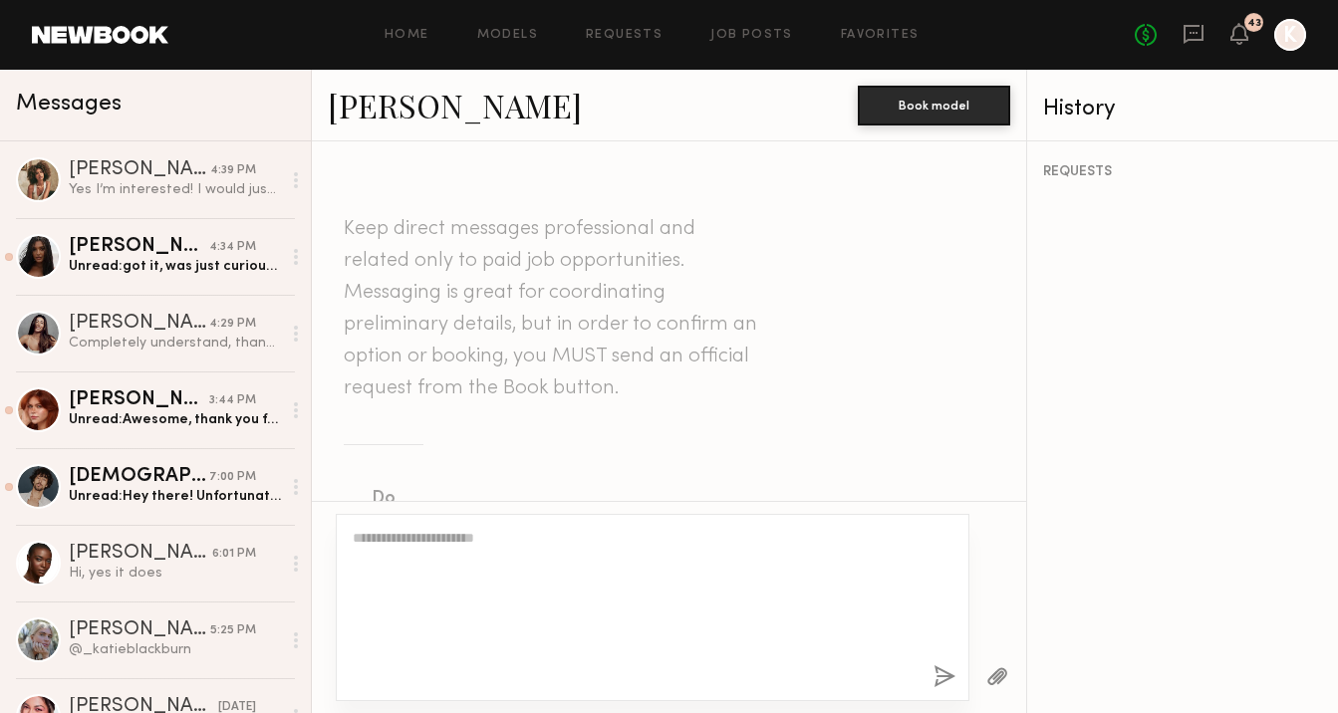
scroll to position [0, 0]
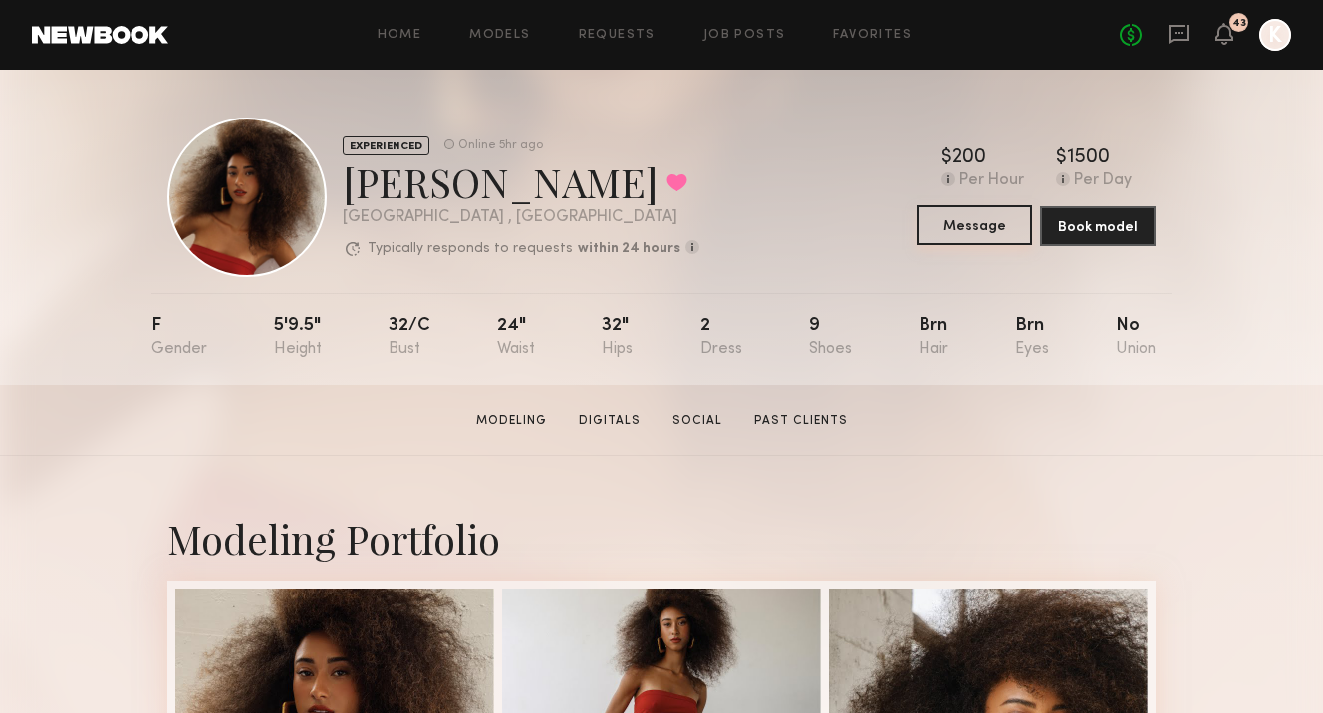
click at [978, 221] on button "Message" at bounding box center [974, 225] width 116 height 40
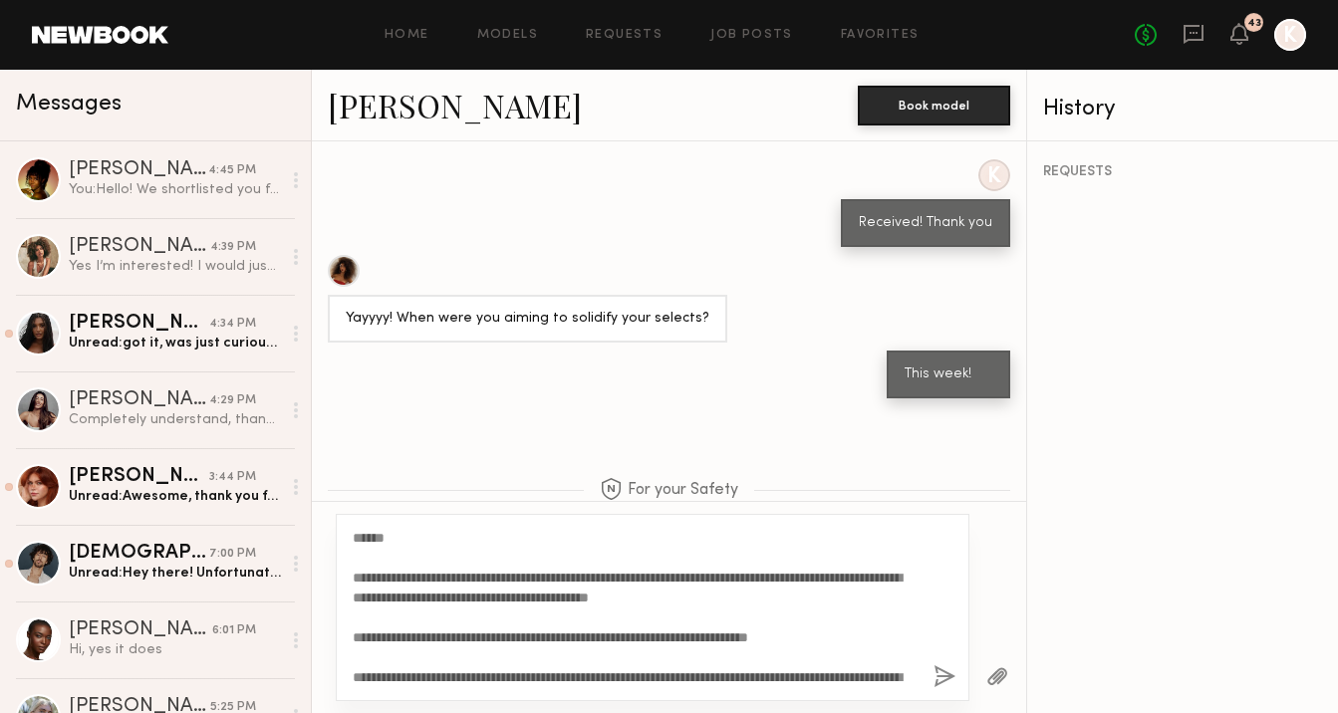
scroll to position [37, 0]
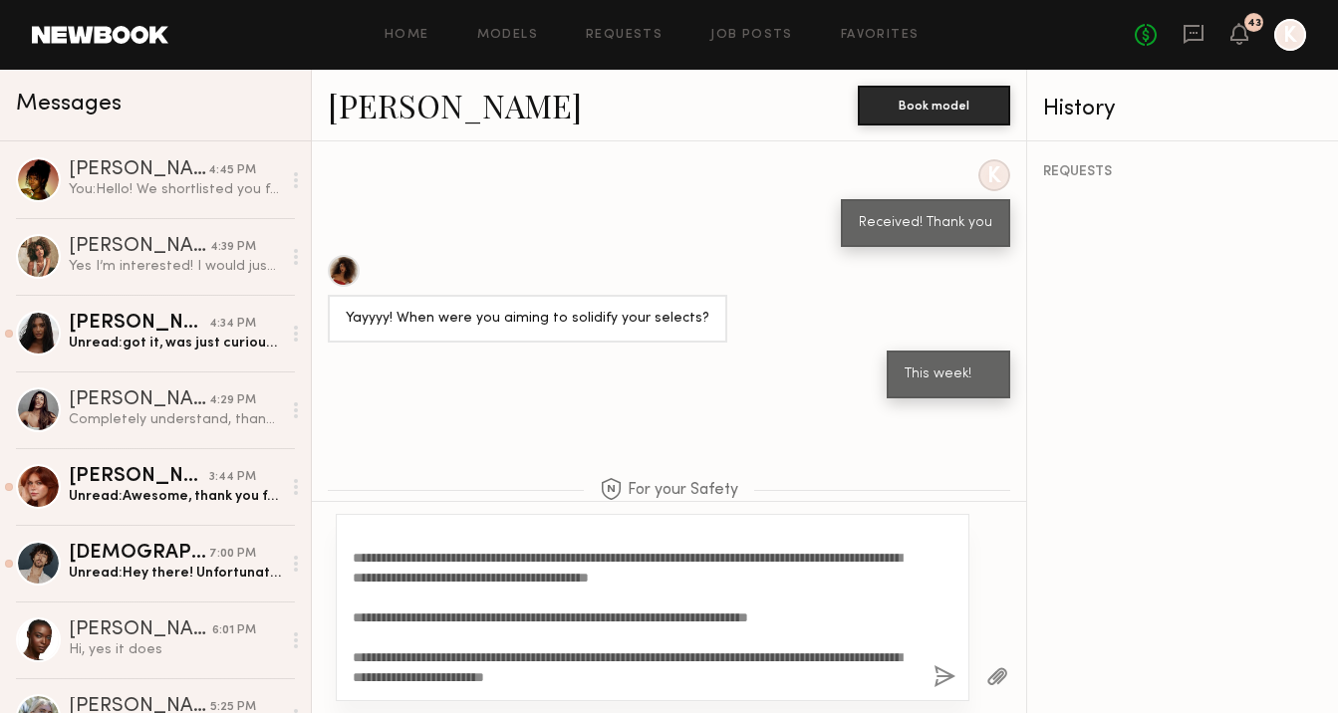
type textarea "**********"
click at [957, 676] on div "**********" at bounding box center [652, 607] width 633 height 187
click at [930, 686] on div "**********" at bounding box center [652, 607] width 633 height 187
click at [937, 678] on button "button" at bounding box center [944, 677] width 22 height 25
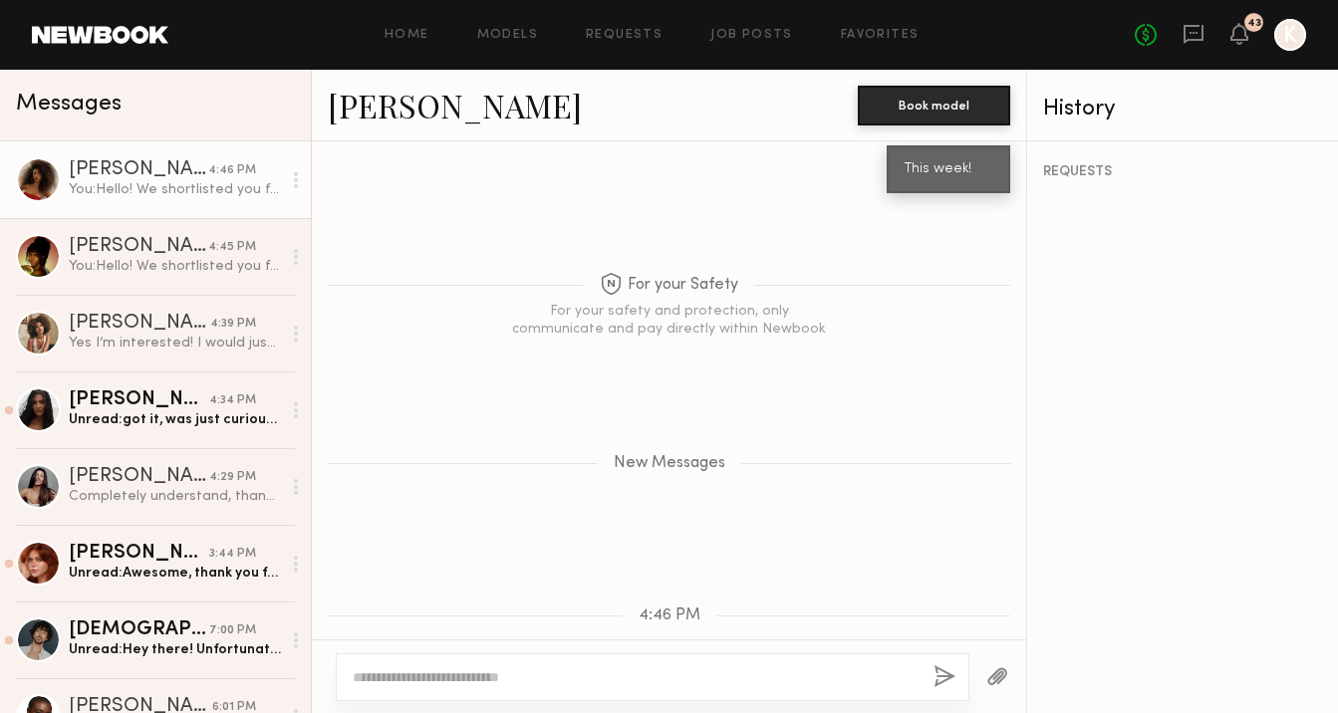
scroll to position [1484, 0]
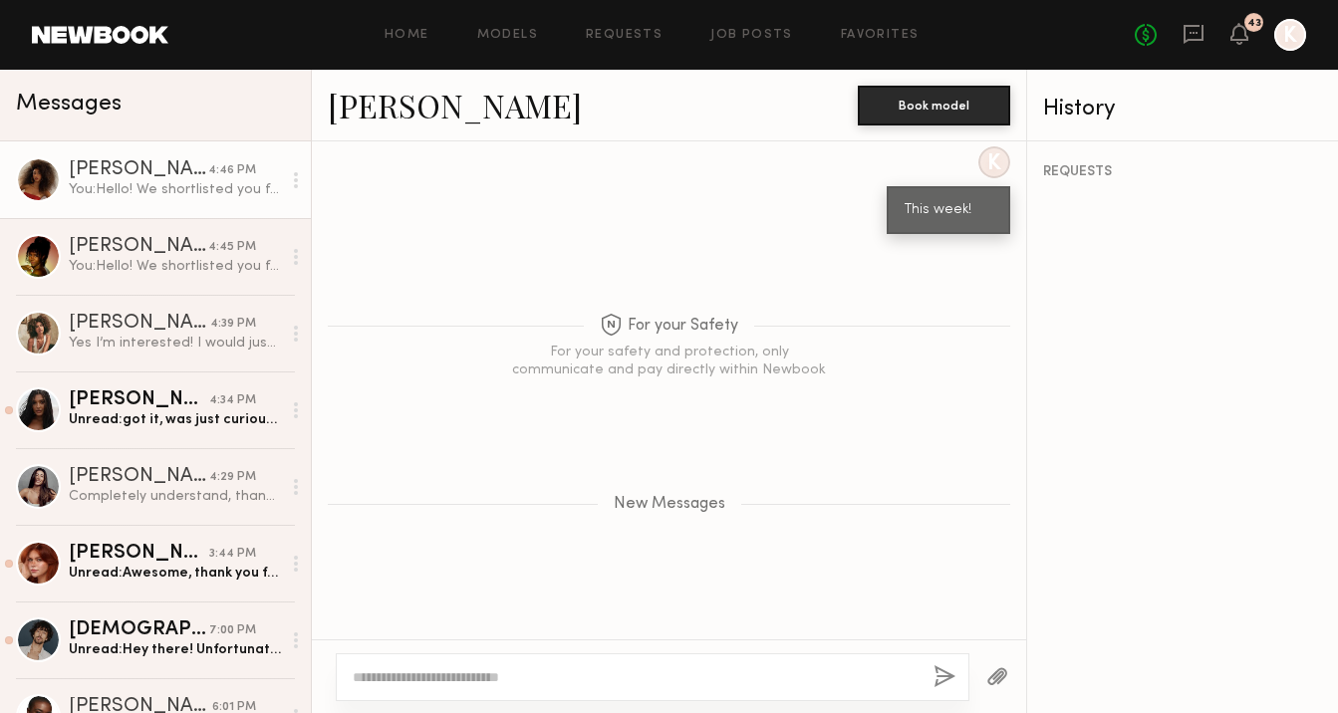
click at [426, 86] on link "[PERSON_NAME]" at bounding box center [455, 105] width 254 height 43
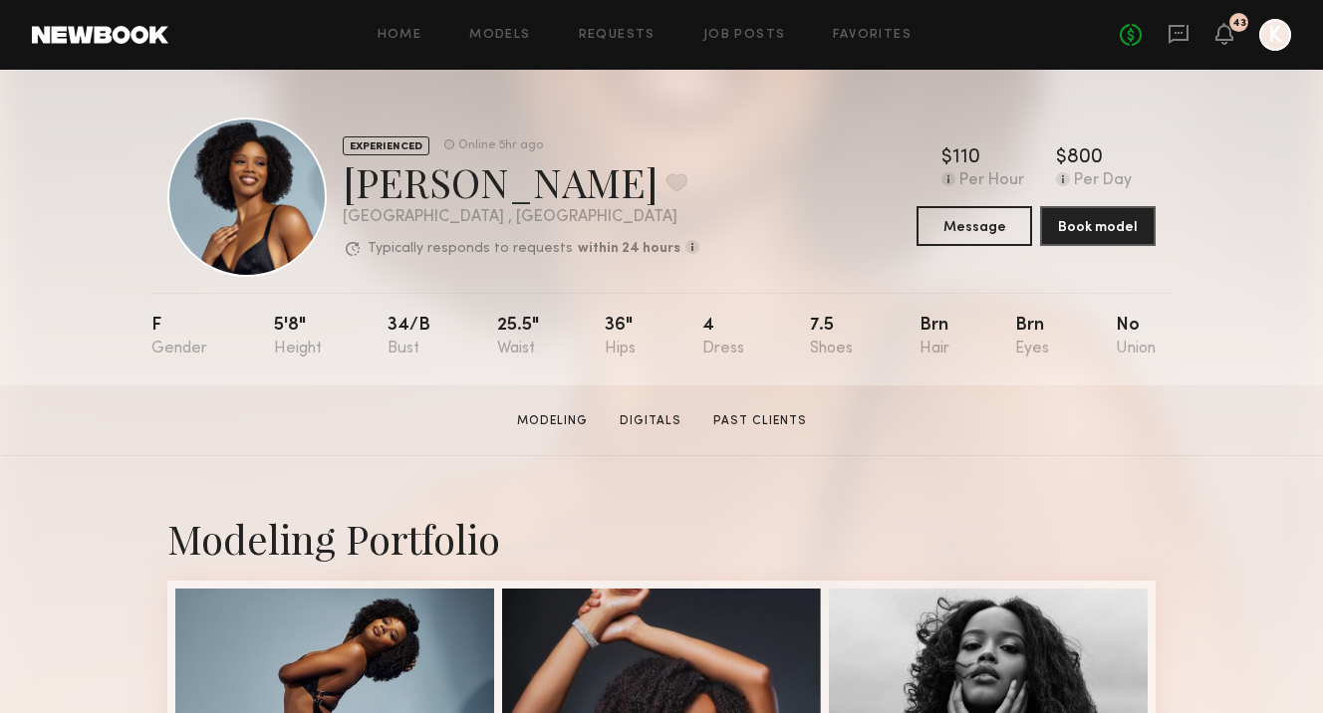
click at [1184, 45] on link at bounding box center [1178, 35] width 22 height 25
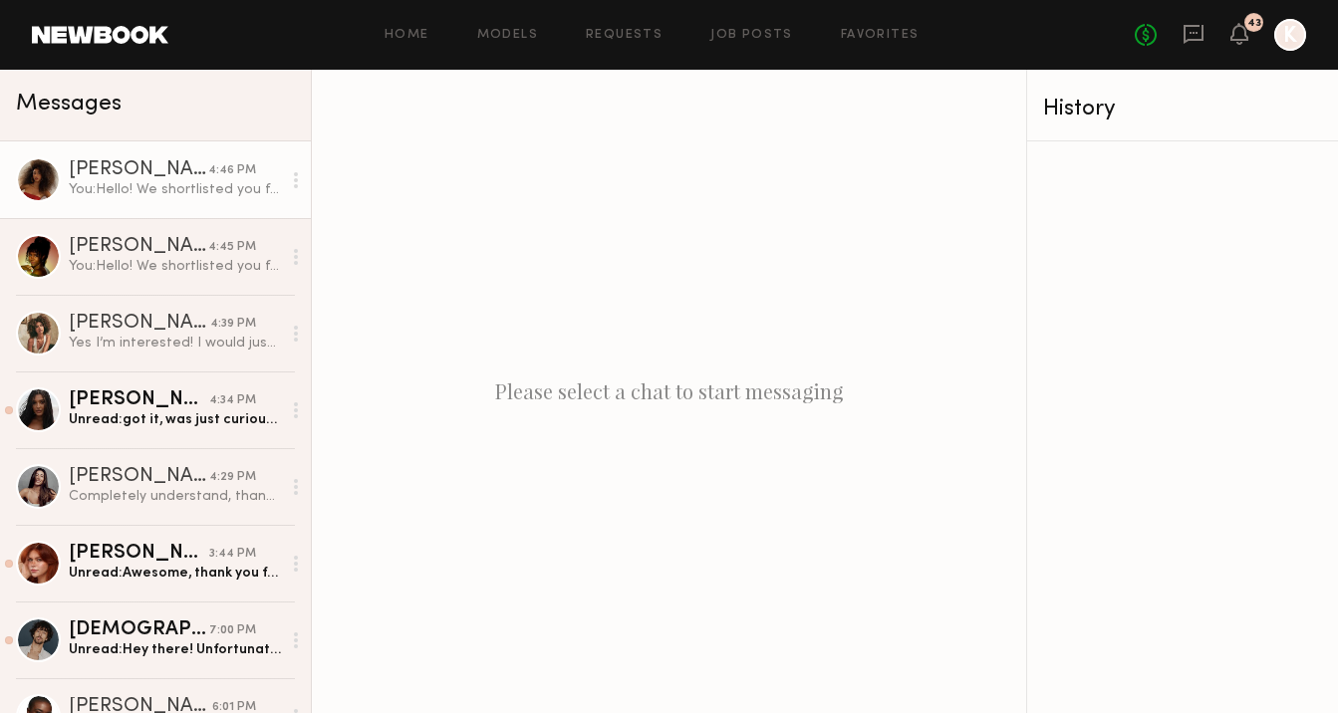
click at [104, 189] on div "You: Hello! We shortlisted you for the upcoming Oral Care Brand in [GEOGRAPHIC_…" at bounding box center [175, 189] width 212 height 19
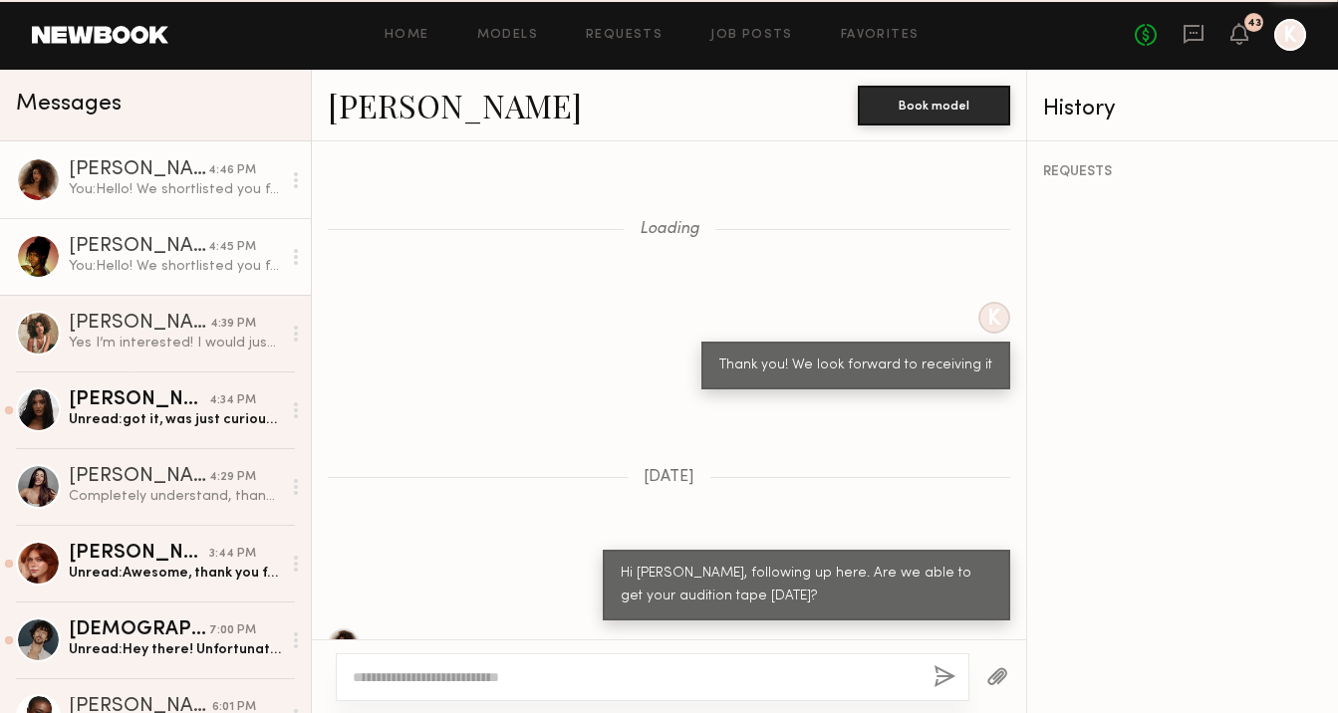
scroll to position [1531, 0]
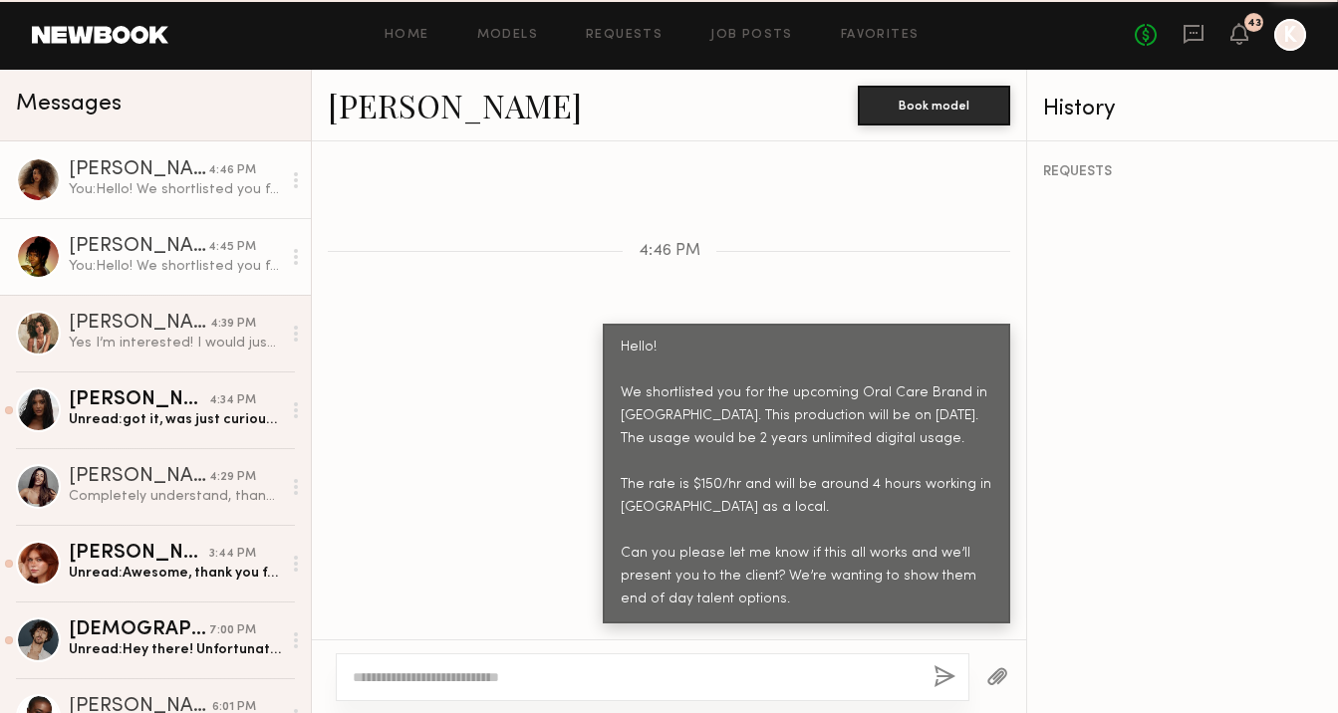
click at [127, 257] on div "You: Hello! We shortlisted you for the upcoming Oral Care Brand in [GEOGRAPHIC_…" at bounding box center [175, 266] width 212 height 19
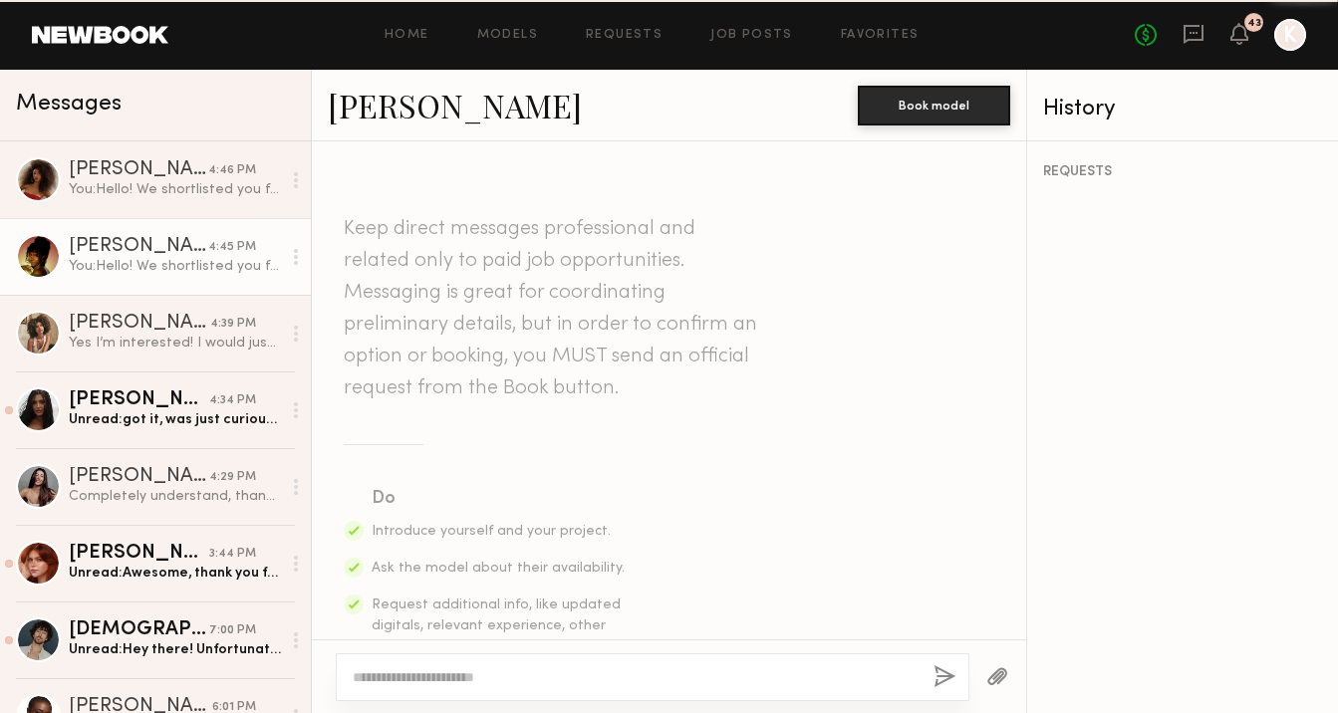
scroll to position [798, 0]
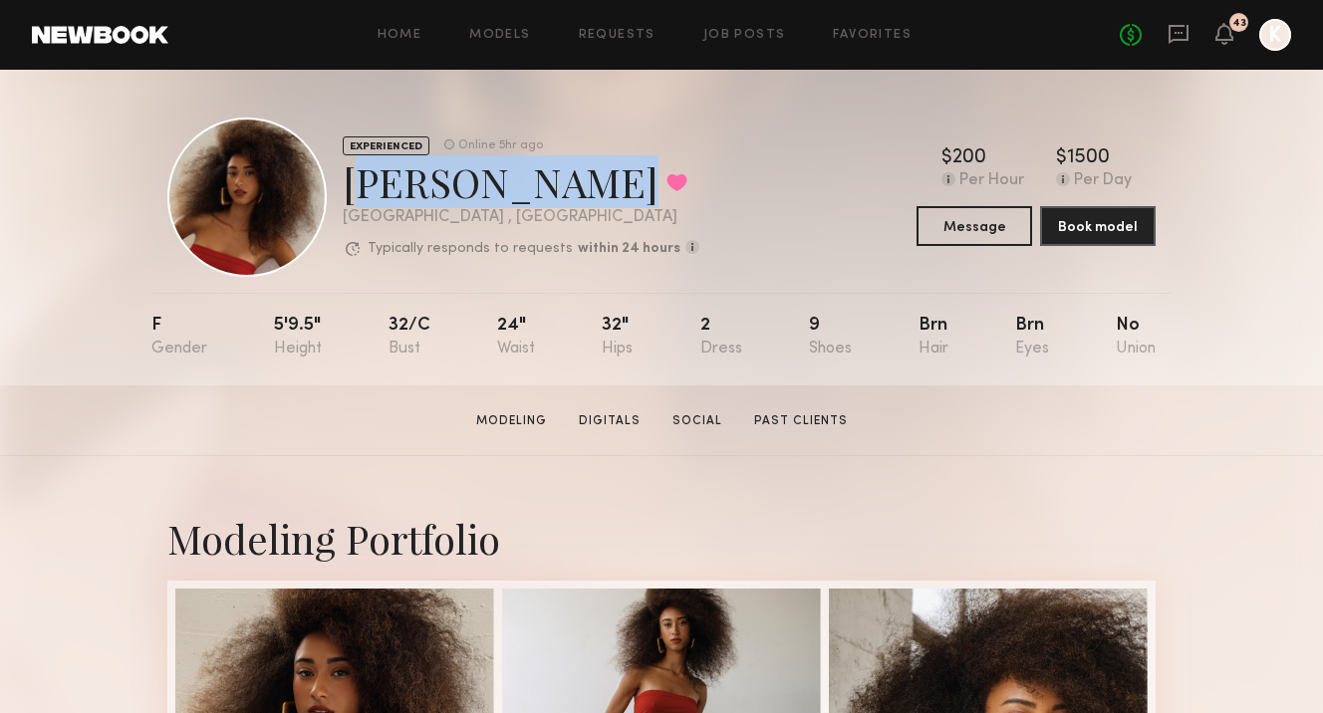
drag, startPoint x: 351, startPoint y: 186, endPoint x: 547, endPoint y: 207, distance: 197.3
click at [547, 207] on div "Christina S. Favorited" at bounding box center [521, 181] width 357 height 53
copy div "Christina S."
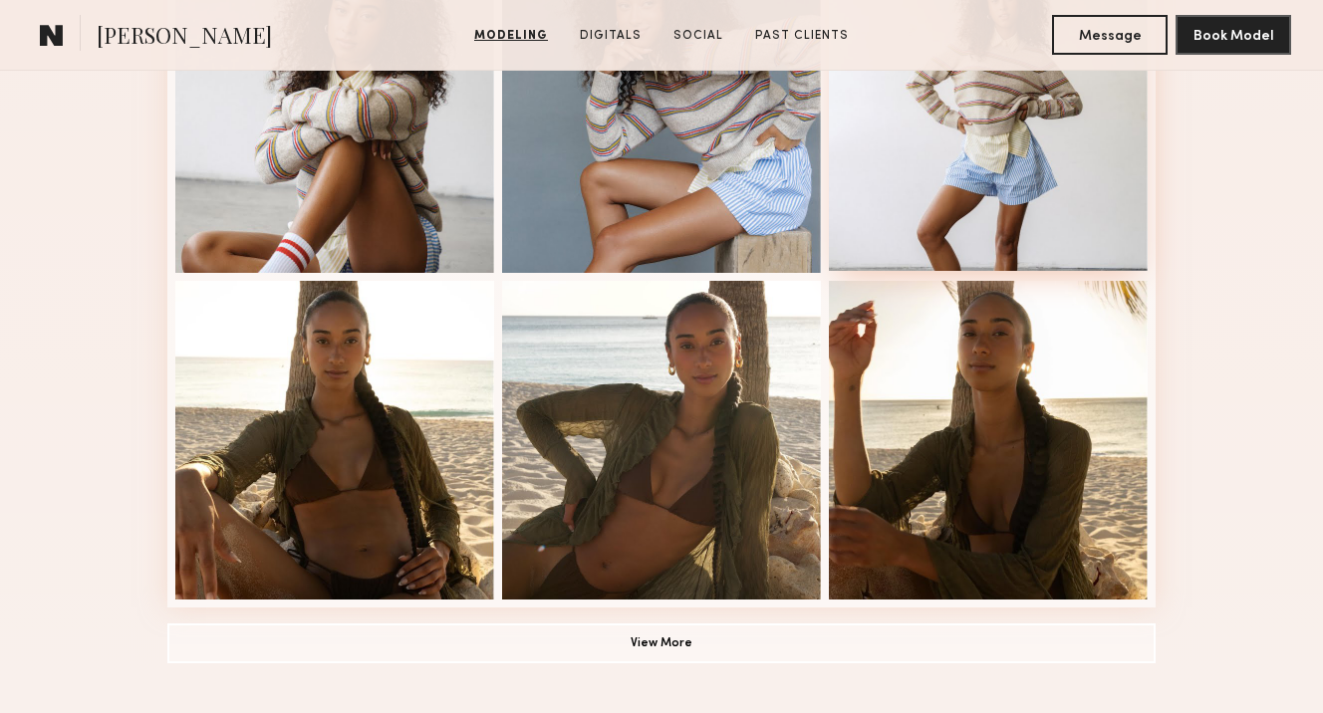
scroll to position [1511, 0]
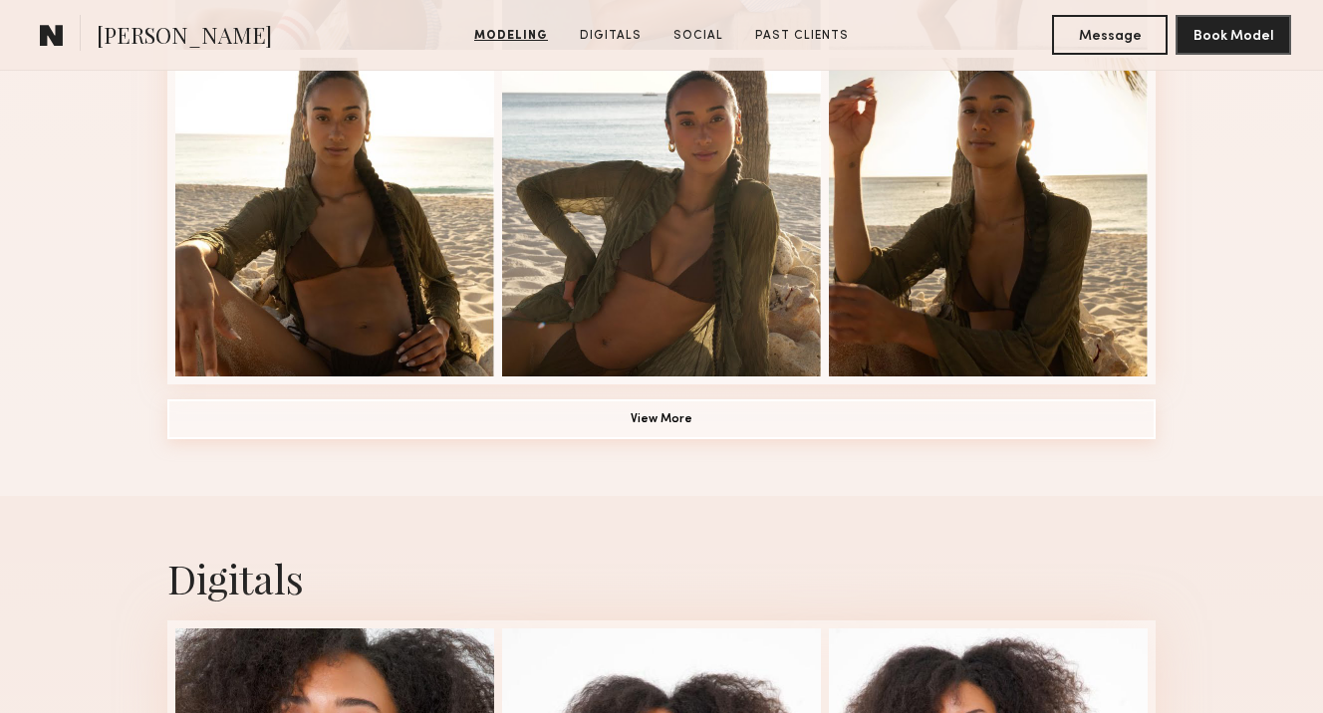
click at [650, 435] on button "View More" at bounding box center [661, 419] width 988 height 40
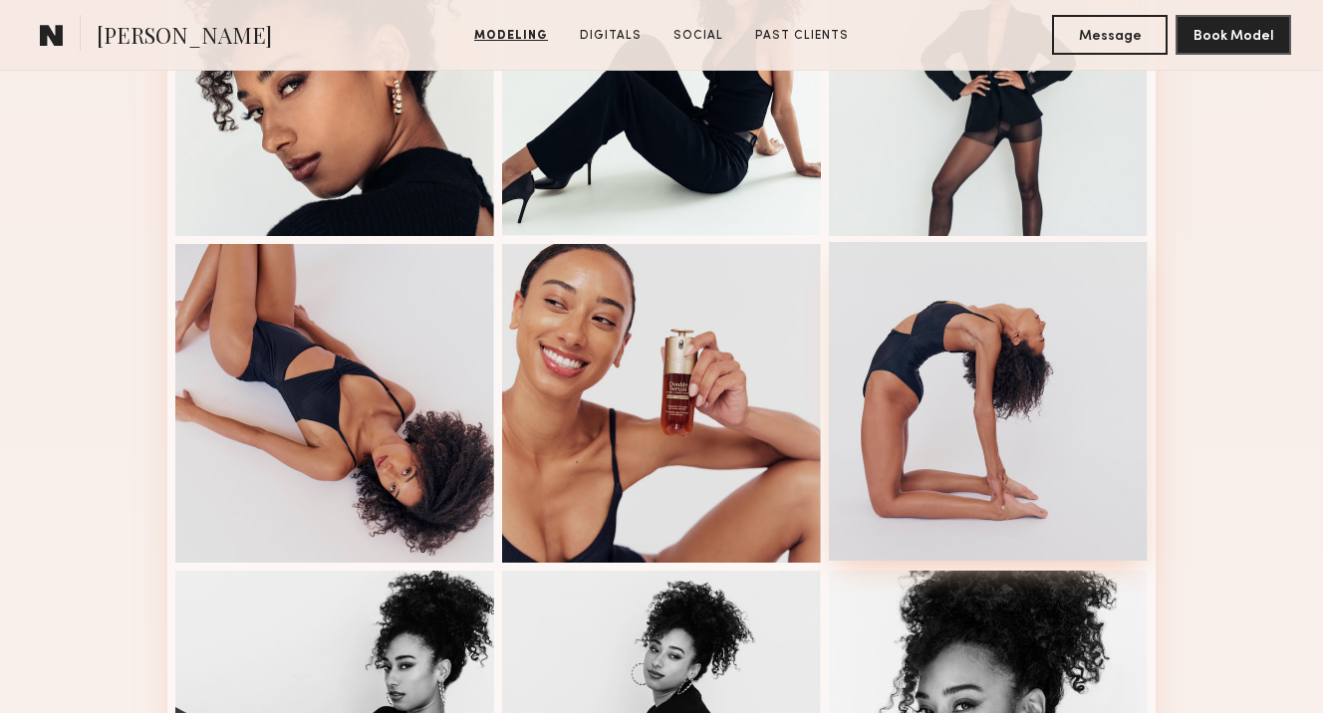
scroll to position [2087, 0]
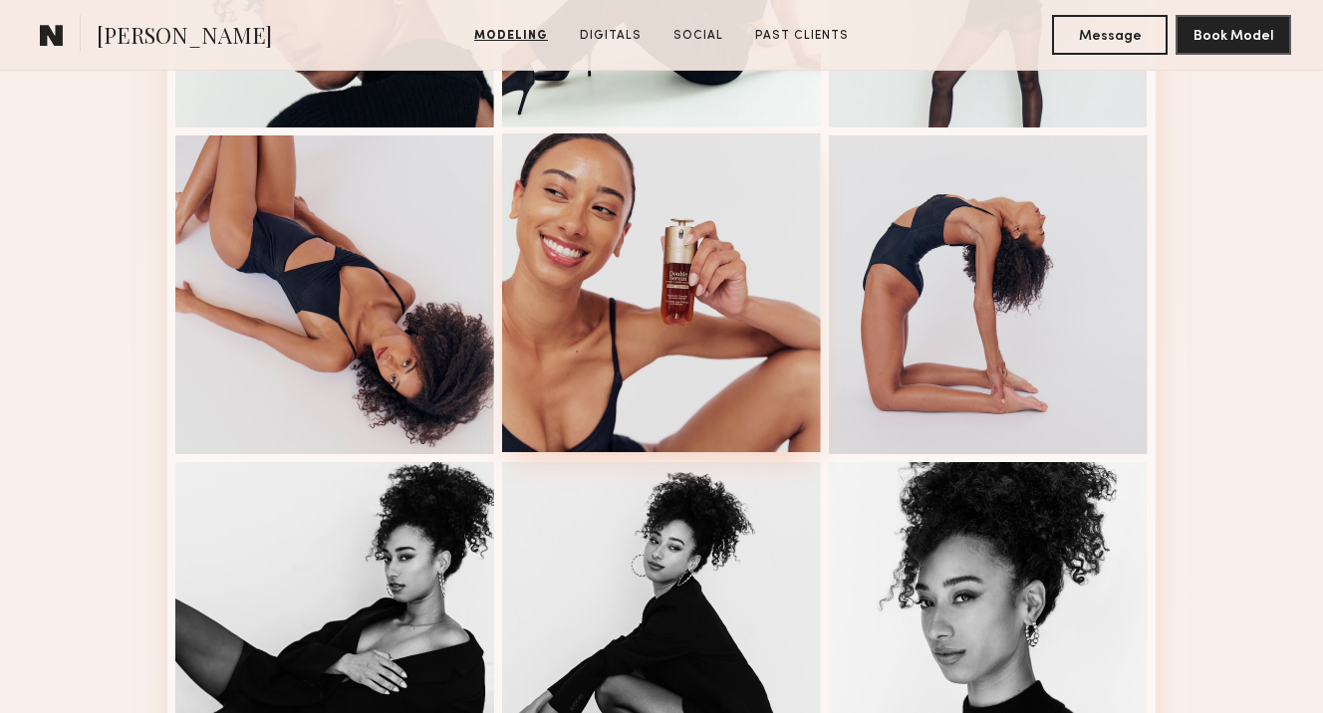
click at [679, 268] on div at bounding box center [661, 292] width 319 height 319
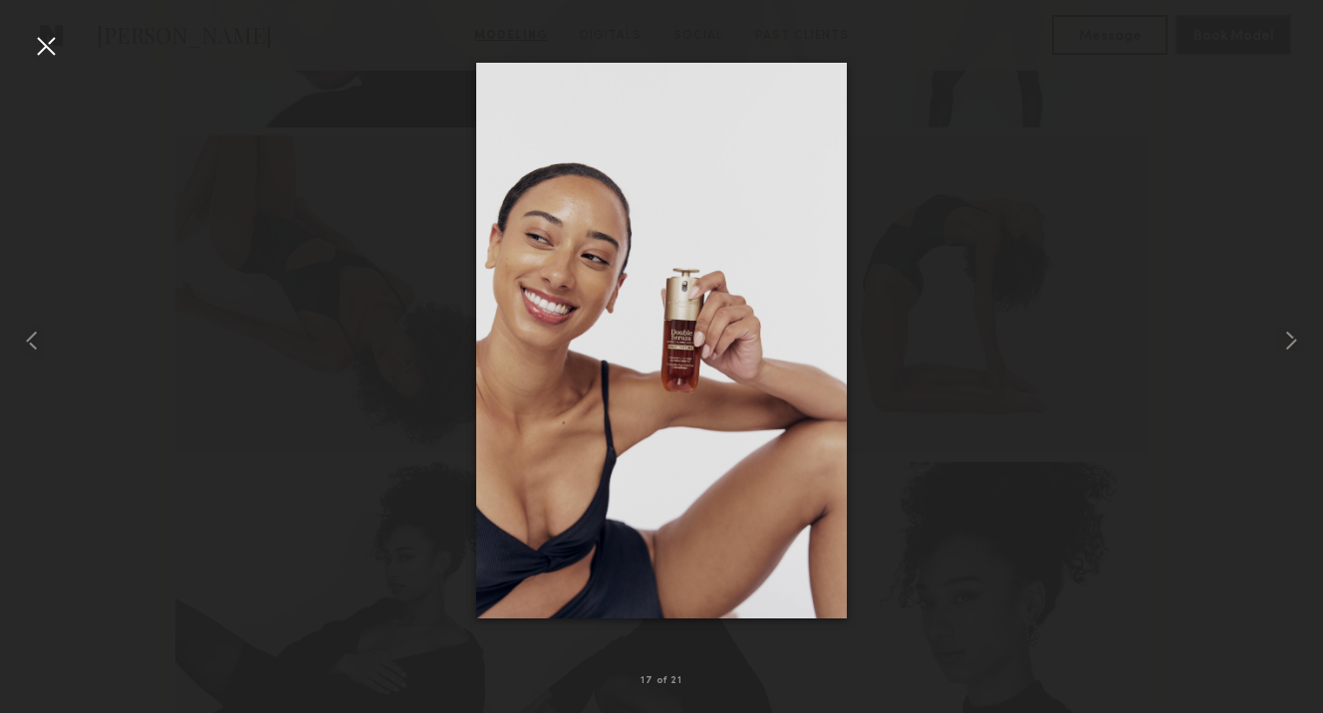
click at [42, 43] on div at bounding box center [46, 46] width 32 height 32
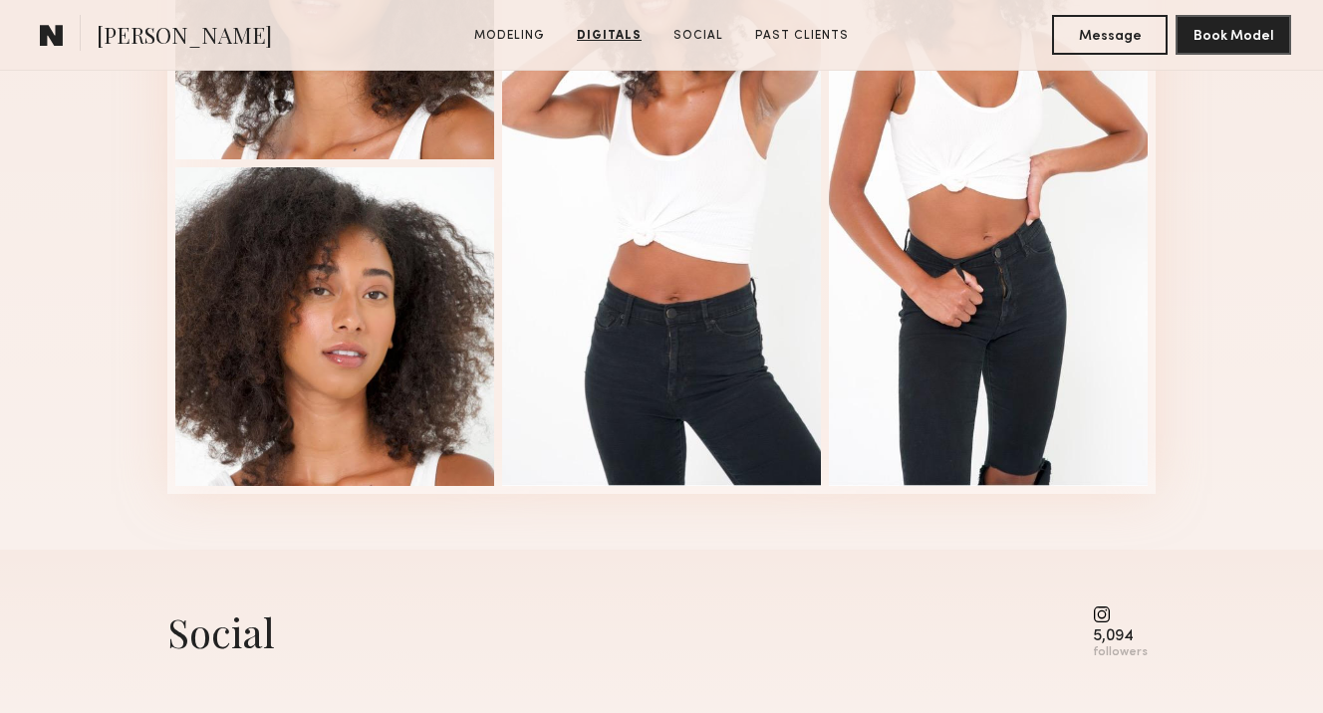
scroll to position [3400, 0]
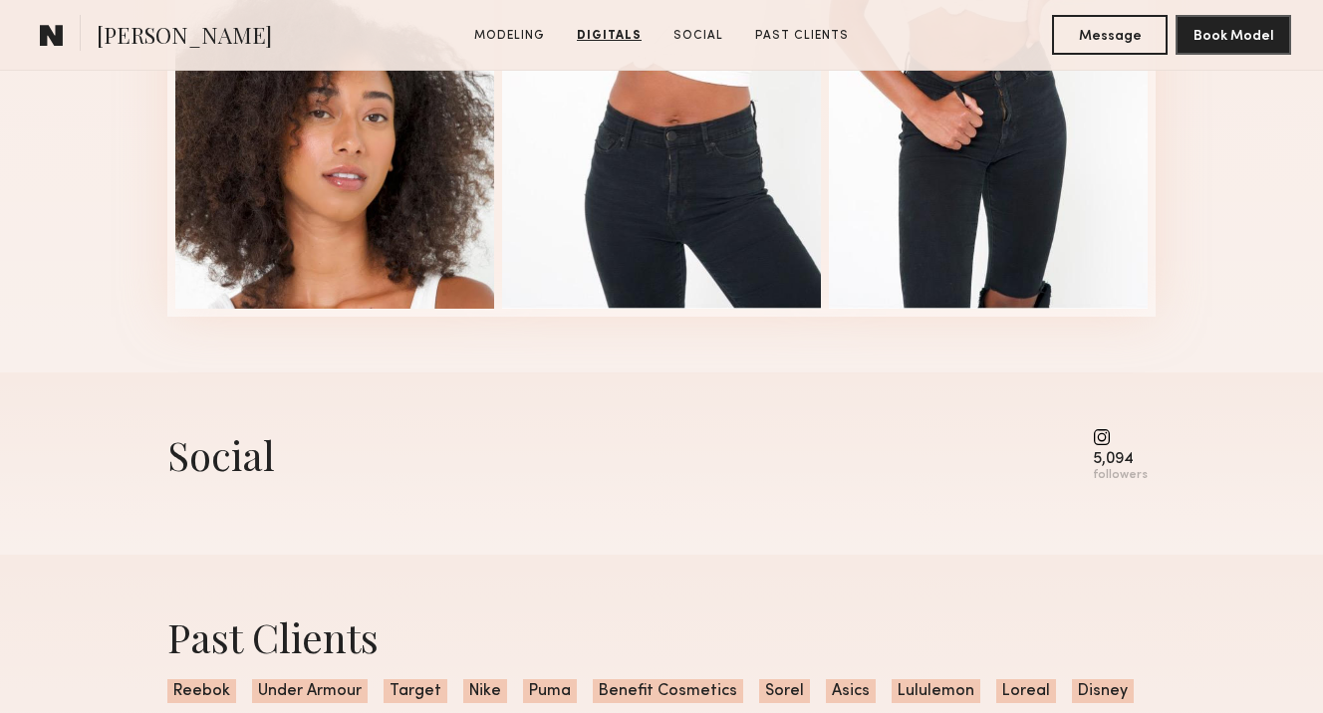
click at [1109, 441] on common-icon at bounding box center [1120, 437] width 55 height 18
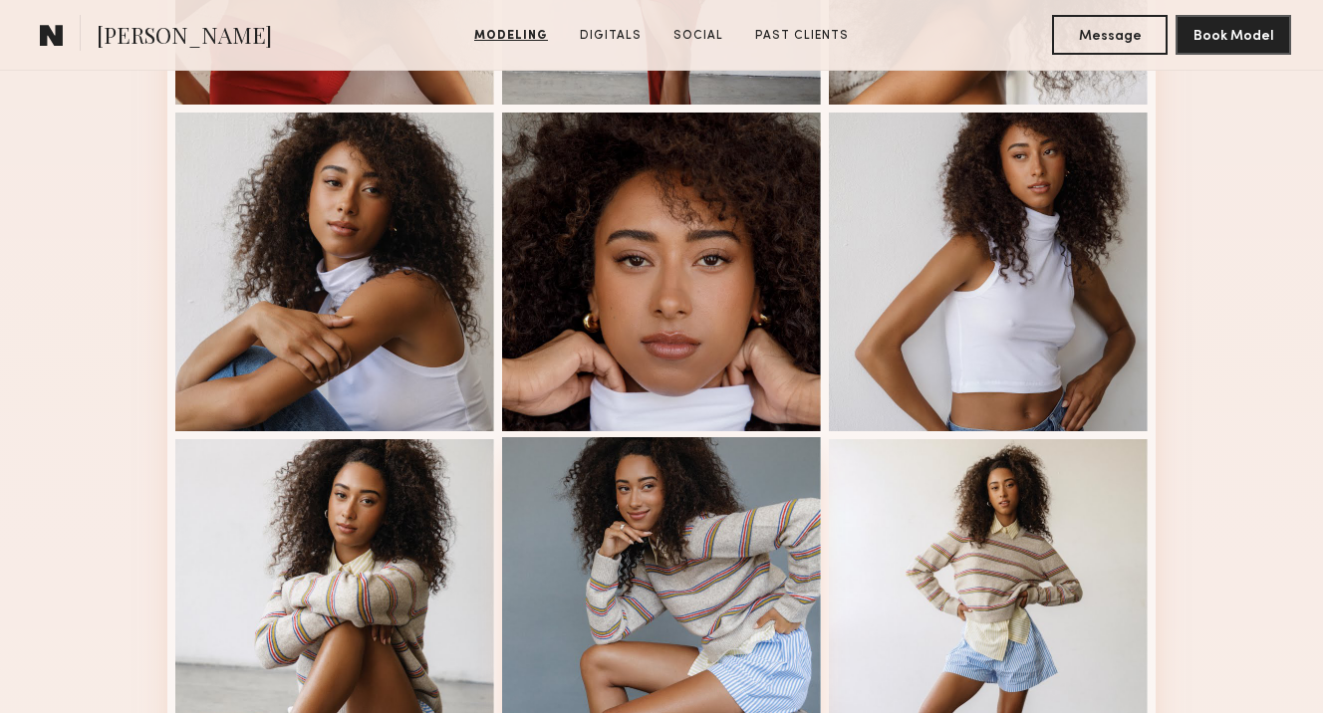
scroll to position [910, 0]
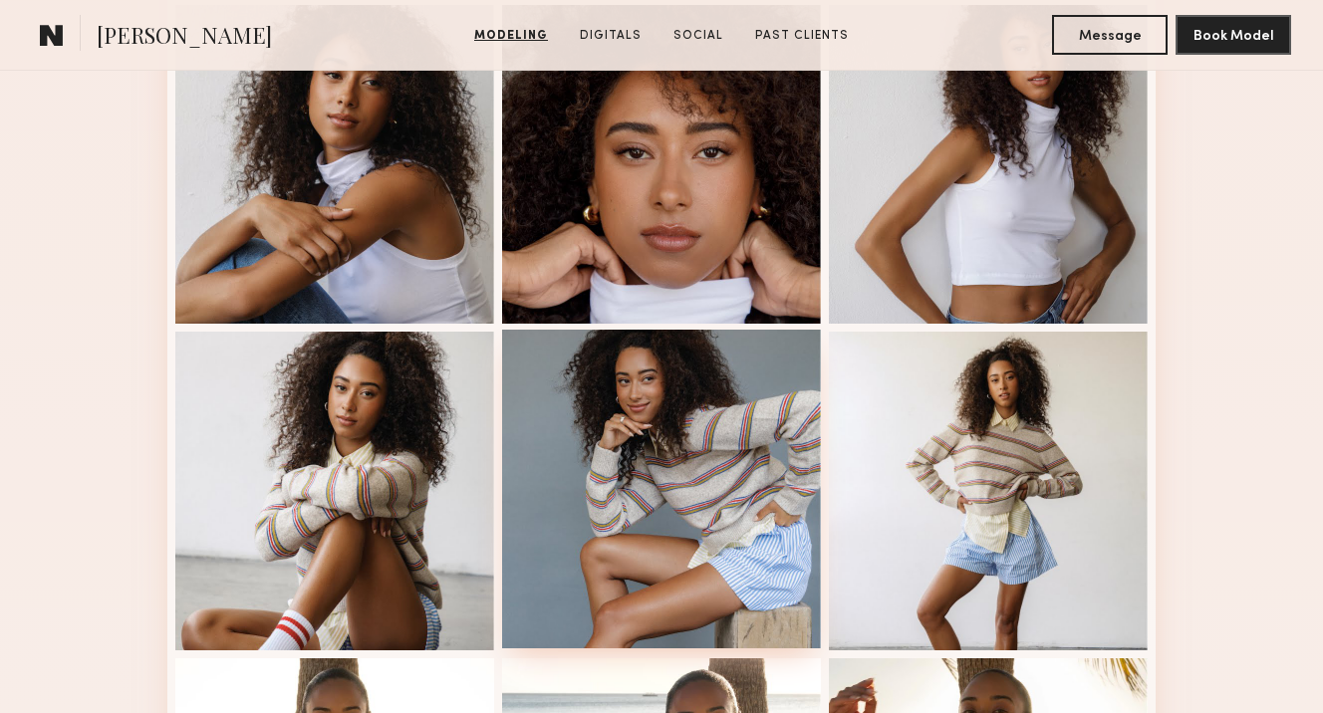
click at [622, 387] on div at bounding box center [661, 489] width 319 height 319
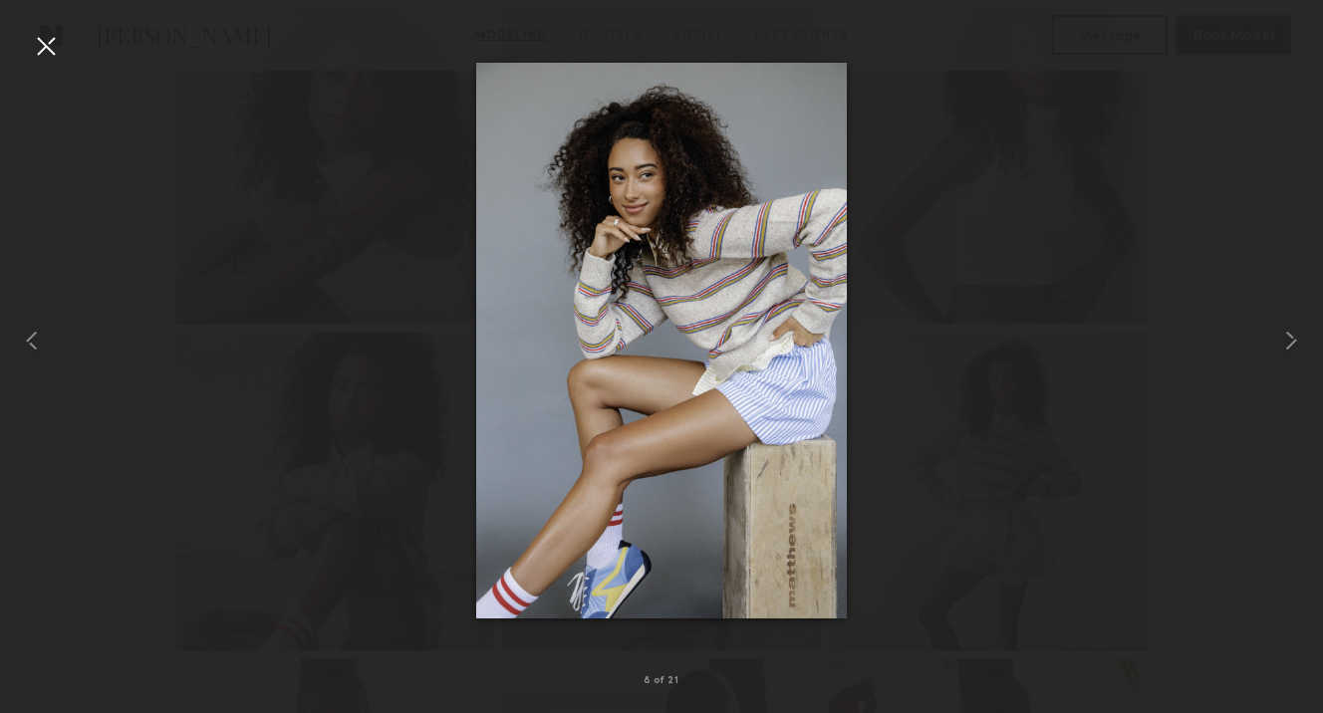
click at [40, 48] on div at bounding box center [46, 46] width 32 height 32
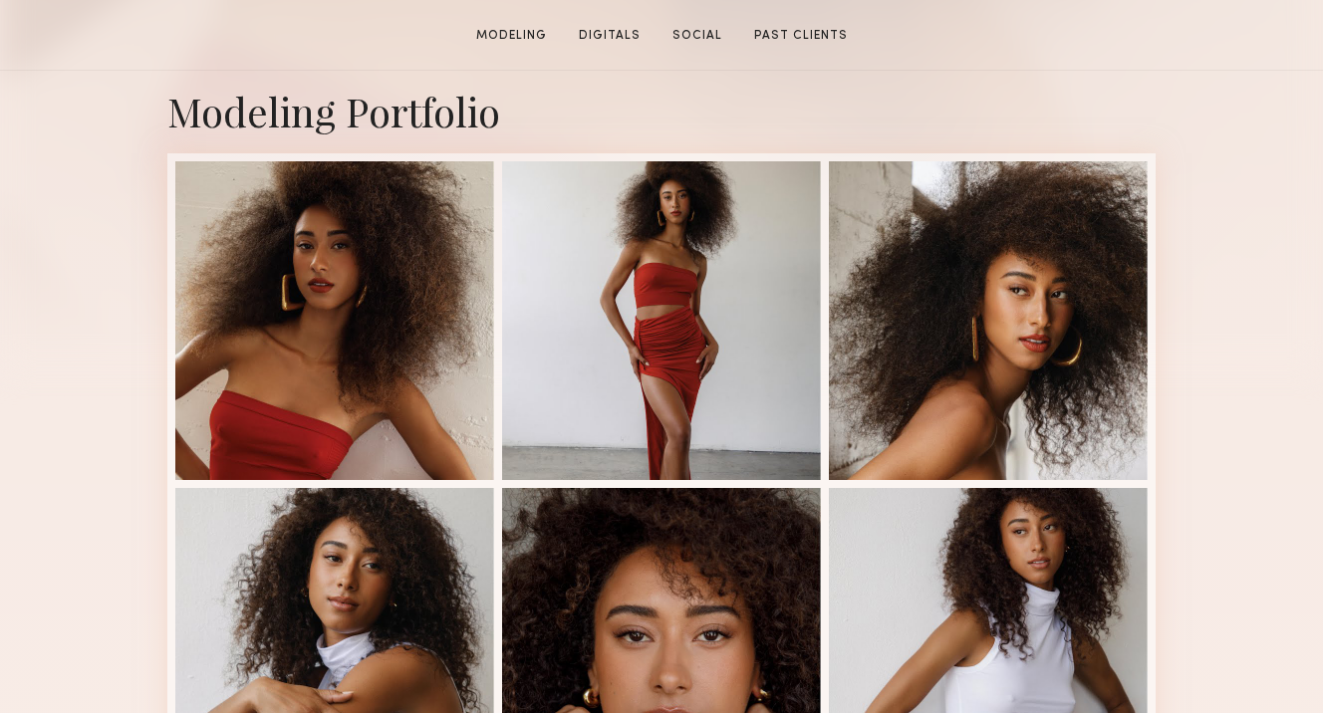
scroll to position [533, 0]
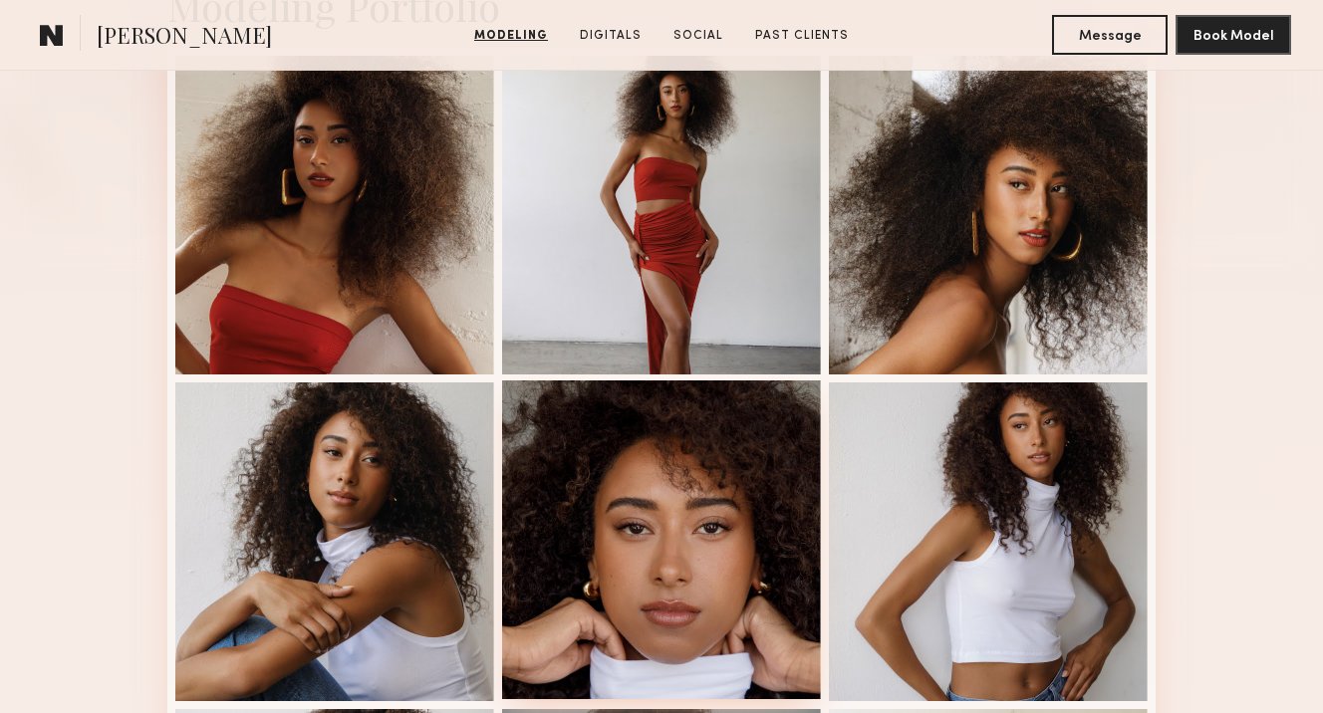
click at [739, 543] on div at bounding box center [661, 539] width 319 height 319
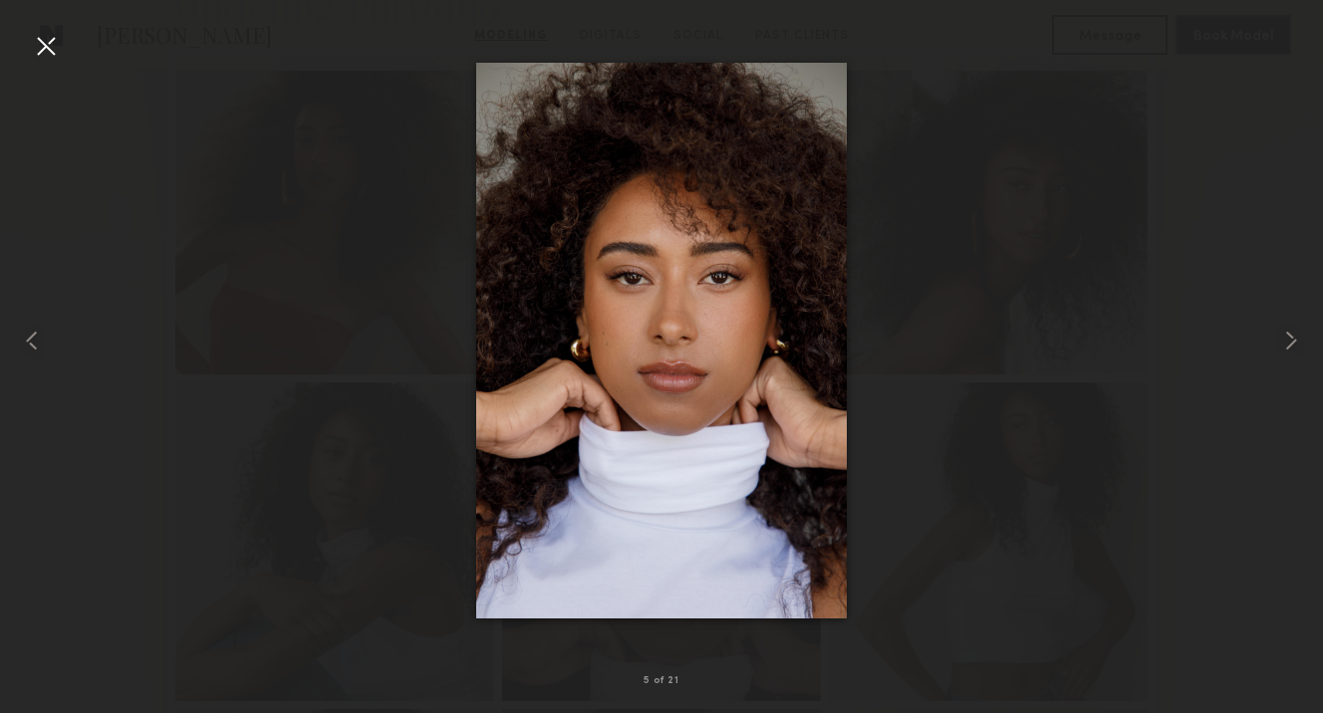
click at [37, 49] on div at bounding box center [46, 46] width 32 height 32
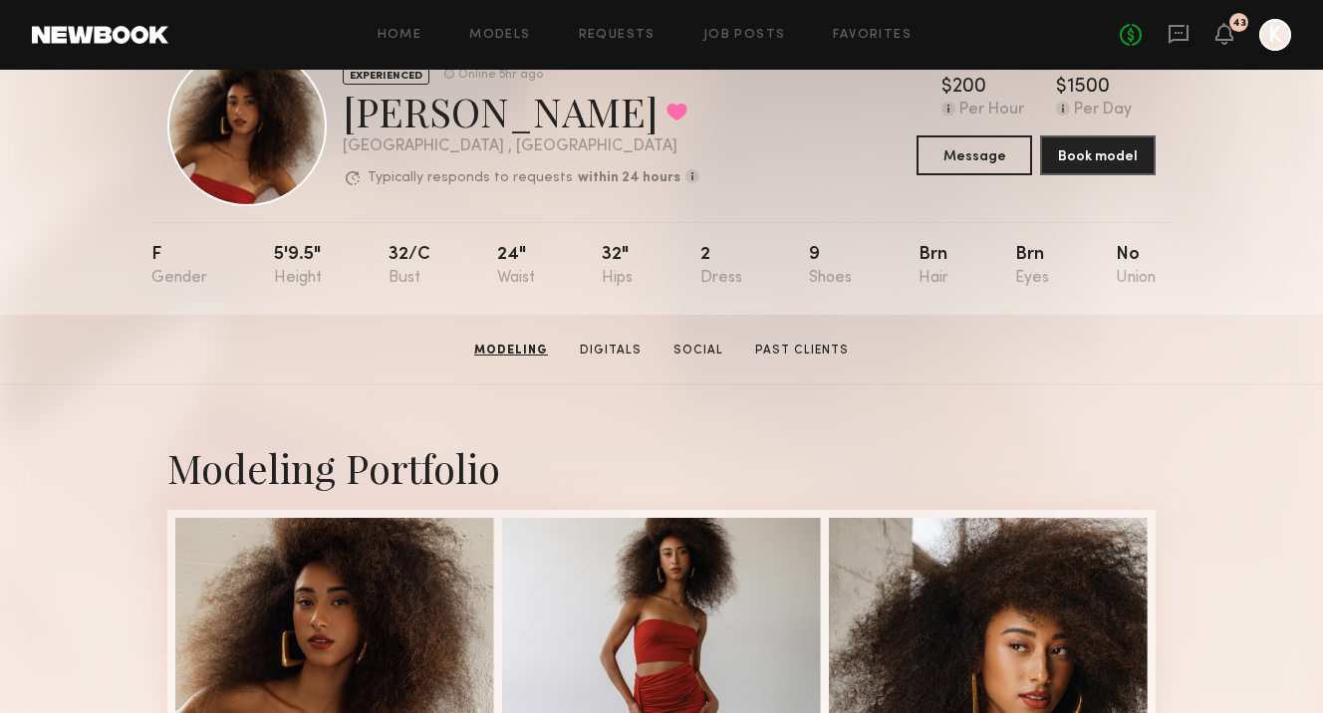
scroll to position [0, 0]
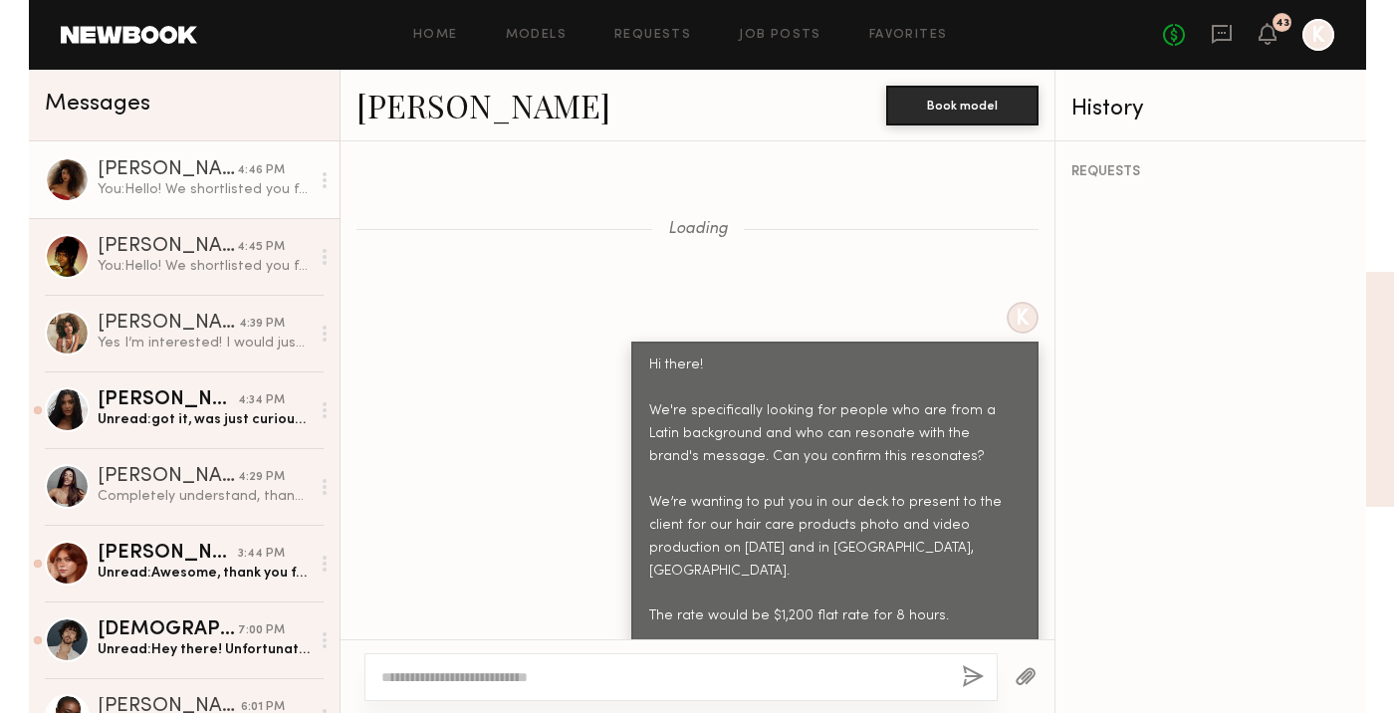
scroll to position [3424, 0]
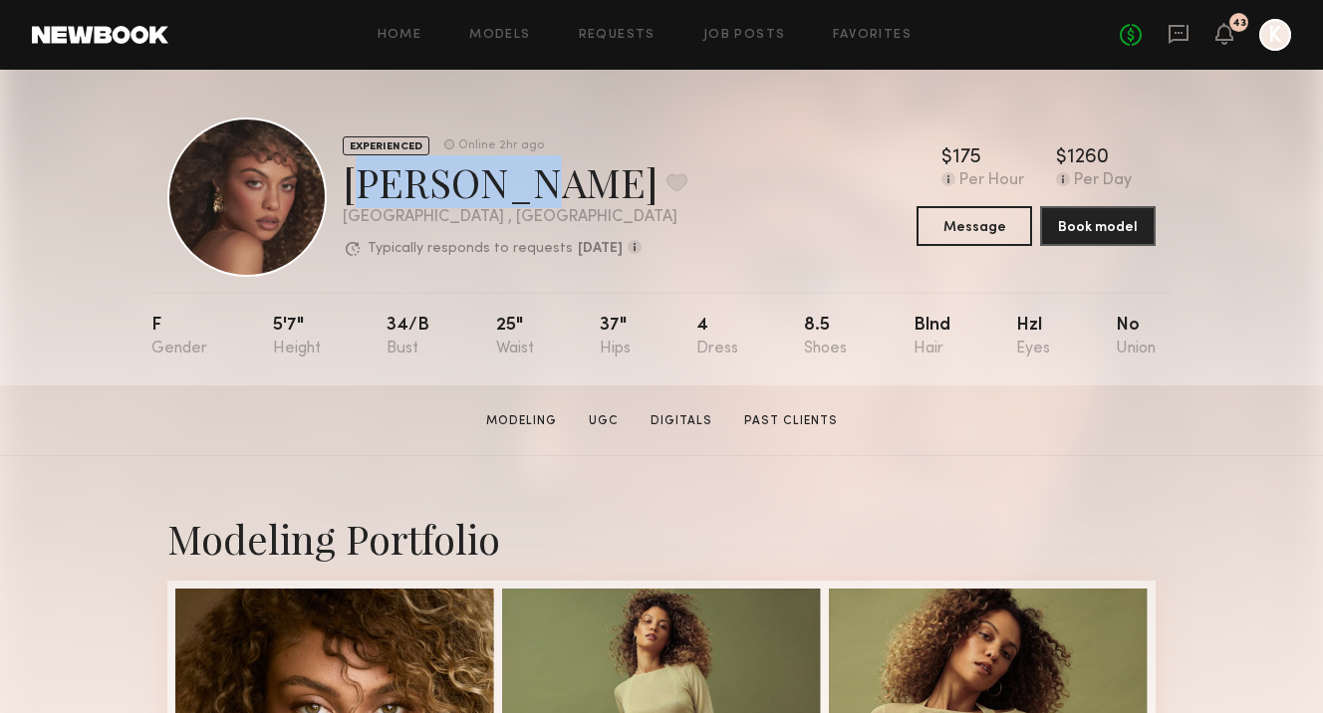
drag, startPoint x: 351, startPoint y: 173, endPoint x: 486, endPoint y: 183, distance: 135.8
click at [486, 183] on div "[PERSON_NAME] Favorite" at bounding box center [515, 181] width 345 height 53
copy div "[PERSON_NAME]"
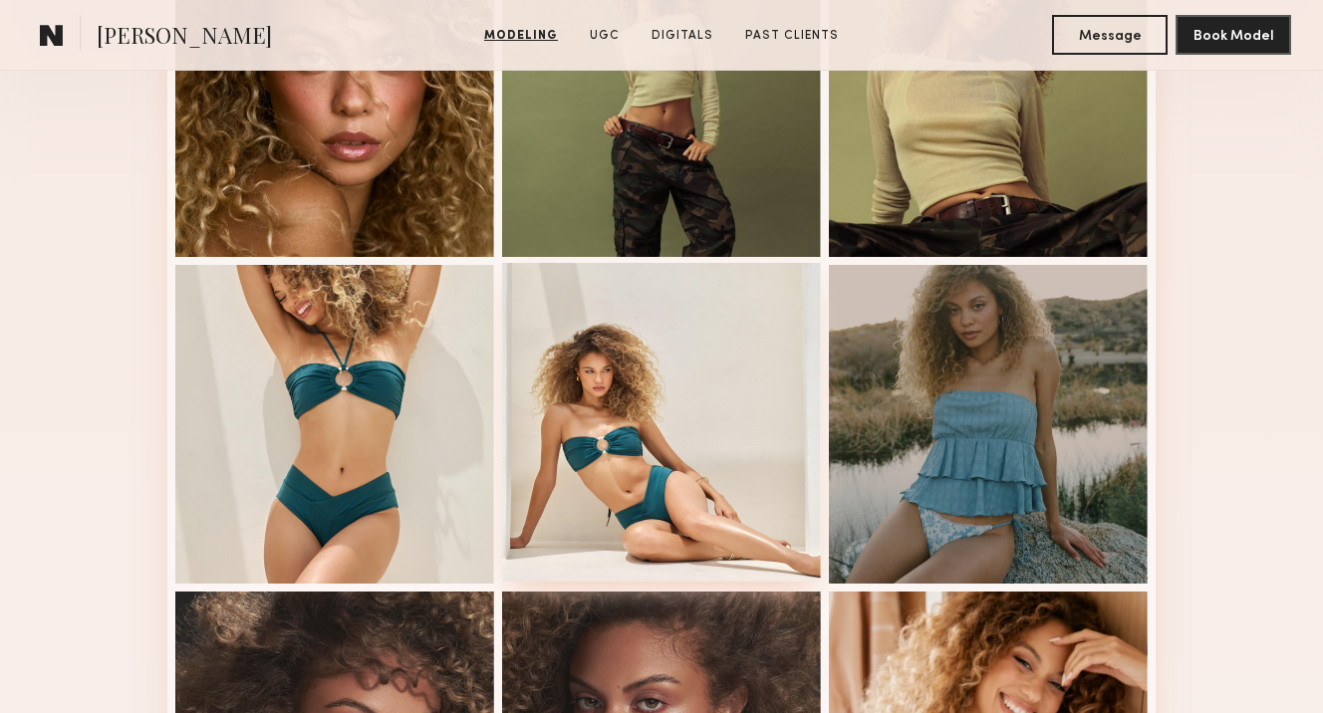
scroll to position [395, 0]
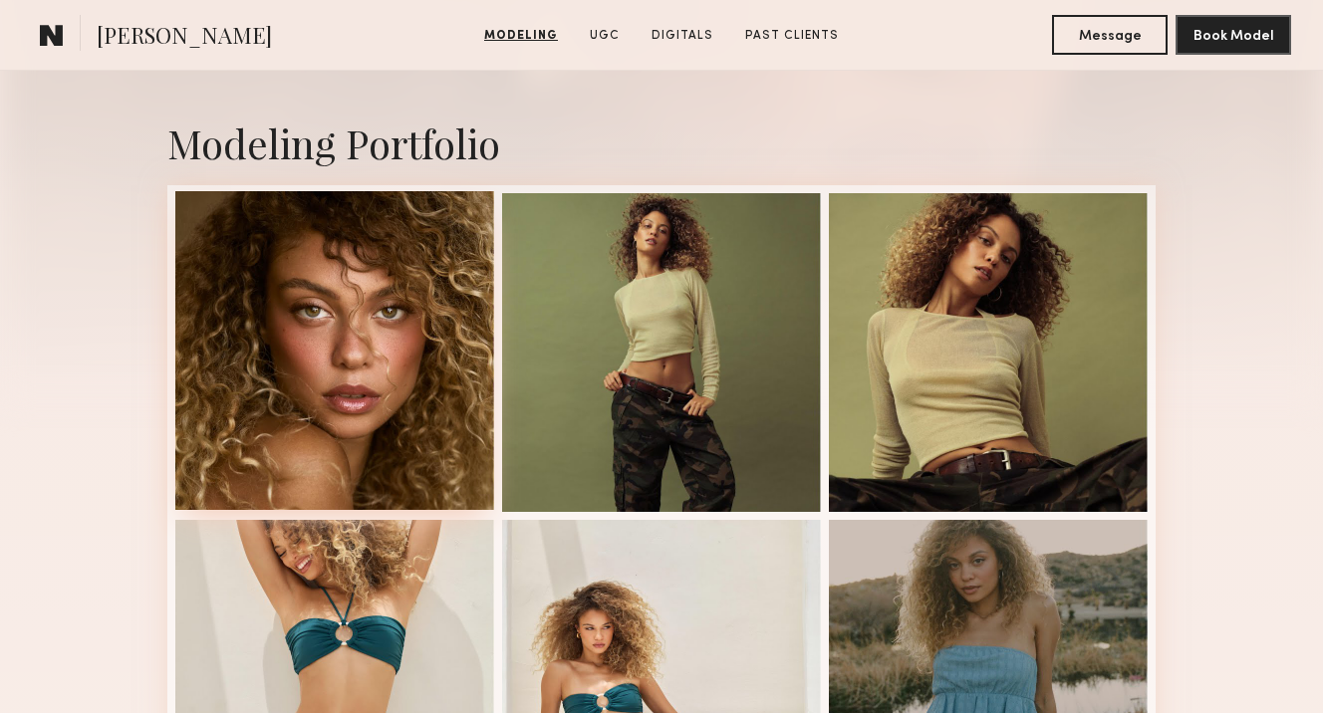
click at [362, 354] on div at bounding box center [334, 350] width 319 height 319
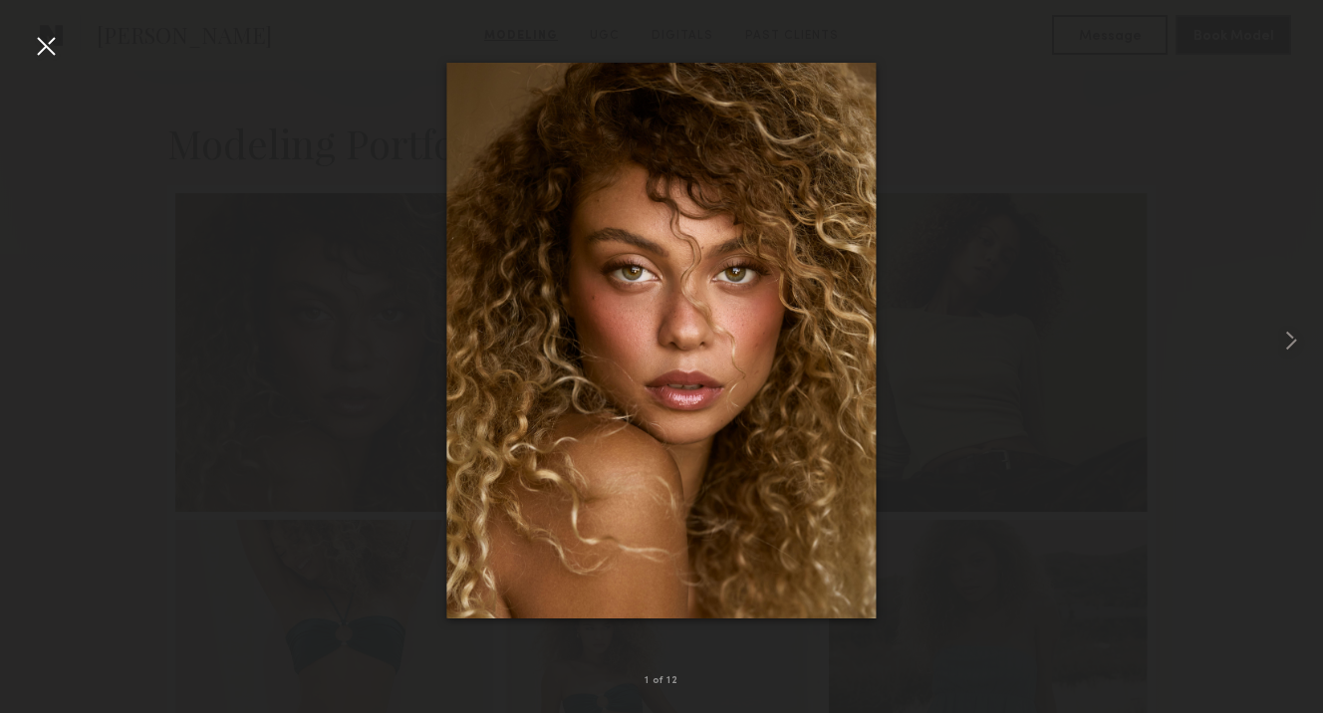
click at [40, 51] on div at bounding box center [46, 46] width 32 height 32
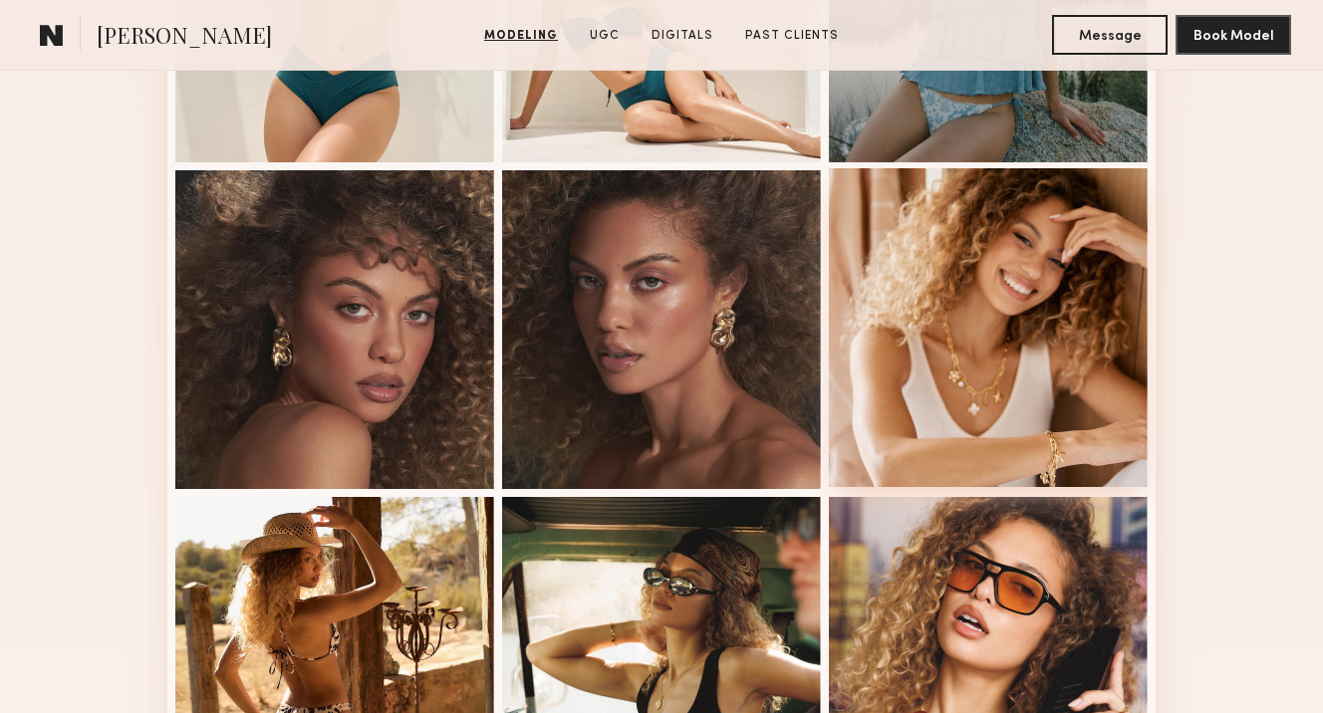
scroll to position [1075, 0]
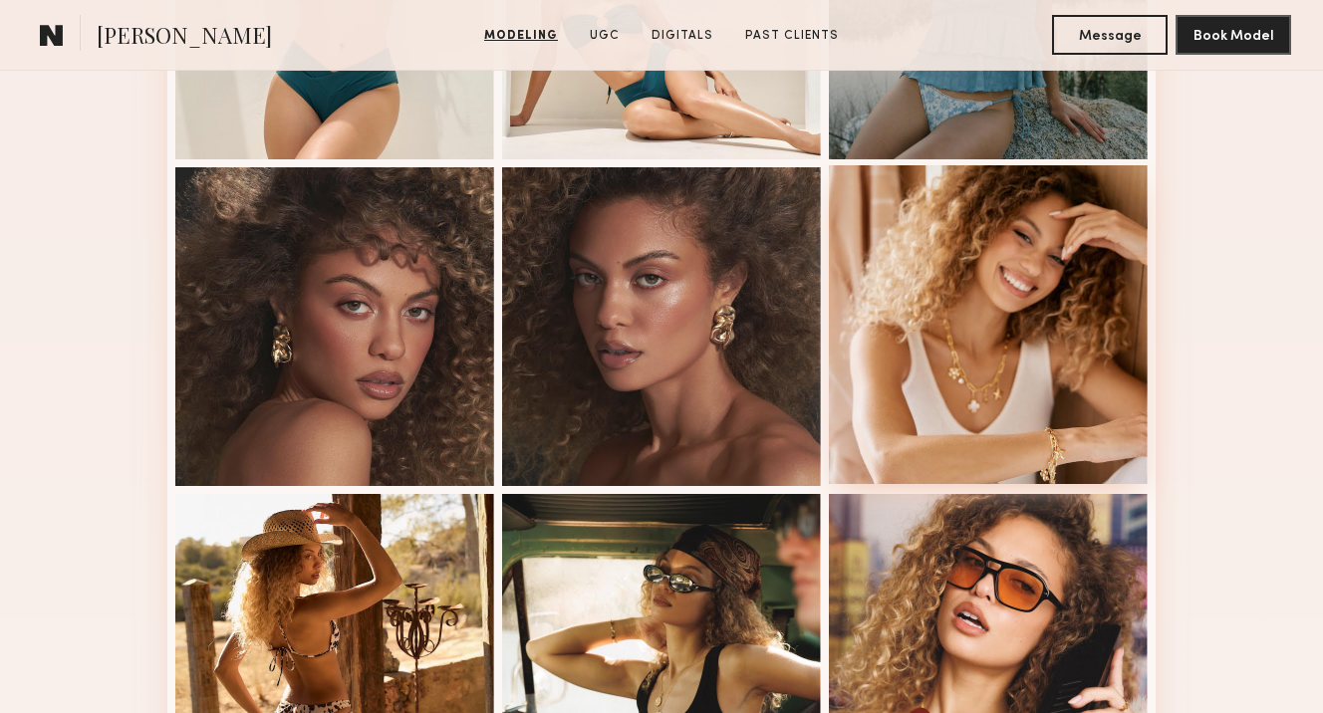
click at [1008, 334] on div at bounding box center [988, 324] width 319 height 319
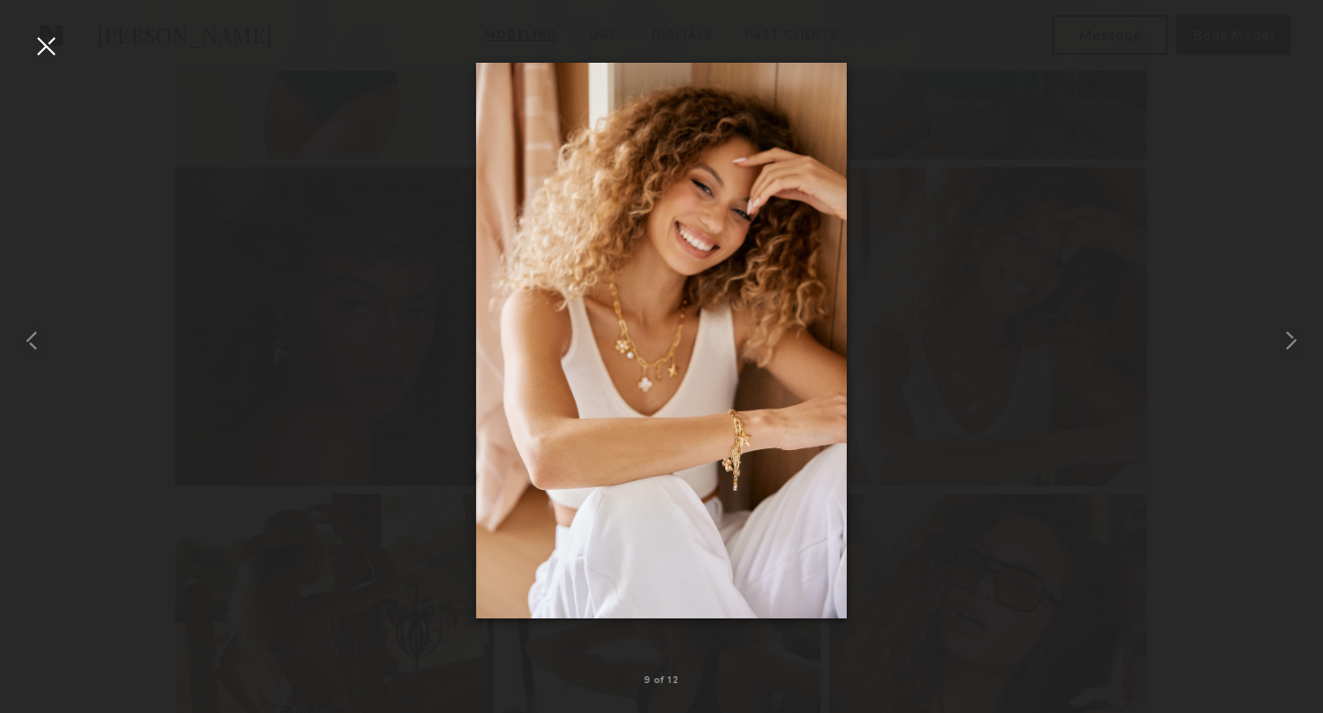
click at [48, 41] on div at bounding box center [46, 46] width 32 height 32
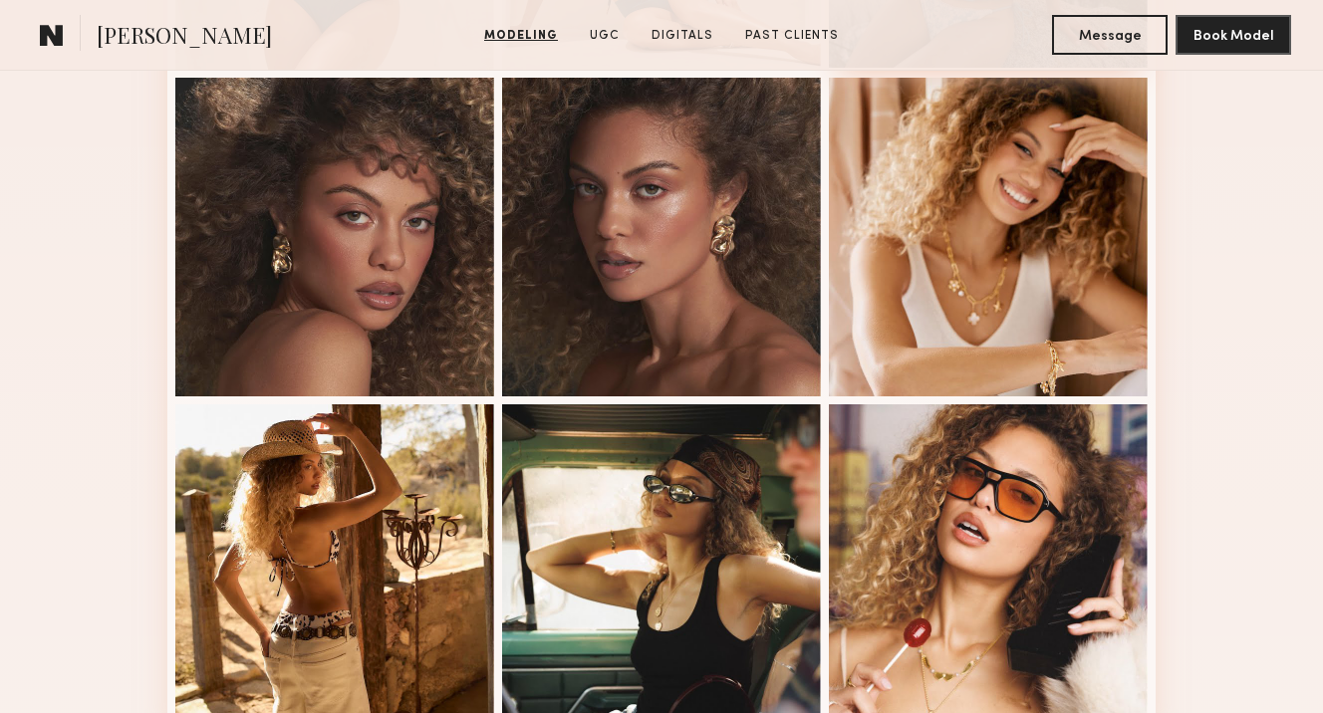
scroll to position [1502, 0]
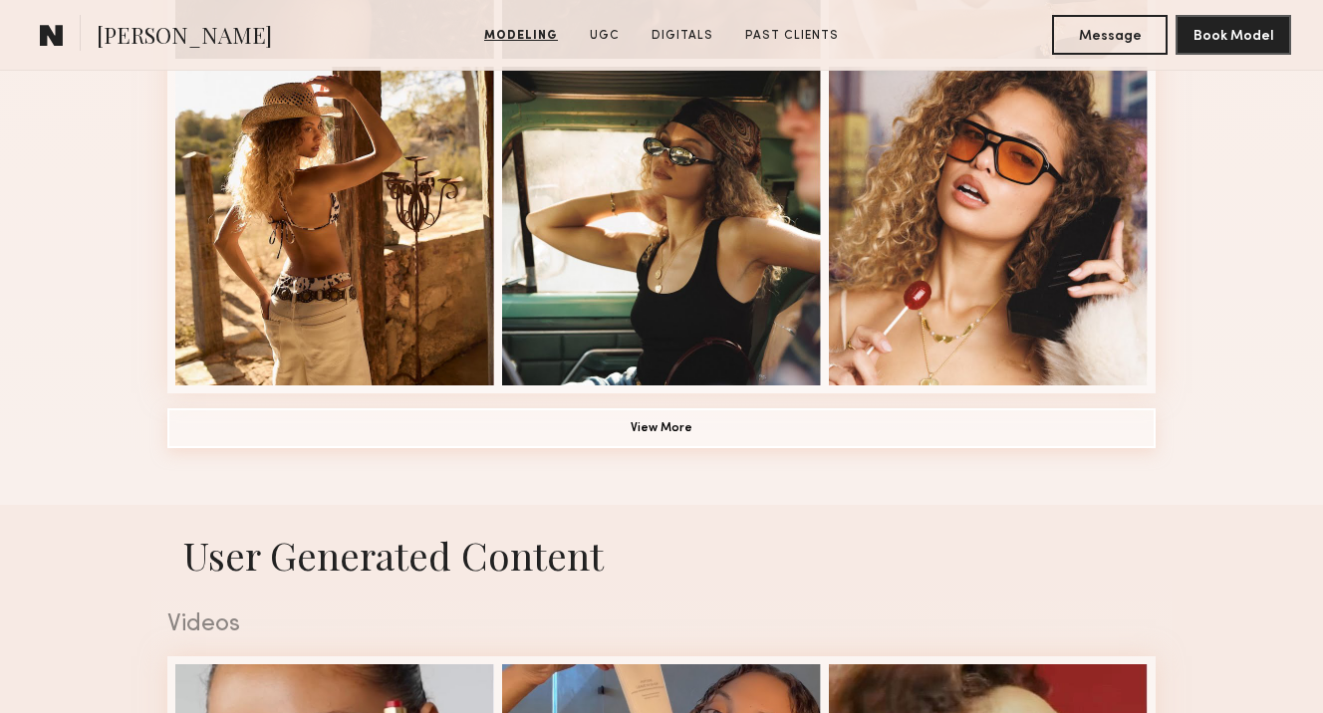
click at [667, 439] on button "View More" at bounding box center [661, 428] width 988 height 40
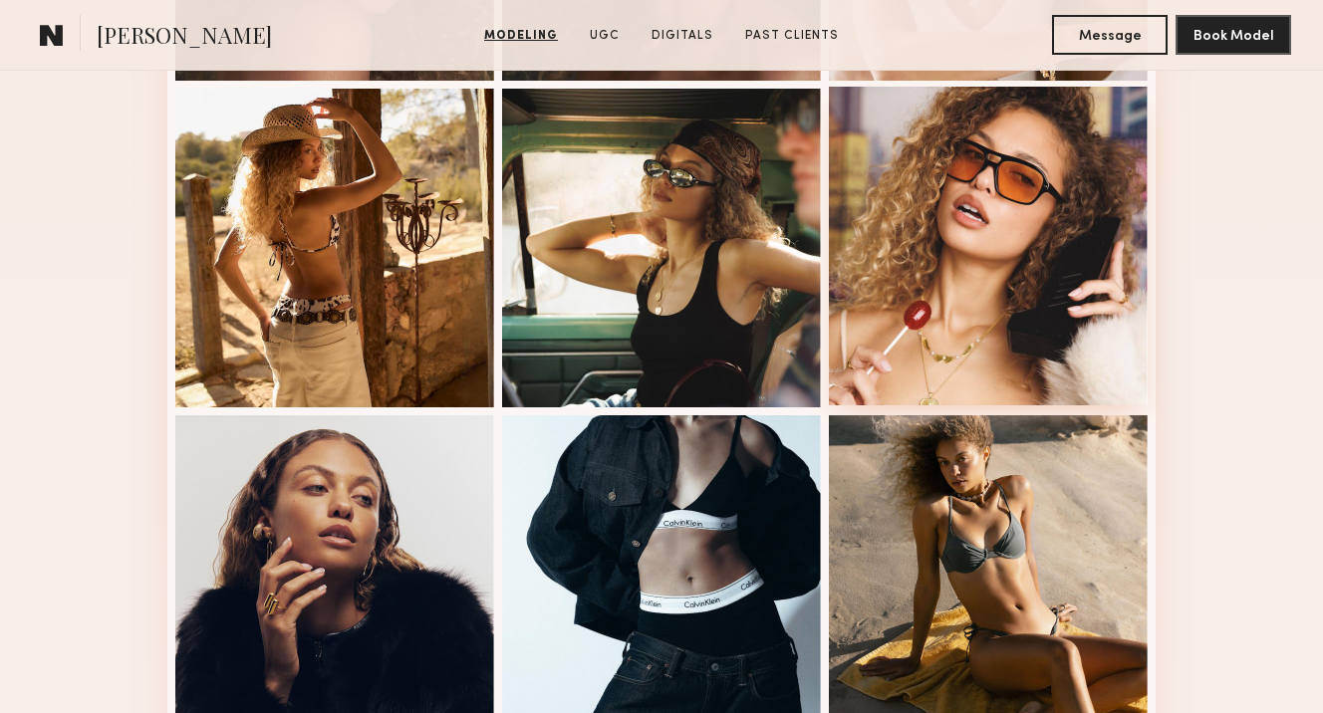
scroll to position [452, 0]
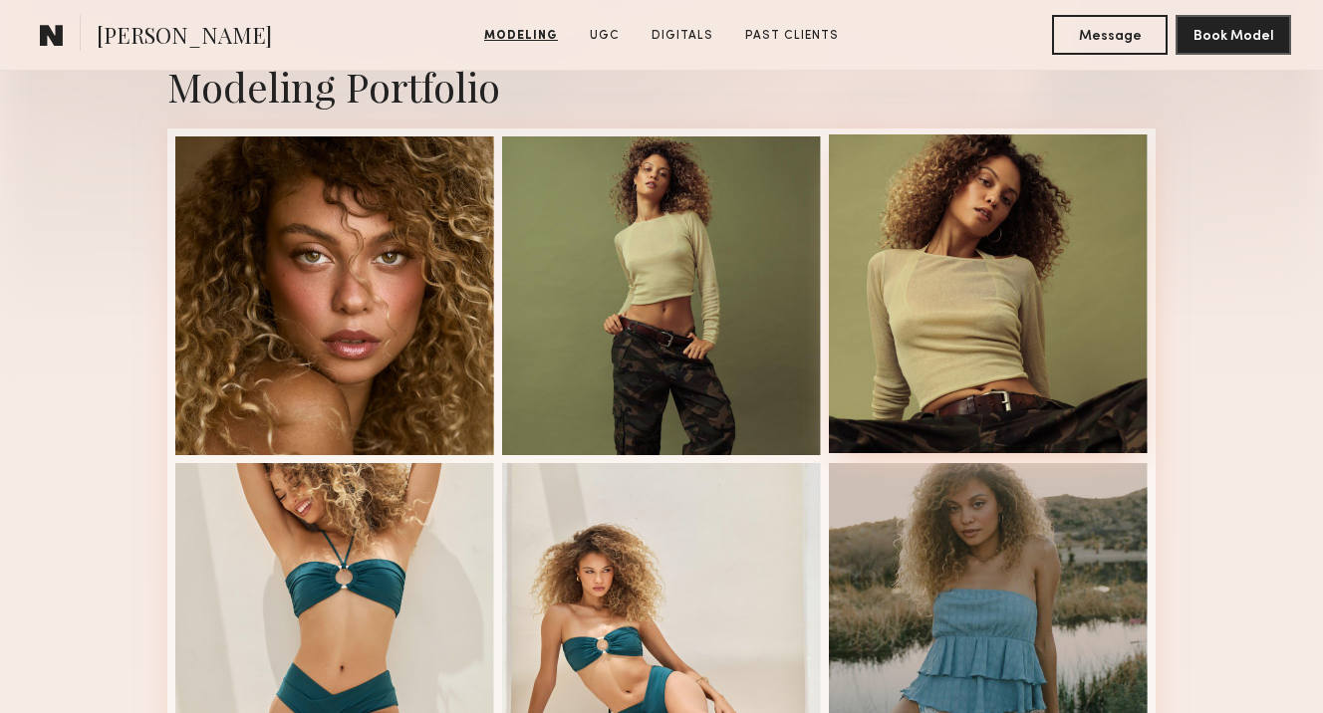
click at [1001, 223] on div at bounding box center [988, 293] width 319 height 319
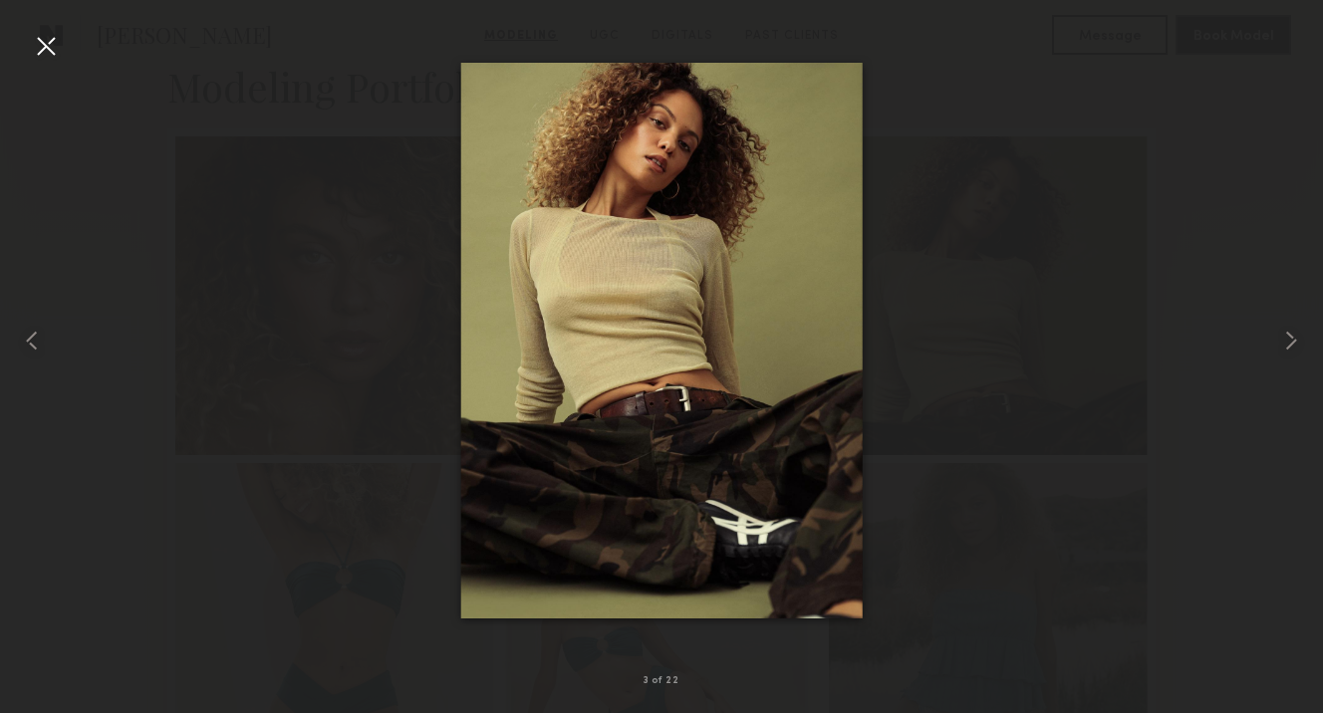
click at [44, 48] on div at bounding box center [46, 46] width 32 height 32
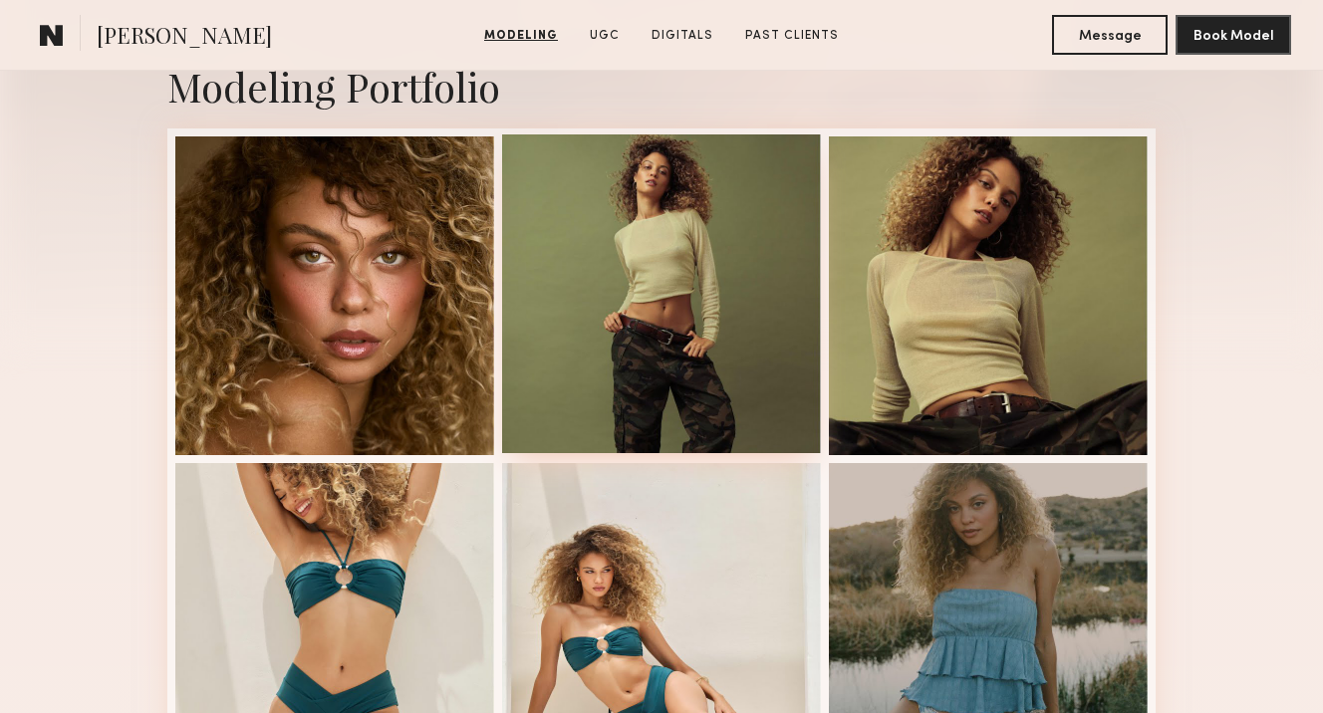
scroll to position [612, 0]
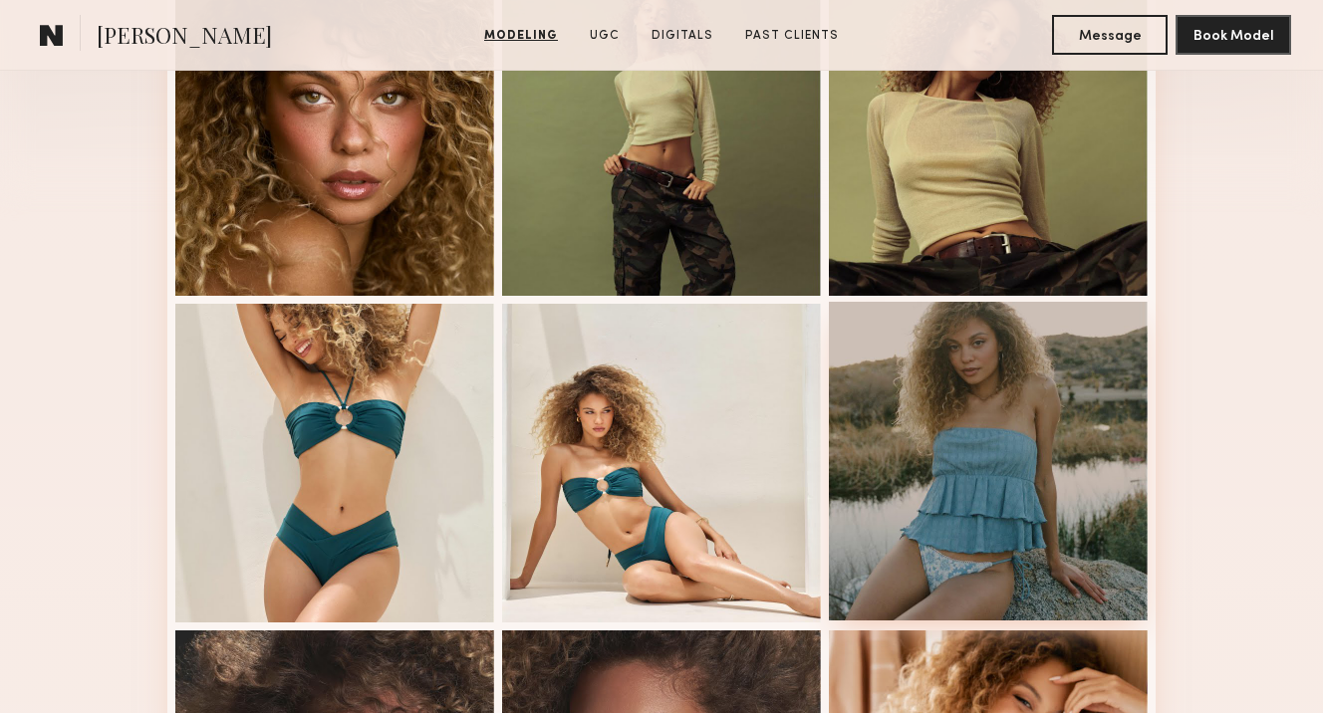
click at [1020, 339] on div at bounding box center [988, 461] width 319 height 319
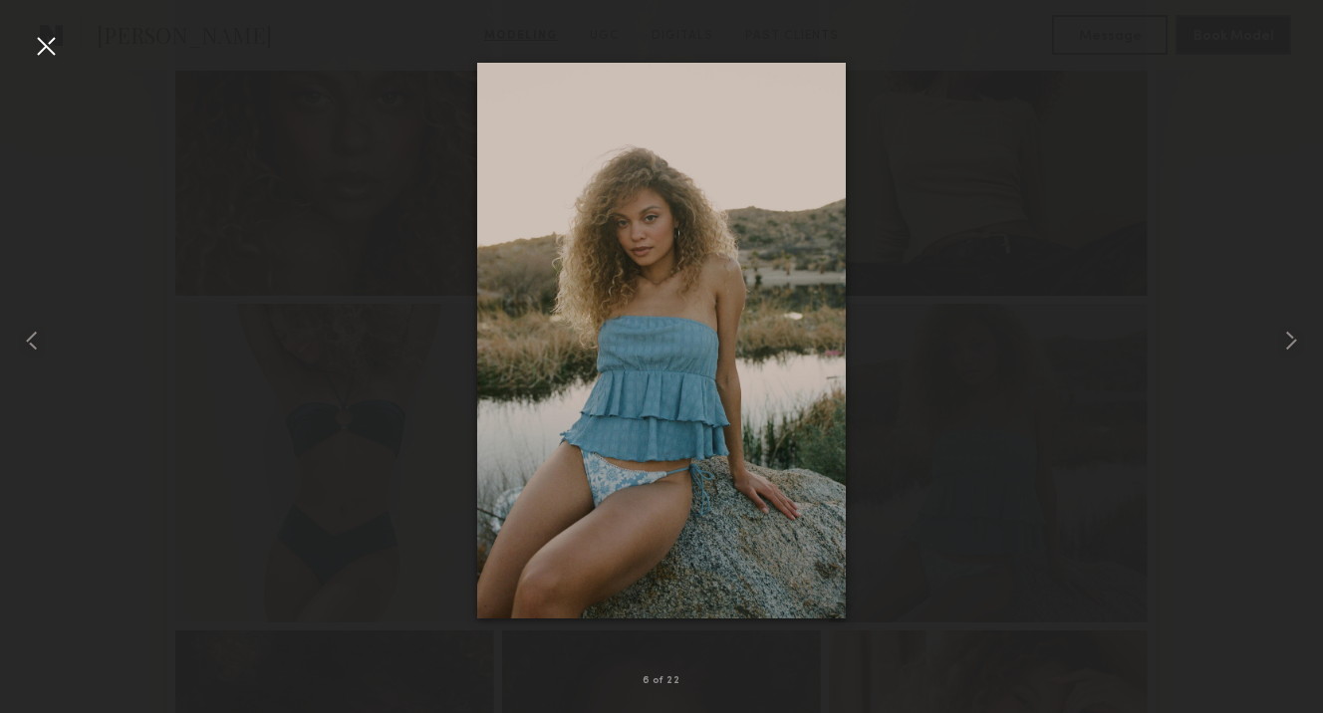
click at [49, 48] on div at bounding box center [46, 46] width 32 height 32
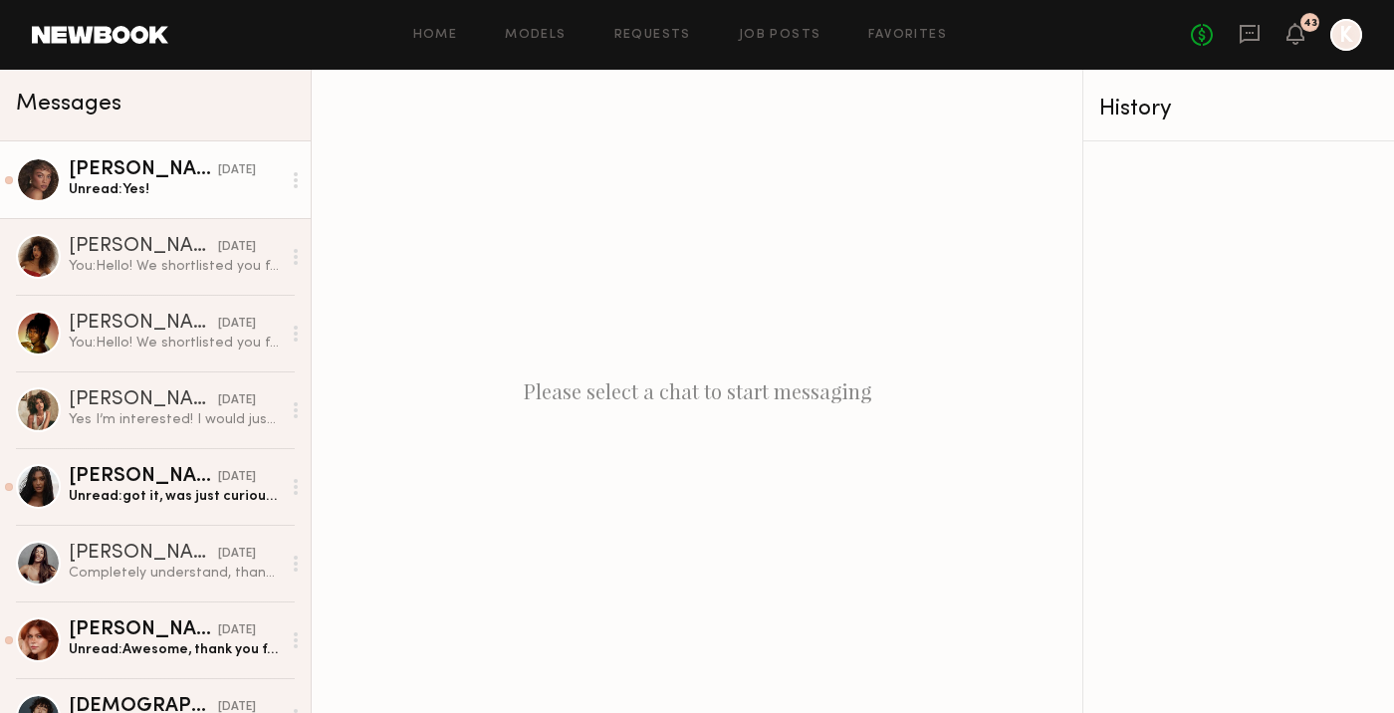
click at [174, 172] on div "[PERSON_NAME]" at bounding box center [143, 170] width 149 height 20
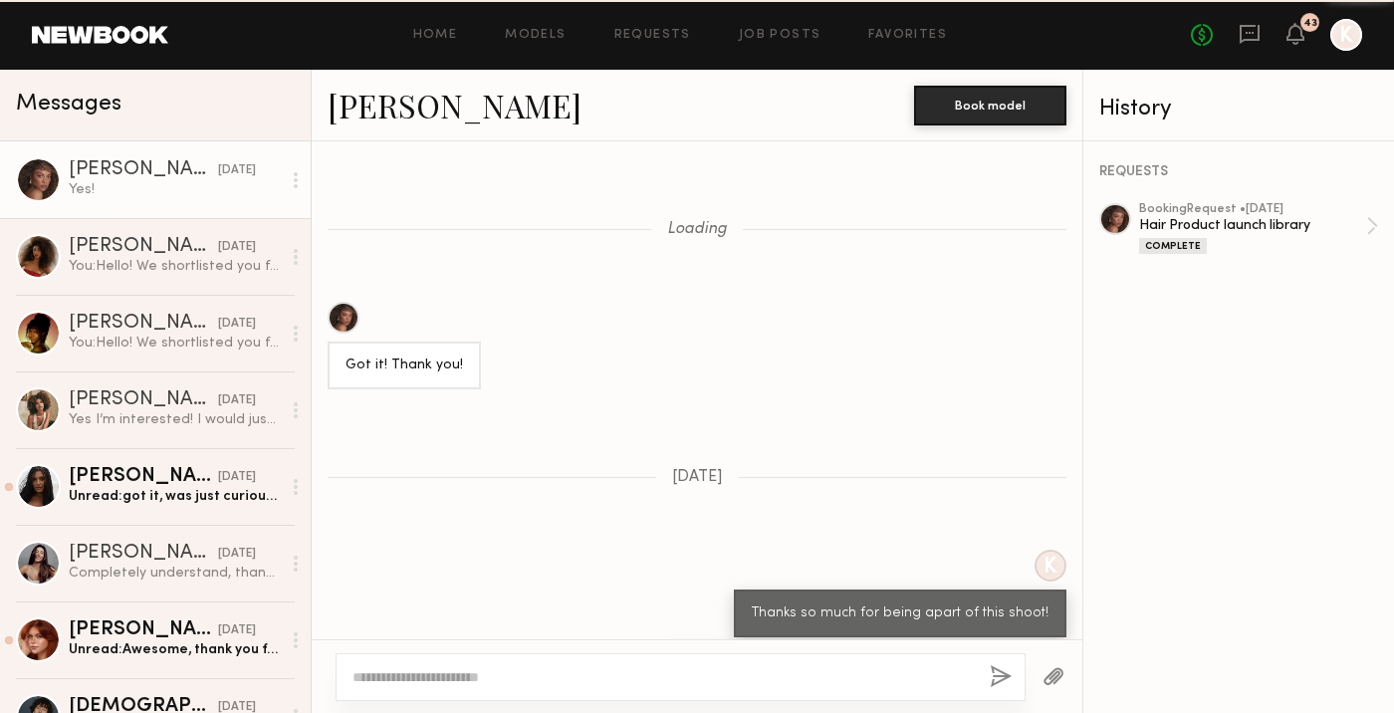
scroll to position [1305, 0]
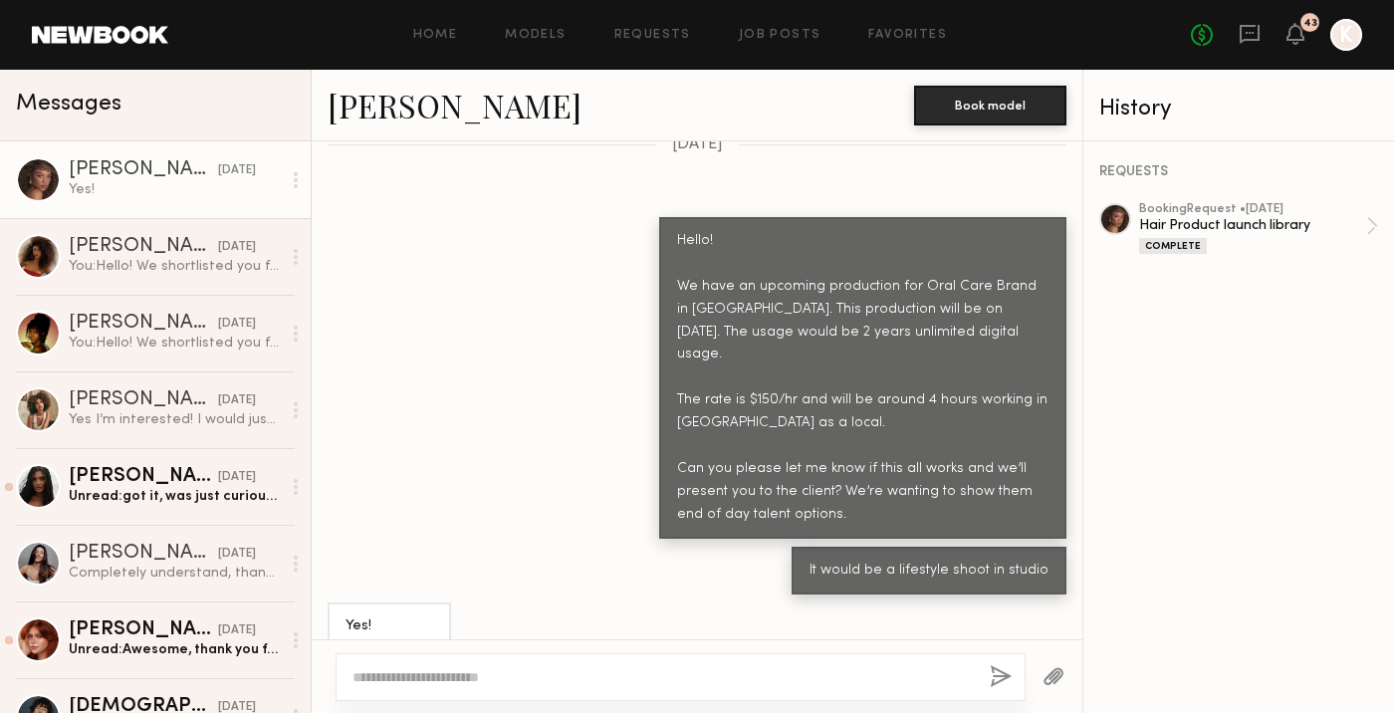
click at [457, 673] on textarea at bounding box center [663, 677] width 621 height 20
type textarea "**********"
click at [1000, 674] on button "button" at bounding box center [1001, 677] width 22 height 25
